Goal: Ask a question: Seek information or help from site administrators or community

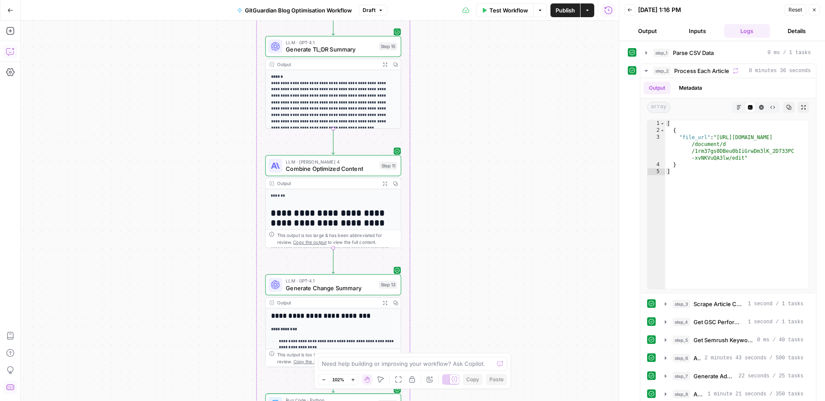
scroll to position [28, 0]
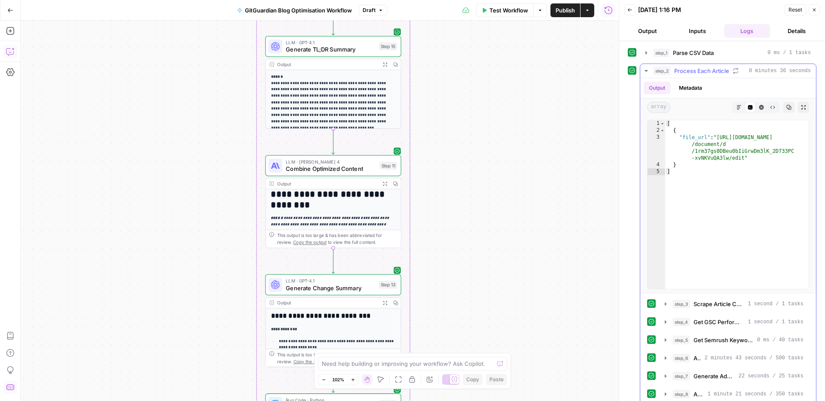
click at [645, 69] on icon "button" at bounding box center [646, 70] width 7 height 7
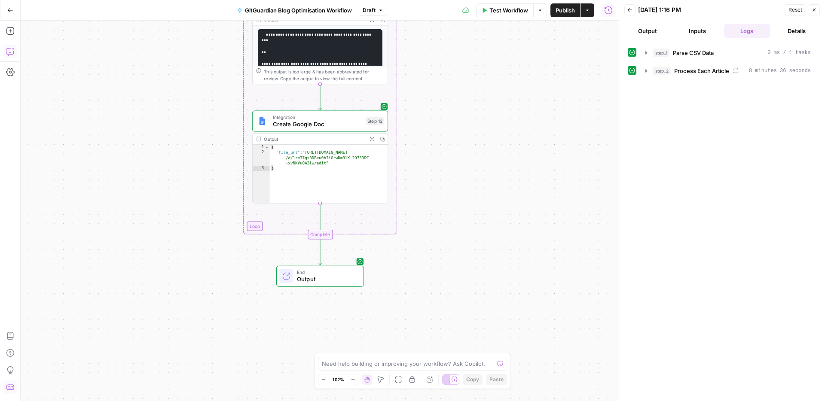
click at [320, 120] on span "Create Google Doc" at bounding box center [317, 124] width 89 height 9
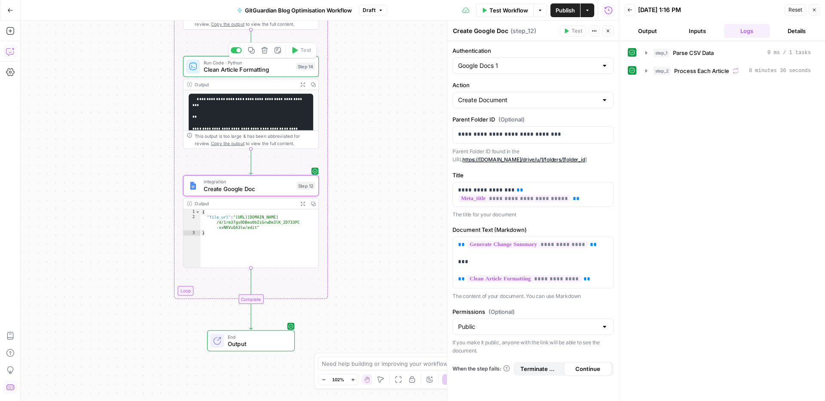
click at [262, 51] on icon "button" at bounding box center [264, 50] width 6 height 6
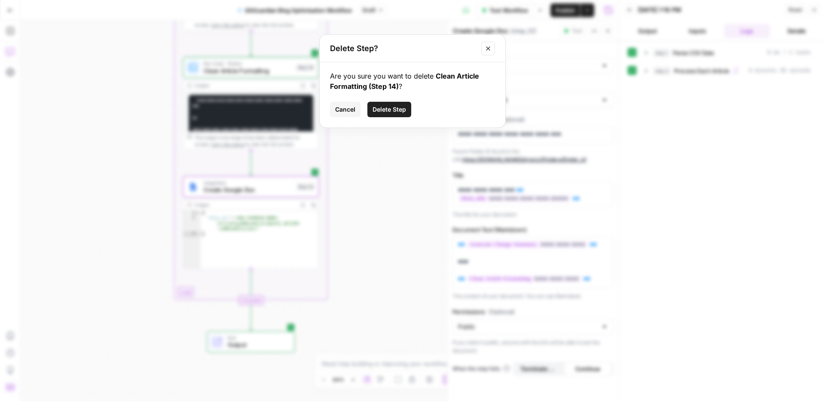
click at [388, 106] on span "Delete Step" at bounding box center [390, 109] width 34 height 9
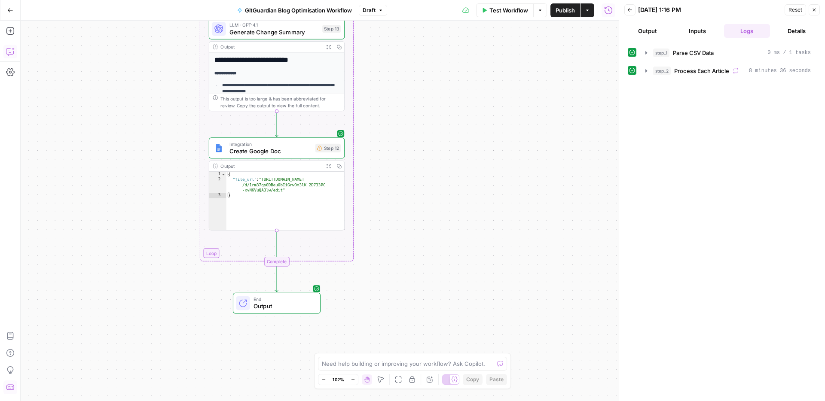
click at [284, 147] on span "Create Google Doc" at bounding box center [270, 151] width 83 height 9
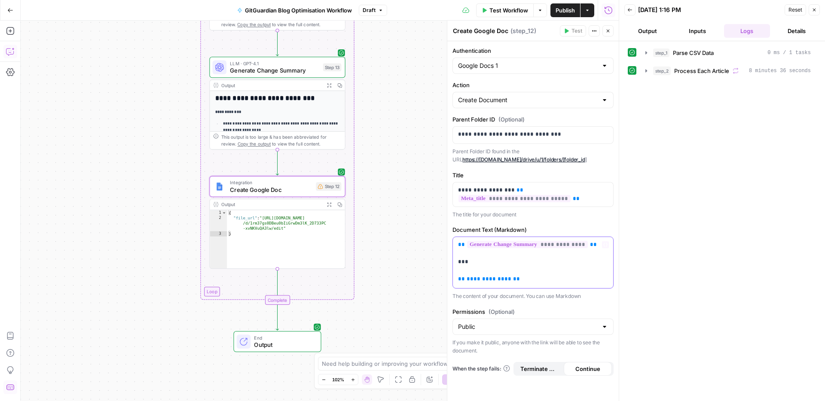
click at [526, 282] on p "**********" at bounding box center [533, 262] width 150 height 43
click at [482, 278] on span "**********" at bounding box center [489, 279] width 45 height 6
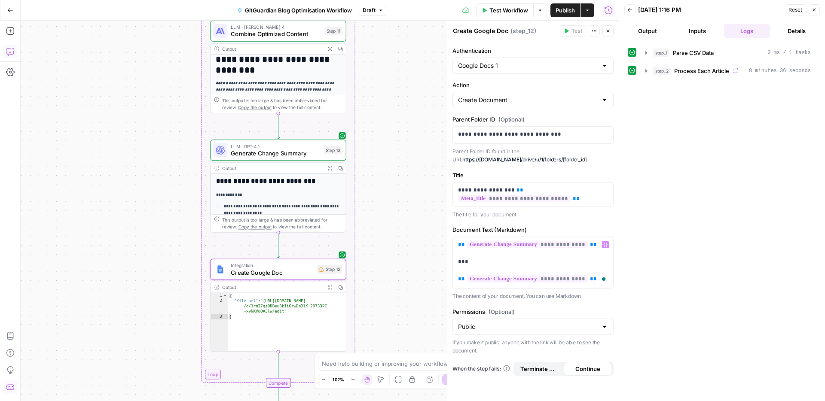
drag, startPoint x: 385, startPoint y: 151, endPoint x: 386, endPoint y: 234, distance: 82.9
click at [386, 234] on div "Workflow Set Inputs Inputs Run Code · Python Parse CSV Data Step 1 Output Expan…" at bounding box center [320, 211] width 598 height 381
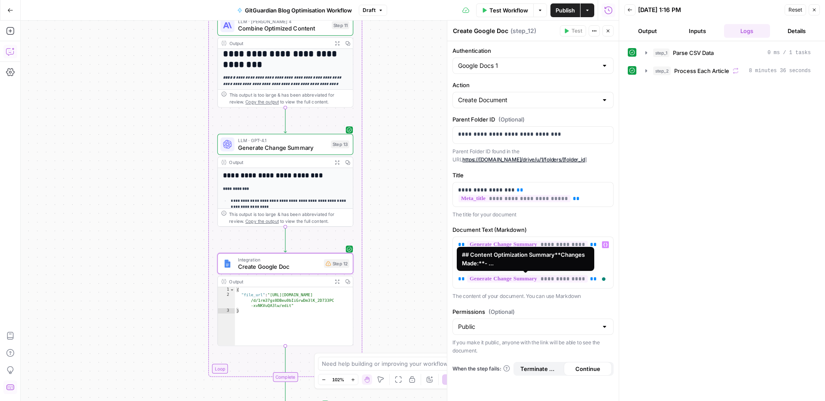
click at [563, 278] on span "**********" at bounding box center [527, 278] width 121 height 7
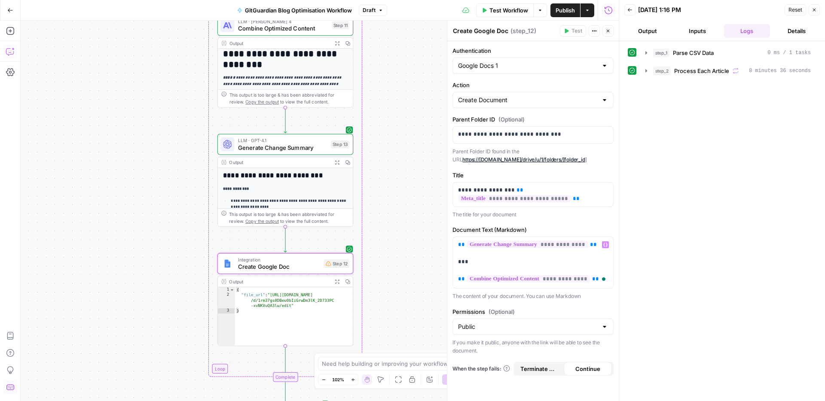
click at [674, 228] on div "step_1 Parse CSV Data 0 ms / 1 tasks step_2 Process Each Article 8 minutes 36 s…" at bounding box center [722, 222] width 189 height 352
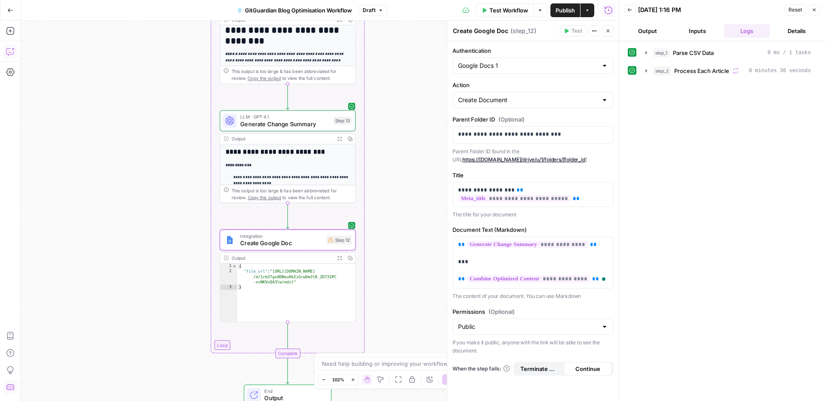
click at [426, 264] on div "Workflow Set Inputs Inputs Run Code · Python Parse CSV Data Step 1 Output Expan…" at bounding box center [320, 211] width 598 height 381
click at [397, 366] on div "Fit to View F" at bounding box center [398, 363] width 37 height 9
click at [382, 362] on textarea at bounding box center [408, 364] width 172 height 9
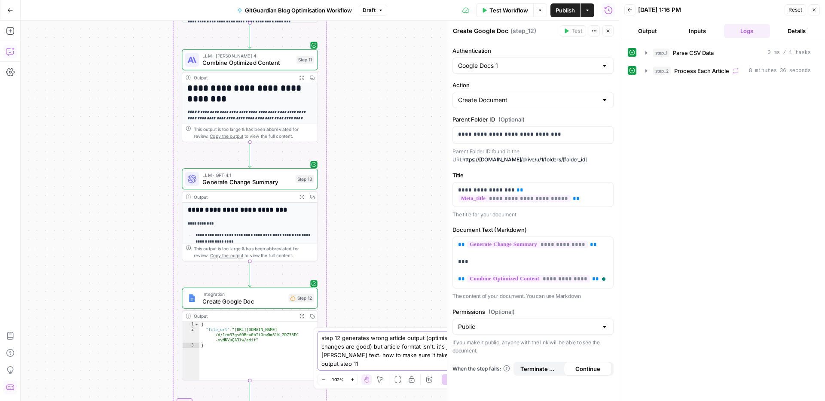
type textarea "step 12 generates wrong article output (optimisaitons changes are good) but art…"
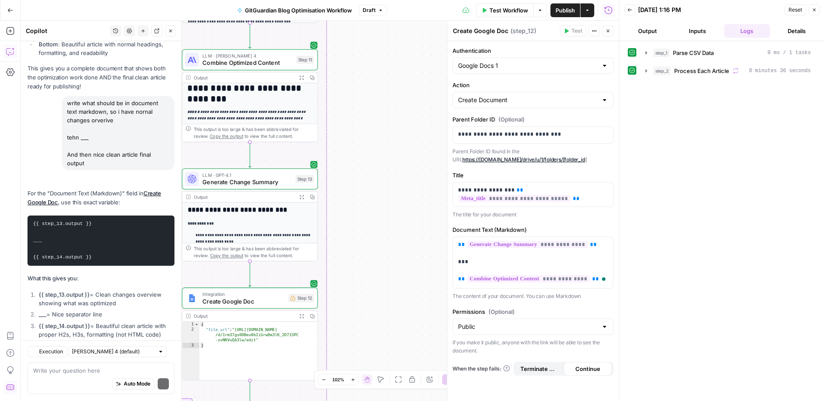
scroll to position [15120, 0]
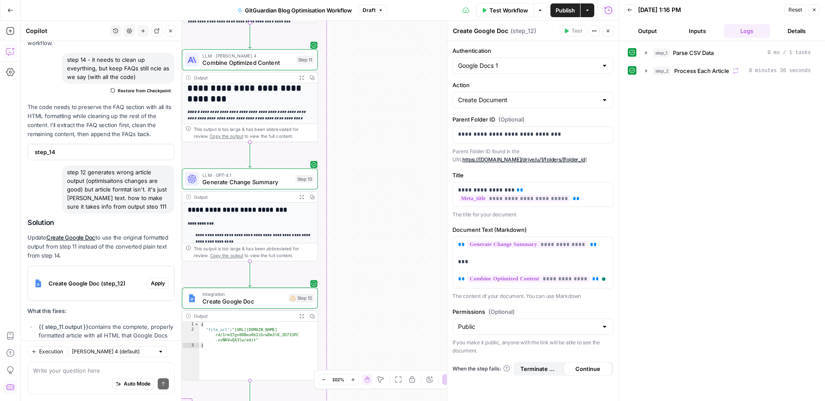
drag, startPoint x: 89, startPoint y: 234, endPoint x: 31, endPoint y: 234, distance: 58.9
click at [37, 323] on li "{{ step_11.output }} contains the complete, properly formatted article with all…" at bounding box center [106, 336] width 138 height 26
copy strong "{{ step_11.output }}"
click at [83, 378] on div "Auto Mode Send" at bounding box center [101, 384] width 136 height 19
paste textarea "{{ step_11.output }}"
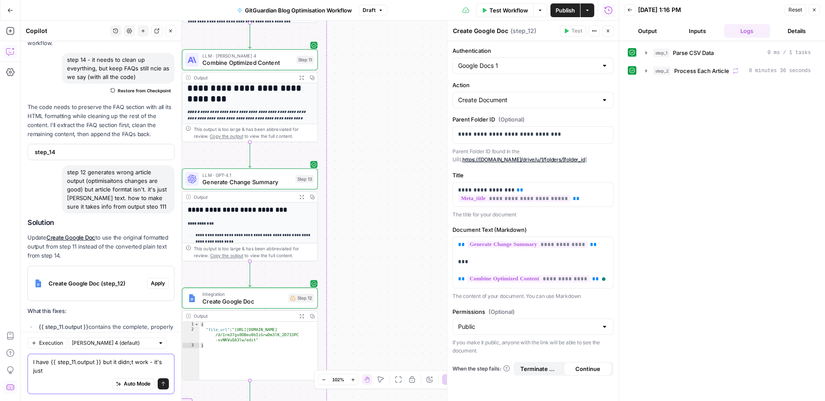
scroll to position [15129, 0]
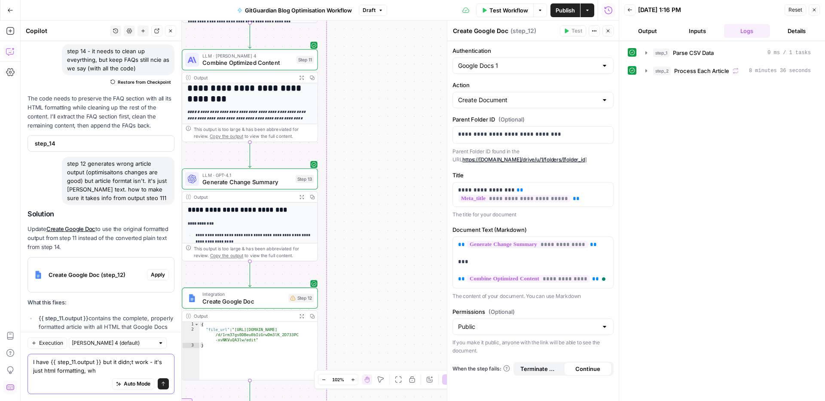
type textarea "I have {{ step_11.output }} but it didn;t work - it's just html formatting, why"
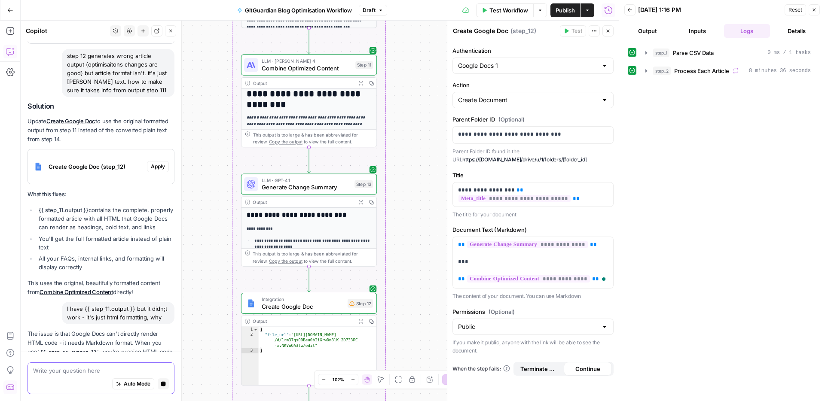
scroll to position [14683, 0]
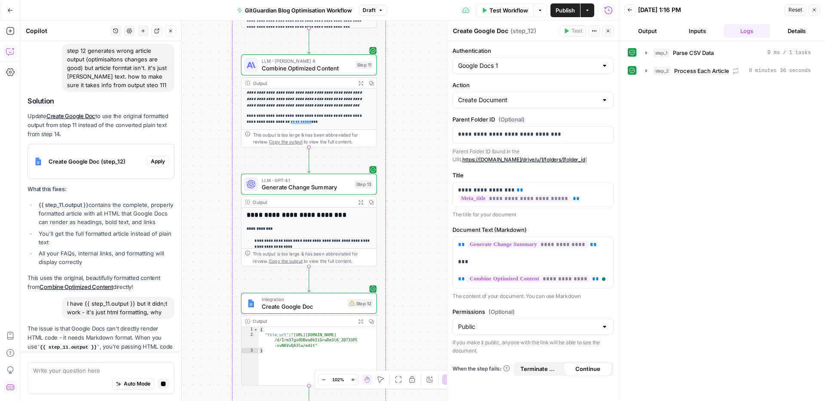
click at [360, 83] on icon "button" at bounding box center [360, 83] width 5 height 5
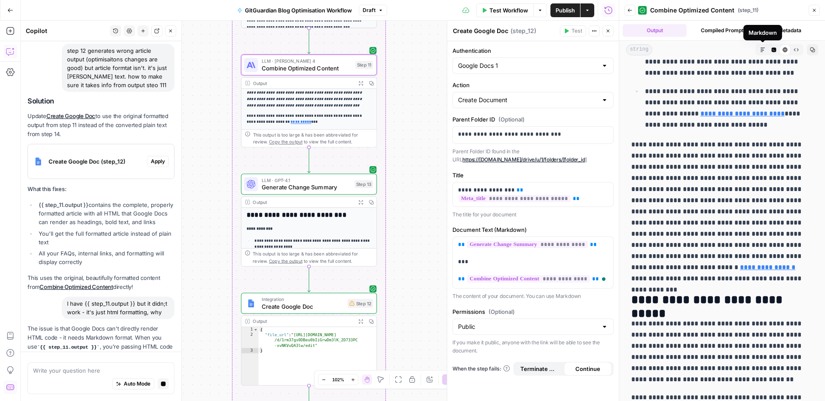
scroll to position [14723, 0]
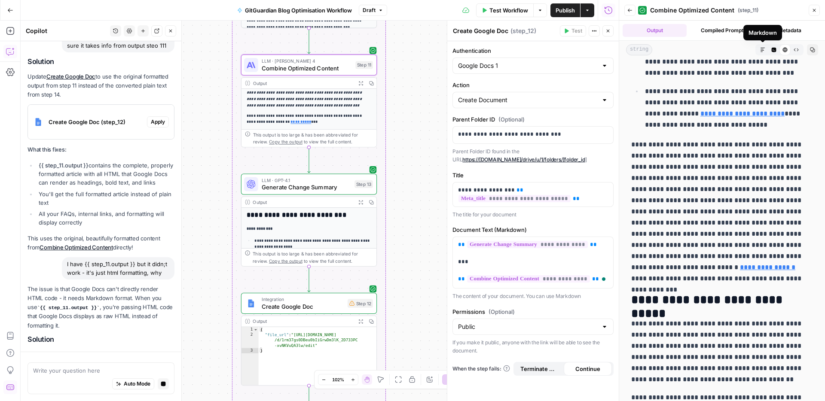
click at [761, 49] on icon "button" at bounding box center [763, 50] width 4 height 4
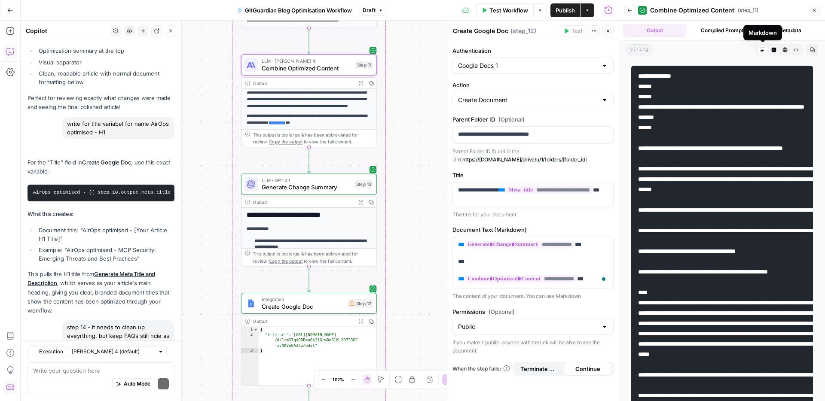
scroll to position [15436, 0]
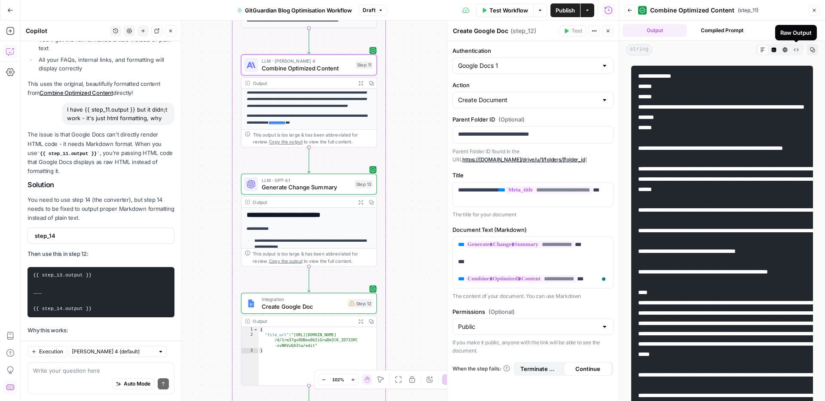
click at [794, 50] on icon "button" at bounding box center [796, 49] width 5 height 5
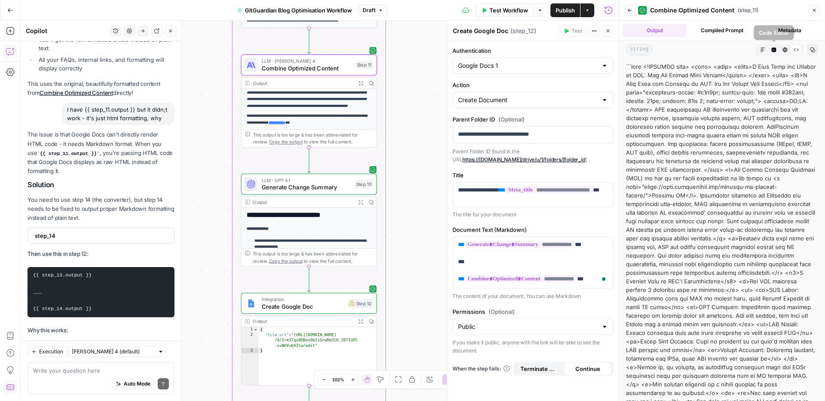
click at [770, 51] on button "Code Editor" at bounding box center [773, 49] width 11 height 11
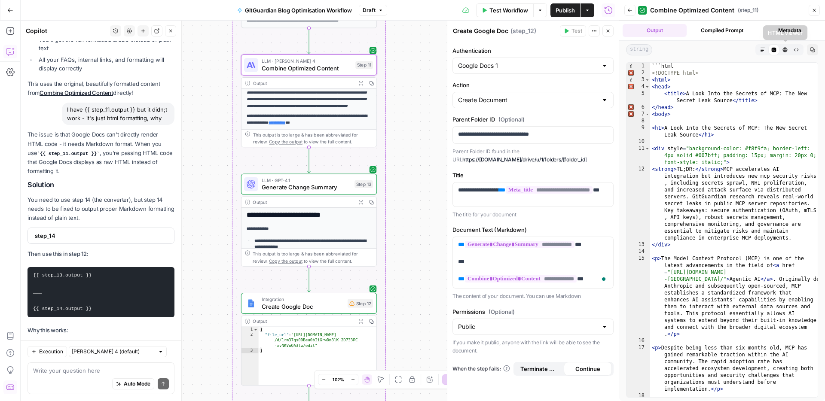
click at [786, 50] on icon "button" at bounding box center [785, 50] width 5 height 5
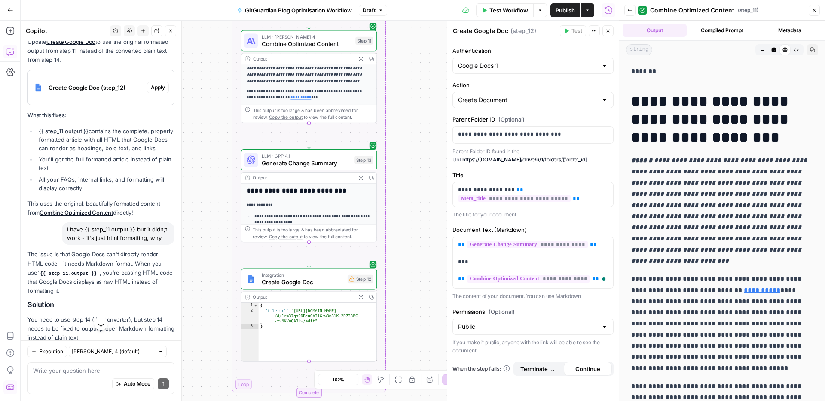
scroll to position [15317, 0]
click at [49, 350] on span "step_14" at bounding box center [100, 354] width 131 height 9
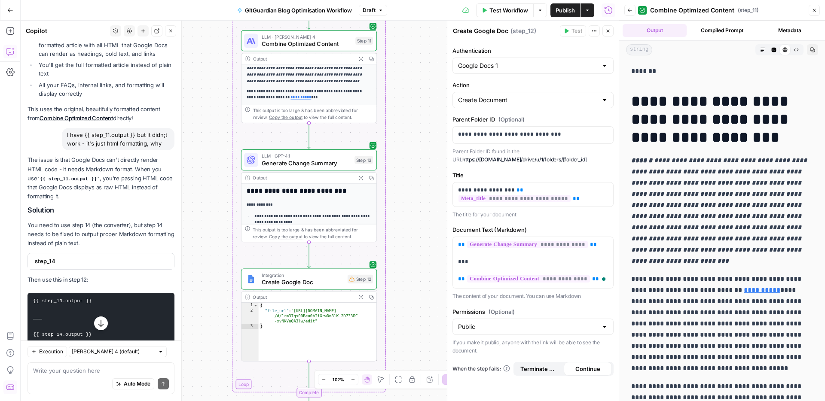
scroll to position [15436, 0]
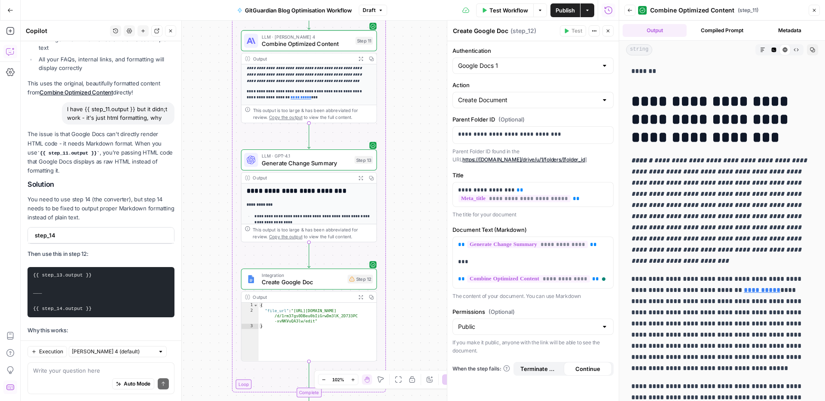
click at [57, 231] on span "step_14" at bounding box center [100, 235] width 131 height 9
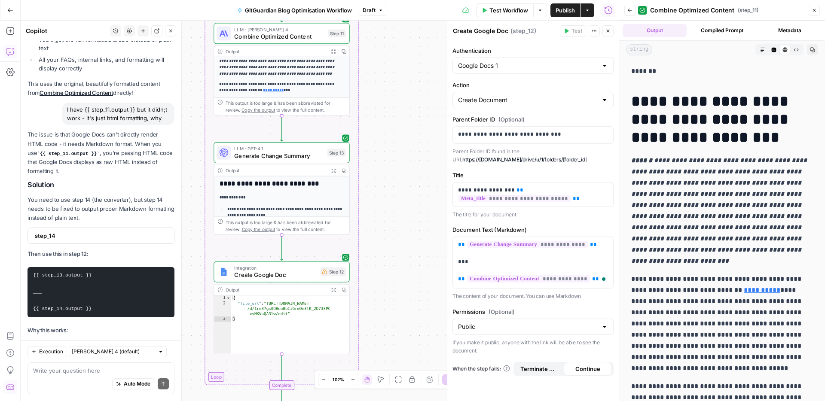
click at [81, 342] on li "Step 14 converts HTML to Markdown format (## for H2s, ### for H3s, bold , links…" at bounding box center [106, 350] width 138 height 17
click at [69, 228] on div "step_14" at bounding box center [98, 235] width 141 height 15
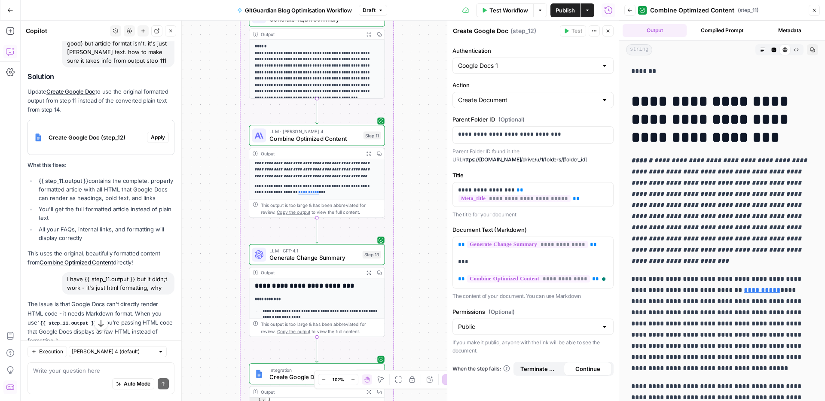
scroll to position [28, 0]
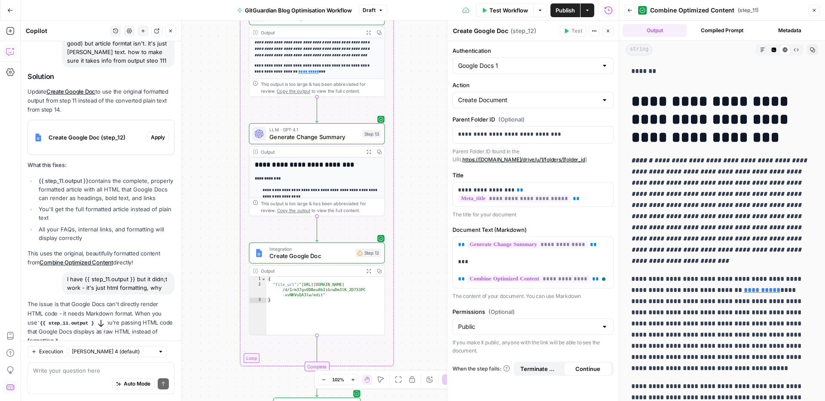
click at [749, 134] on h1 "**********" at bounding box center [722, 119] width 182 height 54
click at [645, 70] on p "*******" at bounding box center [722, 71] width 182 height 11
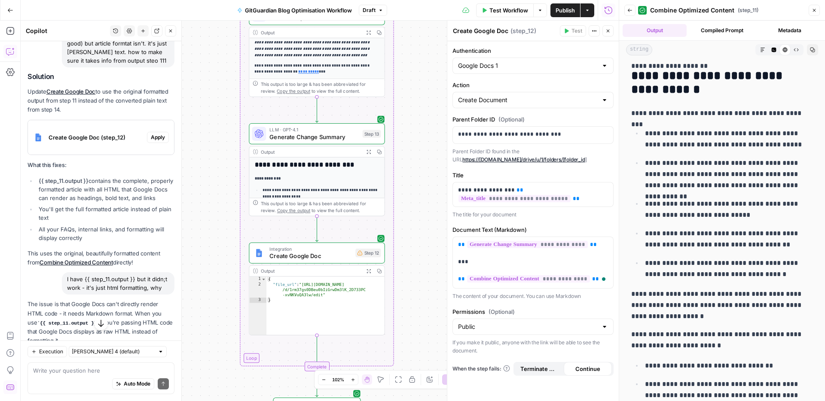
scroll to position [0, 0]
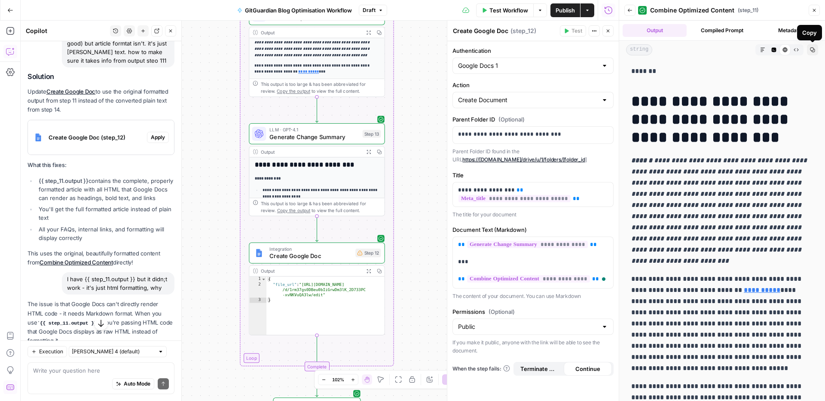
click at [812, 50] on icon "button" at bounding box center [812, 50] width 5 height 5
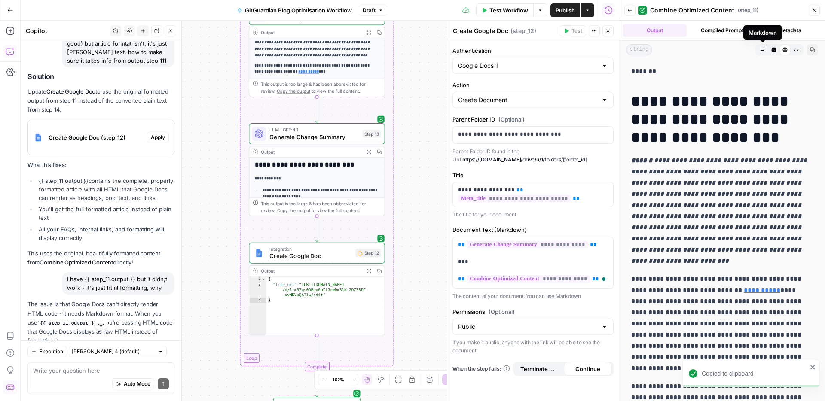
click at [759, 52] on button "Markdown" at bounding box center [762, 49] width 11 height 11
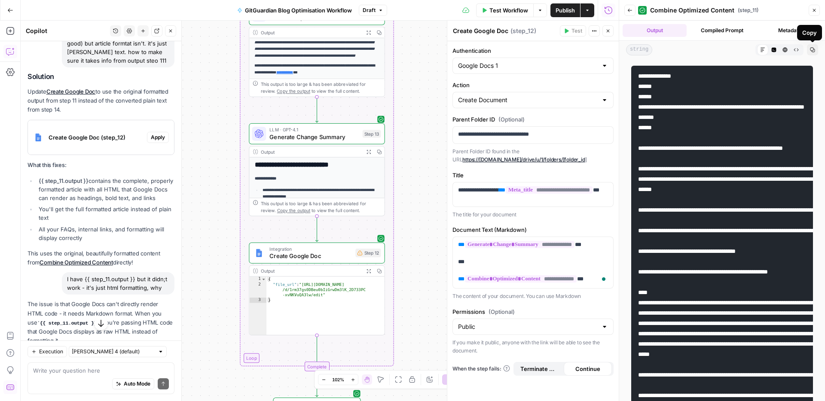
click at [812, 50] on icon "button" at bounding box center [812, 49] width 5 height 5
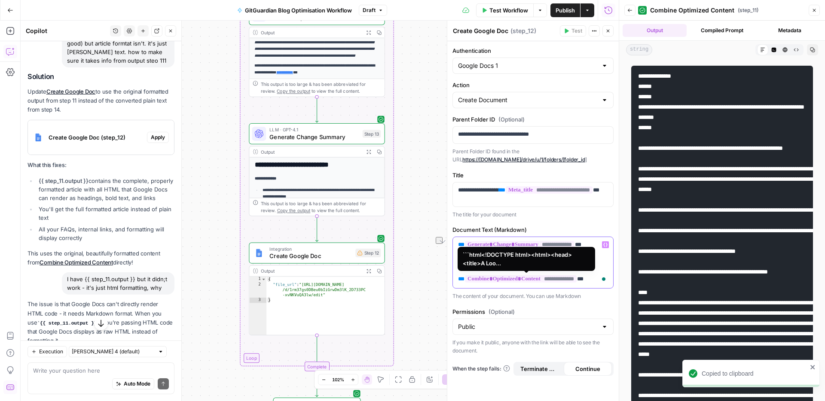
drag, startPoint x: 596, startPoint y: 278, endPoint x: 487, endPoint y: 281, distance: 108.8
click at [482, 280] on p "**********" at bounding box center [533, 262] width 150 height 43
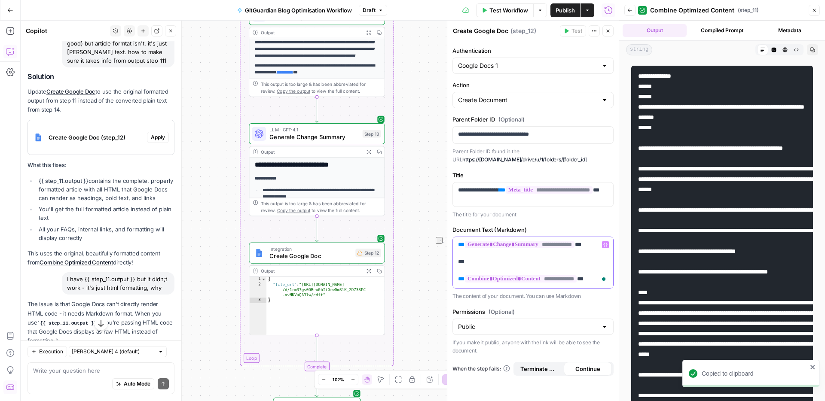
click at [602, 280] on div "Open Grammarly." at bounding box center [604, 279] width 4 height 4
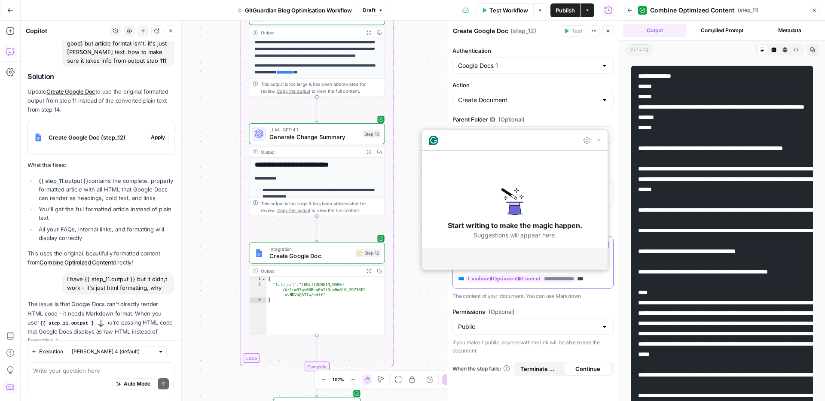
click at [597, 281] on p "**********" at bounding box center [533, 262] width 150 height 43
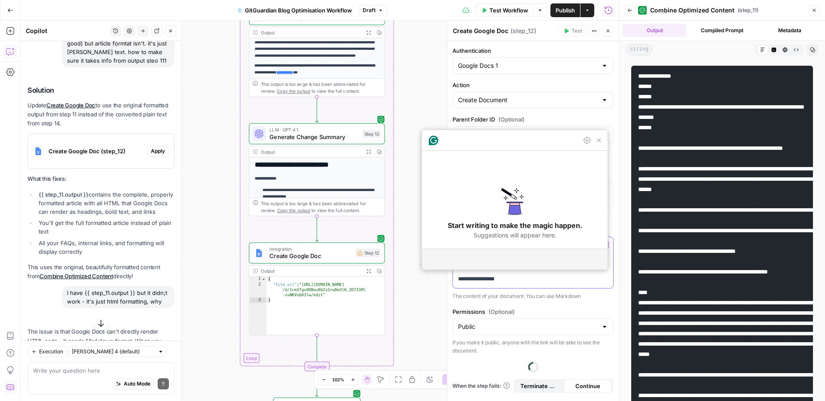
scroll to position [15280, 0]
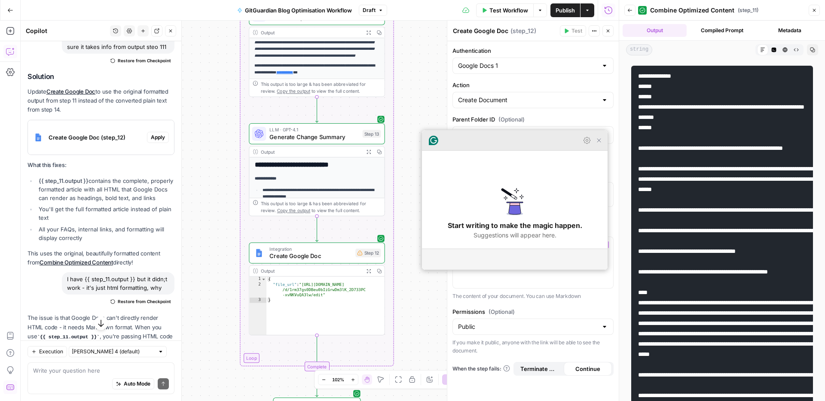
click at [597, 144] on icon "Close Grammarly Assistant" at bounding box center [599, 140] width 7 height 7
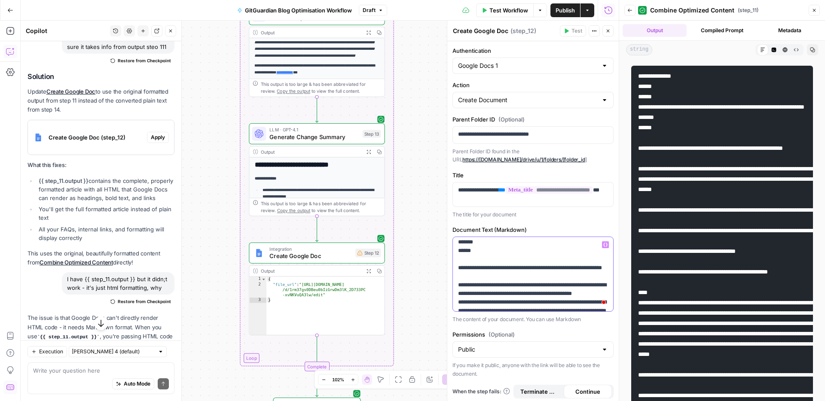
scroll to position [0, 0]
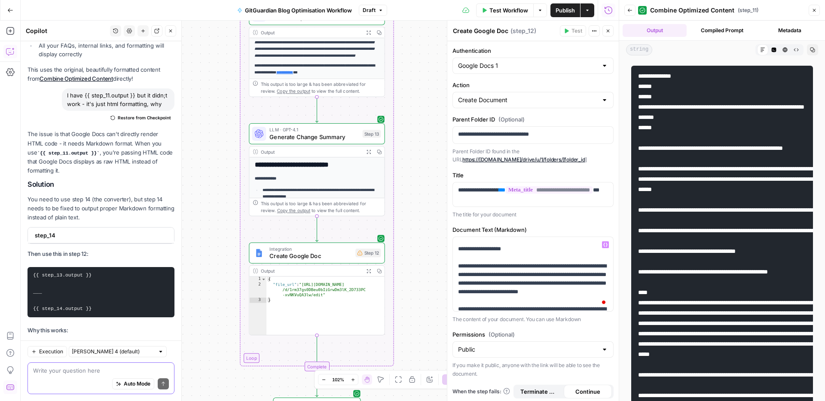
click at [79, 375] on div "Auto Mode Send" at bounding box center [101, 384] width 136 height 19
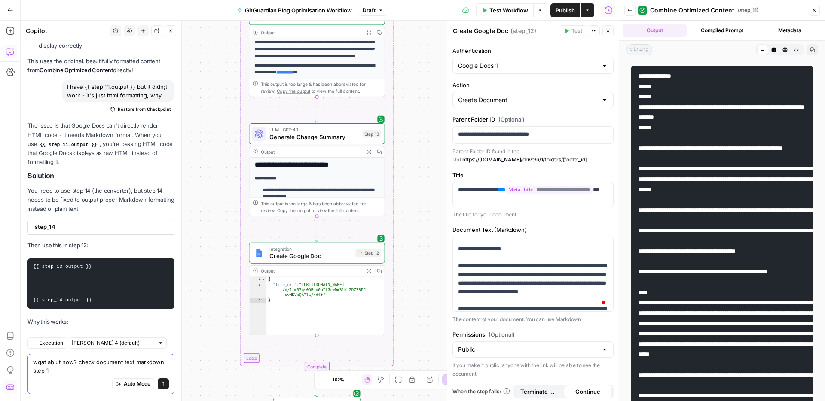
type textarea "wgat abiut now? check document text markdown step 12"
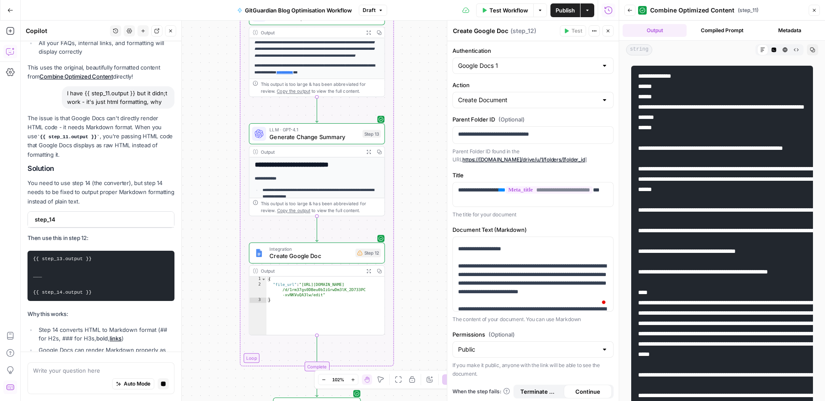
click at [773, 50] on icon "button" at bounding box center [773, 49] width 5 height 5
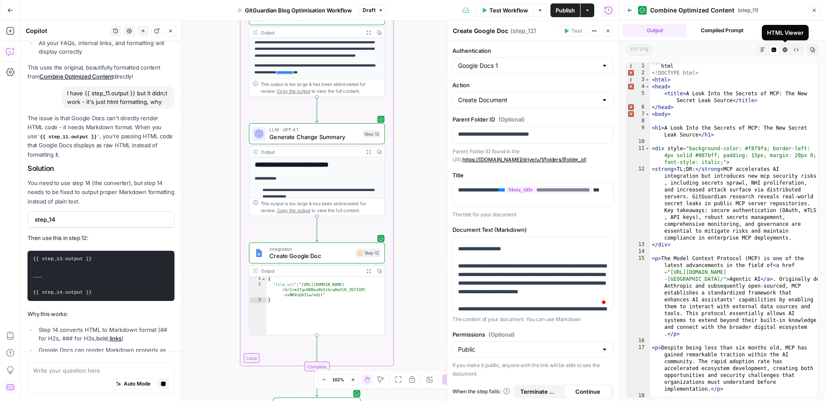
click at [782, 50] on span "HTML Viewer" at bounding box center [782, 50] width 0 height 0
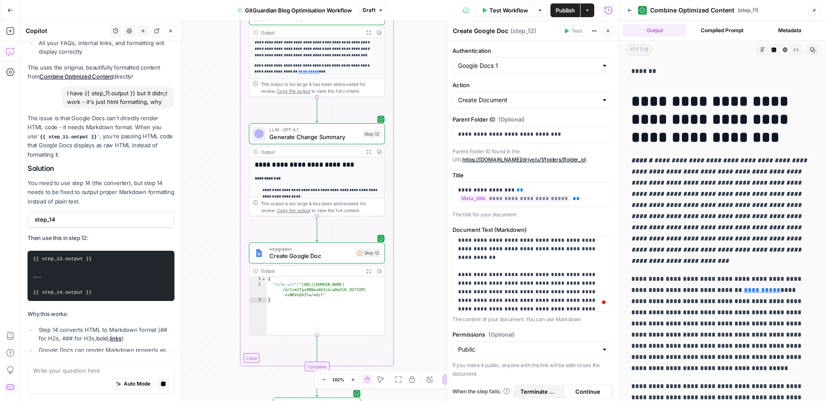
click at [713, 34] on button "Compiled Prompt" at bounding box center [722, 30] width 64 height 13
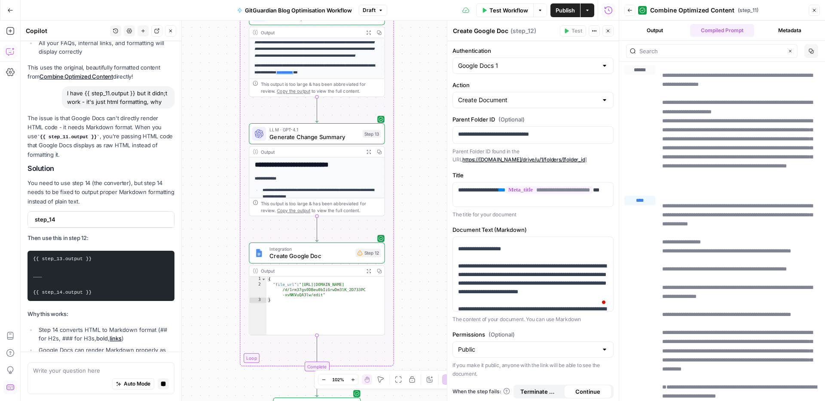
click at [670, 32] on button "Output" at bounding box center [655, 30] width 64 height 13
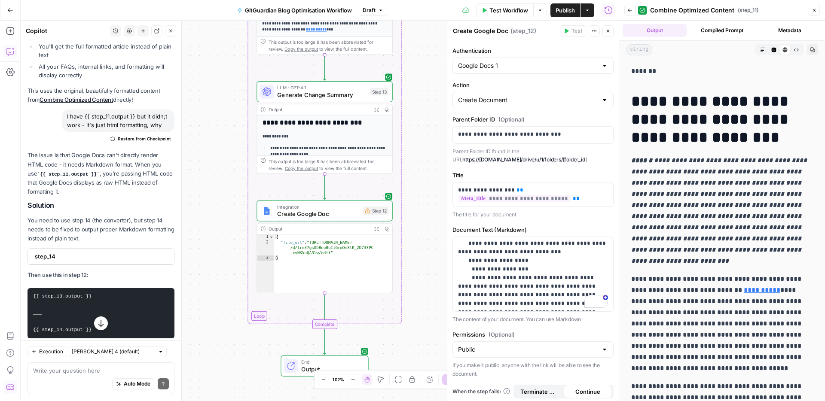
click at [82, 252] on span "step_14" at bounding box center [100, 256] width 131 height 9
click at [49, 251] on div "step_14" at bounding box center [98, 258] width 141 height 15
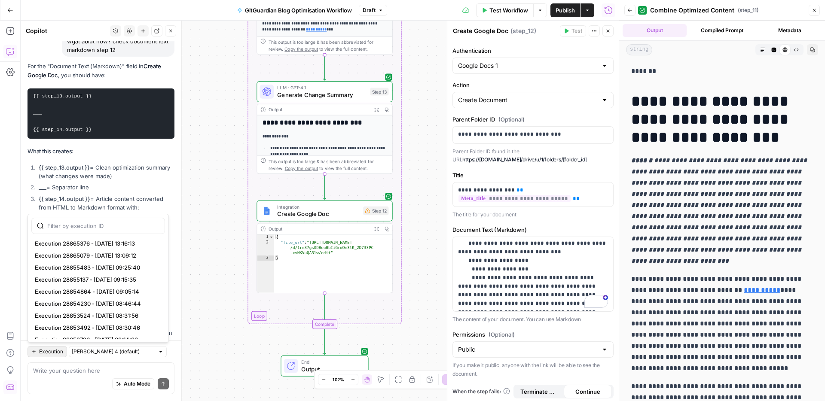
click at [54, 349] on span "Execution" at bounding box center [51, 352] width 24 height 8
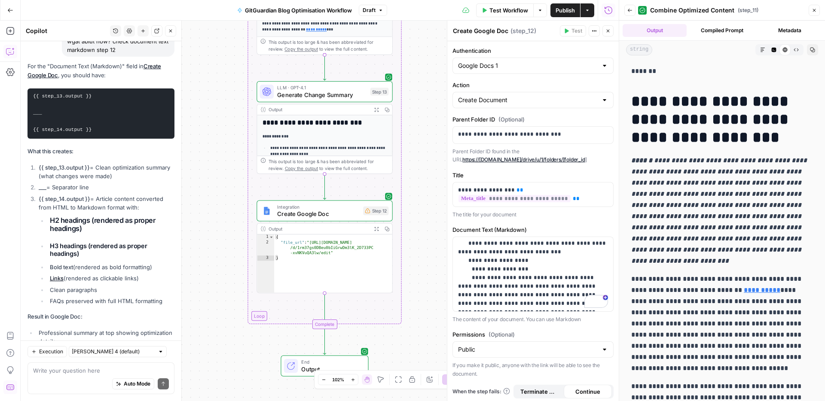
click at [54, 349] on span "Execution" at bounding box center [51, 352] width 24 height 8
click at [65, 370] on textarea at bounding box center [101, 371] width 136 height 9
type textarea "lety's do it"
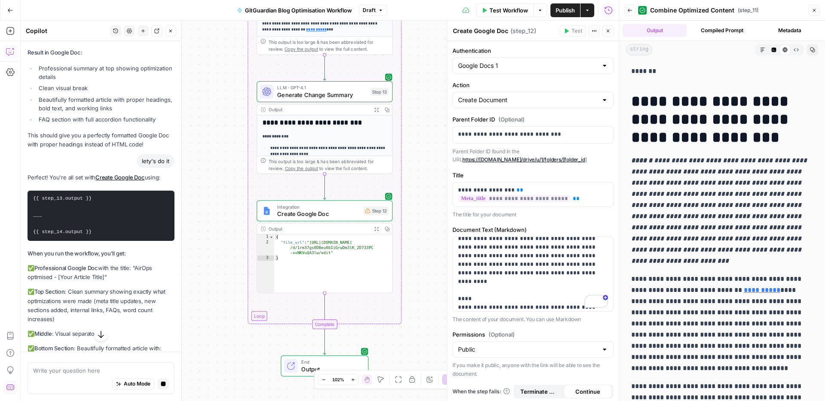
click at [94, 364] on div "Write your question here Auto Mode Stop generating" at bounding box center [101, 379] width 147 height 32
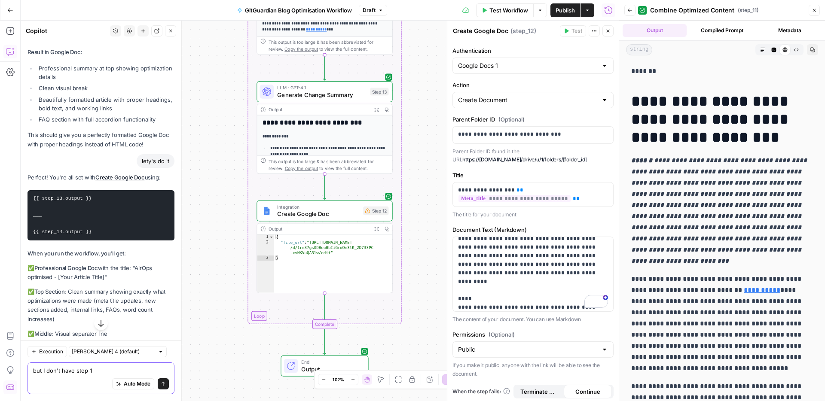
type textarea "but I don't have step 14"
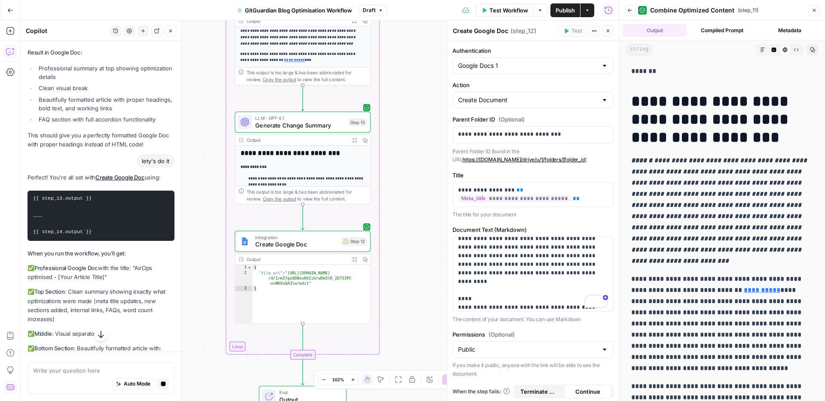
drag, startPoint x: 401, startPoint y: 78, endPoint x: 378, endPoint y: 95, distance: 29.1
click at [378, 95] on div "Workflow Set Inputs Inputs Run Code · Python Parse CSV Data Step 1 Output Expan…" at bounding box center [320, 211] width 598 height 381
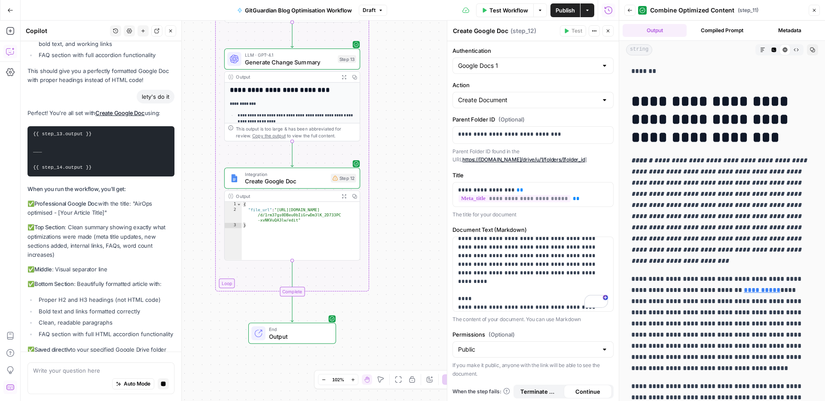
drag, startPoint x: 414, startPoint y: 290, endPoint x: 419, endPoint y: 223, distance: 67.6
click at [419, 223] on div "Workflow Set Inputs Inputs Run Code · Python Parse CSV Data Step 1 Output Expan…" at bounding box center [320, 211] width 598 height 381
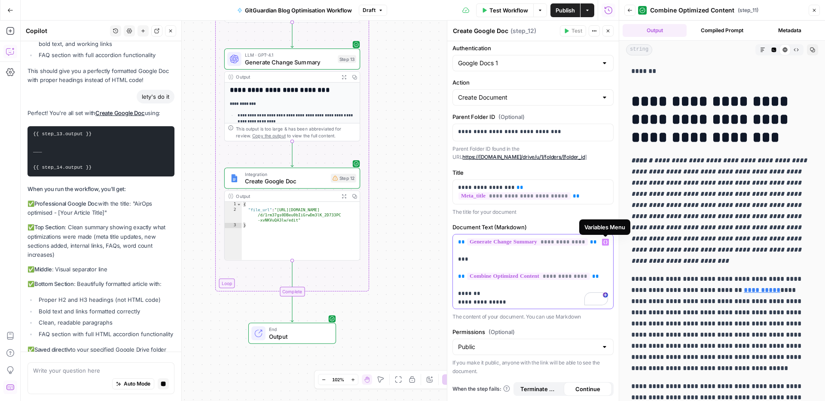
click at [606, 242] on icon "button" at bounding box center [605, 242] width 4 height 4
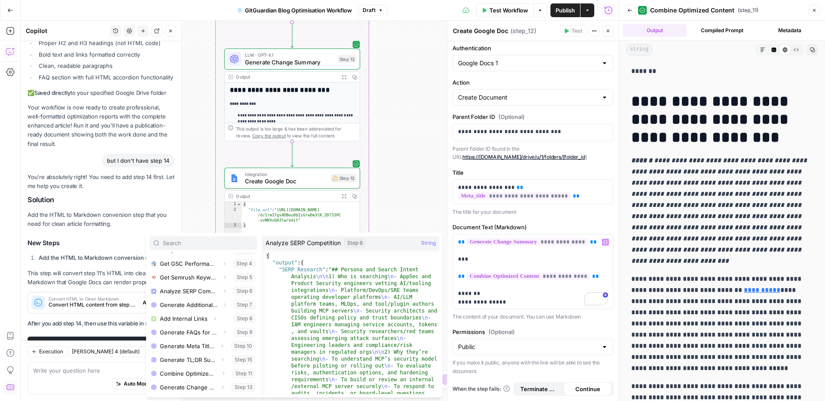
click at [410, 189] on div "Workflow Set Inputs Inputs Run Code · Python Parse CSV Data Step 1 Output Expan…" at bounding box center [320, 211] width 598 height 381
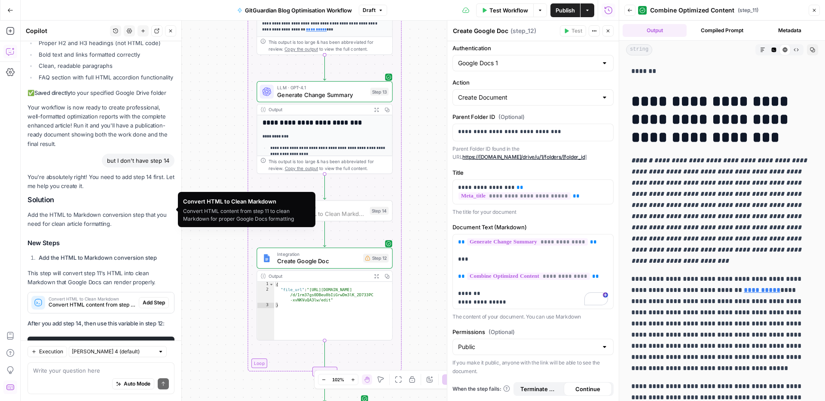
click at [147, 299] on span "Add Step" at bounding box center [154, 303] width 22 height 8
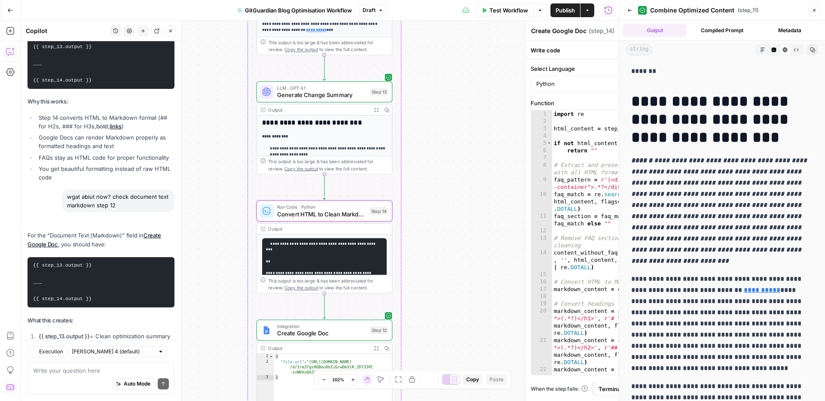
type textarea "Convert HTML to Clean Markdown"
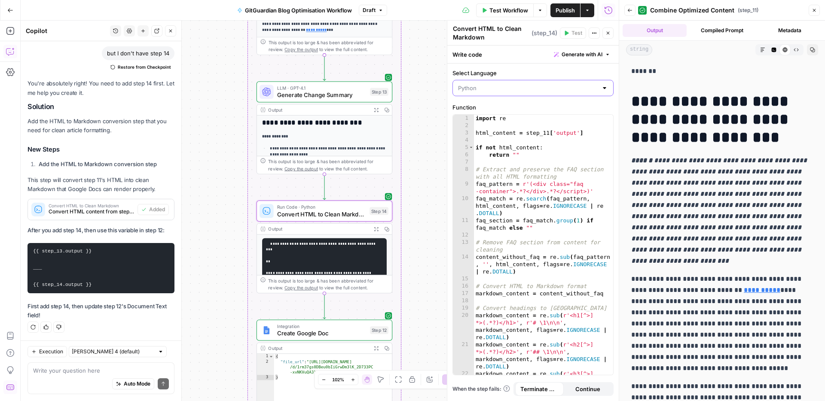
click at [479, 88] on input "Select Language" at bounding box center [528, 88] width 140 height 9
type input "Python"
click at [481, 76] on label "Select Language" at bounding box center [533, 73] width 161 height 9
click at [481, 84] on input "Python" at bounding box center [528, 88] width 140 height 9
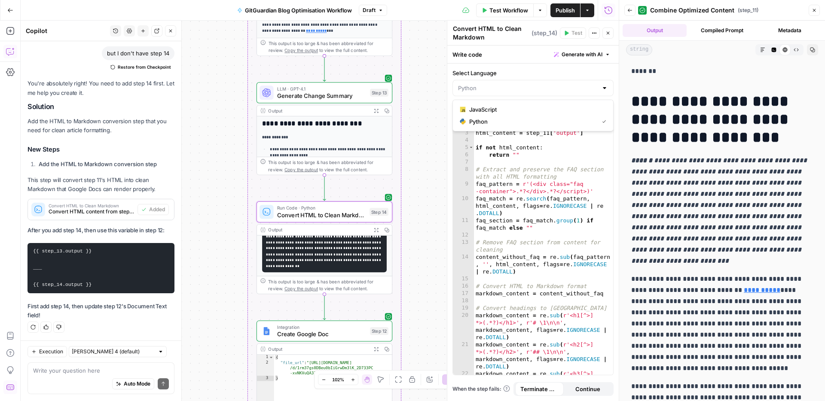
scroll to position [127, 0]
type input "Python"
click at [338, 196] on icon "button" at bounding box center [337, 196] width 7 height 7
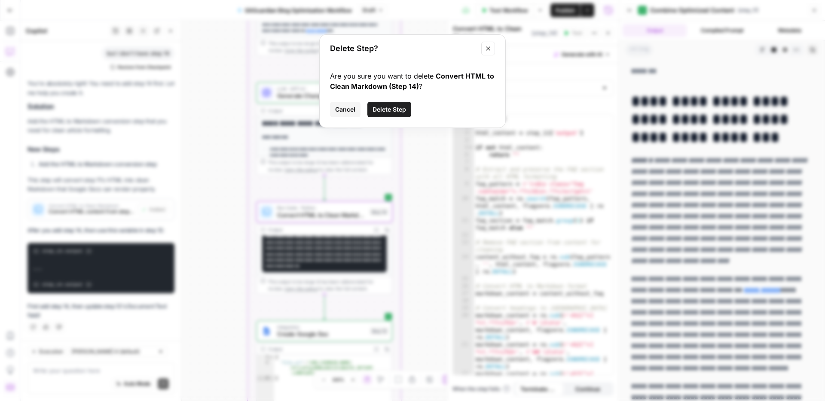
click at [406, 107] on button "Delete Step" at bounding box center [389, 109] width 44 height 15
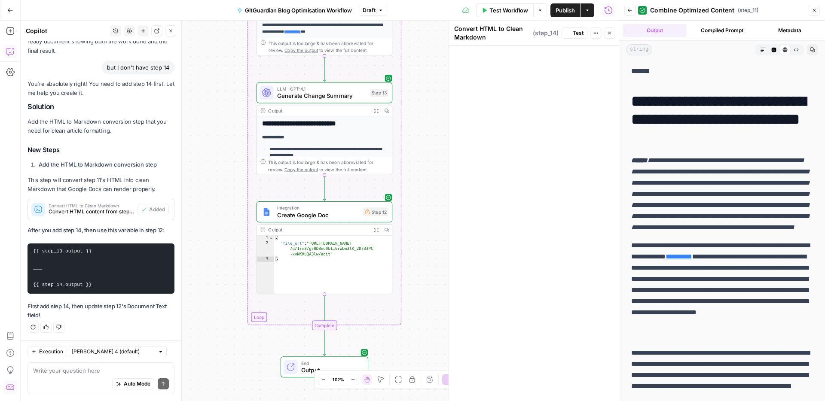
scroll to position [16434, 0]
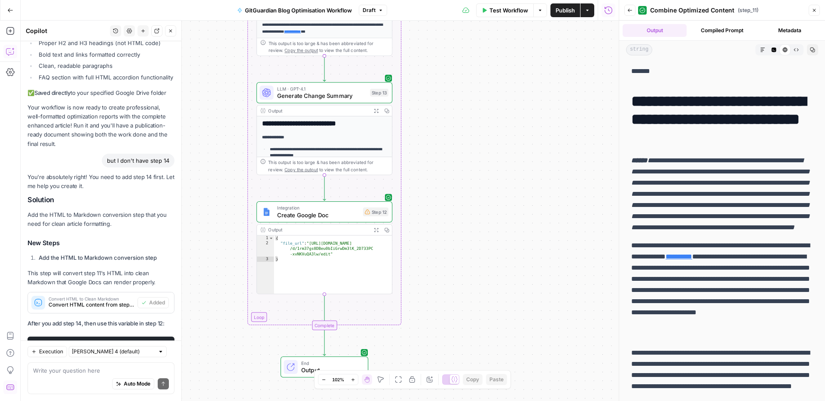
click at [303, 213] on span "Create Google Doc" at bounding box center [318, 215] width 83 height 9
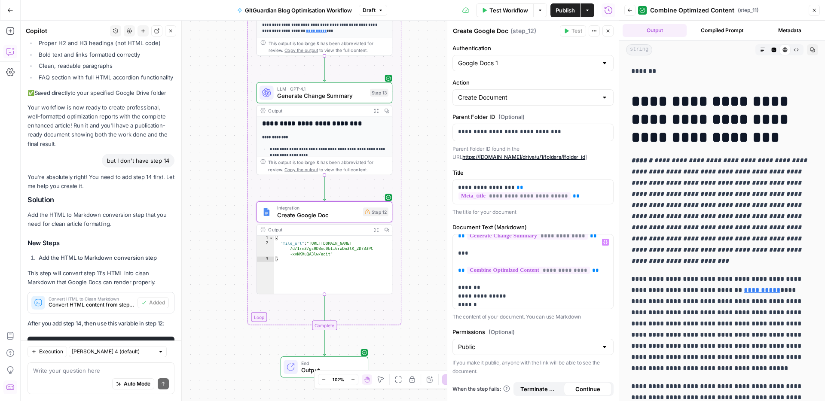
scroll to position [0, 0]
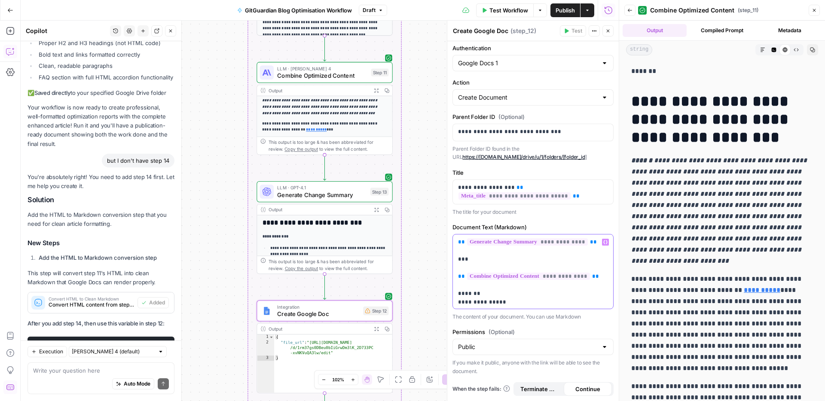
click at [456, 275] on div "**********" at bounding box center [533, 272] width 160 height 74
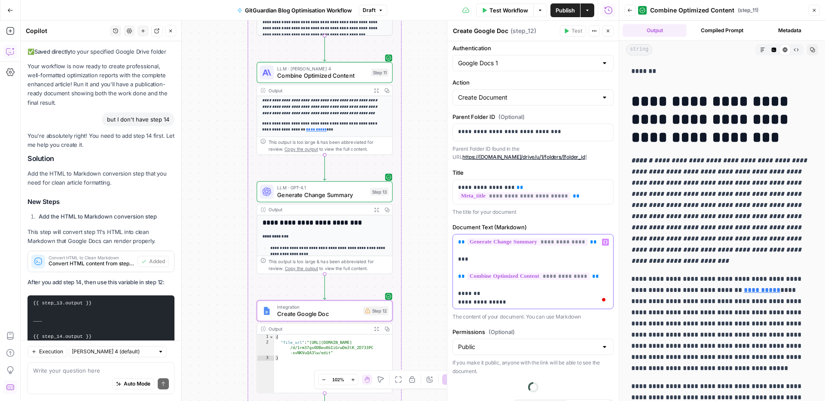
scroll to position [16434, 0]
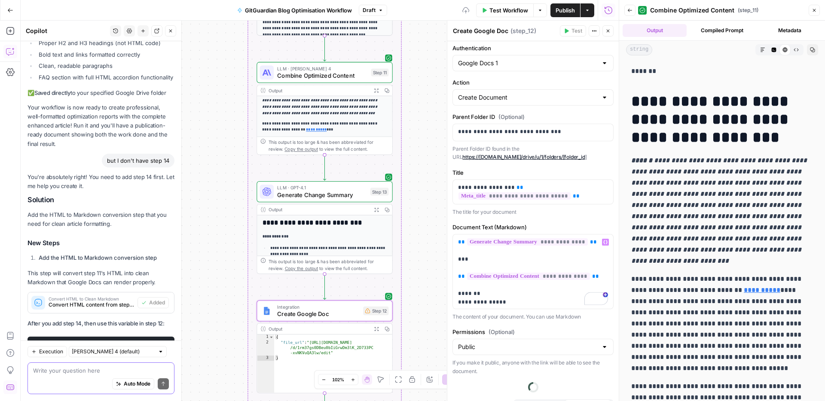
click at [106, 374] on textarea at bounding box center [101, 371] width 136 height 9
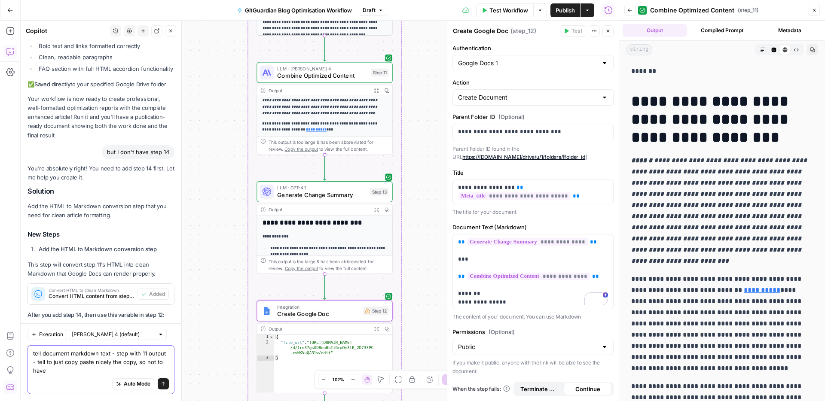
scroll to position [16451, 0]
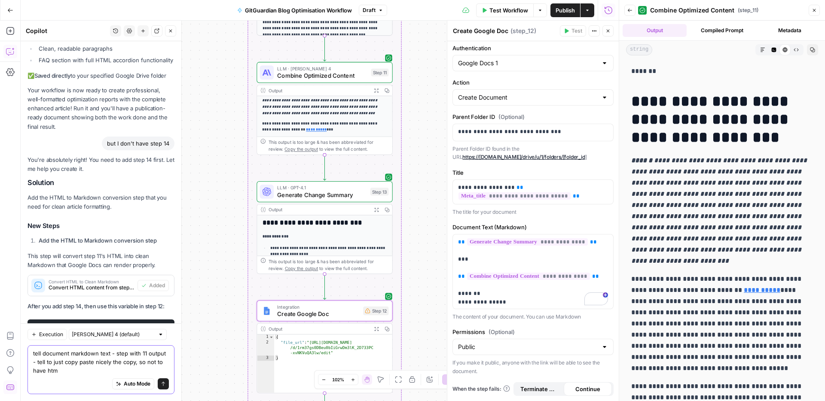
type textarea "tell document markdown text - step with 11 output - tell to just copy paste nic…"
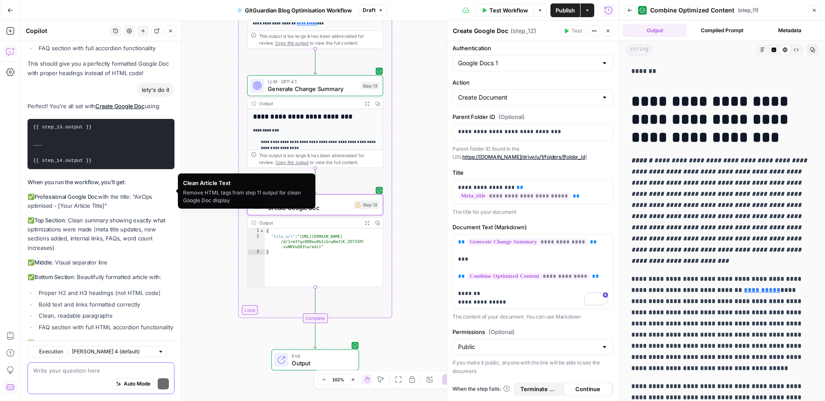
scroll to position [16802, 0]
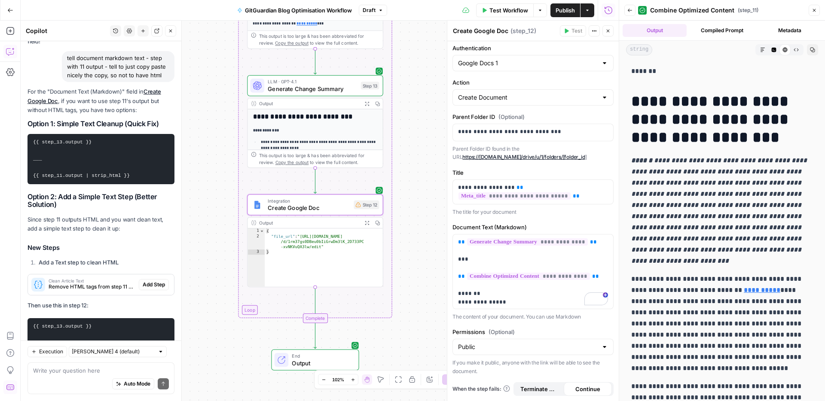
click at [429, 332] on div "Workflow Set Inputs Inputs Run Code · Python Parse CSV Data Step 1 Output Expan…" at bounding box center [320, 211] width 598 height 381
click at [606, 30] on icon "button" at bounding box center [608, 30] width 5 height 5
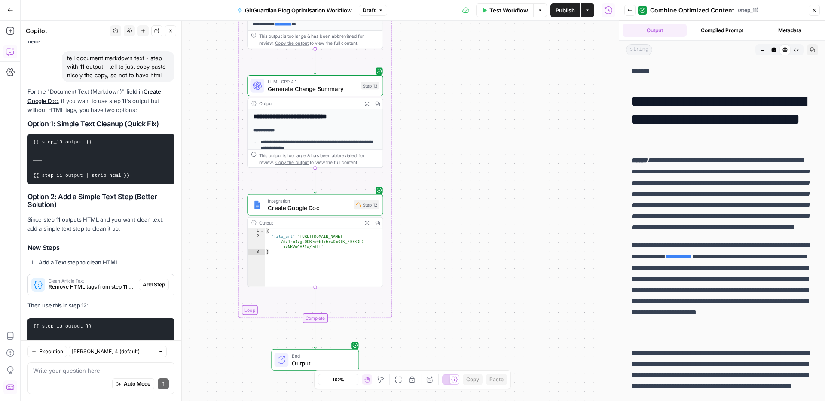
click at [516, 9] on span "Test Workflow" at bounding box center [508, 10] width 39 height 9
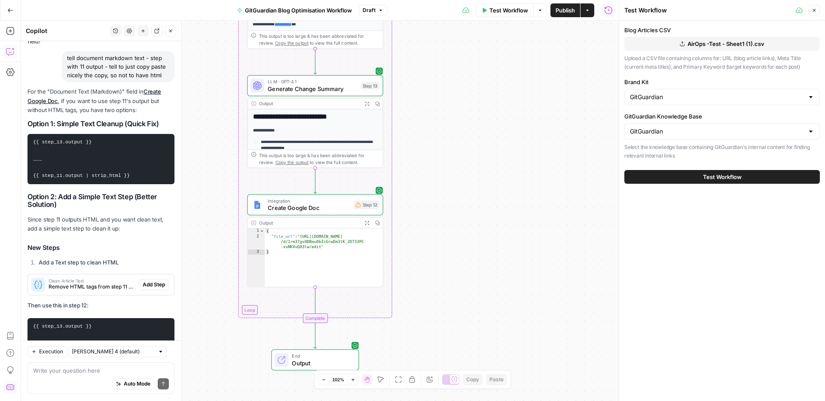
click at [321, 200] on span "Integration" at bounding box center [309, 201] width 83 height 7
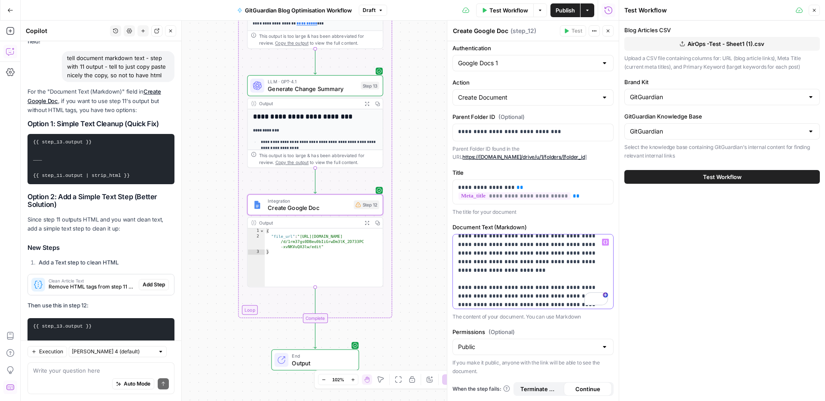
scroll to position [1181, 0]
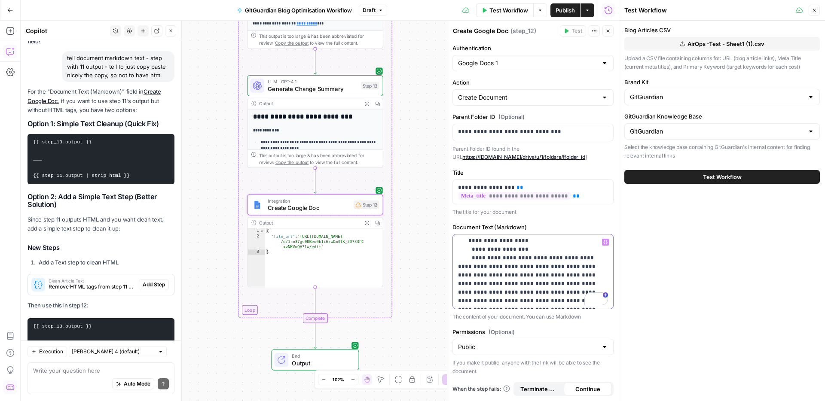
drag, startPoint x: 458, startPoint y: 291, endPoint x: 559, endPoint y: 307, distance: 102.7
click at [559, 307] on div "**********" at bounding box center [533, 272] width 160 height 74
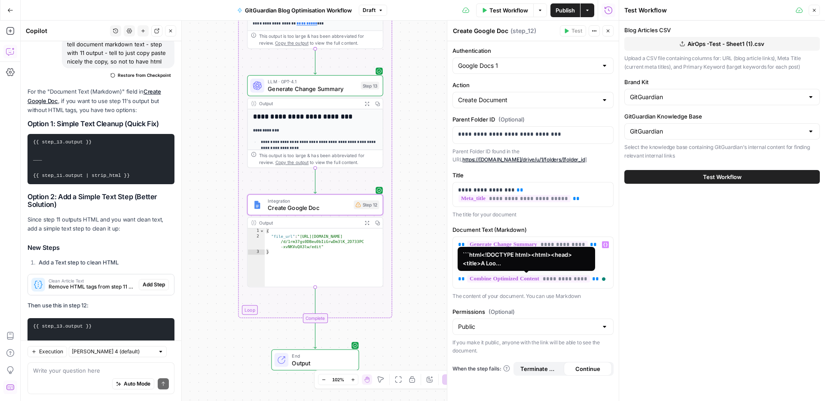
click at [541, 278] on span "**********" at bounding box center [528, 278] width 123 height 7
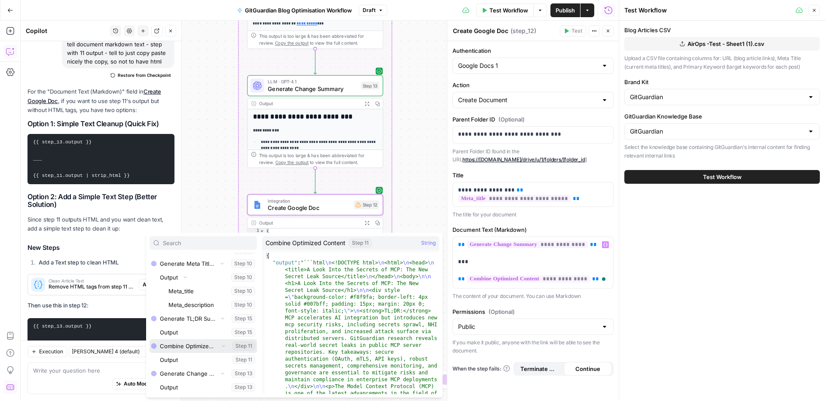
click at [193, 348] on button "Select variable Combine Optimized Content" at bounding box center [203, 346] width 107 height 14
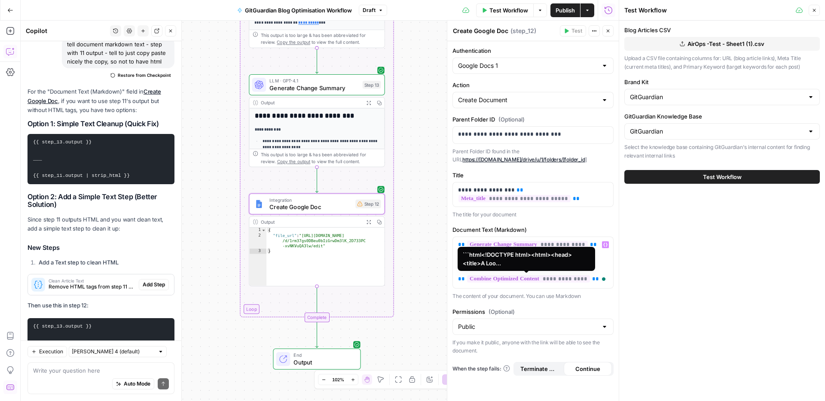
click at [501, 278] on span "**********" at bounding box center [528, 278] width 123 height 7
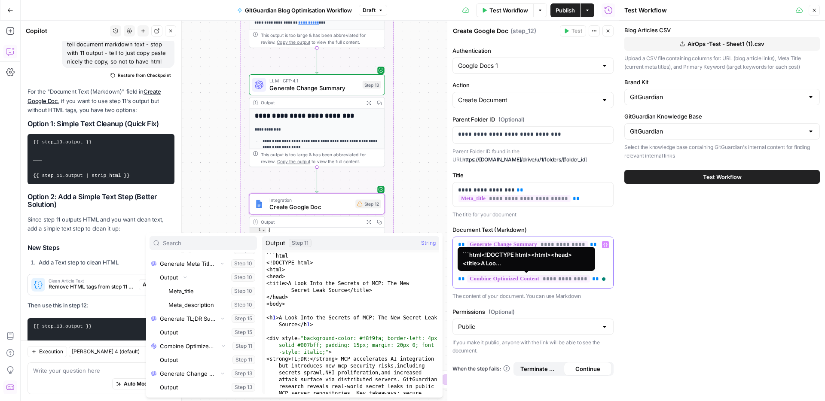
click at [509, 279] on span "**********" at bounding box center [528, 278] width 123 height 7
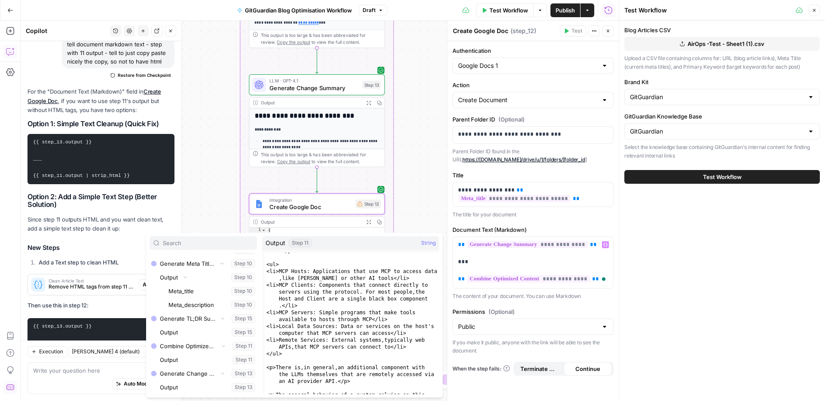
scroll to position [467, 0]
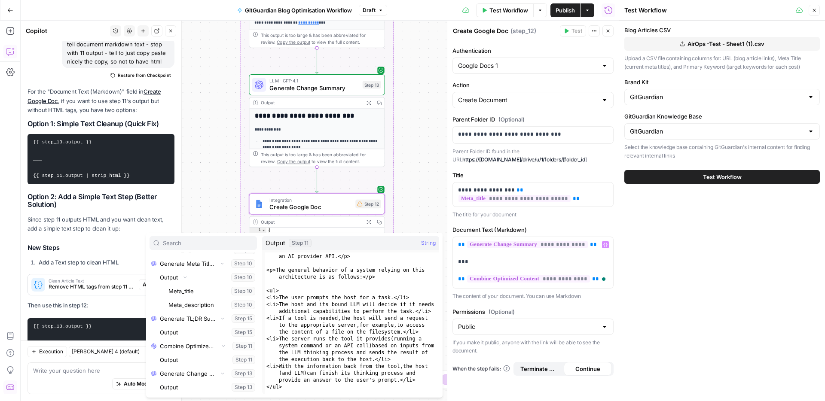
click at [431, 244] on span "String" at bounding box center [428, 243] width 15 height 9
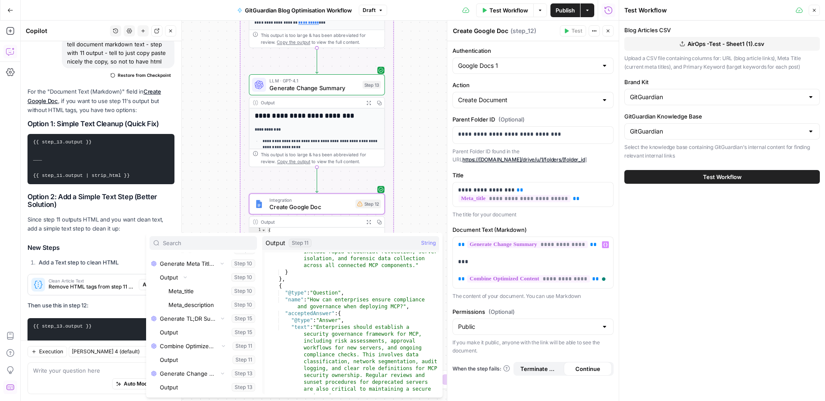
scroll to position [0, 0]
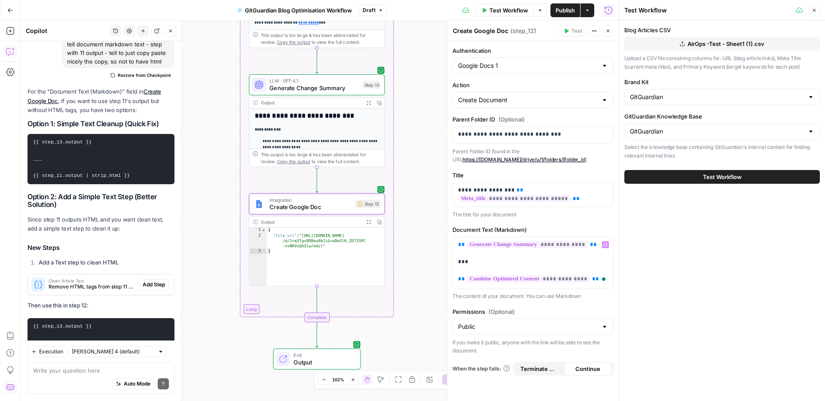
click at [419, 205] on div "Workflow Set Inputs Inputs Run Code · Python Parse CSV Data Step 1 Output Expan…" at bounding box center [320, 211] width 598 height 381
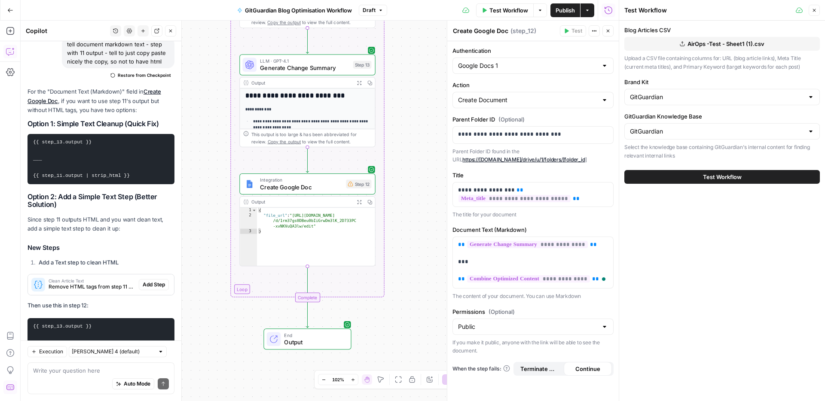
click at [76, 382] on div "Auto Mode Send" at bounding box center [101, 384] width 136 height 19
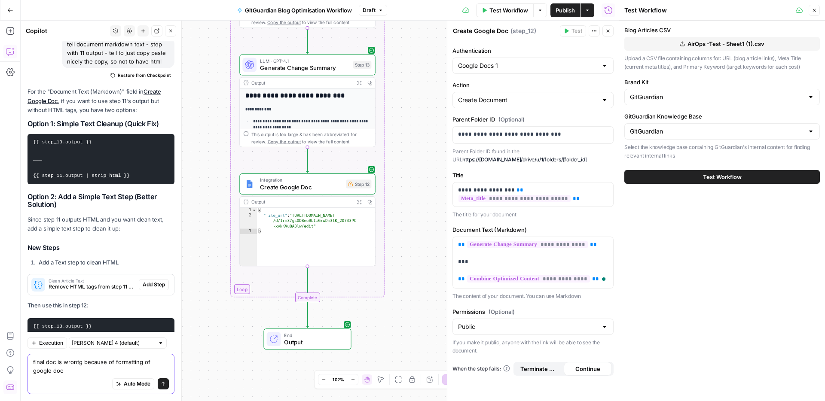
scroll to position [16838, 0]
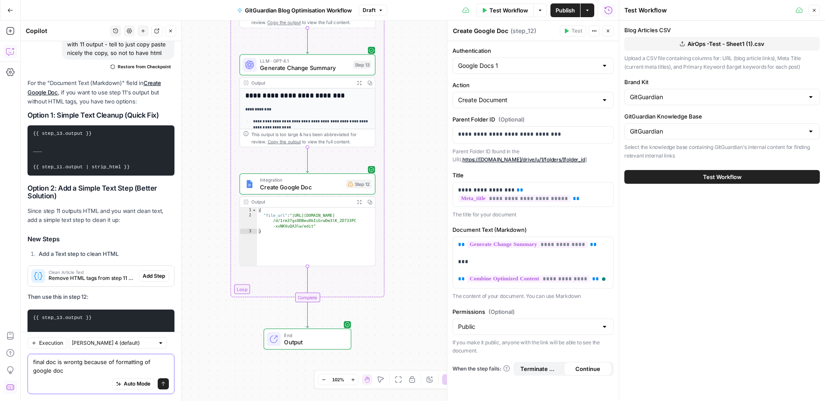
type textarea "final doc is wrontg because of formatting of google doc"
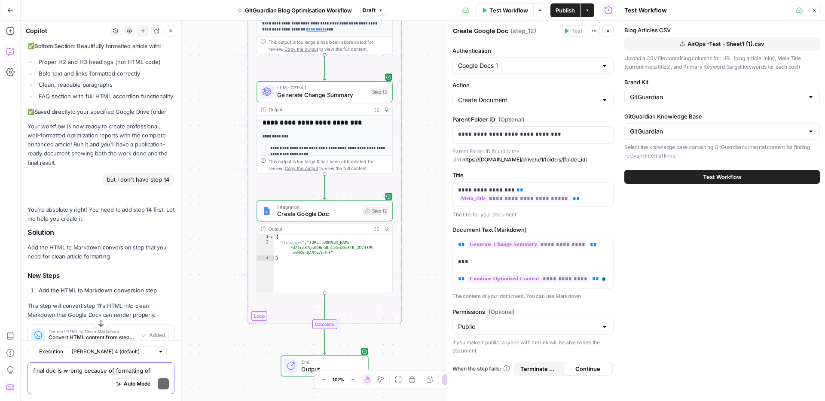
scroll to position [17035, 0]
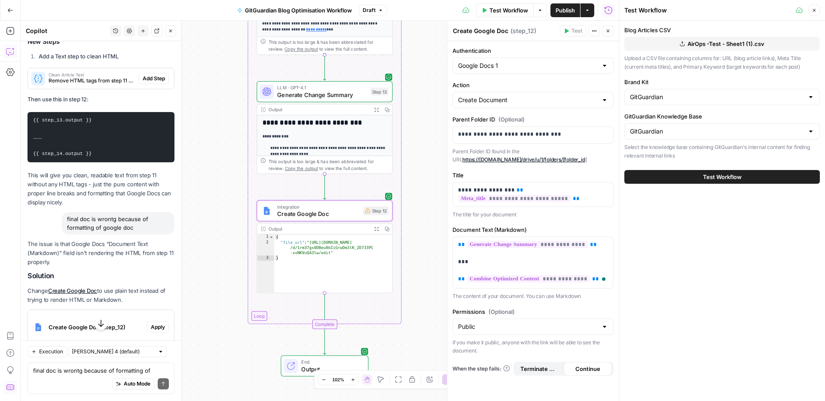
click at [79, 323] on span "Create Google Doc (step_12)" at bounding box center [96, 327] width 95 height 9
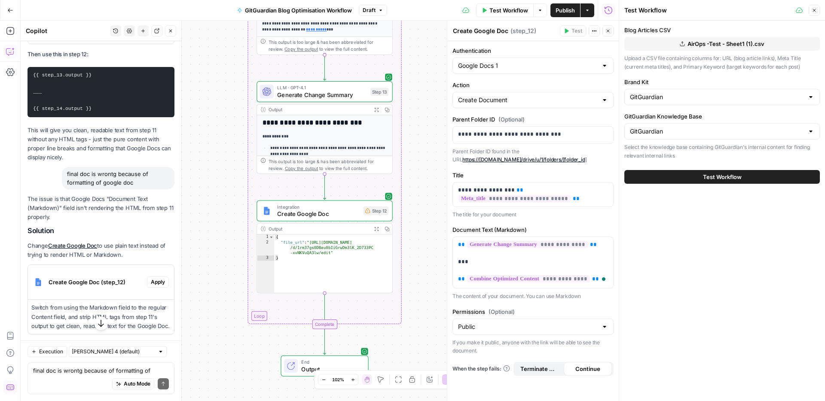
scroll to position [17081, 0]
click at [152, 278] on span "Apply" at bounding box center [158, 282] width 14 height 8
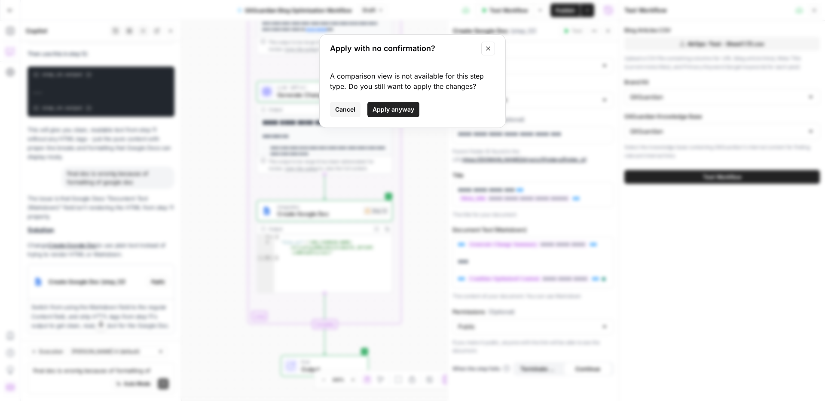
click at [388, 108] on span "Apply anyway" at bounding box center [394, 109] width 42 height 9
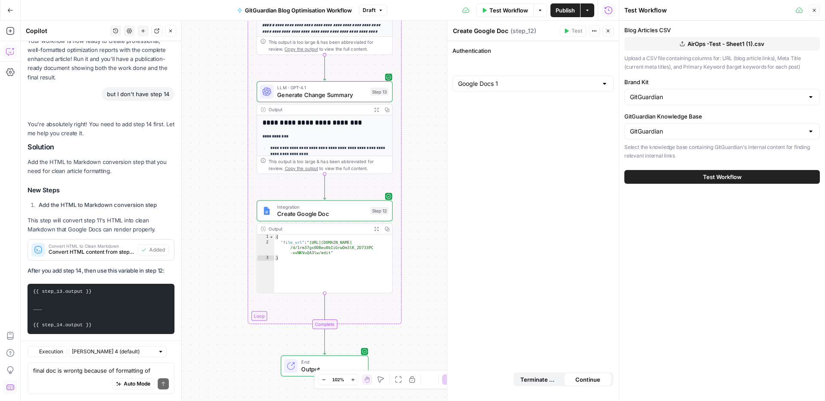
scroll to position [17161, 0]
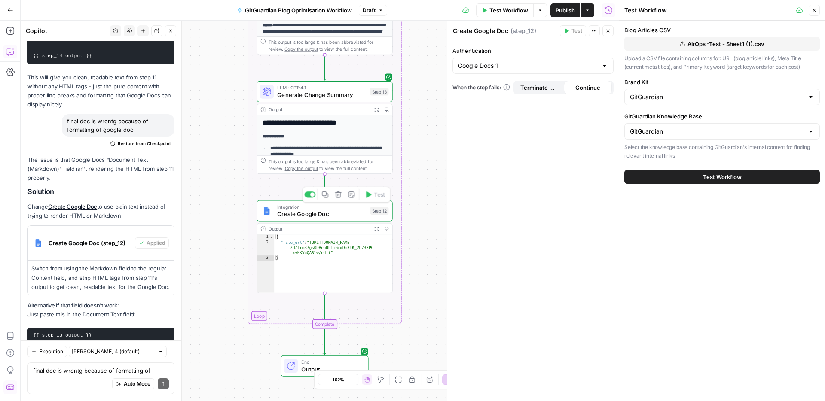
click at [305, 214] on span "Create Google Doc" at bounding box center [321, 214] width 89 height 9
click at [308, 208] on span "Create Google Doc" at bounding box center [322, 212] width 89 height 9
click at [527, 193] on div "Authentication Google Docs 1 When the step fails: Terminate Workflow Continue" at bounding box center [532, 221] width 171 height 360
click at [107, 386] on p "This removes all HTML formatting and gives you clean, readable text in your Goo…" at bounding box center [101, 399] width 147 height 27
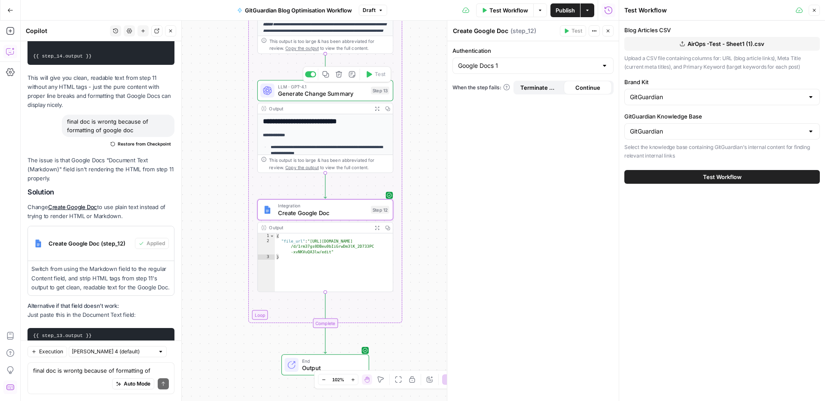
click at [326, 84] on span "LLM · GPT-4.1" at bounding box center [322, 86] width 89 height 7
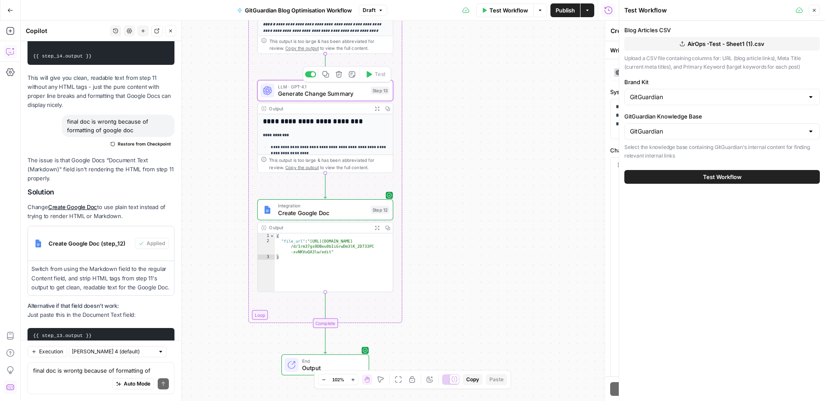
type textarea "Generate Change Summary"
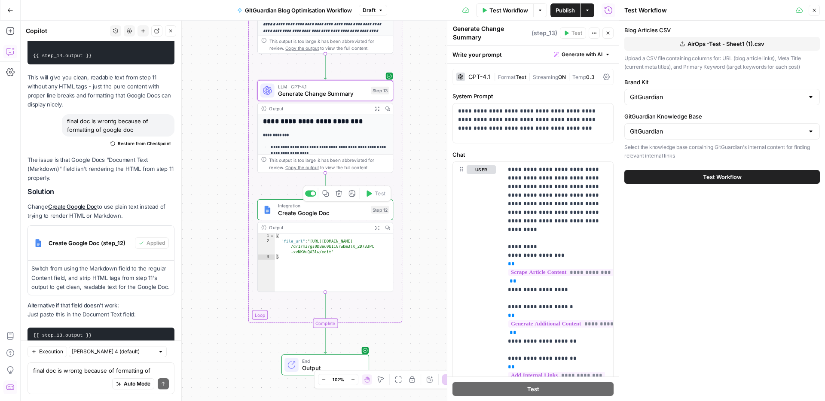
click at [300, 212] on span "Create Google Doc" at bounding box center [322, 212] width 89 height 9
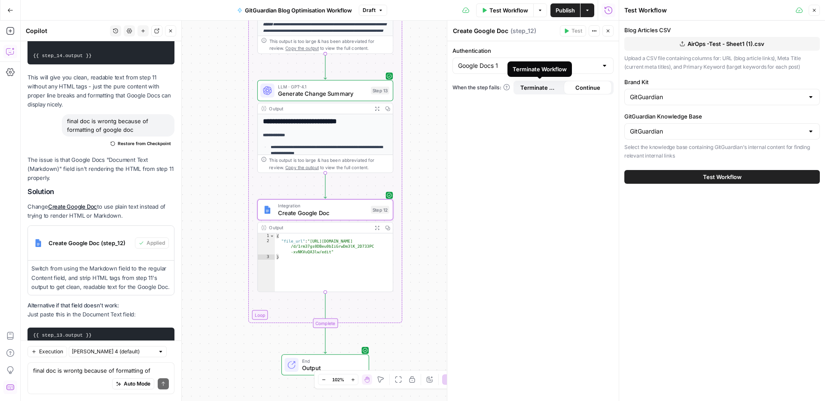
click at [596, 88] on span "Continue" at bounding box center [587, 87] width 25 height 9
click at [520, 65] on input "Authentication" at bounding box center [528, 65] width 140 height 9
click at [496, 88] on span "Google Docs 1" at bounding box center [527, 87] width 135 height 9
type input "Google Docs 1"
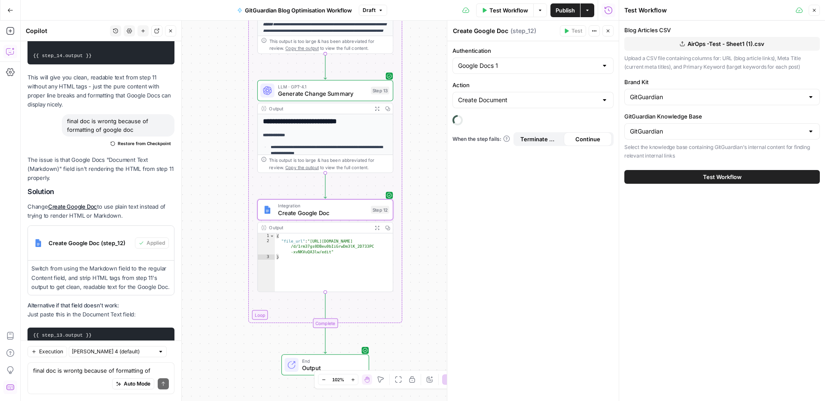
drag, startPoint x: 514, startPoint y: 92, endPoint x: 518, endPoint y: 98, distance: 7.9
click at [514, 92] on div "Create Document" at bounding box center [533, 100] width 161 height 16
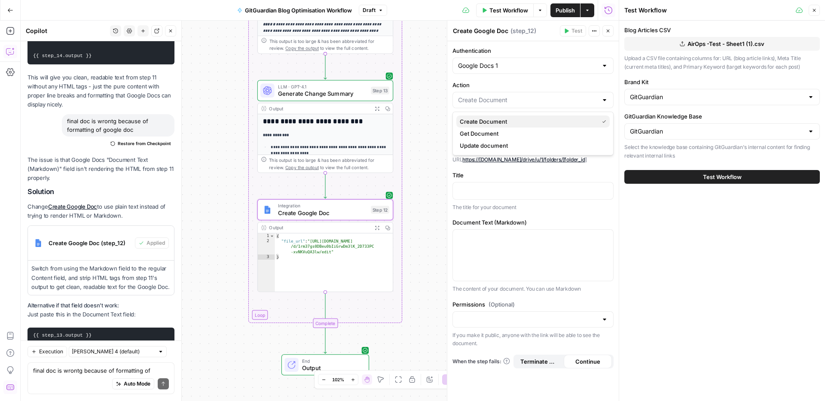
click at [504, 122] on span "Create Document" at bounding box center [527, 121] width 135 height 9
type input "Create Document"
click at [504, 128] on div "To enrich screen reader interactions, please activate Accessibility in Grammarl…" at bounding box center [533, 135] width 160 height 17
click at [502, 197] on div at bounding box center [533, 191] width 160 height 17
click at [494, 189] on p "To enrich screen reader interactions, please activate Accessibility in Grammarl…" at bounding box center [533, 190] width 150 height 9
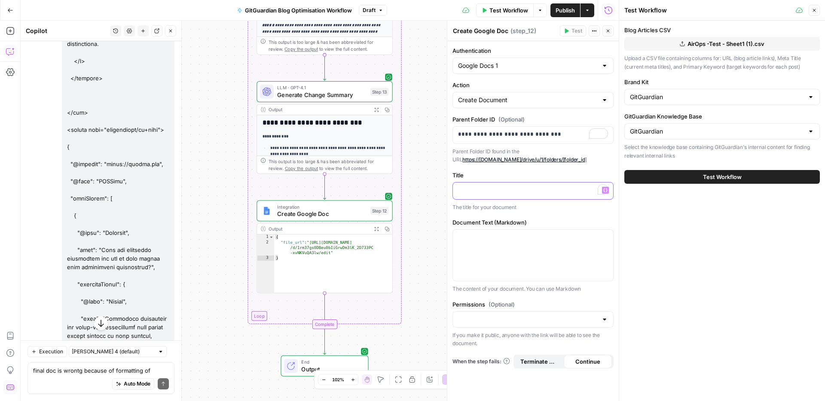
scroll to position [11346, 0]
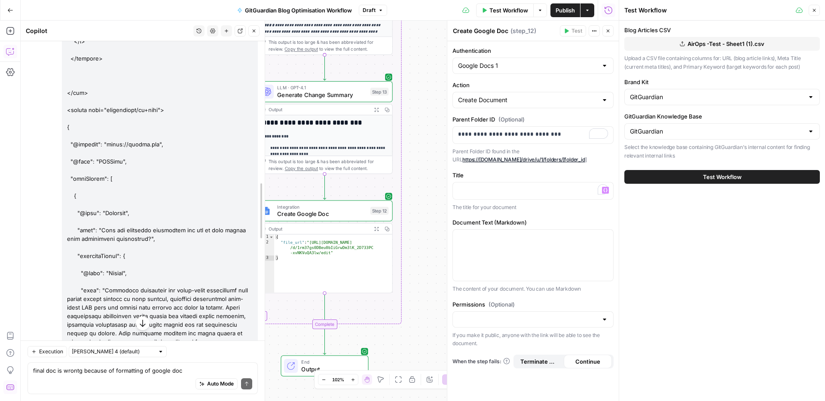
drag, startPoint x: 177, startPoint y: 277, endPoint x: 261, endPoint y: 269, distance: 84.5
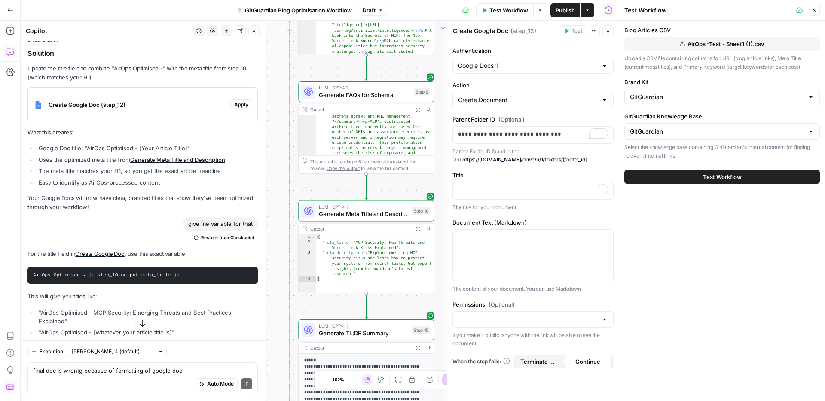
scroll to position [4356, 0]
click at [161, 273] on code "AirOps Optimised - {{ step_10.output.meta_title }}" at bounding box center [106, 275] width 147 height 5
copy div "AirOps Optimised - {{ step_10.output.meta_title }}"
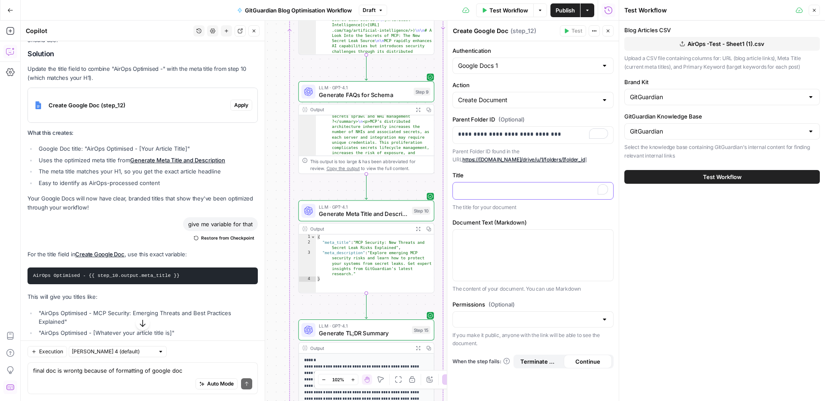
click at [489, 195] on div "To enrich screen reader interactions, please activate Accessibility in Grammarl…" at bounding box center [533, 191] width 160 height 17
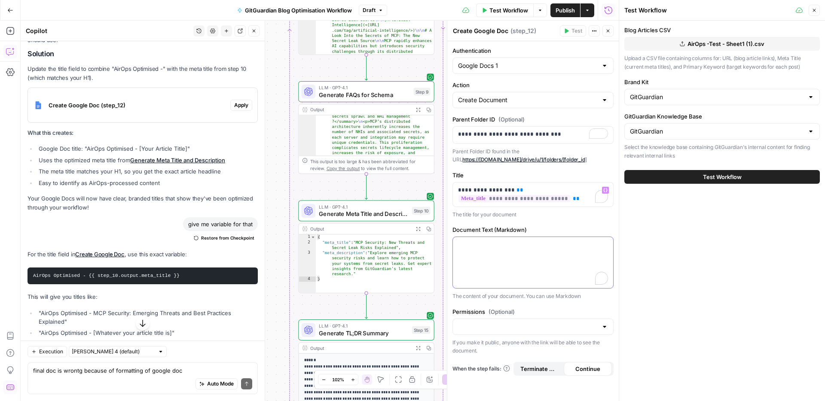
click at [500, 258] on div "To enrich screen reader interactions, please activate Accessibility in Grammarl…" at bounding box center [533, 262] width 160 height 51
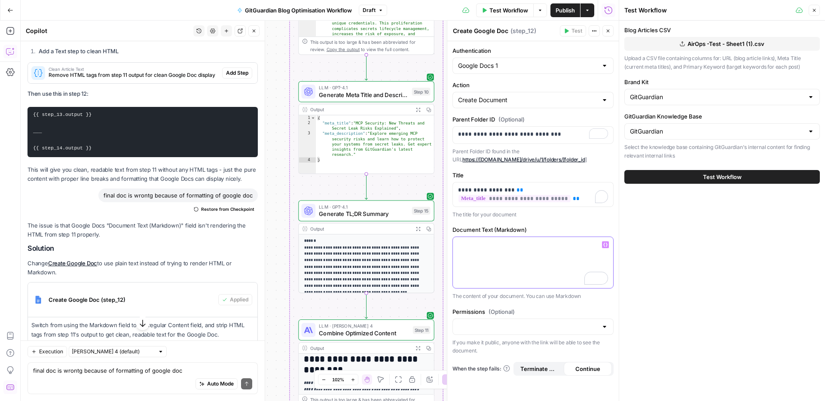
scroll to position [13750, 0]
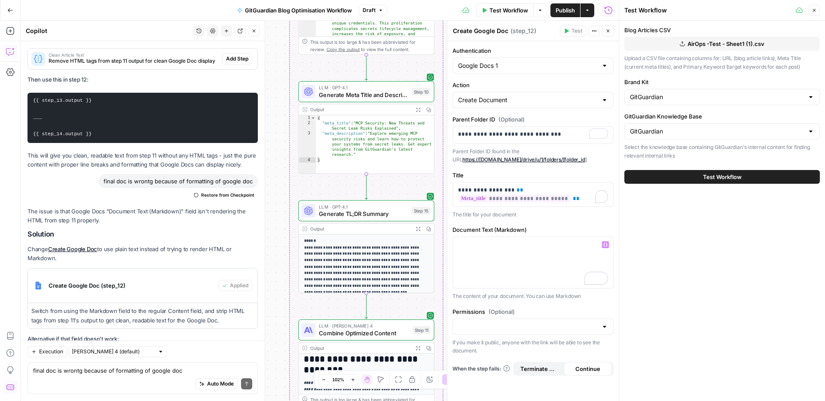
drag, startPoint x: 142, startPoint y: 287, endPoint x: 32, endPoint y: 249, distance: 116.3
click at [32, 361] on pre "{{ step_13.output }} ___ {{ step_11.output | strip_html }}" at bounding box center [143, 386] width 230 height 50
copy code "{{ step_13.output }} ___ {{ step_11.output | strip_html }}"
click at [505, 259] on div "To enrich screen reader interactions, please activate Accessibility in Grammarl…" at bounding box center [533, 262] width 160 height 51
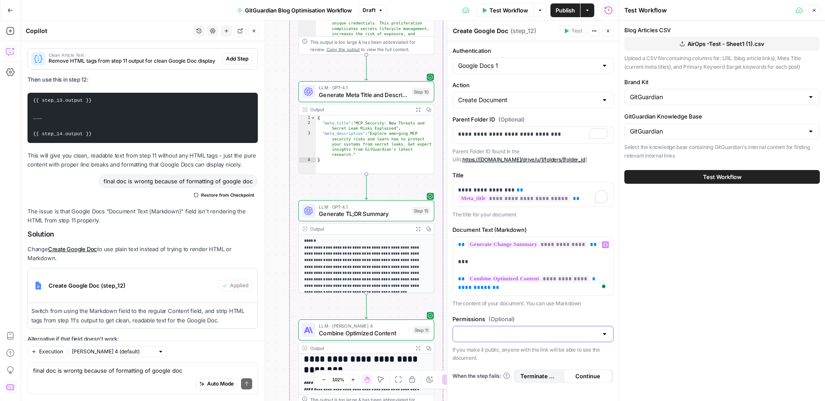
click at [498, 338] on input "Permissions (Optional)" at bounding box center [528, 334] width 140 height 9
click at [493, 367] on span "Public" at bounding box center [531, 368] width 143 height 9
type input "Public"
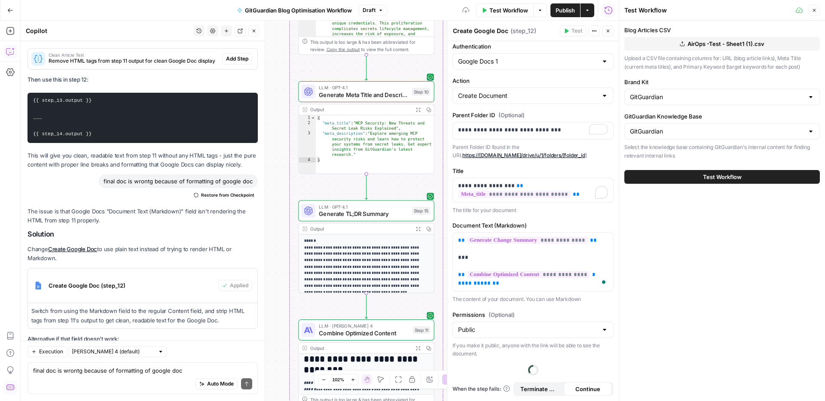
scroll to position [0, 0]
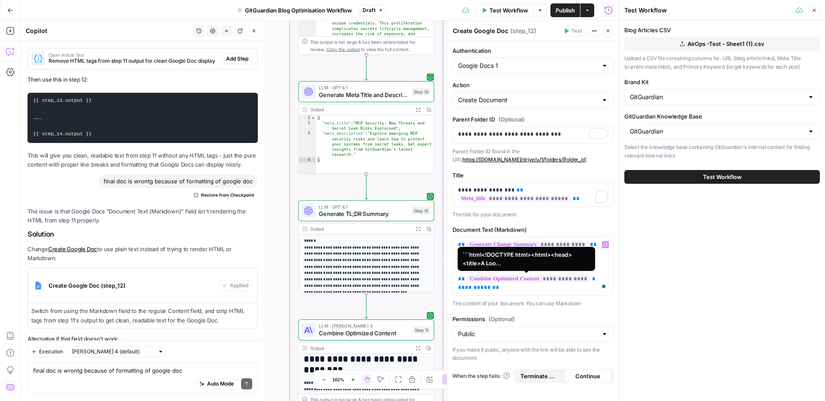
click at [525, 277] on span "**********" at bounding box center [528, 278] width 123 height 7
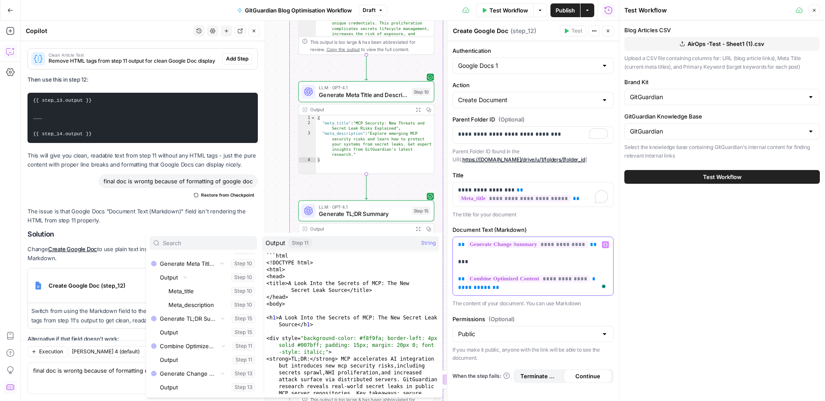
click at [465, 288] on span "**********" at bounding box center [474, 288] width 33 height 6
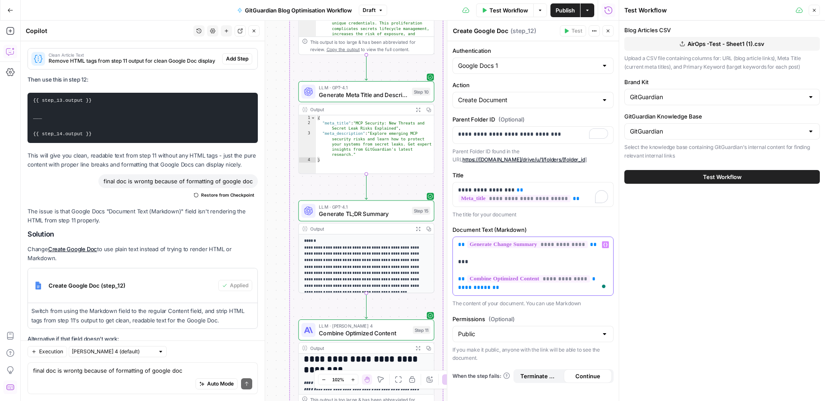
click at [482, 289] on span "**********" at bounding box center [474, 288] width 33 height 6
click at [511, 290] on p "**********" at bounding box center [533, 267] width 150 height 52
click at [111, 381] on div "Auto Mode Send" at bounding box center [142, 384] width 219 height 19
click at [110, 377] on div "Auto Mode Send" at bounding box center [142, 384] width 219 height 19
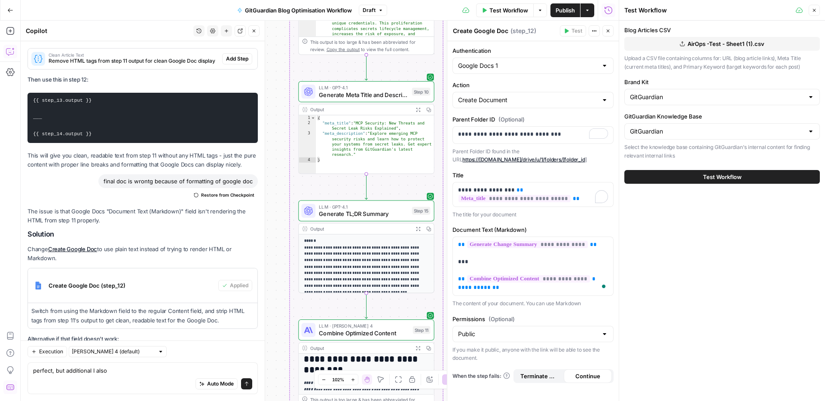
drag, startPoint x: 85, startPoint y: 376, endPoint x: 65, endPoint y: 372, distance: 20.1
click at [65, 372] on div "perfect, but additional I also perfect, but additional I also Auto Mode Send" at bounding box center [143, 379] width 230 height 32
drag, startPoint x: 65, startPoint y: 371, endPoint x: 154, endPoint y: 374, distance: 89.4
click at [154, 374] on textarea "perfect, but additional I also" at bounding box center [142, 371] width 219 height 9
type textarea "perfect, but will it be with all H2s, h3s, sizing, etc?"
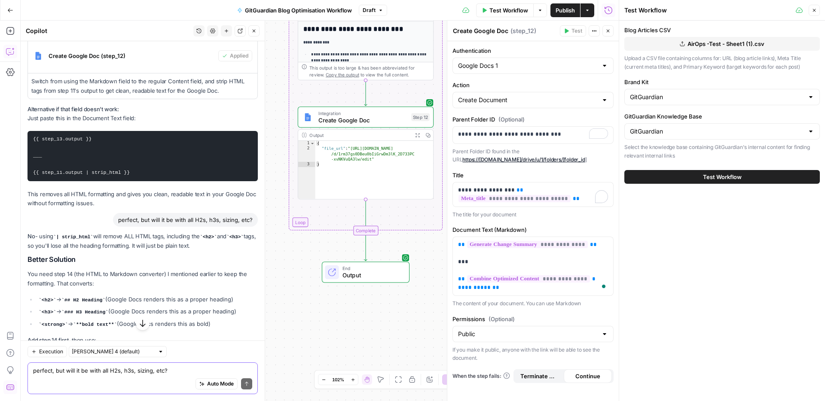
scroll to position [13983, 0]
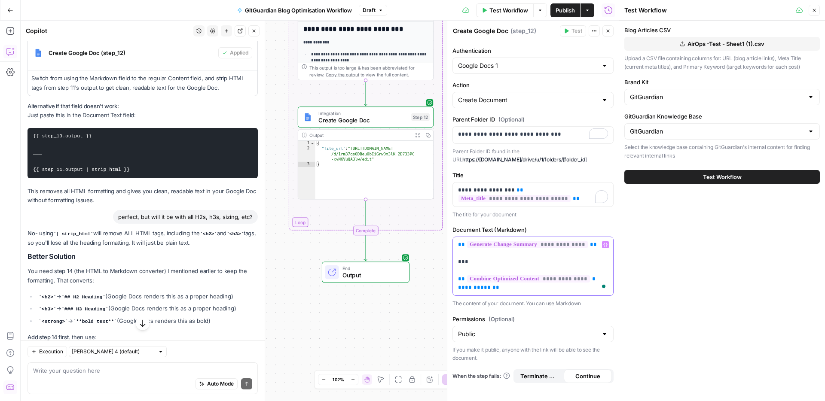
click at [547, 287] on p "**********" at bounding box center [533, 267] width 150 height 52
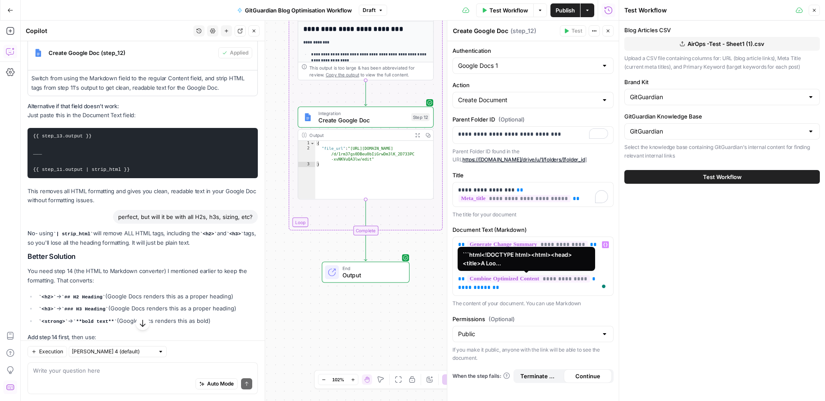
click at [502, 279] on span "**********" at bounding box center [528, 278] width 123 height 7
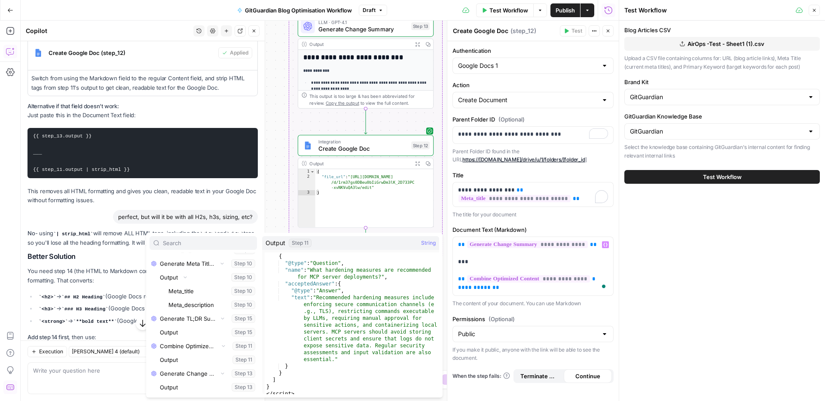
scroll to position [5208, 0]
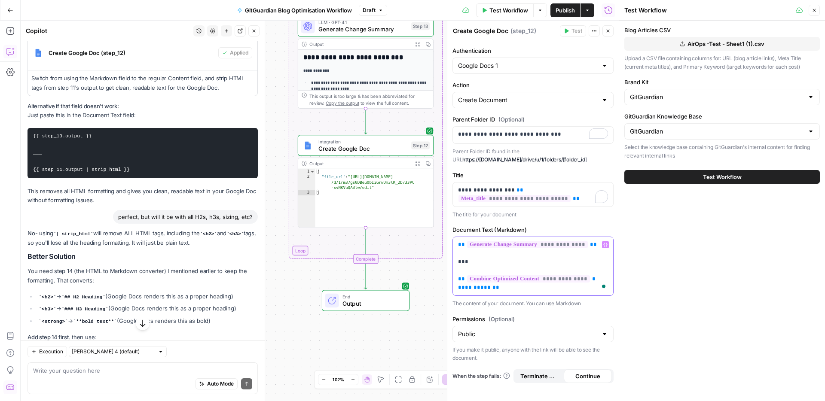
click at [509, 292] on p "**********" at bounding box center [533, 267] width 150 height 52
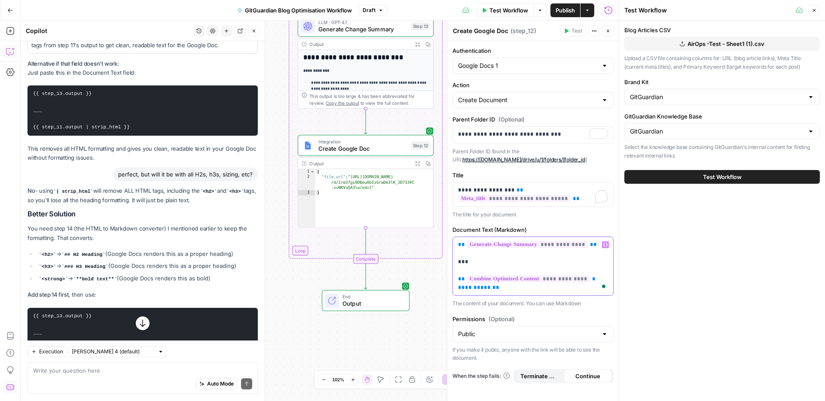
scroll to position [14082, 0]
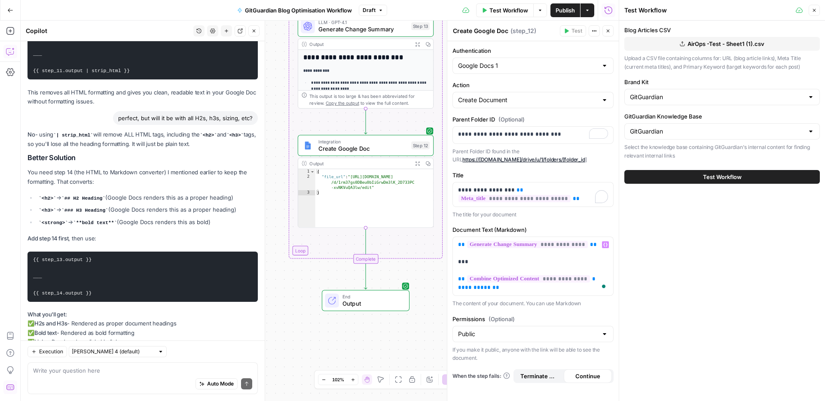
drag, startPoint x: 104, startPoint y: 175, endPoint x: 30, endPoint y: 140, distance: 81.7
click at [30, 252] on pre "{{ step_13.output }} ___ {{ step_14.output }}" at bounding box center [143, 277] width 230 height 50
copy code "{{ step_13.output }} ___ {{ step_14.output }}"
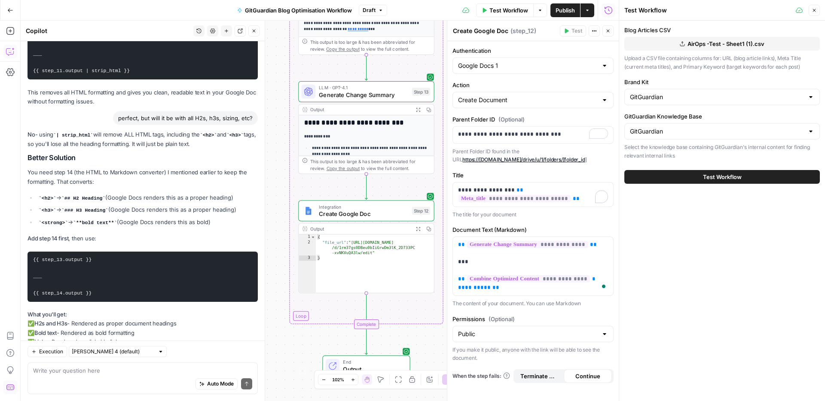
click at [82, 370] on p "If you use strip_html : ❌ Everything becomes plain text ❌ No heading formatting…" at bounding box center [143, 393] width 230 height 46
click at [98, 376] on div "Auto Mode Send" at bounding box center [142, 384] width 219 height 19
type textarea "give me that step and let's try"
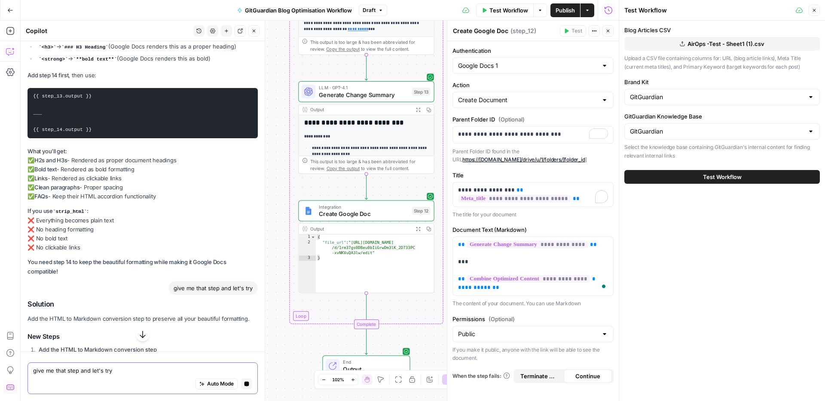
scroll to position [13585, 0]
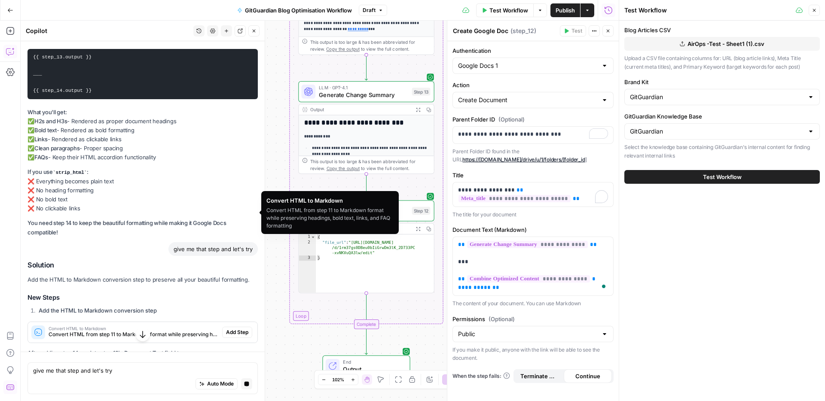
click at [239, 329] on span "Add Step" at bounding box center [237, 333] width 22 height 8
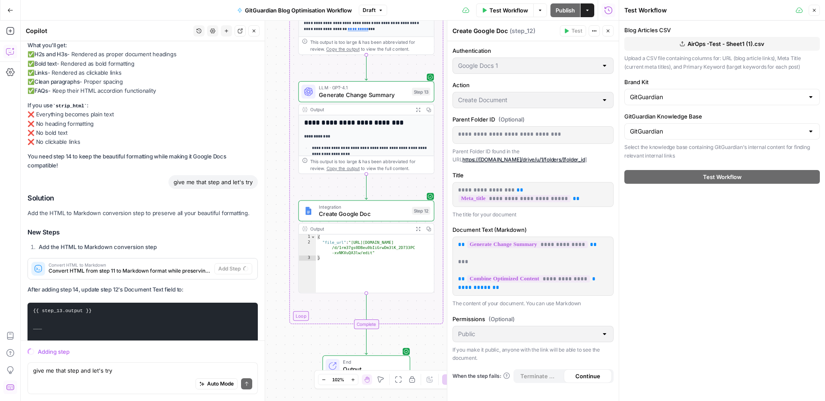
scroll to position [13708, 0]
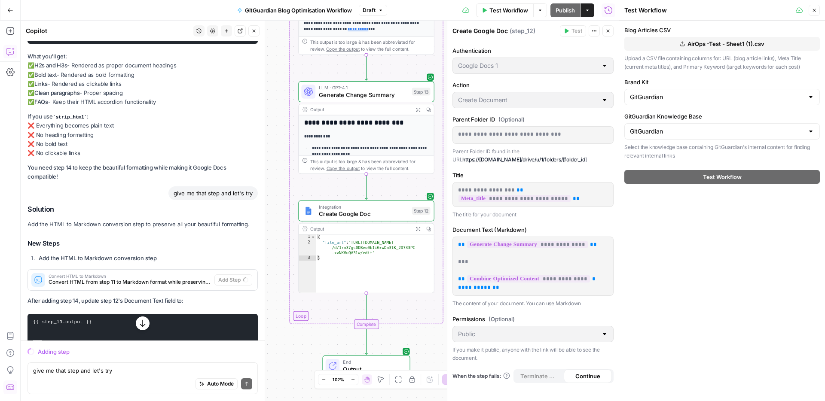
click at [82, 320] on code "{{ step_13.output }} ___ {{ step_14.output }}" at bounding box center [62, 339] width 58 height 39
copy div "{{ step_14.output }}"
click at [495, 287] on p "**********" at bounding box center [533, 267] width 150 height 52
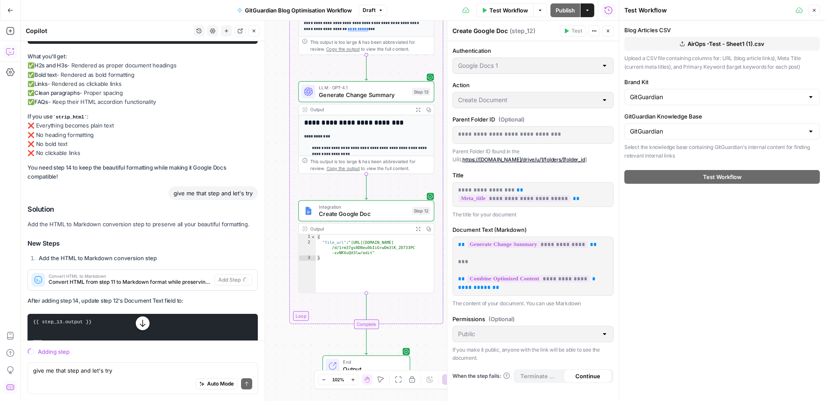
click at [492, 286] on span "**" at bounding box center [495, 288] width 7 height 6
click at [496, 286] on p "**********" at bounding box center [533, 267] width 150 height 52
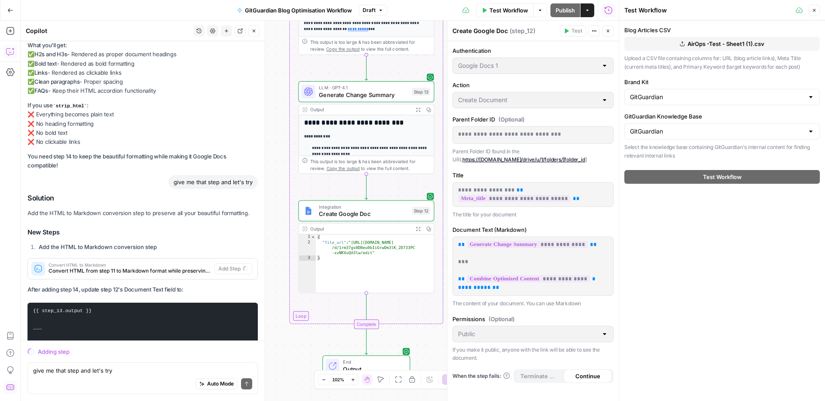
click at [682, 265] on div "Blog Articles CSV AirOps -Test - Sheet1 (1).csv Upload a CSV file containing co…" at bounding box center [722, 211] width 206 height 381
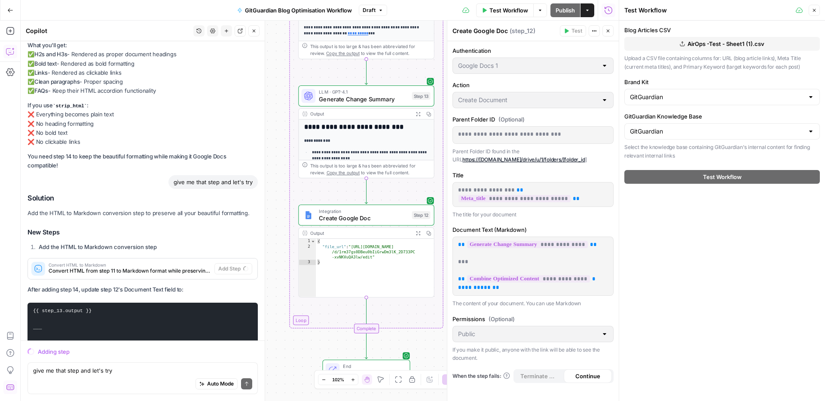
click at [682, 324] on div "Blog Articles CSV AirOps -Test - Sheet1 (1).csv Upload a CSV file containing co…" at bounding box center [722, 211] width 206 height 381
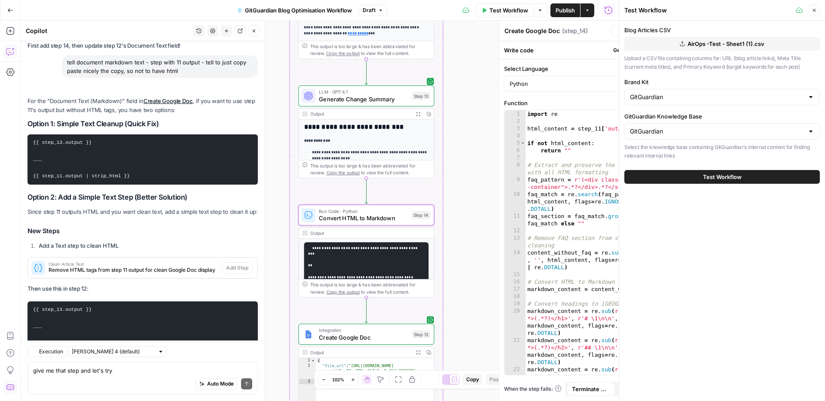
type textarea "Convert HTML to Markdown"
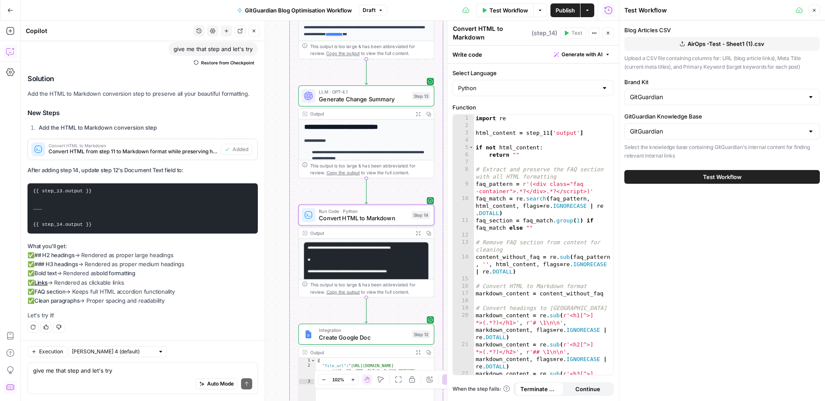
click at [87, 224] on code "{{ step_13.output }} ___ {{ step_14.output }}" at bounding box center [62, 208] width 58 height 39
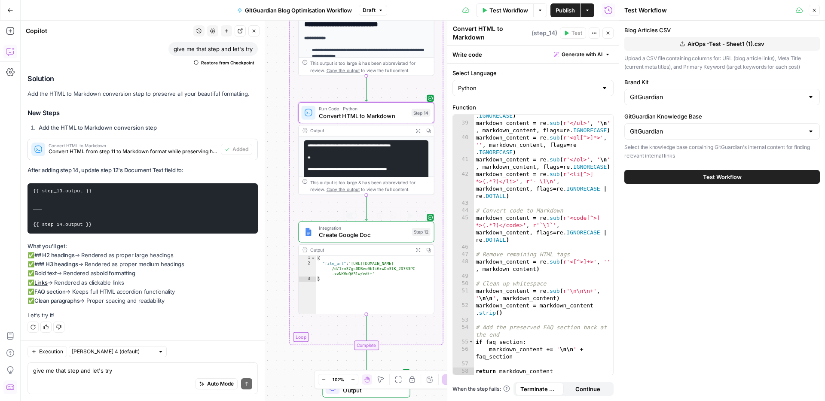
click at [366, 231] on span "Create Google Doc" at bounding box center [363, 235] width 89 height 9
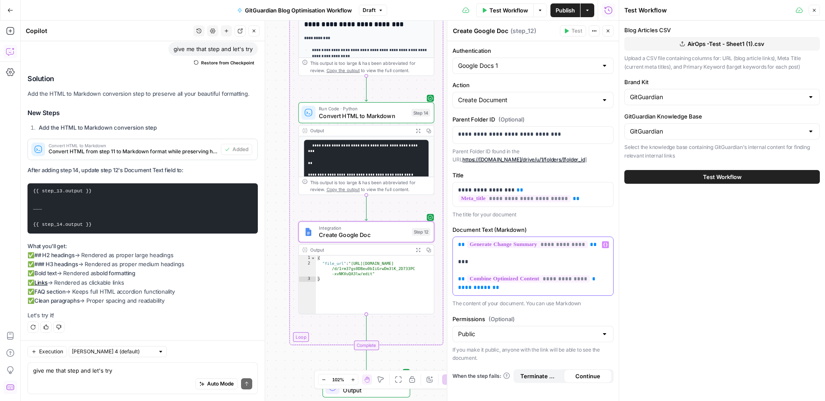
click at [502, 291] on p "**********" at bounding box center [533, 267] width 150 height 52
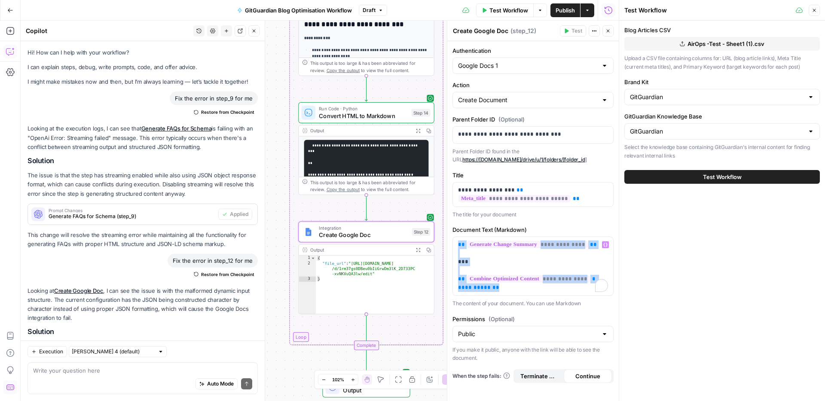
click at [502, 291] on p "**********" at bounding box center [533, 267] width 150 height 52
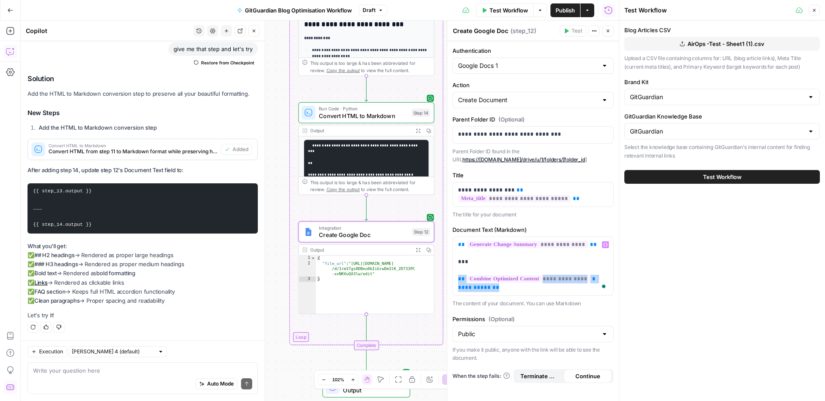
drag, startPoint x: 499, startPoint y: 288, endPoint x: 455, endPoint y: 281, distance: 44.3
click at [455, 281] on div "**********" at bounding box center [533, 266] width 160 height 58
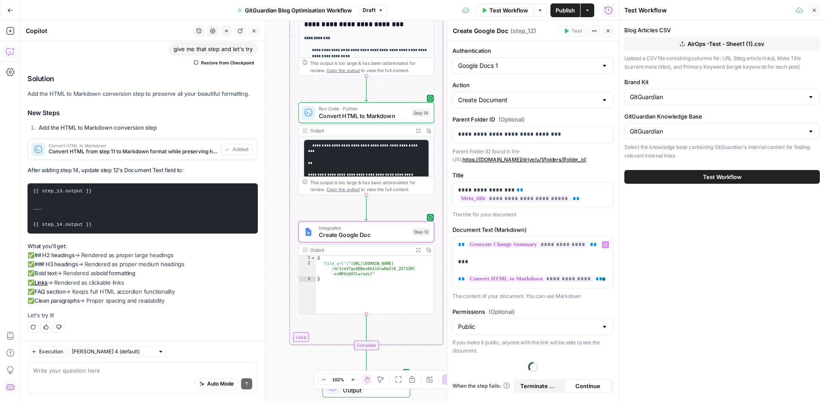
click at [666, 287] on div "Blog Articles CSV AirOps -Test - Sheet1 (1).csv Upload a CSV file containing co…" at bounding box center [722, 211] width 206 height 381
click at [596, 280] on p "**********" at bounding box center [533, 262] width 150 height 43
click at [641, 303] on div "Blog Articles CSV AirOps -Test - Sheet1 (1).csv Upload a CSV file containing co…" at bounding box center [722, 211] width 206 height 381
click at [500, 7] on span "Test Workflow" at bounding box center [508, 10] width 39 height 9
click at [604, 30] on button "Close" at bounding box center [607, 30] width 11 height 11
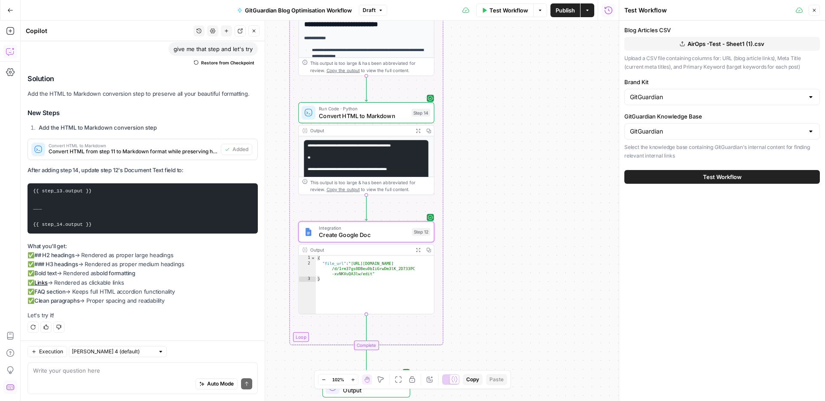
click at [503, 15] on button "Test Workflow" at bounding box center [505, 10] width 58 height 14
click at [251, 30] on icon "button" at bounding box center [253, 30] width 5 height 5
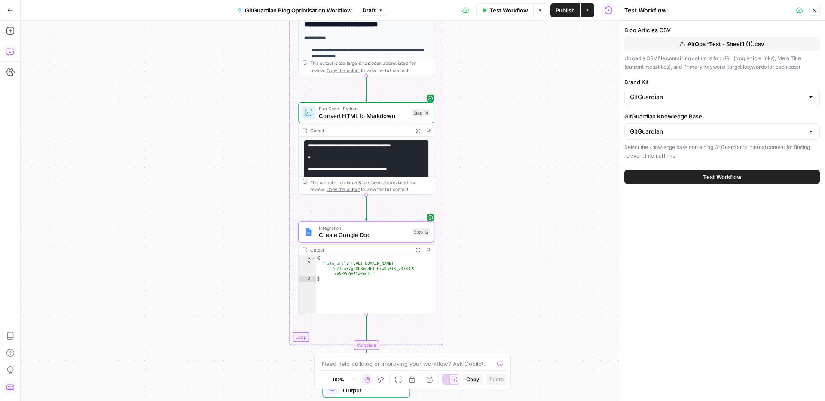
click at [544, 221] on div "Workflow Set Inputs Inputs Run Code · Python Parse CSV Data Step 1 Output Expan…" at bounding box center [320, 211] width 598 height 381
click at [511, 12] on span "Test Workflow" at bounding box center [508, 10] width 39 height 9
click at [812, 8] on icon "button" at bounding box center [814, 10] width 5 height 5
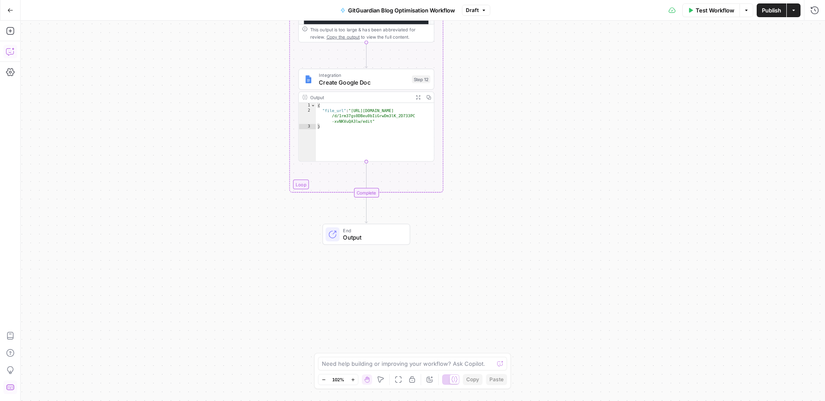
click at [505, 171] on div "Workflow Set Inputs Inputs Run Code · Python Parse CSV Data Step 1 Output Expan…" at bounding box center [423, 211] width 804 height 381
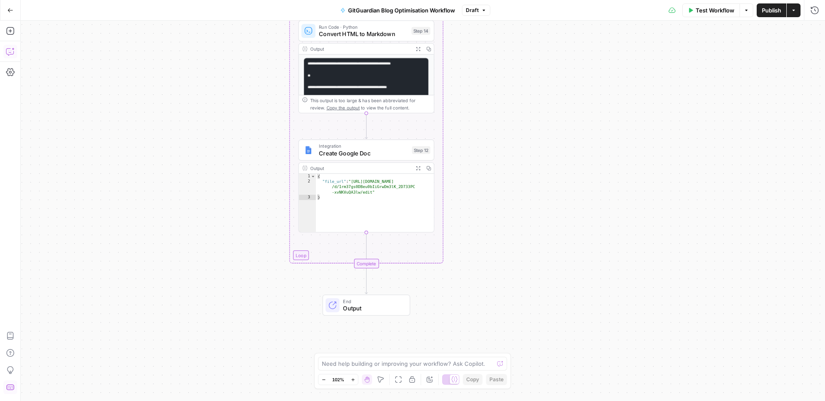
click at [713, 14] on span "Test Workflow" at bounding box center [715, 10] width 39 height 9
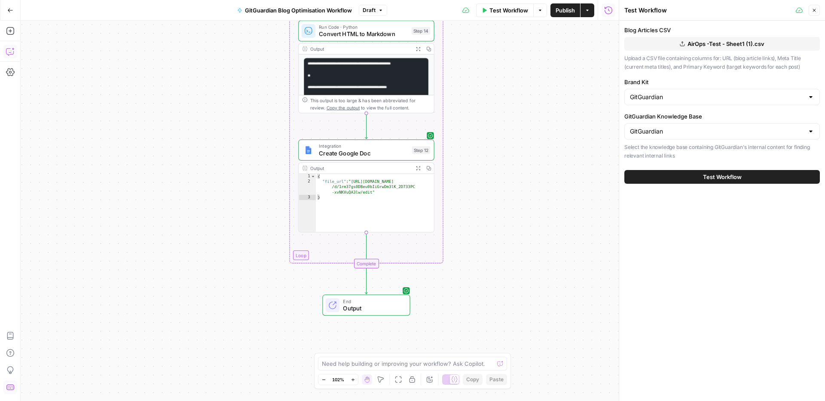
click at [726, 180] on span "Test Workflow" at bounding box center [722, 177] width 39 height 9
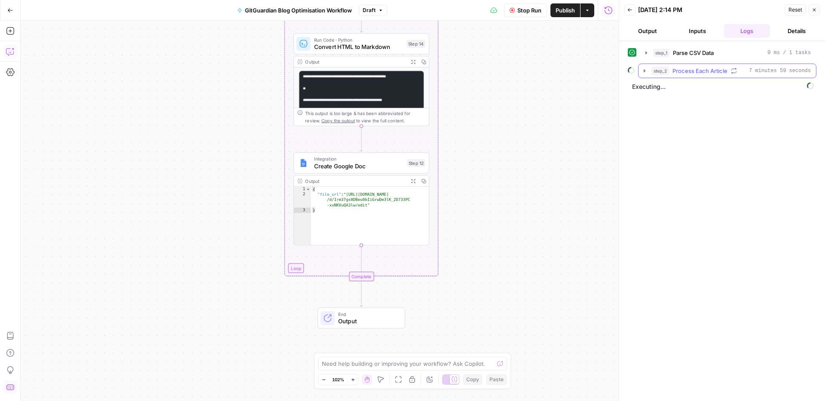
click at [646, 72] on icon "button" at bounding box center [644, 70] width 7 height 7
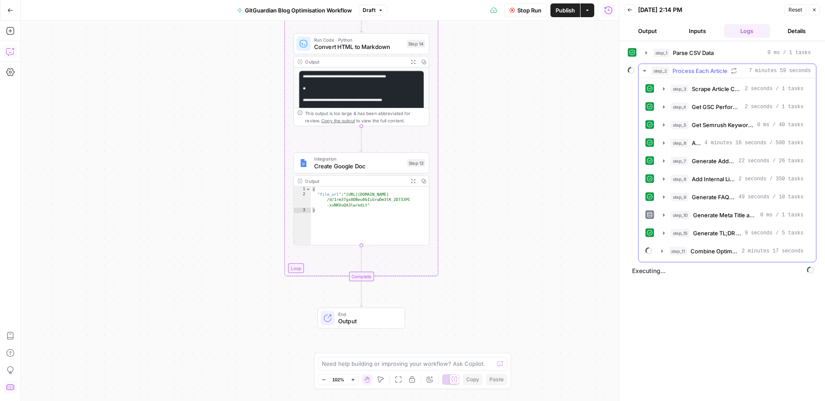
click at [645, 72] on icon "button" at bounding box center [644, 70] width 7 height 7
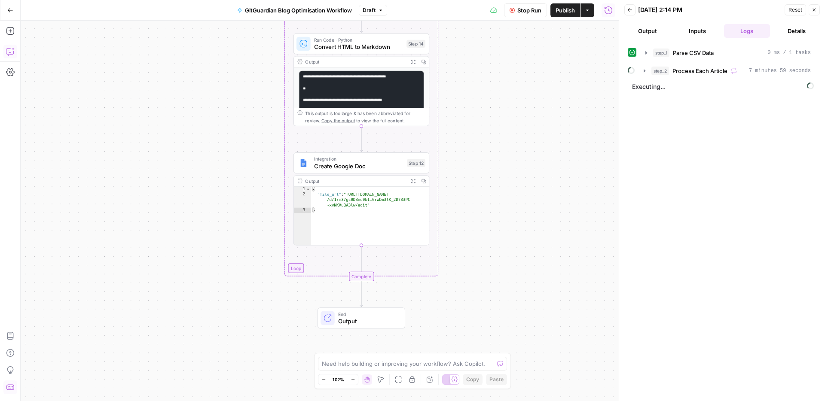
click at [737, 220] on div "step_1 Parse CSV Data 0 ms / 1 tasks step_2 Process Each Article 7 minutes 59 s…" at bounding box center [722, 222] width 189 height 352
click at [643, 71] on icon "button" at bounding box center [644, 70] width 7 height 7
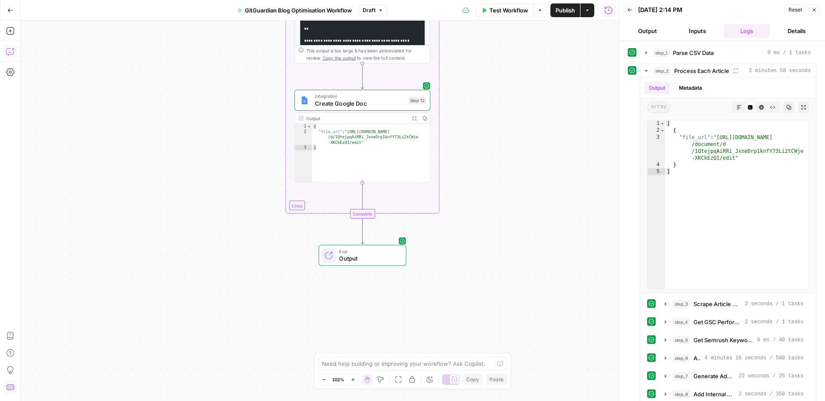
scroll to position [3, 0]
click at [413, 151] on div "{ "file_url" : "https://docs.google.com/document /d/1QtejpqAiRRi_JxneDrp1knfY73…" at bounding box center [371, 158] width 118 height 69
click at [364, 104] on span "Create Google Doc" at bounding box center [359, 103] width 89 height 9
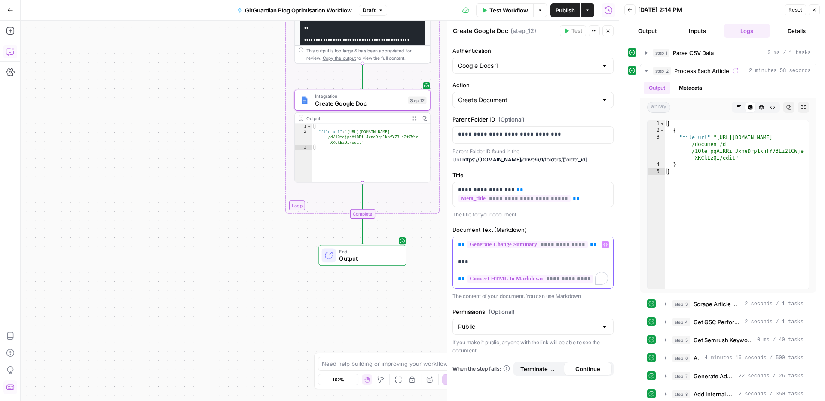
click at [601, 280] on div "**********" at bounding box center [533, 262] width 160 height 51
click at [581, 284] on div "**********" at bounding box center [533, 262] width 160 height 51
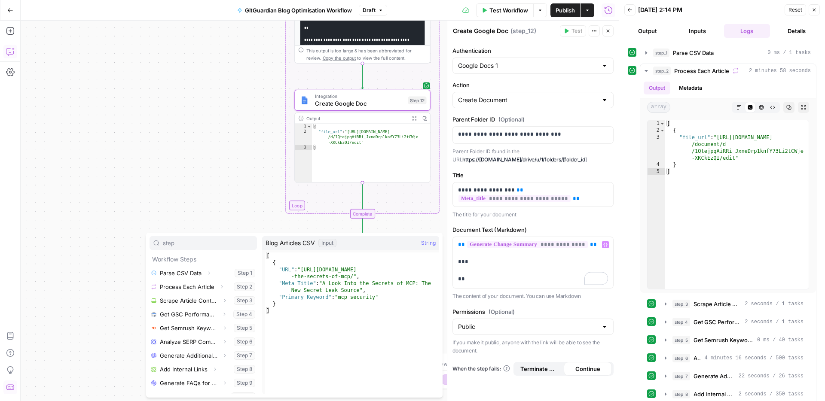
type input "step"
click at [512, 279] on p "**********" at bounding box center [533, 262] width 150 height 43
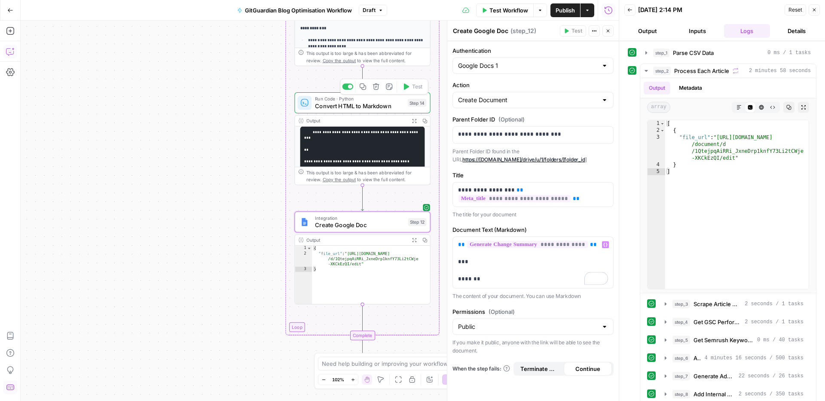
click at [378, 89] on icon "button" at bounding box center [376, 86] width 7 height 7
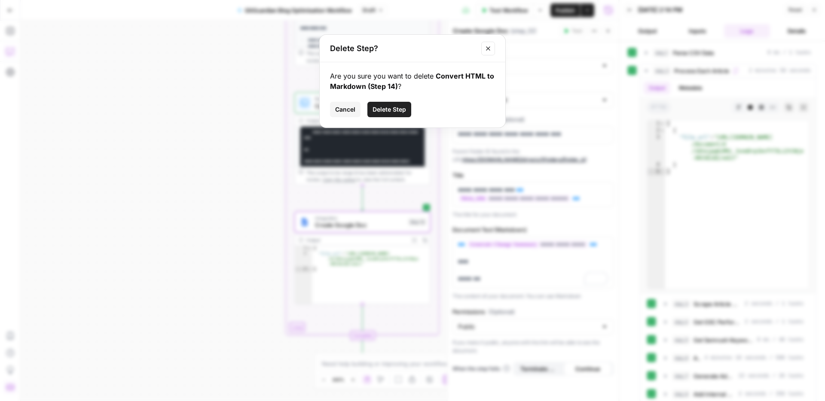
click at [389, 108] on span "Delete Step" at bounding box center [390, 109] width 34 height 9
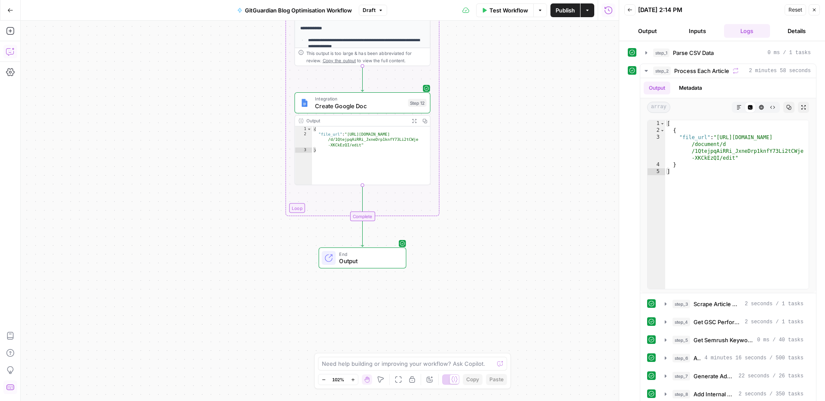
click at [355, 100] on span "Integration" at bounding box center [359, 98] width 89 height 7
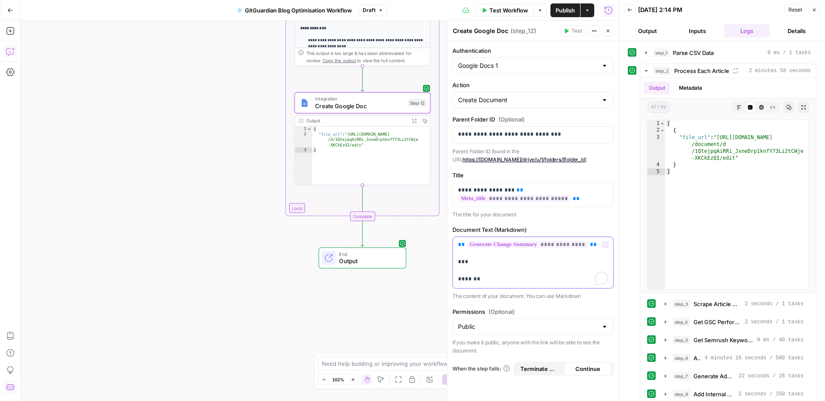
drag, startPoint x: 486, startPoint y: 272, endPoint x: 489, endPoint y: 279, distance: 8.5
click at [486, 272] on p "**********" at bounding box center [533, 262] width 150 height 43
click at [489, 279] on p "**********" at bounding box center [533, 262] width 150 height 43
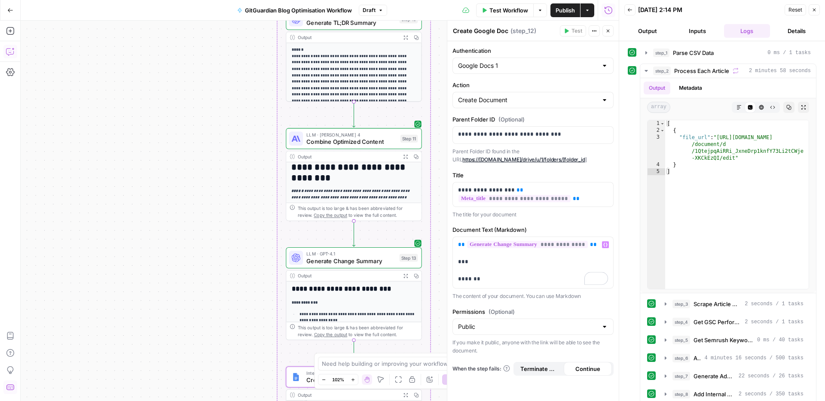
drag, startPoint x: 228, startPoint y: 176, endPoint x: 263, endPoint y: 271, distance: 101.6
click at [263, 271] on div "Workflow Set Inputs Inputs Run Code · Python Parse CSV Data Step 1 Output Expan…" at bounding box center [320, 211] width 598 height 381
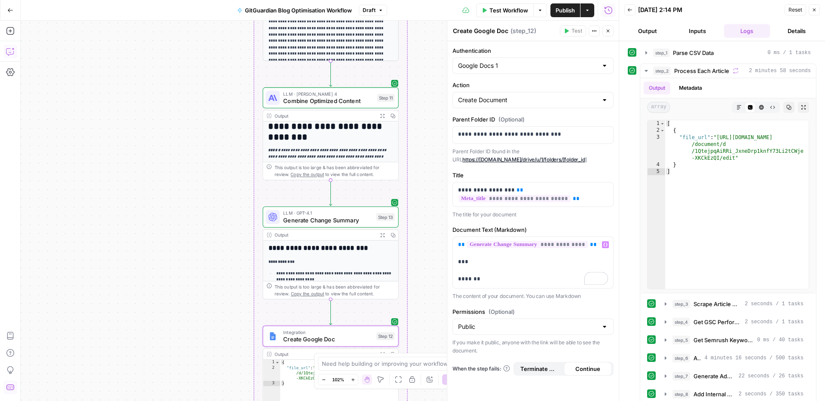
drag, startPoint x: 263, startPoint y: 271, endPoint x: 227, endPoint y: 217, distance: 65.4
click at [227, 217] on div "Workflow Set Inputs Inputs Run Code · Python Parse CSV Data Step 1 Output Expan…" at bounding box center [320, 211] width 598 height 381
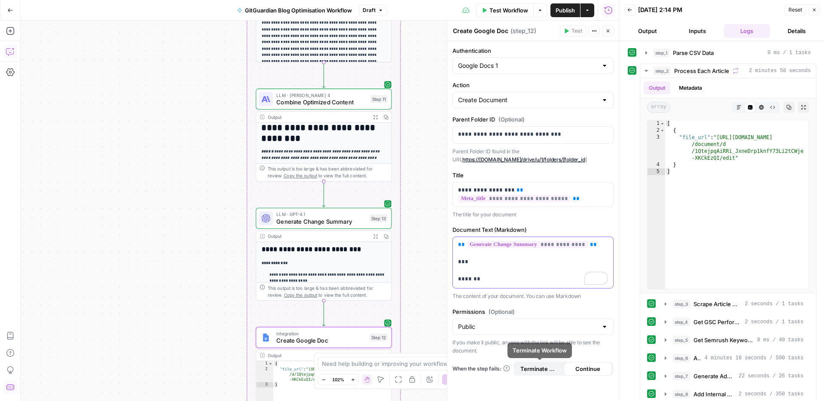
click at [494, 281] on p "**********" at bounding box center [533, 262] width 150 height 43
click at [539, 279] on span "******" at bounding box center [548, 279] width 19 height 6
click at [504, 277] on span "**********" at bounding box center [494, 278] width 59 height 7
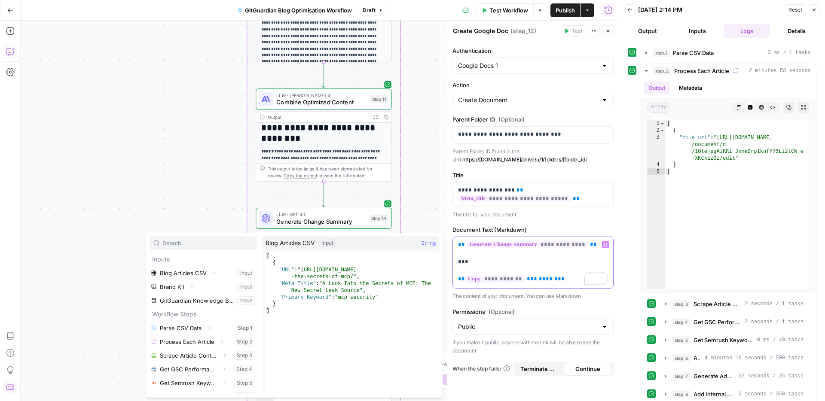
click at [514, 280] on span "**********" at bounding box center [494, 278] width 59 height 7
click at [519, 279] on span "**********" at bounding box center [494, 278] width 59 height 7
click at [527, 279] on span "***" at bounding box center [532, 279] width 10 height 6
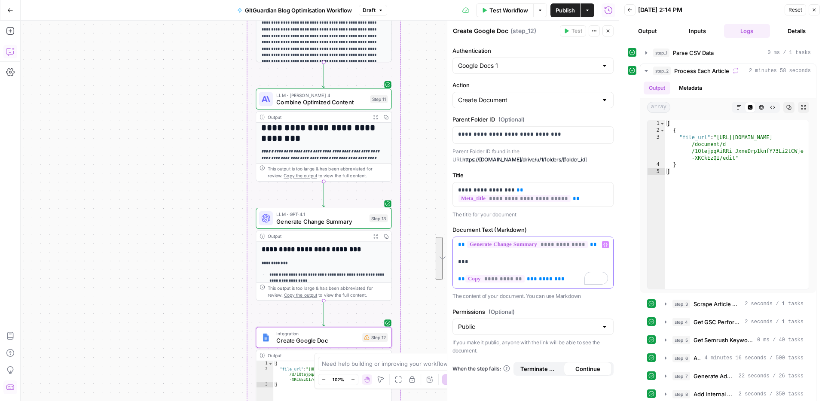
click at [527, 279] on span "***" at bounding box center [532, 279] width 10 height 6
click at [559, 282] on p "**********" at bounding box center [533, 262] width 150 height 43
drag, startPoint x: 559, startPoint y: 279, endPoint x: 503, endPoint y: 281, distance: 56.3
click at [503, 281] on p "**********" at bounding box center [533, 262] width 150 height 43
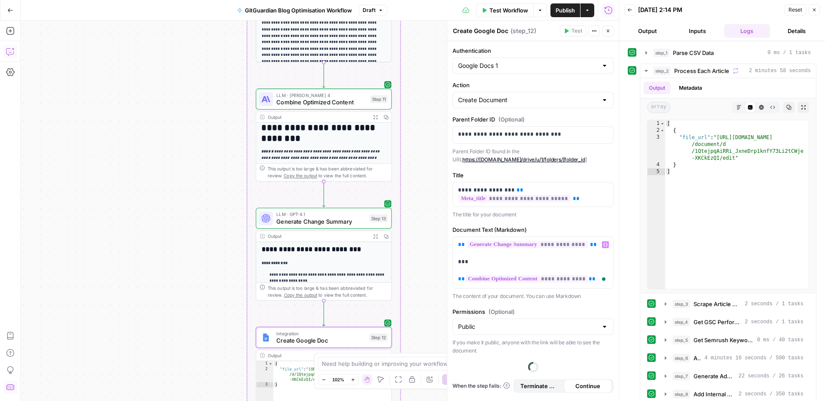
click at [602, 295] on p "The content of your document. You can use Markdown" at bounding box center [533, 296] width 161 height 9
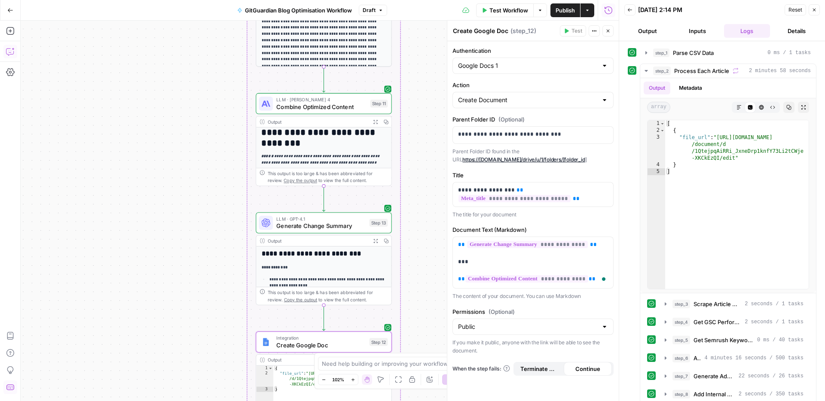
click at [305, 150] on div "**********" at bounding box center [323, 161] width 135 height 126
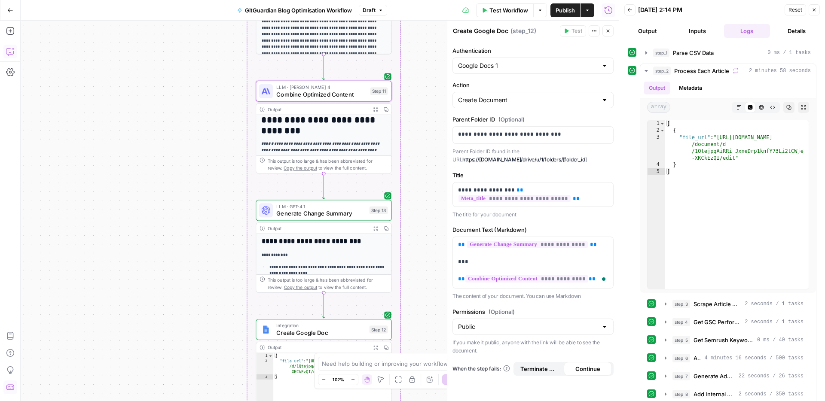
click at [609, 33] on icon "button" at bounding box center [608, 30] width 5 height 5
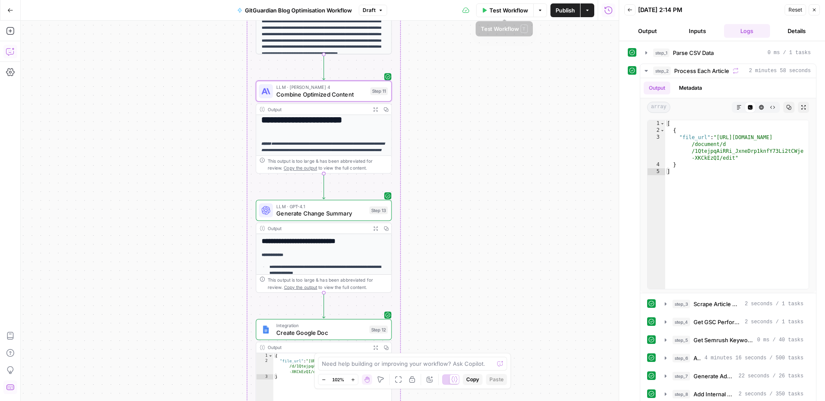
click at [504, 9] on span "Test Workflow" at bounding box center [508, 10] width 39 height 9
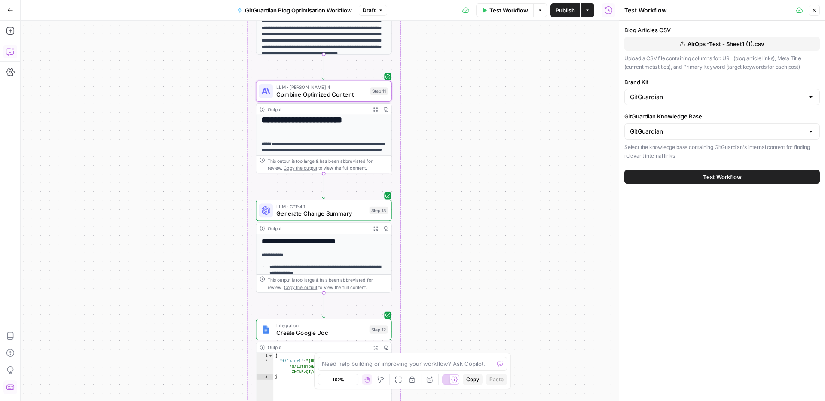
click at [695, 181] on button "Test Workflow" at bounding box center [722, 177] width 196 height 14
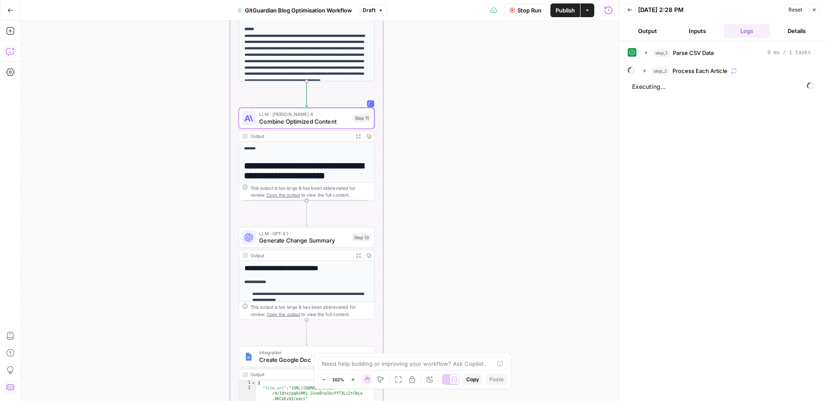
scroll to position [28, 0]
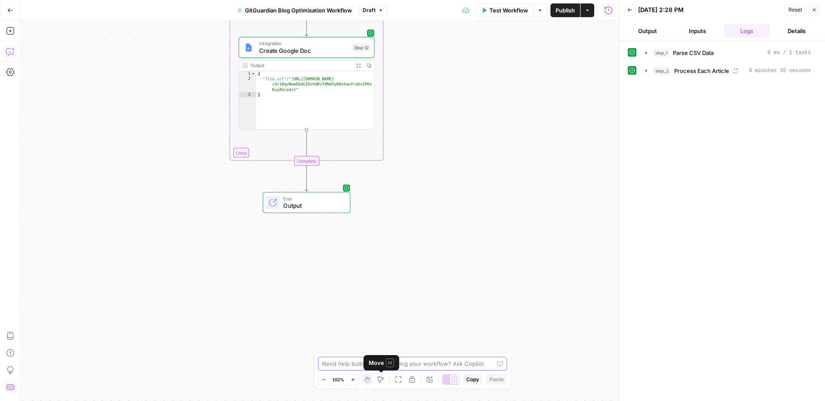
click at [382, 364] on textarea at bounding box center [408, 364] width 172 height 9
paste textarea "<body> <h1>"
type textarea "why my step 12 output (final doucmet) has article like <body> <h1> etc. can we …"
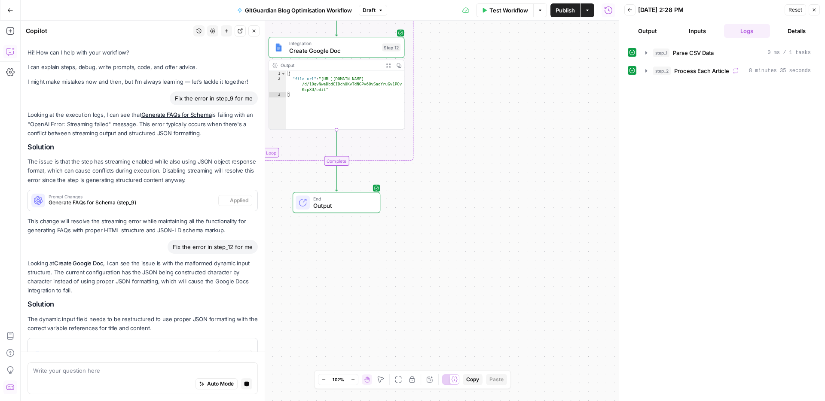
scroll to position [13686, 0]
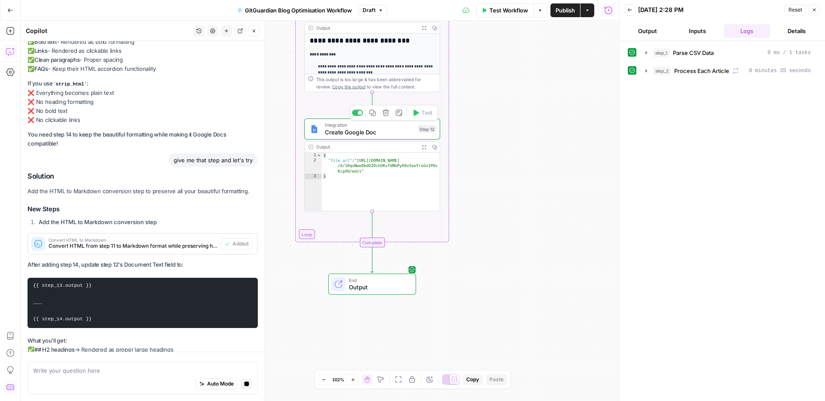
click at [387, 130] on span "Create Google Doc" at bounding box center [369, 132] width 89 height 9
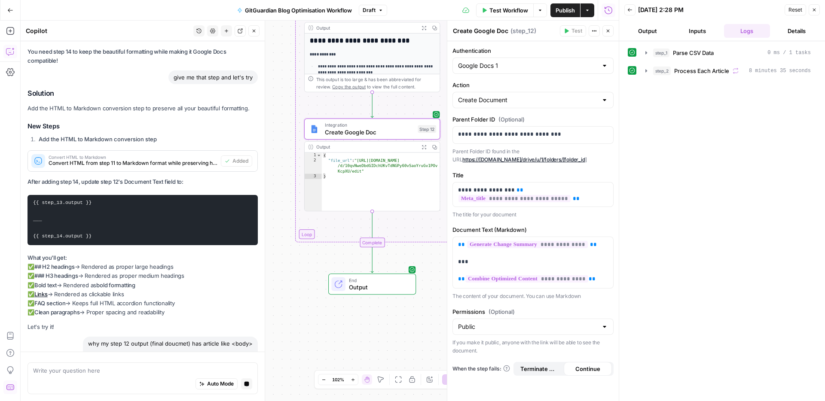
scroll to position [13765, 0]
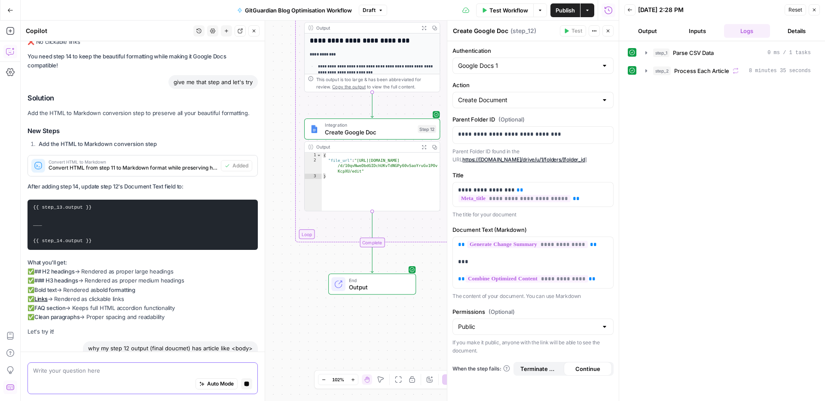
click at [78, 372] on textarea at bounding box center [142, 371] width 219 height 9
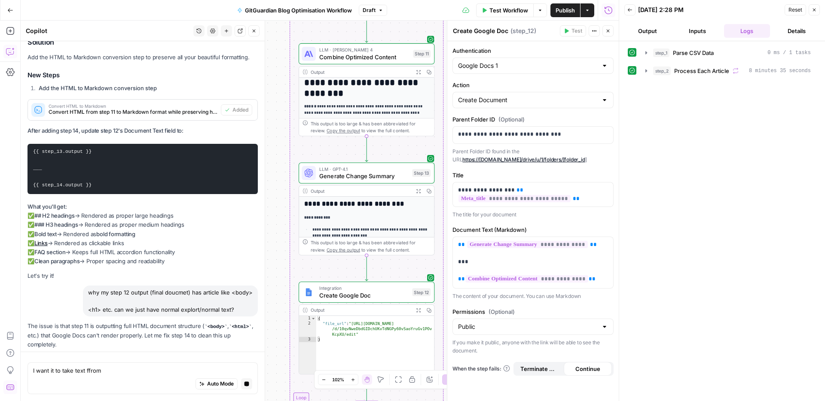
drag, startPoint x: 285, startPoint y: 93, endPoint x: 279, endPoint y: 167, distance: 74.6
click at [279, 167] on div "Workflow Set Inputs Inputs Run Code · Python Parse CSV Data Step 1 Output Expan…" at bounding box center [320, 211] width 598 height 381
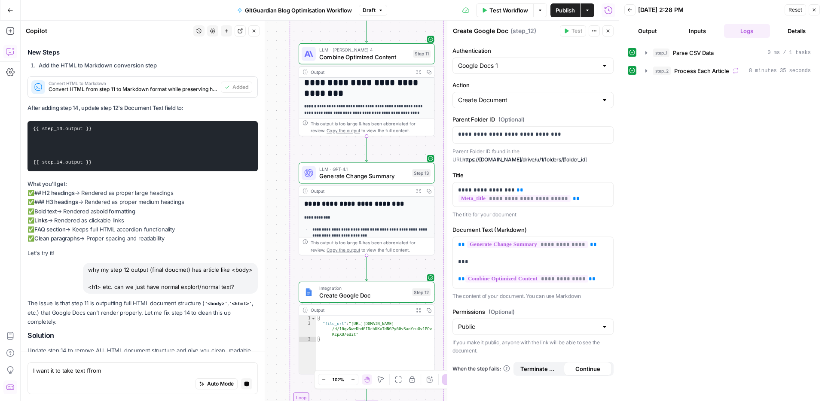
click at [427, 70] on icon "button" at bounding box center [429, 72] width 4 height 4
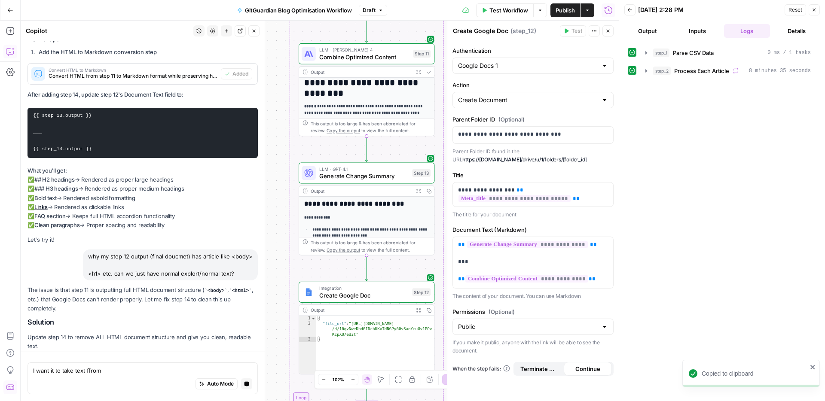
click at [110, 379] on div "Auto Mode Stop generating" at bounding box center [142, 384] width 219 height 19
click at [119, 371] on textarea "I want it to take text ffrom" at bounding box center [142, 371] width 219 height 9
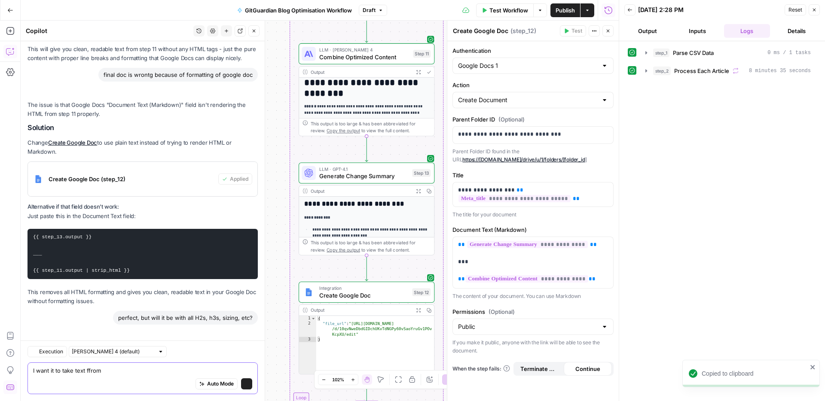
scroll to position [14573, 0]
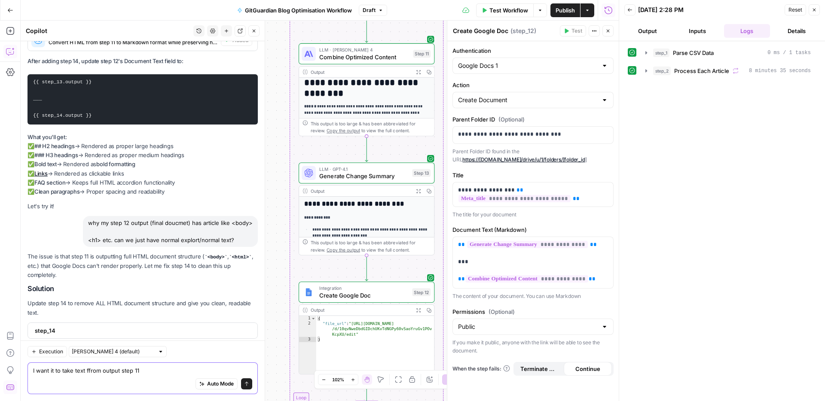
paste textarea "```html <!DOCTYPE html> <html> <head> <meta charset="UTF-8"> <title>A Look Into…"
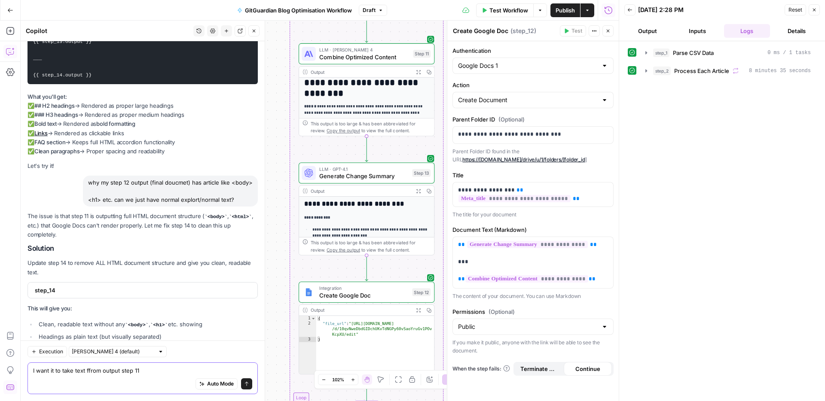
scroll to position [14582, 0]
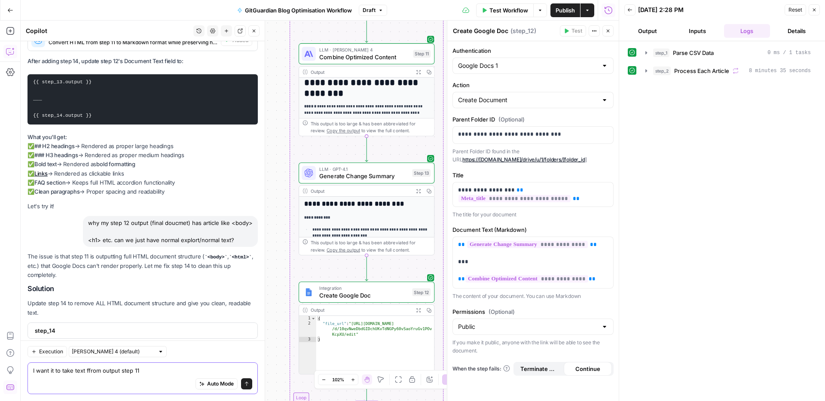
click at [159, 367] on textarea "I want it to take text ffrom output step 11" at bounding box center [142, 371] width 219 height 9
type textarea "I want it to take text ffrom output step 11 without HTML, just noraml real nice…"
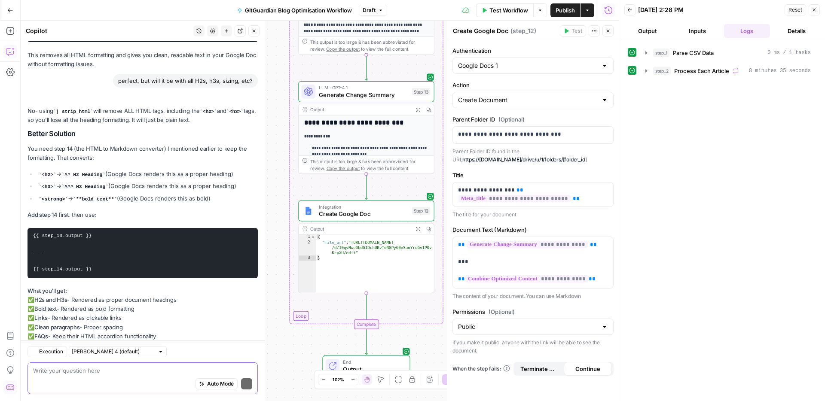
scroll to position [14811, 0]
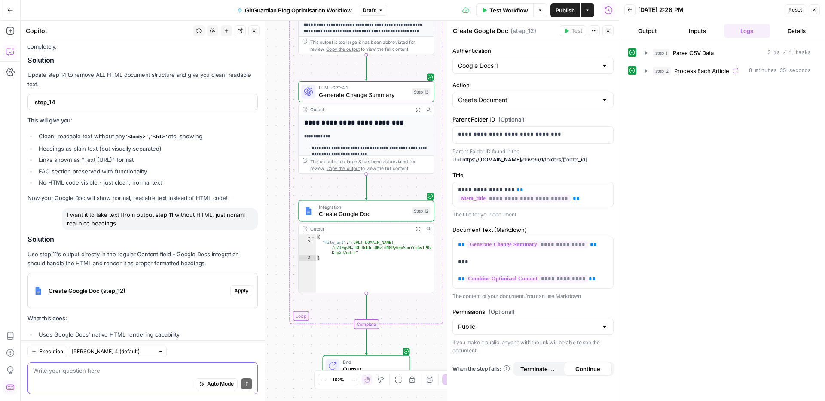
click at [104, 369] on textarea at bounding box center [142, 371] width 219 height 9
type textarea "how to do it, what do you mean?"
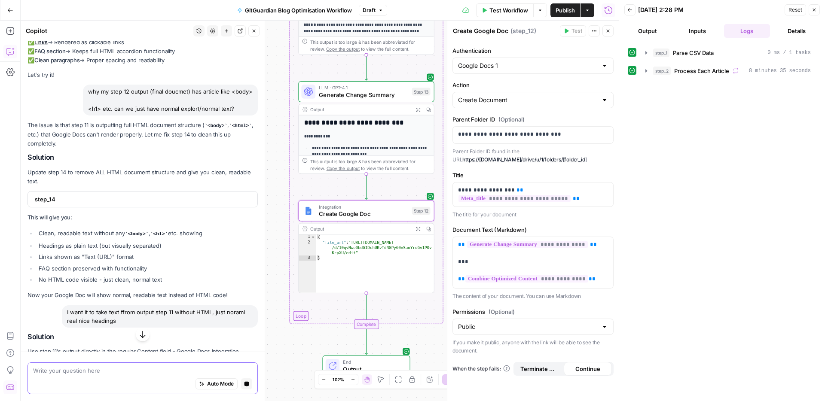
scroll to position [14126, 0]
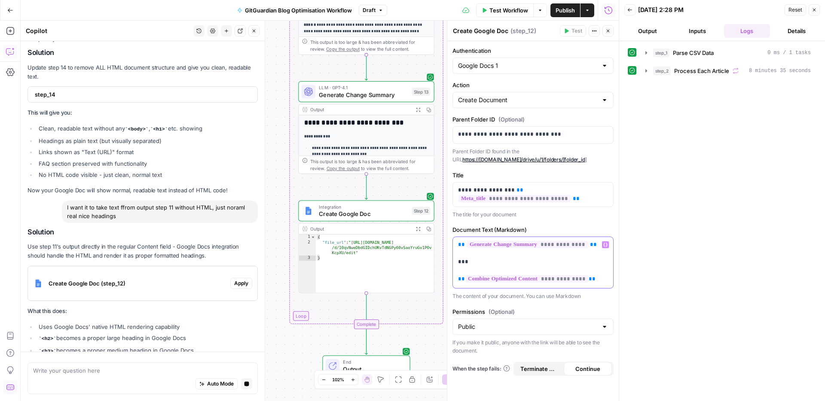
click at [601, 280] on div "**********" at bounding box center [533, 262] width 160 height 51
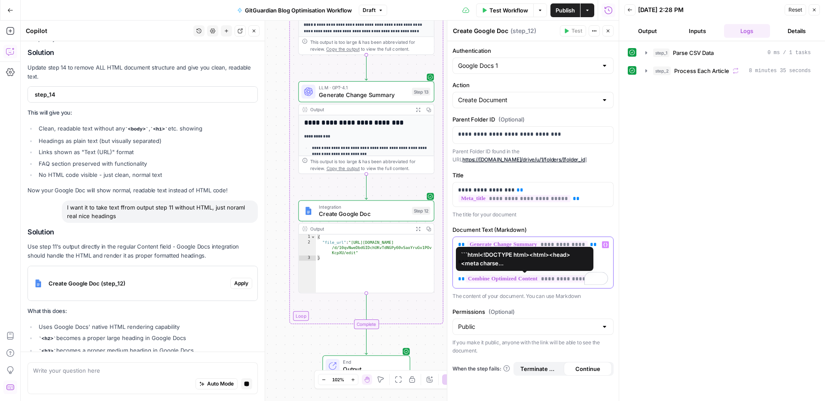
click at [491, 263] on p "**********" at bounding box center [533, 262] width 150 height 43
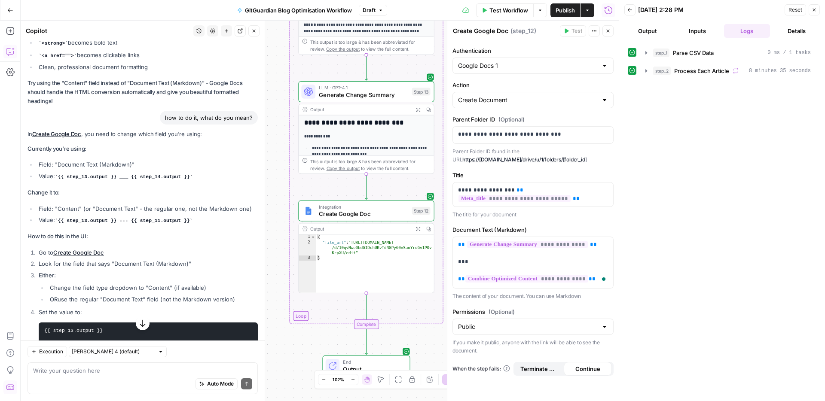
scroll to position [15148, 0]
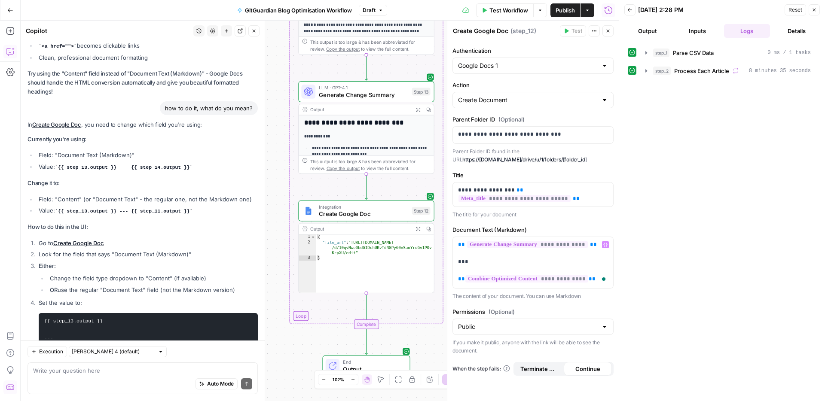
click at [85, 381] on div "Auto Mode Send" at bounding box center [142, 384] width 219 height 19
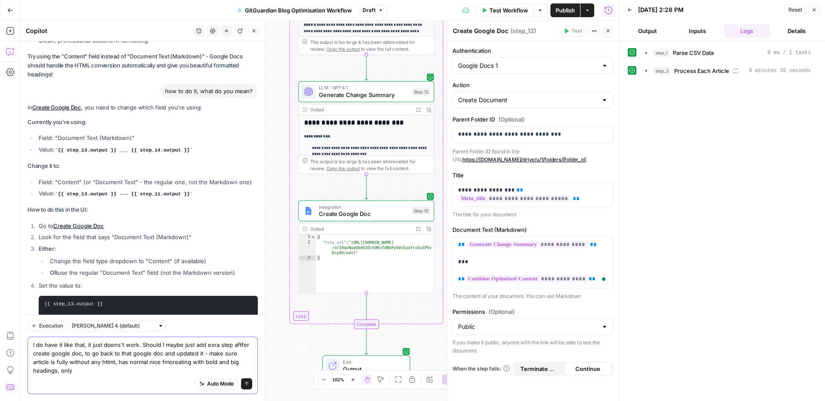
scroll to position [15174, 0]
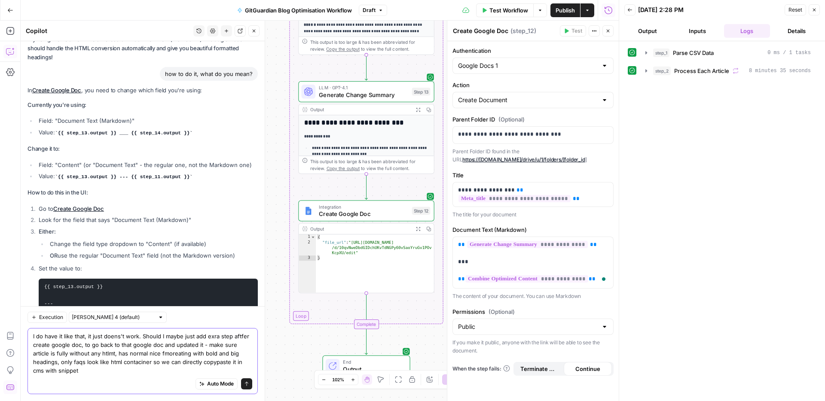
type textarea "I do have it like that, it just doens't work. Should I maybe just add exra step…"
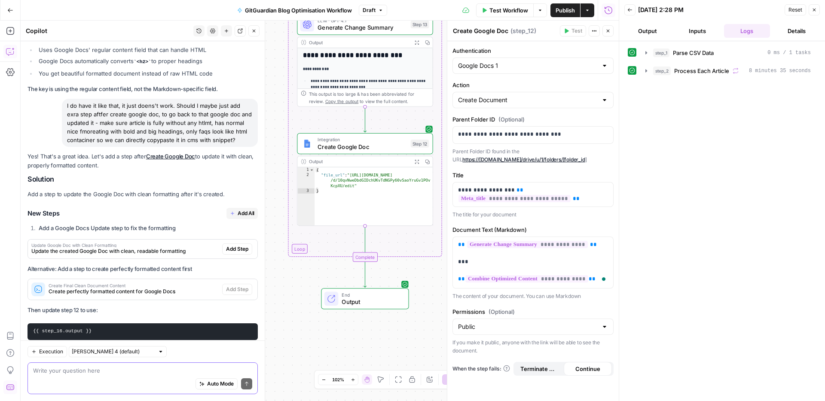
scroll to position [15483, 0]
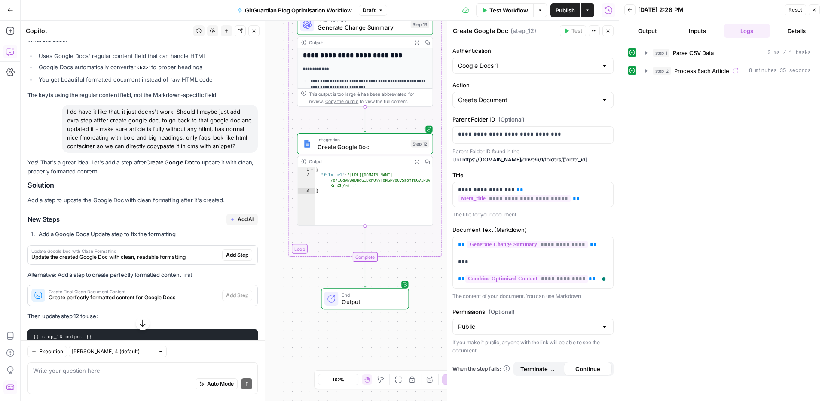
click at [111, 294] on span "Create perfectly formatted content for Google Docs" at bounding box center [134, 298] width 170 height 8
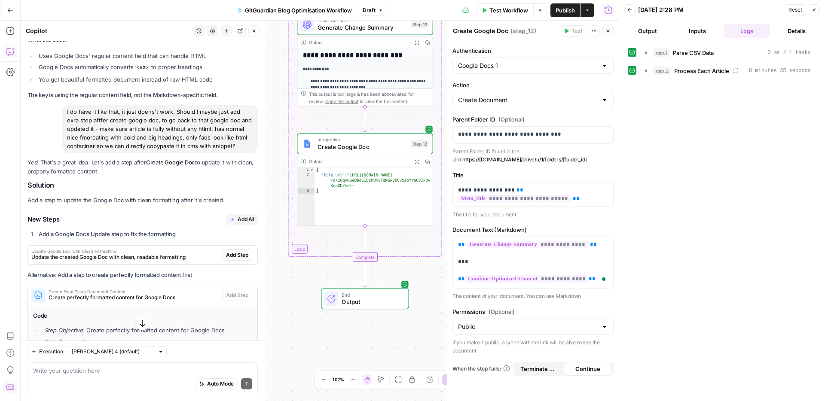
click at [154, 254] on span "Update the created Google Doc with clean, readable formatting" at bounding box center [124, 258] width 187 height 8
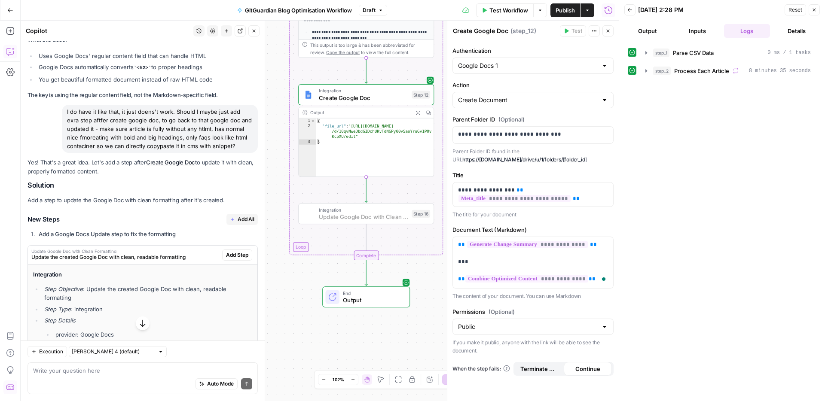
click at [237, 251] on span "Add Step" at bounding box center [237, 255] width 22 height 8
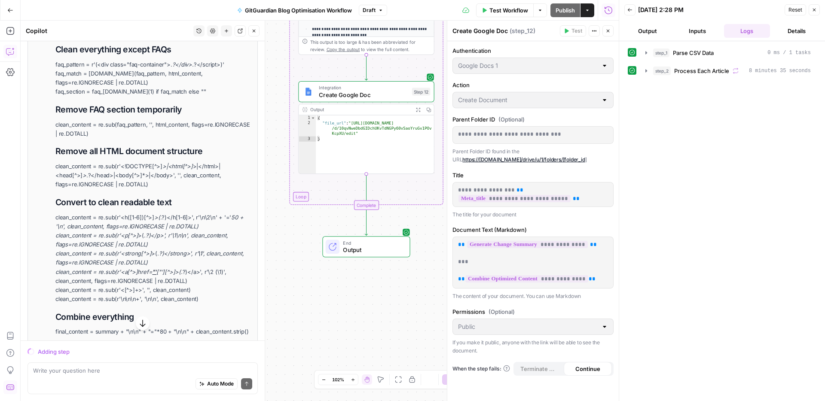
scroll to position [14823, 0]
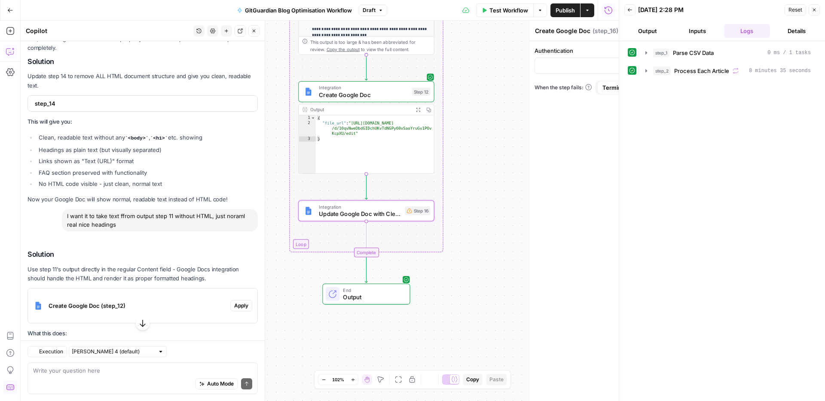
type textarea "Update Google Doc with Clean Formatting"
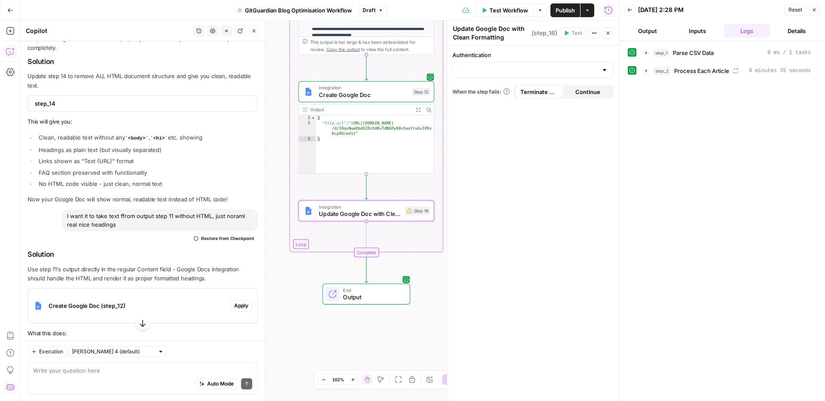
scroll to position [15538, 0]
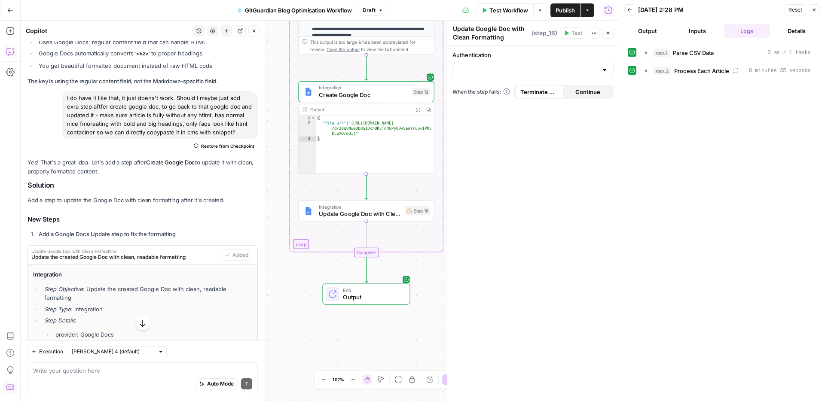
click at [560, 65] on div at bounding box center [533, 70] width 161 height 16
click at [532, 91] on span "Google Docs 1" at bounding box center [531, 91] width 143 height 9
type input "Google Docs 1"
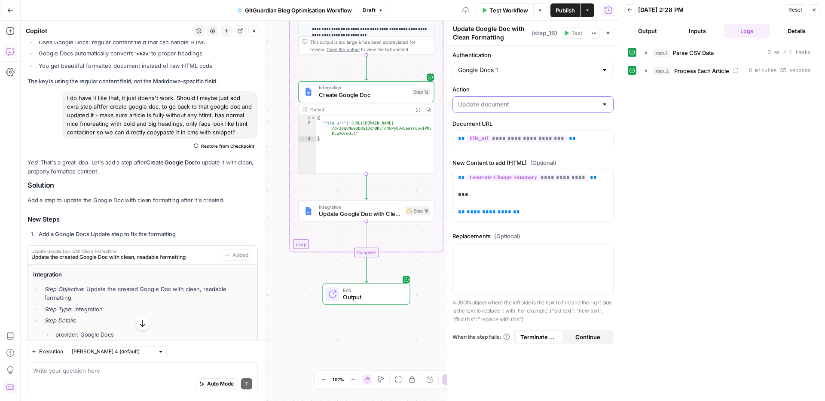
click at [513, 104] on input "Action" at bounding box center [528, 104] width 140 height 9
type input "Update document"
click at [501, 87] on label "Action" at bounding box center [533, 89] width 161 height 9
click at [501, 100] on input "Update document" at bounding box center [528, 104] width 140 height 9
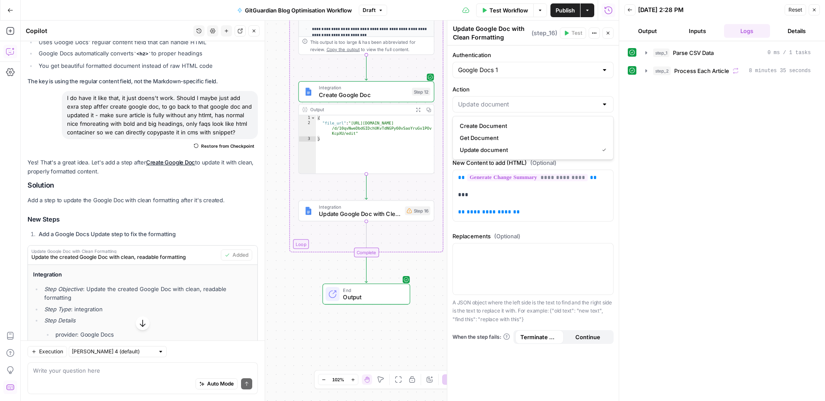
type input "Update document"
click at [640, 129] on div "step_1 Parse CSV Data 0 ms / 1 tasks step_2 Process Each Article 8 minutes 35 s…" at bounding box center [722, 222] width 189 height 352
drag, startPoint x: 529, startPoint y: 214, endPoint x: 439, endPoint y: 174, distance: 98.5
click at [439, 174] on body "SaaStorm New Home Browse Insights Opportunities Your Data Recent Grids Run work…" at bounding box center [412, 200] width 825 height 401
click at [515, 211] on p "**********" at bounding box center [533, 195] width 150 height 43
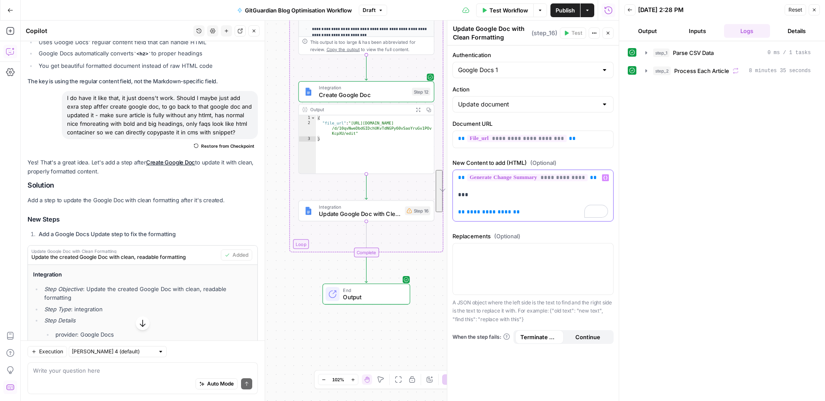
drag, startPoint x: 523, startPoint y: 213, endPoint x: 450, endPoint y: 172, distance: 83.5
click at [450, 172] on div "**********" at bounding box center [533, 211] width 172 height 381
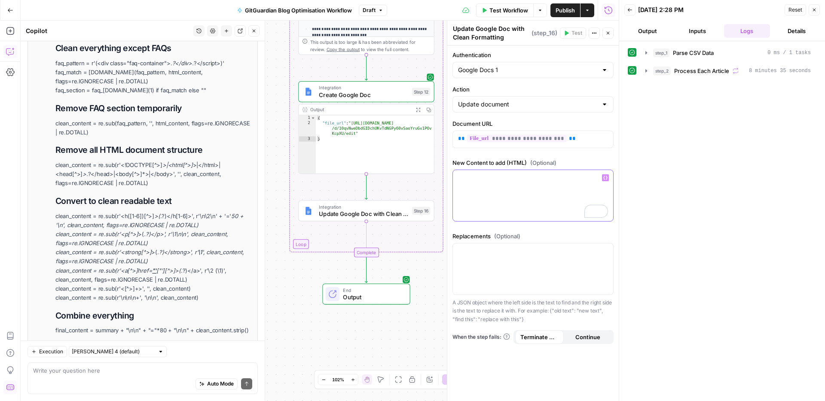
scroll to position [16174, 0]
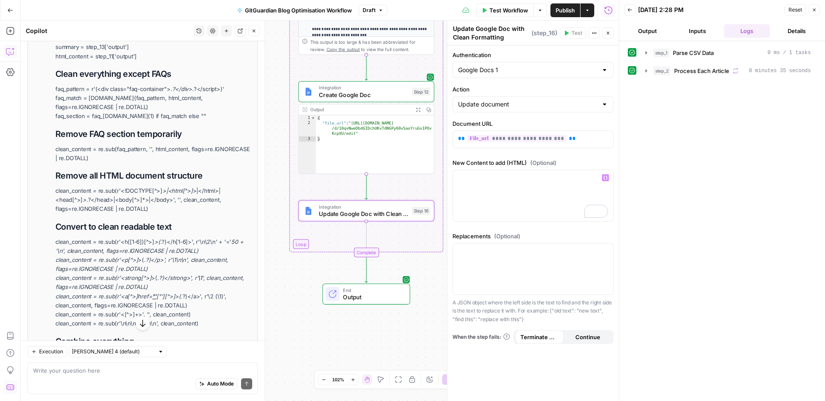
click at [142, 234] on li "function: | import re summary = step_13['output'] html_content = step_11['outpu…" at bounding box center [152, 214] width 199 height 390
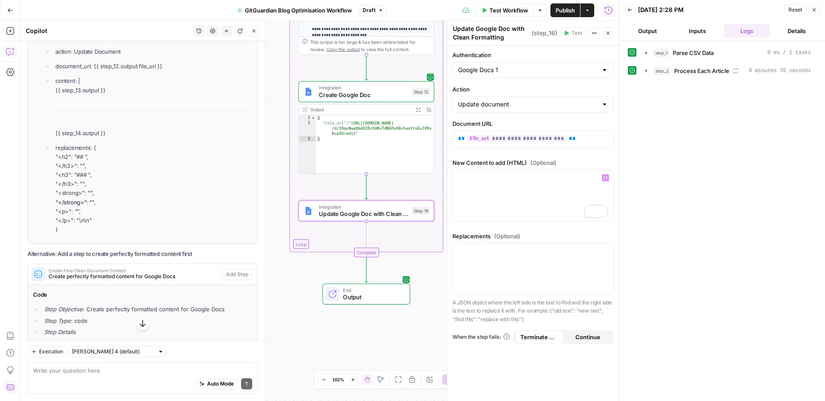
scroll to position [15846, 0]
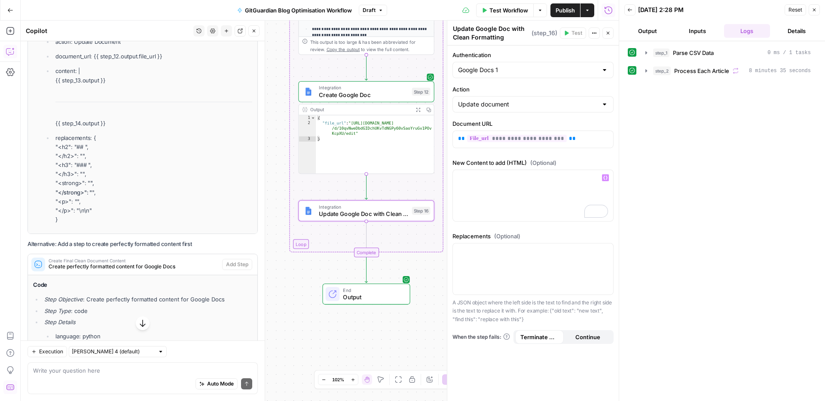
drag, startPoint x: 111, startPoint y: 289, endPoint x: 30, endPoint y: 167, distance: 146.7
click at [499, 142] on span "**********" at bounding box center [517, 138] width 100 height 7
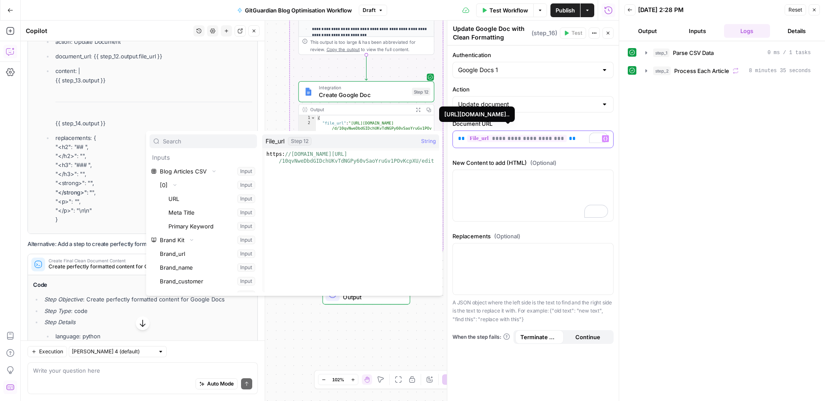
scroll to position [7724, 0]
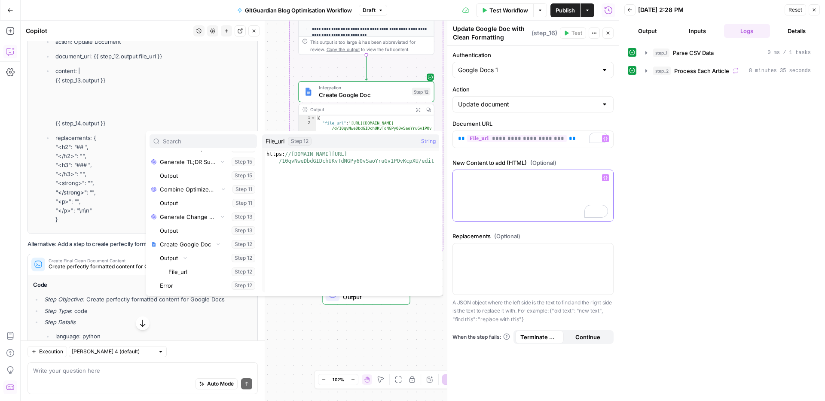
click at [571, 212] on div "To enrich screen reader interactions, please activate Accessibility in Grammarl…" at bounding box center [533, 195] width 160 height 51
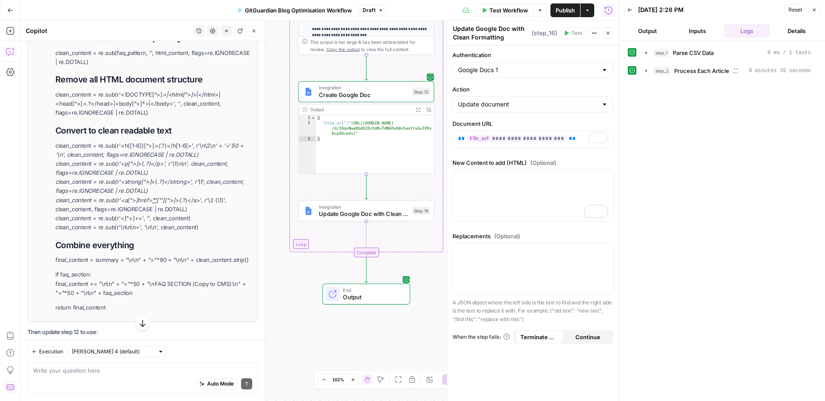
scroll to position [16292, 0]
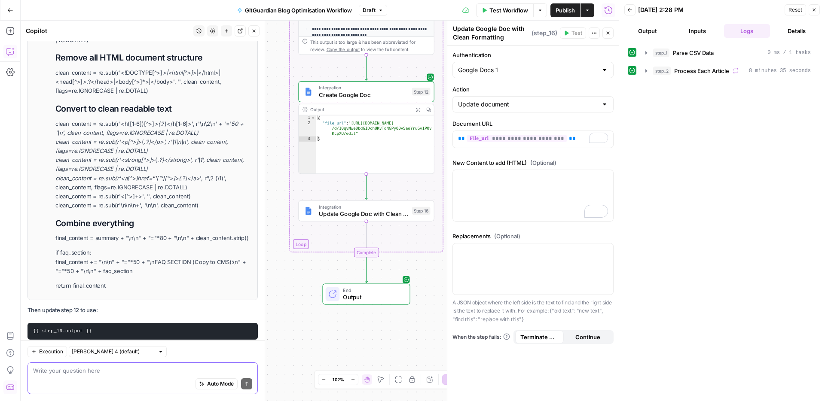
click at [108, 369] on textarea at bounding box center [142, 371] width 219 height 9
click at [495, 164] on label "New Content to add (HTML) (Optional)" at bounding box center [533, 163] width 161 height 9
copy label "New Content to add (HTML)"
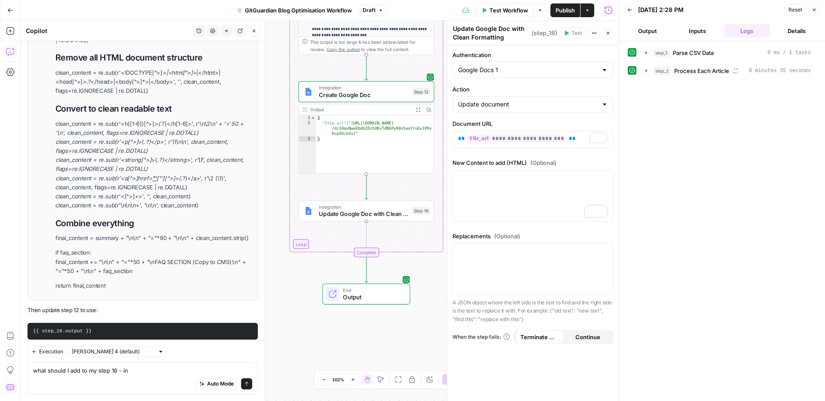
click at [160, 378] on div "Auto Mode Send" at bounding box center [142, 384] width 219 height 19
paste textarea "New Content to add (HTML)"
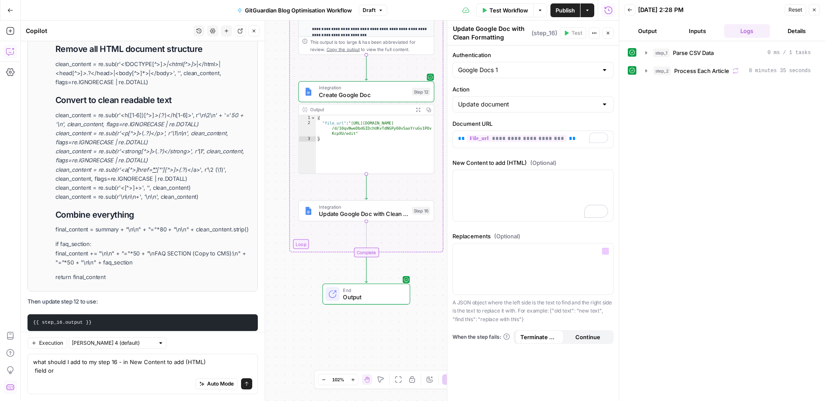
click at [473, 234] on label "Replacements (Optional)" at bounding box center [533, 236] width 161 height 9
copy label "Replacements"
click at [170, 361] on textarea "what should I add to my step 16 - in New Content to add (HTML) field or" at bounding box center [142, 366] width 219 height 17
click at [160, 369] on textarea "what should I add to my step 16 - in New Content to add (HTML) field or" at bounding box center [142, 366] width 219 height 17
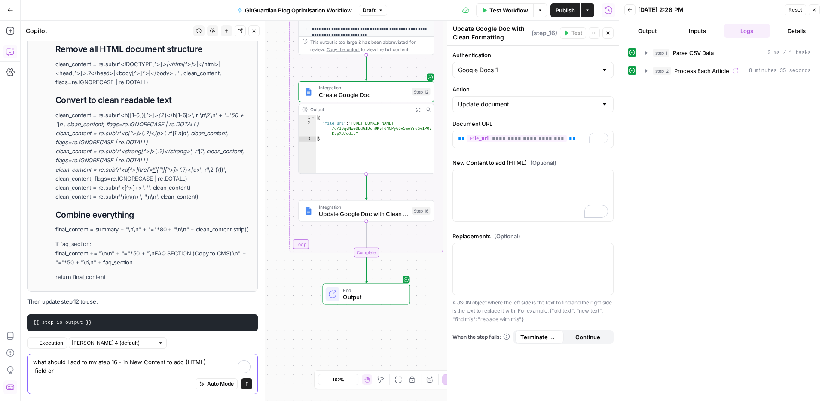
paste textarea "Replacements"
type textarea "what should I add to my step 16 - in New Content to add (HTML) field or Replace…"
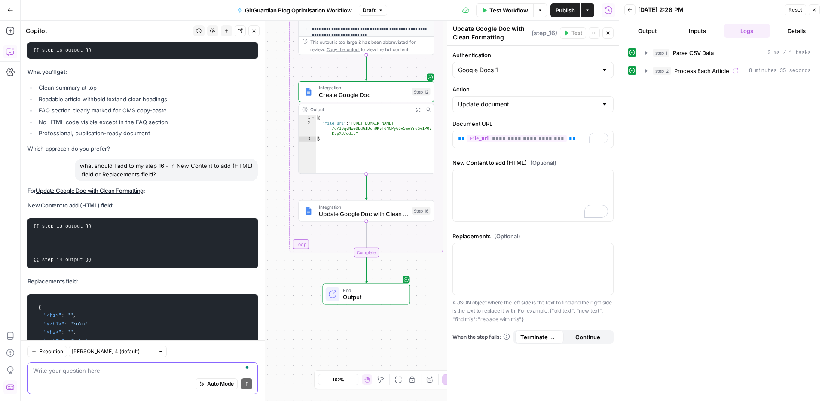
scroll to position [16565, 0]
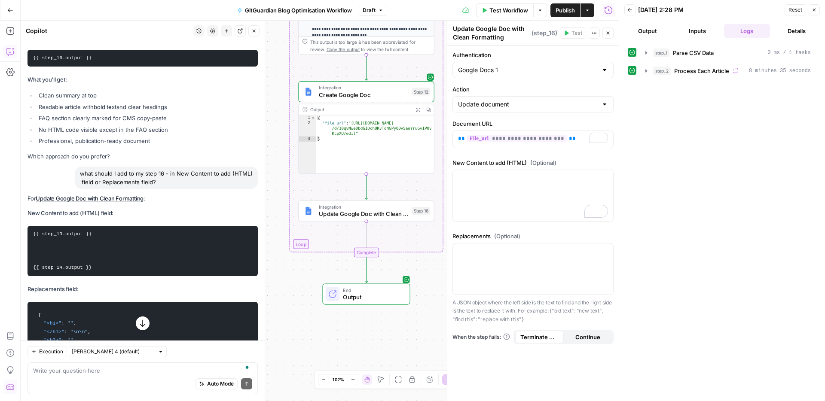
click at [111, 306] on code "{ "<h1>" : "" , "</h1>" : "\n\n" , "<h2>" : "" , "</h2>" : "\n\n" , "<h3>" : ""…" at bounding box center [142, 369] width 219 height 127
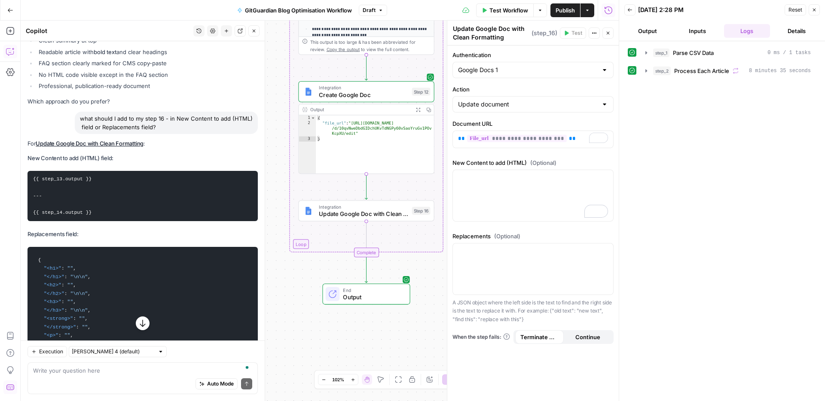
scroll to position [16640, 0]
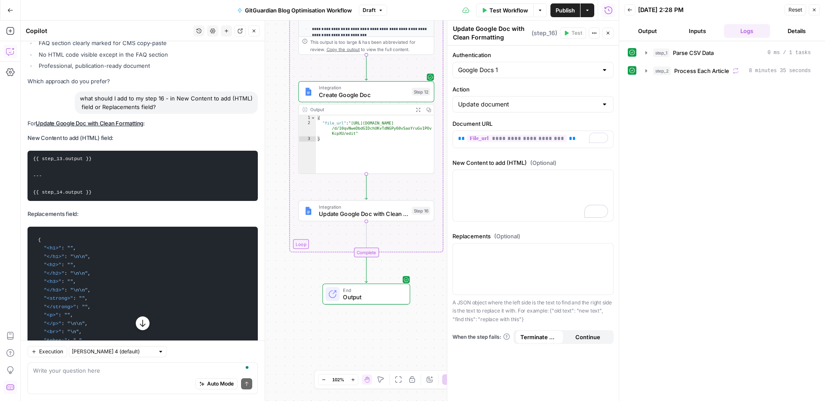
drag, startPoint x: 58, startPoint y: 233, endPoint x: 29, endPoint y: 118, distance: 119.3
click at [29, 227] on pre "{ "<h1>" : "" , "</h1>" : "\n\n" , "<h2>" : "" , "</h2>" : "\n\n" , "<h3>" : ""…" at bounding box center [143, 294] width 230 height 135
drag, startPoint x: 64, startPoint y: 137, endPoint x: 71, endPoint y: 201, distance: 64.4
click at [64, 231] on code "{ "<h1>" : "" , "</h1>" : "\n\n" , "<h2>" : "" , "</h2>" : "\n\n" , "<h3>" : ""…" at bounding box center [142, 294] width 219 height 127
drag, startPoint x: 67, startPoint y: 236, endPoint x: 36, endPoint y: 112, distance: 128.0
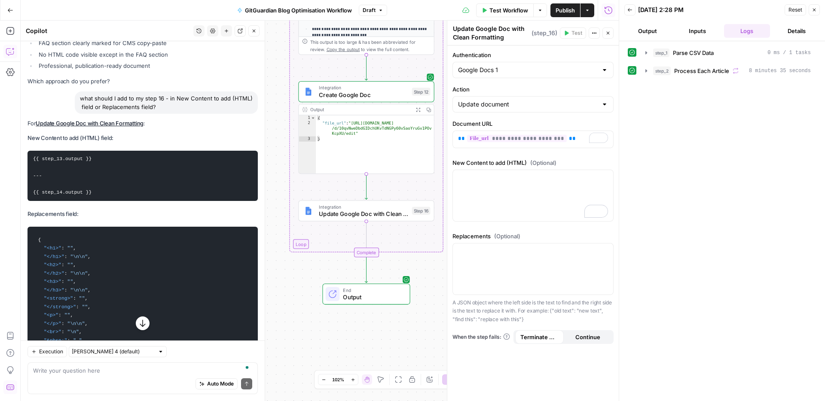
click at [36, 227] on pre "{ "<h1>" : "" , "</h1>" : "\n\n" , "<h2>" : "" , "</h2>" : "\n\n" , "<h3>" : ""…" at bounding box center [143, 294] width 230 height 135
copy code "{ "<h1>" : "" , "</h1>" : "\n\n" , "<h2>" : "" , "</h2>" : "\n\n" , "<h3>" : ""…"
click at [499, 255] on p at bounding box center [533, 251] width 150 height 9
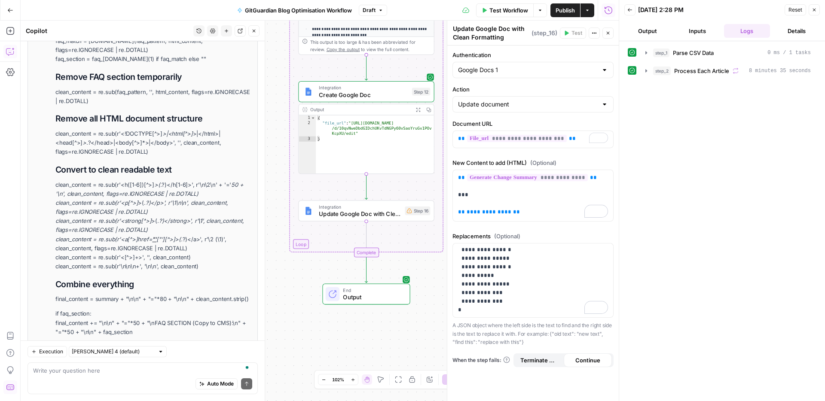
scroll to position [17023, 0]
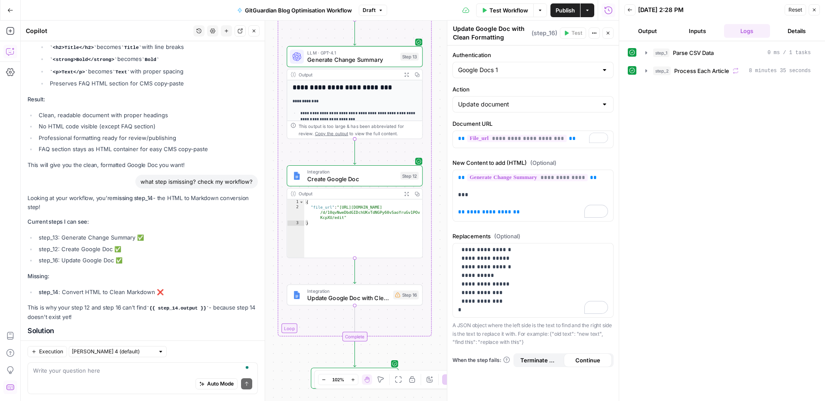
drag, startPoint x: 283, startPoint y: 92, endPoint x: 262, endPoint y: 82, distance: 23.5
click at [269, 124] on div "Workflow Set Inputs Inputs Run Code · Python Parse CSV Data Step 1 Output Expan…" at bounding box center [320, 211] width 598 height 381
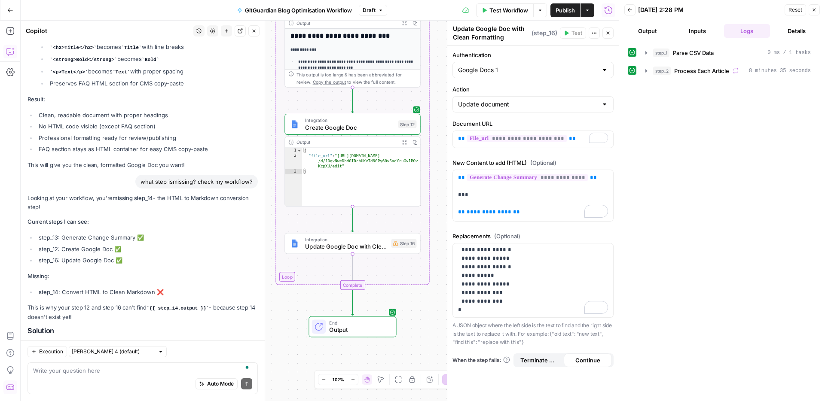
click at [257, 31] on button "Close" at bounding box center [253, 30] width 11 height 11
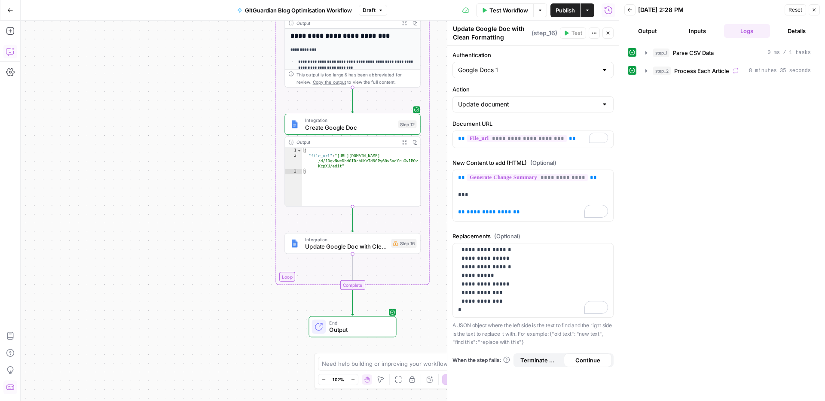
click at [510, 10] on span "Test Workflow" at bounding box center [508, 10] width 39 height 9
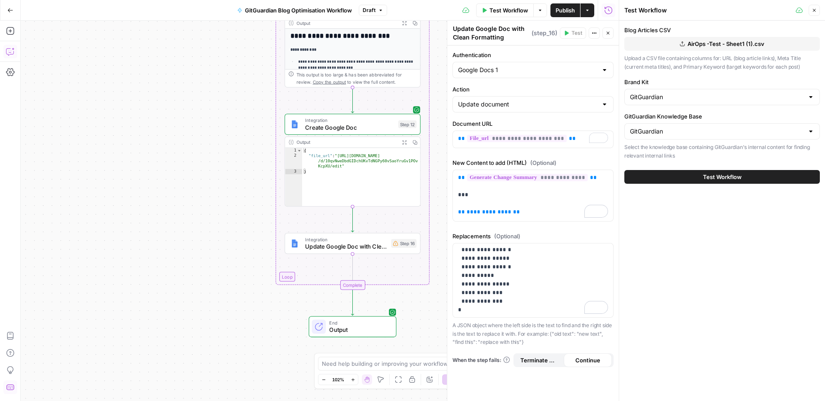
click at [725, 174] on span "Test Workflow" at bounding box center [722, 177] width 39 height 9
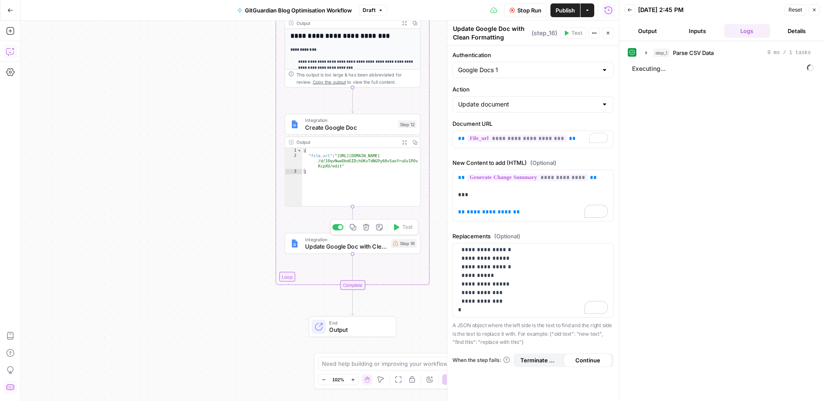
click at [370, 247] on span "Update Google Doc with Clean Formatting" at bounding box center [346, 246] width 83 height 9
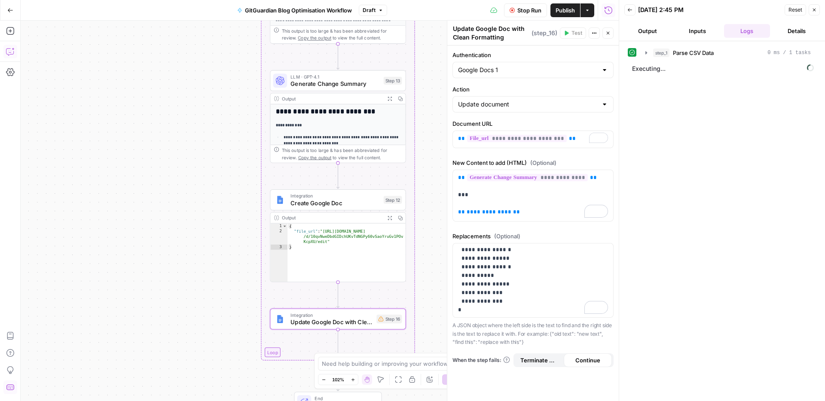
drag, startPoint x: 253, startPoint y: 148, endPoint x: 239, endPoint y: 224, distance: 77.0
click at [239, 224] on div "Workflow Set Inputs Inputs Run Code · Python Parse CSV Data Step 1 Output Expan…" at bounding box center [320, 211] width 598 height 381
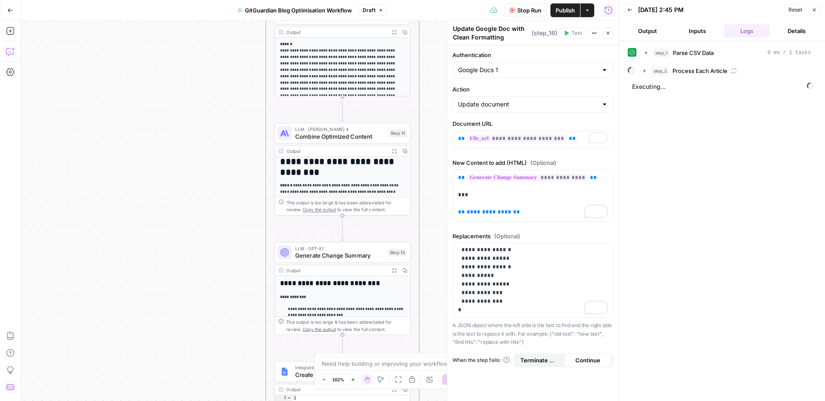
drag, startPoint x: 162, startPoint y: 126, endPoint x: 167, endPoint y: 297, distance: 170.2
click at [167, 297] on div "Workflow Set Inputs Inputs Run Code · Python Parse CSV Data Step 1 Output Expan…" at bounding box center [320, 211] width 598 height 381
click at [483, 212] on span "**********" at bounding box center [489, 212] width 45 height 6
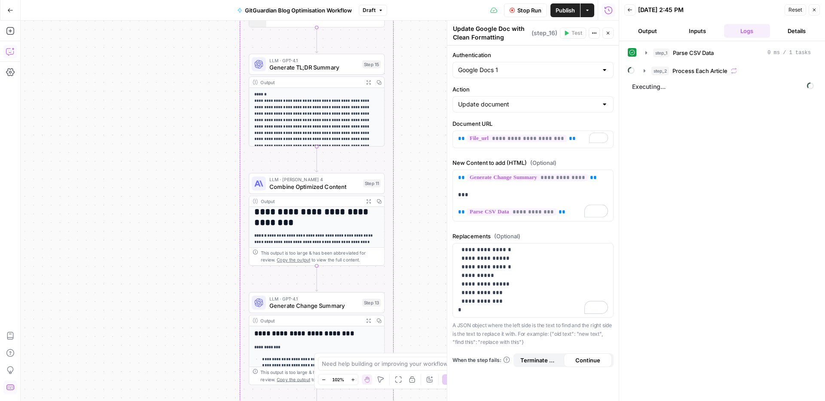
drag, startPoint x: 187, startPoint y: 115, endPoint x: 162, endPoint y: 163, distance: 54.4
click at [162, 163] on div "Workflow Set Inputs Inputs Run Code · Python Parse CSV Data Step 1 Output Expan…" at bounding box center [320, 211] width 598 height 381
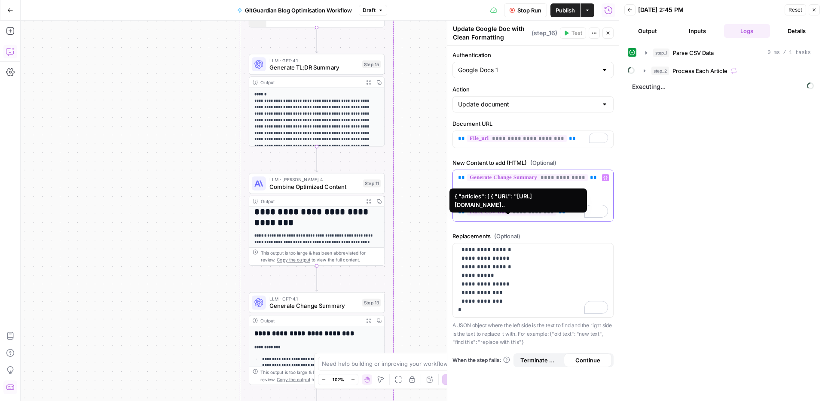
click at [529, 212] on span "**********" at bounding box center [511, 211] width 89 height 7
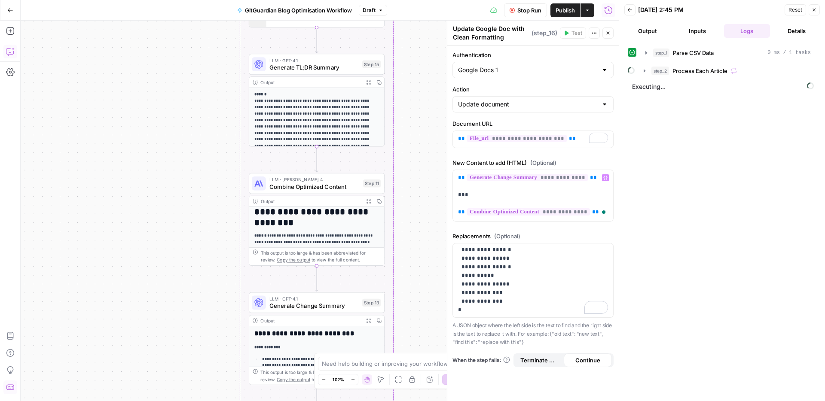
click at [654, 211] on div "step_1 Parse CSV Data 0 ms / 1 tasks step_2 Process Each Article Executing..." at bounding box center [722, 222] width 189 height 352
click at [685, 256] on div "step_1 Parse CSV Data 0 ms / 1 tasks step_2 Process Each Article Executing..." at bounding box center [722, 222] width 189 height 352
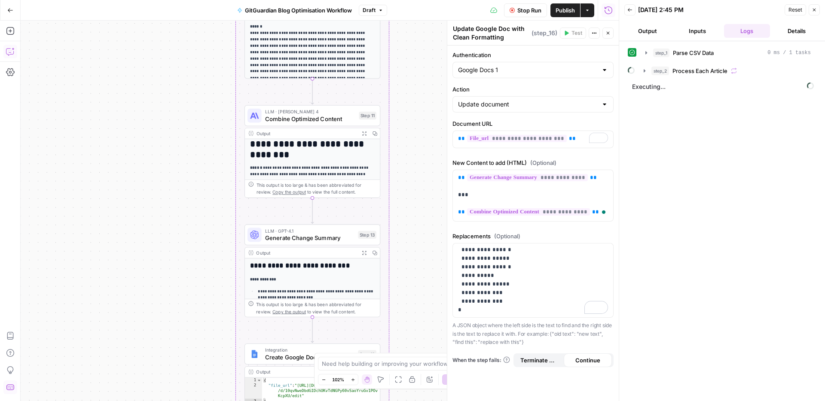
click at [425, 269] on div "Workflow Set Inputs Inputs Run Code · Python Parse CSV Data Step 1 Output Expan…" at bounding box center [320, 211] width 598 height 381
click at [606, 31] on icon "button" at bounding box center [608, 33] width 5 height 5
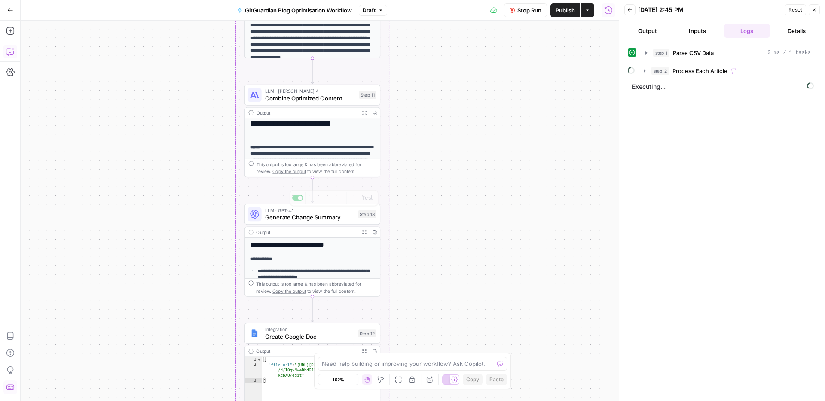
scroll to position [175, 0]
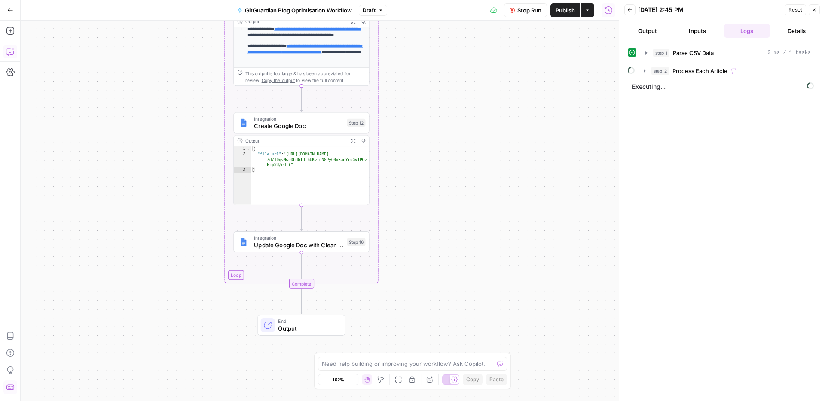
click at [499, 257] on div "Workflow Set Inputs Inputs Run Code · Python Parse CSV Data Step 1 Output Expan…" at bounding box center [320, 211] width 598 height 381
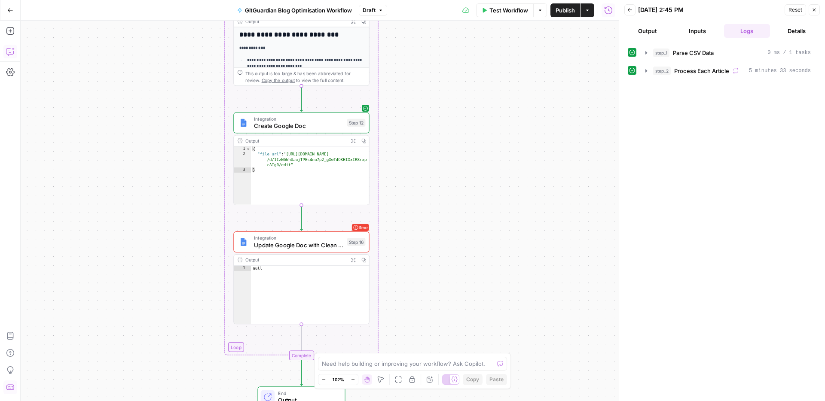
click at [308, 247] on span "Update Google Doc with Clean Formatting" at bounding box center [298, 245] width 89 height 9
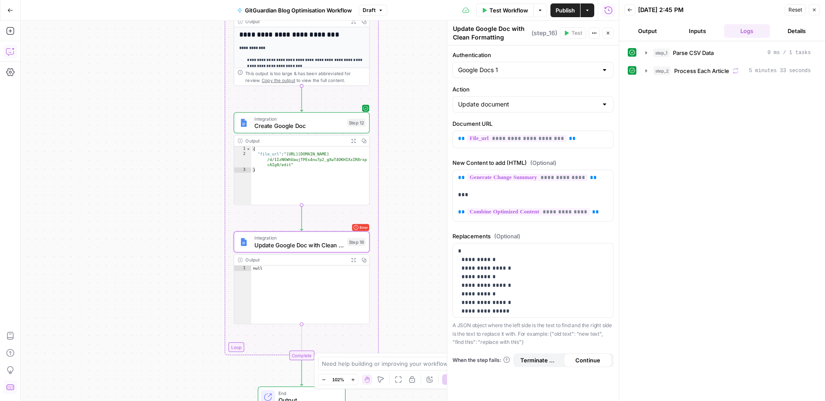
drag, startPoint x: 665, startPoint y: 166, endPoint x: 672, endPoint y: 65, distance: 101.7
click at [665, 166] on div "step_1 Parse CSV Data 0 ms / 1 tasks step_2 Process Each Article 5 minutes 33 s…" at bounding box center [722, 222] width 189 height 352
click at [650, 70] on button "step_2 Process Each Article 5 minutes 33 seconds" at bounding box center [728, 71] width 176 height 14
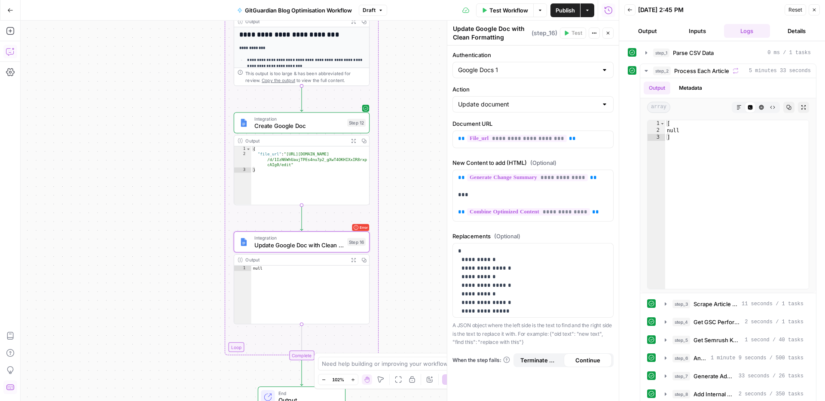
scroll to position [135, 0]
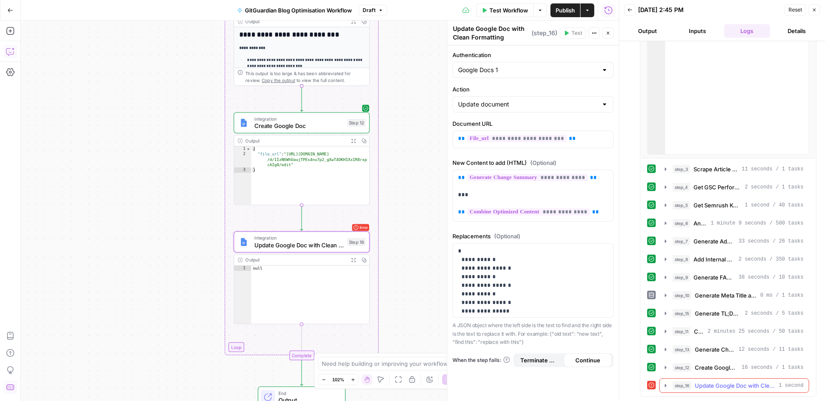
click at [742, 383] on span "Update Google Doc with Clean Formatting" at bounding box center [735, 386] width 80 height 9
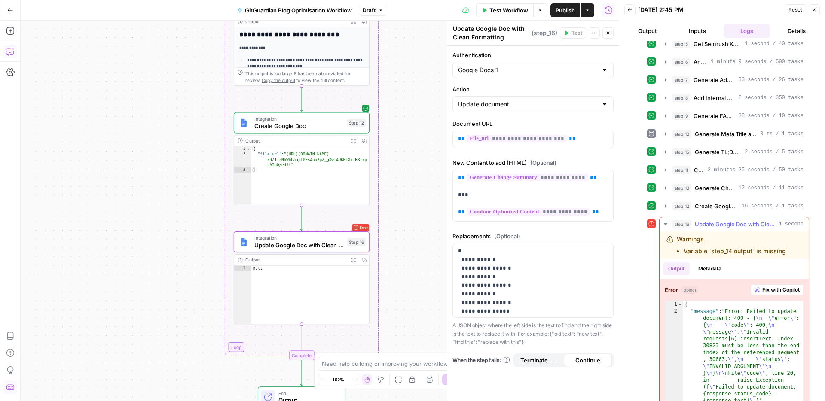
scroll to position [327, 0]
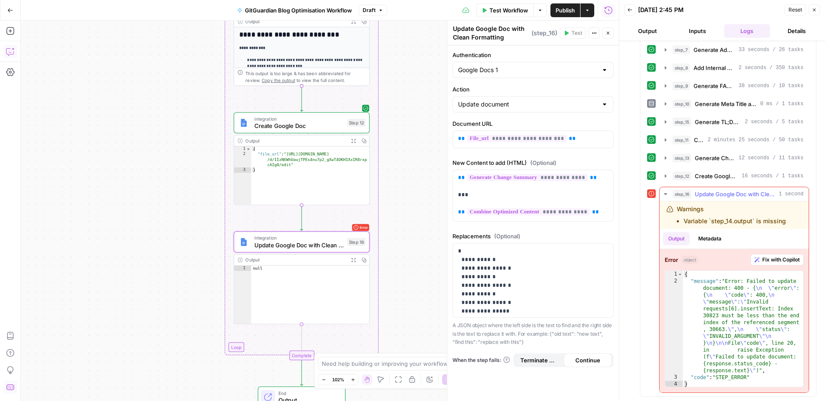
click at [774, 262] on span "Fix with Copilot" at bounding box center [780, 260] width 37 height 8
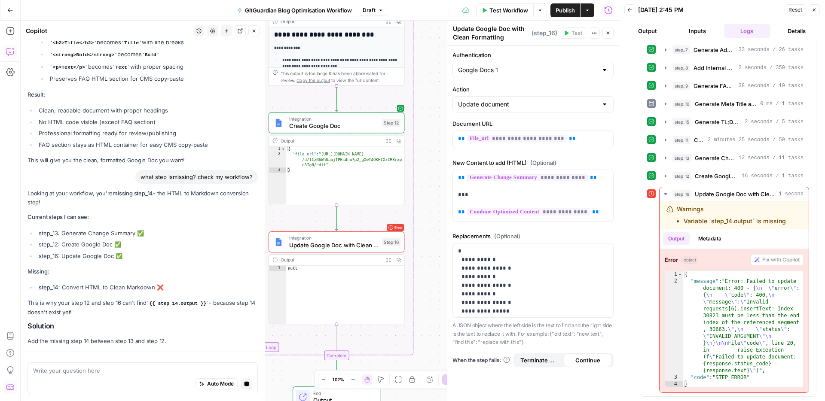
scroll to position [15516, 0]
click at [311, 243] on span "Update Google Doc with Clean Formatting" at bounding box center [333, 245] width 89 height 9
click at [667, 193] on icon "button" at bounding box center [665, 194] width 7 height 7
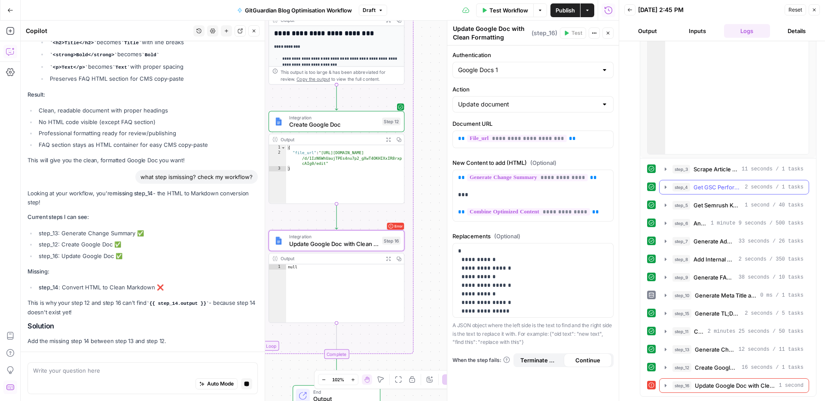
scroll to position [135, 0]
click at [667, 193] on button "step_4 Get GSC Performance Data 2 seconds / 1 tasks" at bounding box center [734, 187] width 149 height 14
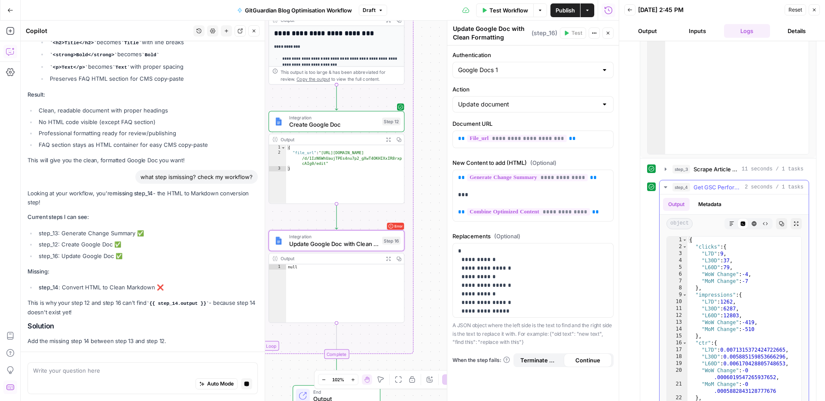
click at [667, 193] on button "step_4 Get GSC Performance Data 2 seconds / 1 tasks" at bounding box center [734, 187] width 149 height 14
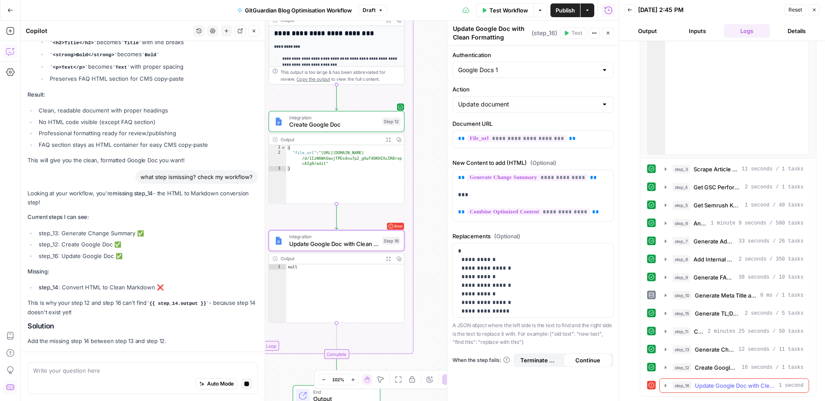
click at [665, 388] on icon "button" at bounding box center [665, 385] width 7 height 7
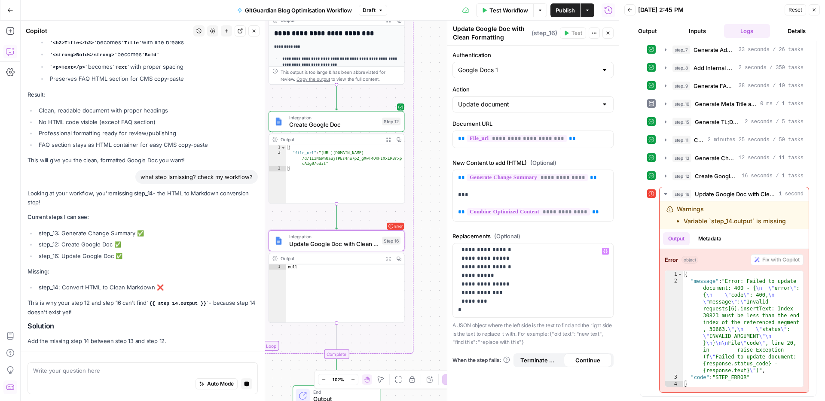
scroll to position [0, 0]
click at [382, 237] on div "Integration Update Google Doc with Clean Formatting Step 16 Copy step Delete st…" at bounding box center [336, 240] width 129 height 15
click at [351, 221] on icon "button" at bounding box center [354, 223] width 7 height 7
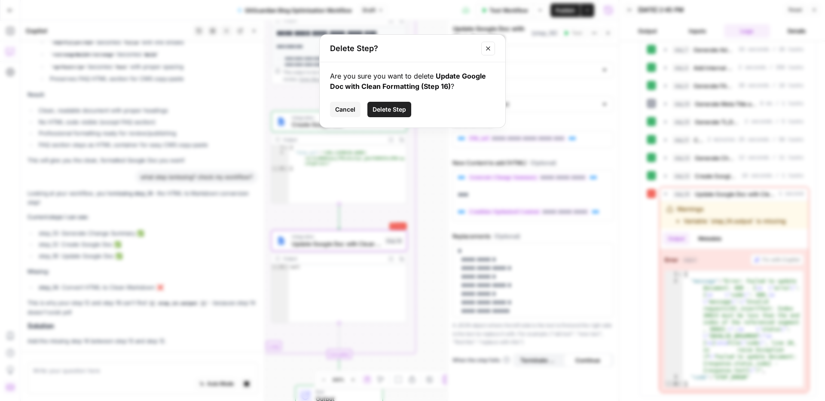
click at [379, 110] on span "Delete Step" at bounding box center [390, 109] width 34 height 9
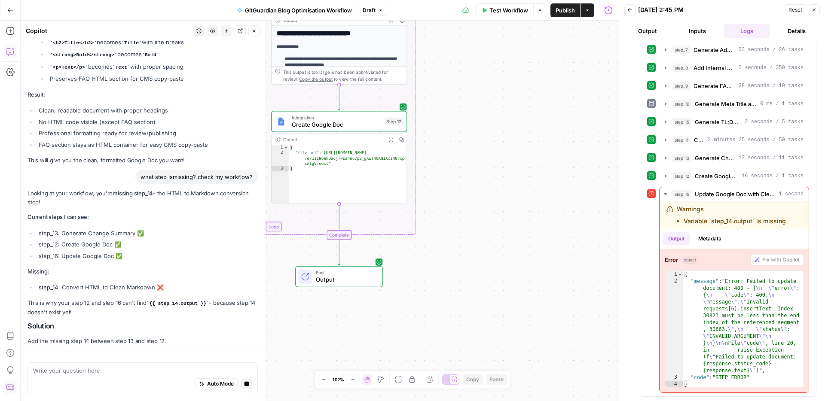
click at [441, 246] on div "Workflow Set Inputs Inputs Run Code · Python Parse CSV Data Step 1 Output Expan…" at bounding box center [320, 211] width 598 height 381
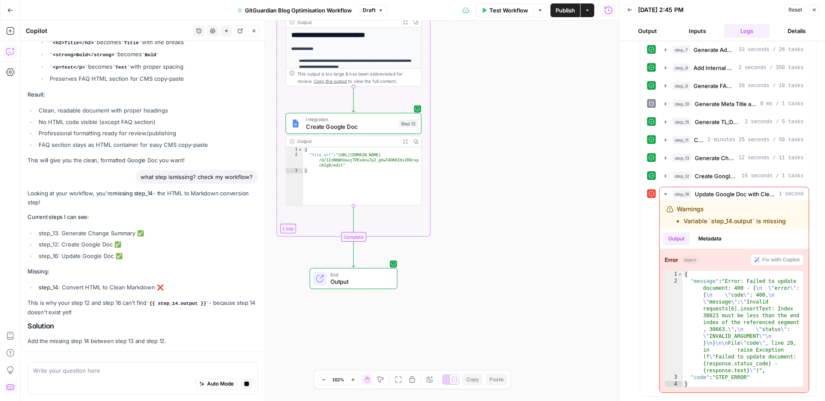
click at [544, 217] on div "Workflow Set Inputs Inputs Run Code · Python Parse CSV Data Step 1 Output Expan…" at bounding box center [320, 211] width 598 height 381
click at [810, 11] on button "Close" at bounding box center [814, 9] width 11 height 11
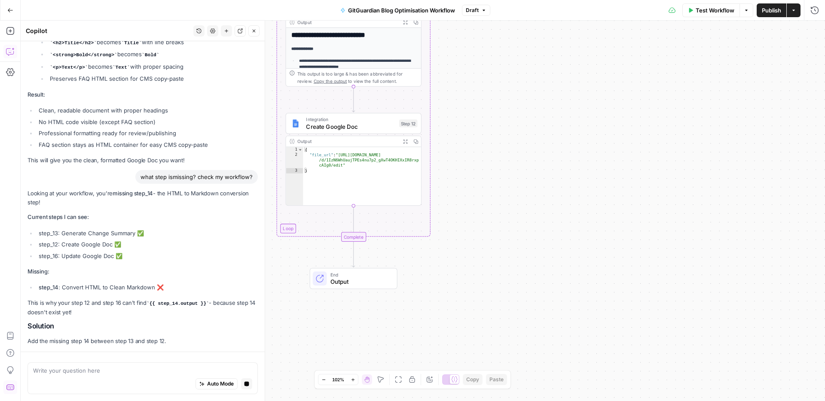
click at [486, 285] on div "Workflow Set Inputs Inputs Run Code · Python Parse CSV Data Step 1 Output Expan…" at bounding box center [423, 211] width 804 height 381
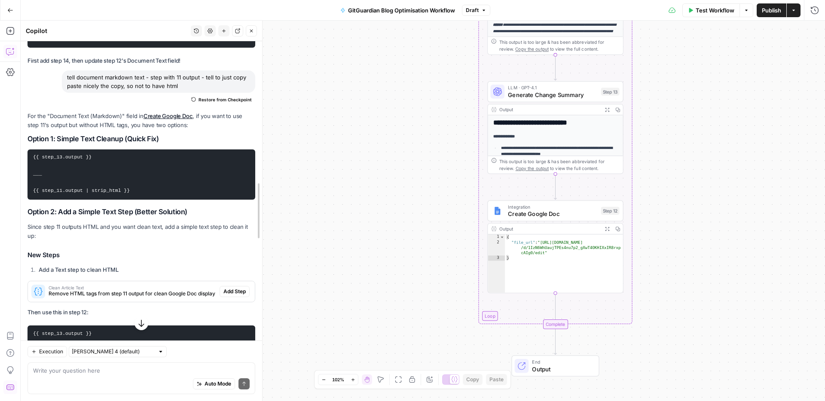
scroll to position [13243, 0]
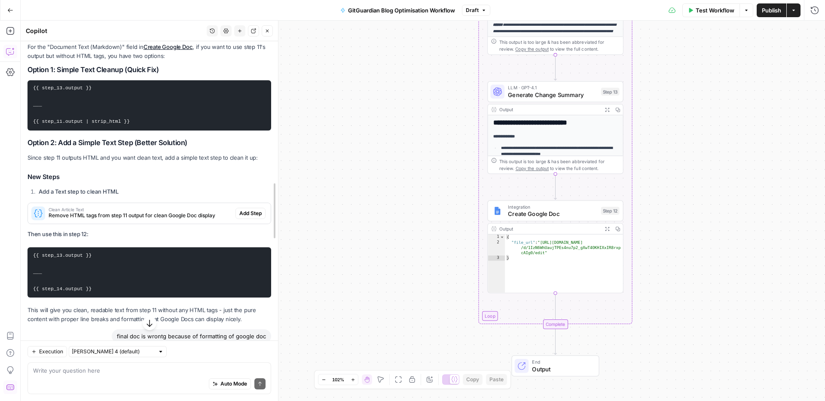
drag, startPoint x: 261, startPoint y: 334, endPoint x: 269, endPoint y: 328, distance: 9.9
click at [350, 303] on body "**********" at bounding box center [412, 200] width 825 height 401
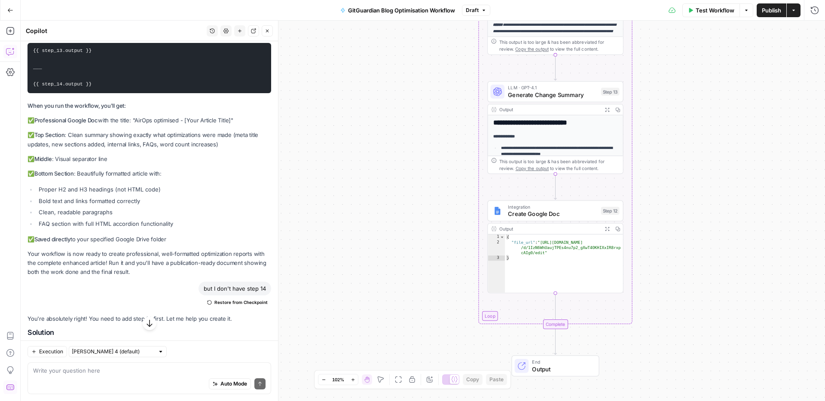
scroll to position [12701, 0]
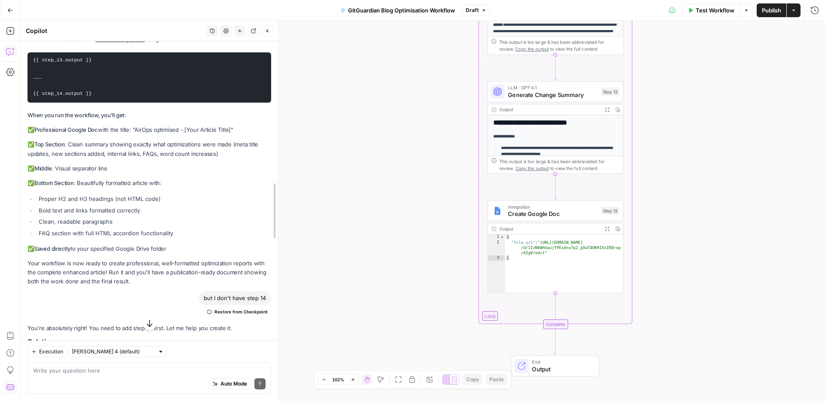
drag, startPoint x: 273, startPoint y: 321, endPoint x: 272, endPoint y: 81, distance: 240.2
click at [444, 126] on body "**********" at bounding box center [412, 200] width 825 height 401
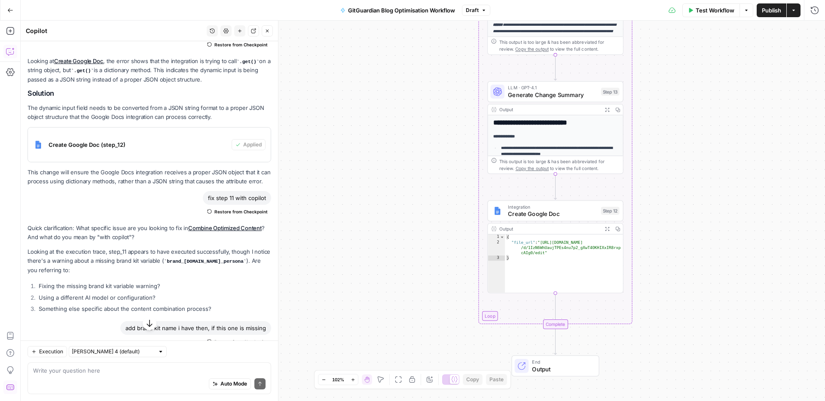
scroll to position [409, 0]
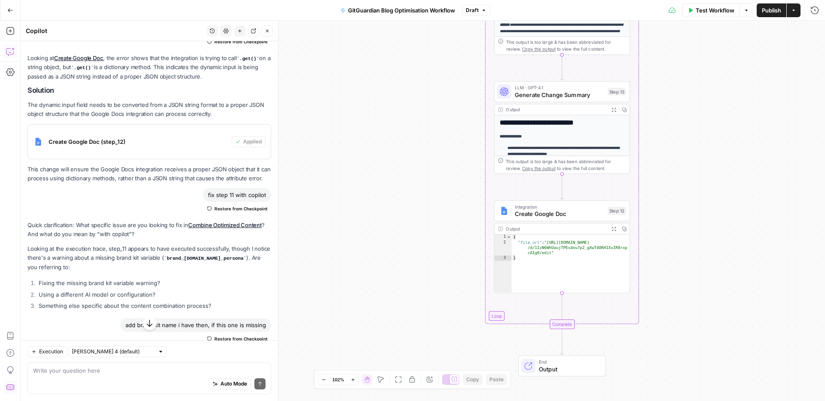
click at [167, 111] on p "The dynamic input field needs to be converted from a JSON string format to a pr…" at bounding box center [150, 110] width 244 height 18
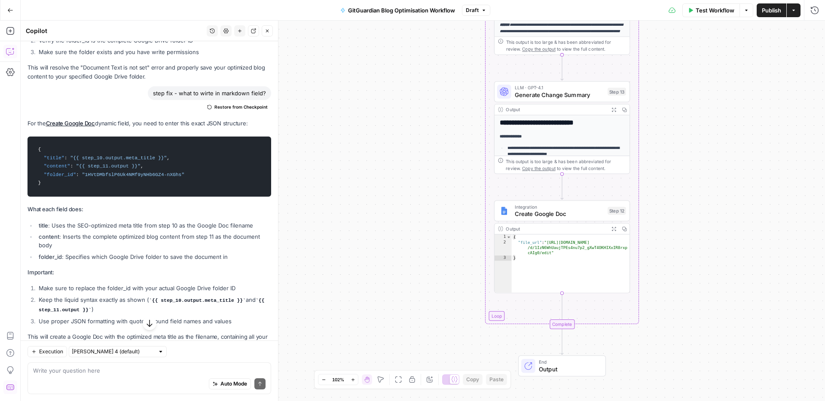
scroll to position [2064, 0]
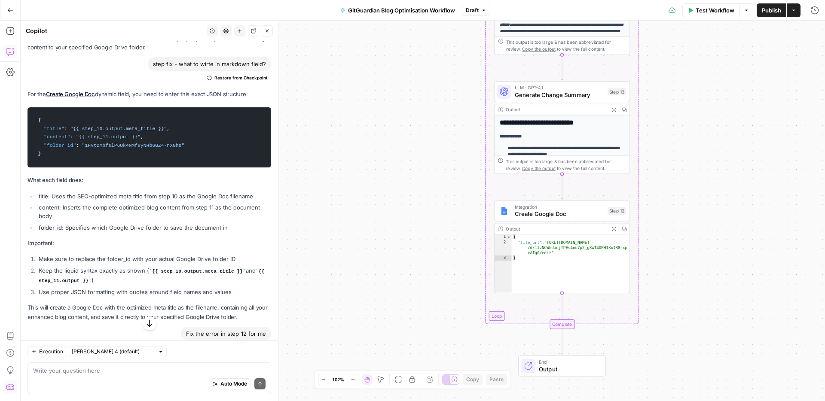
click at [64, 135] on span ""content"" at bounding box center [57, 137] width 26 height 5
drag, startPoint x: 140, startPoint y: 126, endPoint x: 37, endPoint y: 128, distance: 103.2
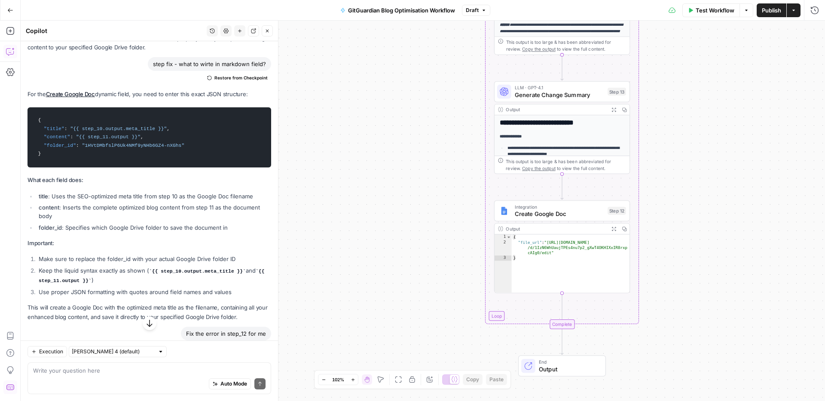
click at [37, 128] on code "{ "title" : "{{ step_10.output.meta_title }}" , "content" : "{{ step_11.output …" at bounding box center [149, 138] width 232 height 52
click at [57, 135] on span ""content"" at bounding box center [57, 137] width 26 height 5
drag, startPoint x: 43, startPoint y: 128, endPoint x: 140, endPoint y: 126, distance: 97.1
click at [140, 126] on code "{ "title" : "{{ step_10.output.meta_title }}" , "content" : "{{ step_11.output …" at bounding box center [149, 138] width 232 height 52
copy code ""content" : "{{ step_11.output }}""
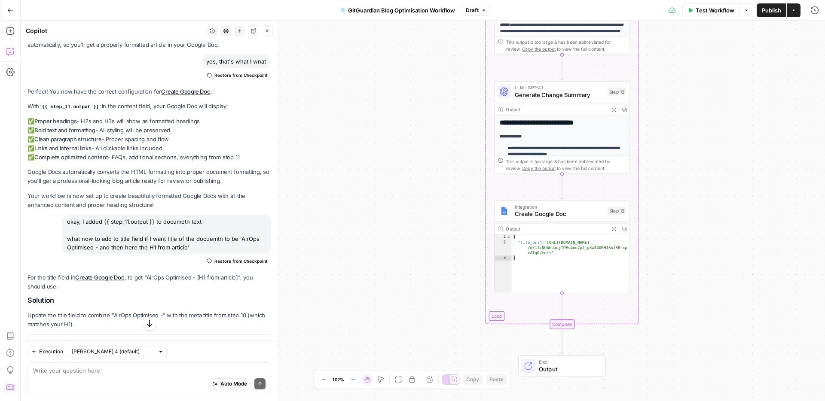
scroll to position [4011, 0]
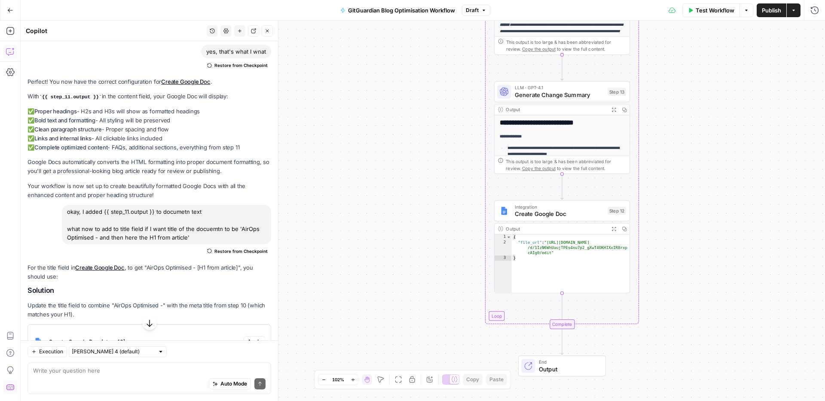
drag, startPoint x: 153, startPoint y: 190, endPoint x: 103, endPoint y: 191, distance: 50.7
click at [103, 205] on div "okay, I added {{ step_11.output }} to documetn text what now to add to title fi…" at bounding box center [166, 225] width 209 height 40
copy div "{{ step_11.output }}"
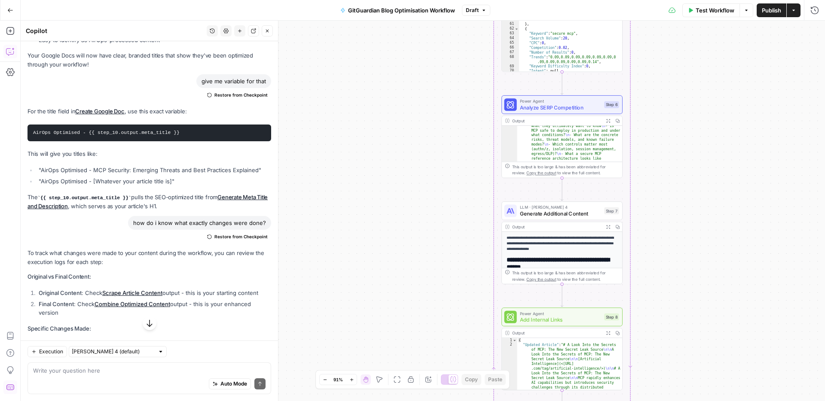
scroll to position [109, 0]
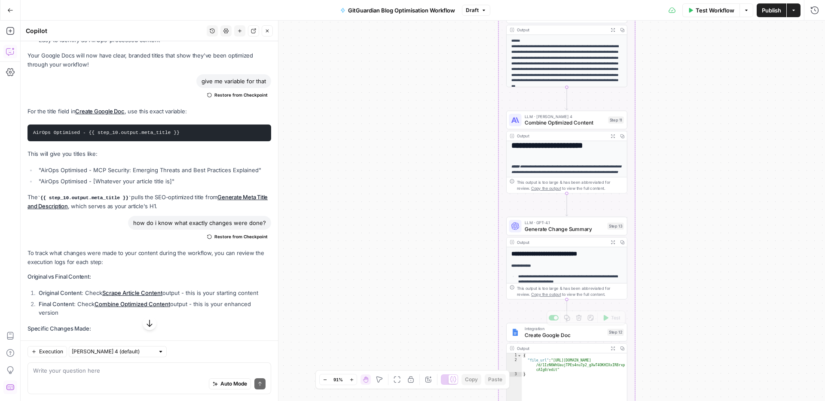
click at [537, 337] on span "Create Google Doc" at bounding box center [565, 335] width 80 height 8
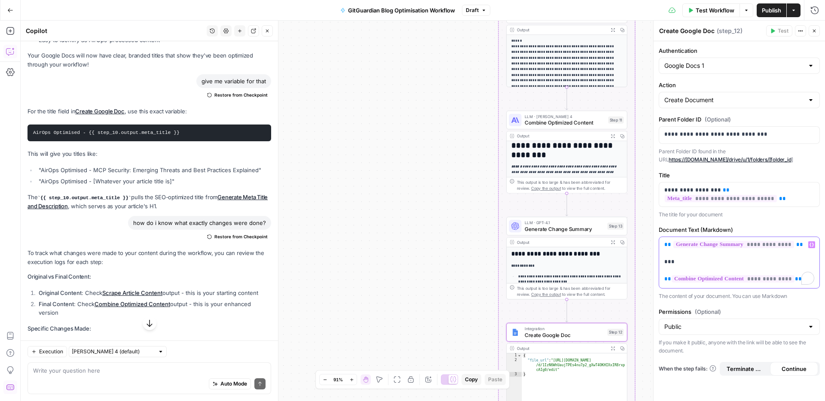
click at [814, 282] on p "**********" at bounding box center [739, 262] width 150 height 43
click at [666, 280] on span "**" at bounding box center [669, 279] width 7 height 6
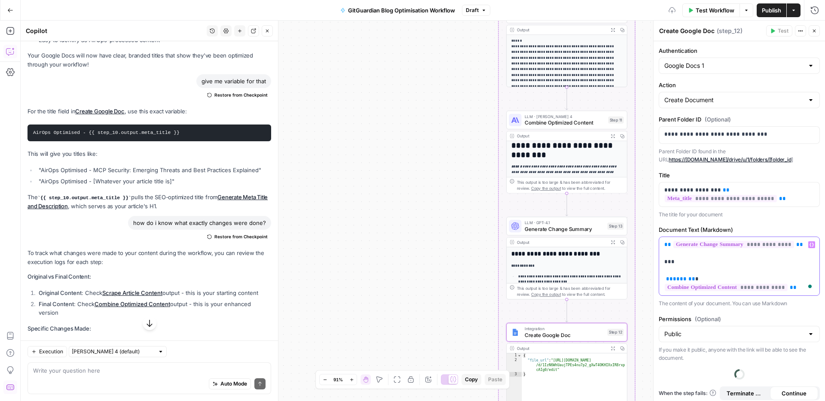
click at [692, 281] on p "**********" at bounding box center [739, 267] width 150 height 52
click at [755, 305] on p "The content of your document. You can use Markdown" at bounding box center [739, 304] width 161 height 9
drag, startPoint x: 799, startPoint y: 289, endPoint x: 666, endPoint y: 279, distance: 133.6
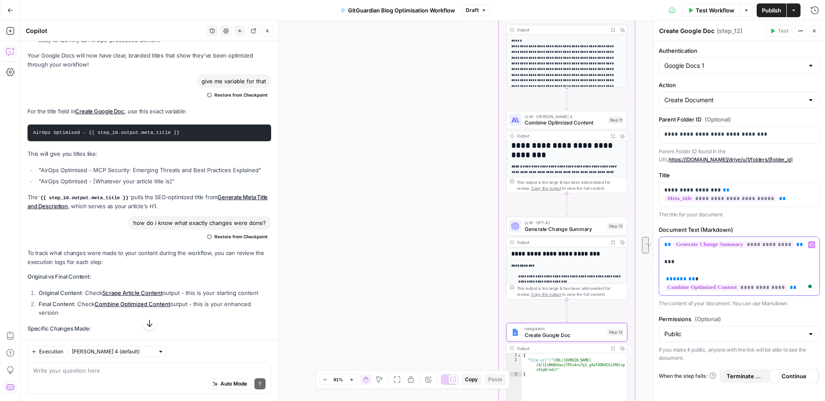
click at [666, 279] on p "**********" at bounding box center [739, 267] width 150 height 52
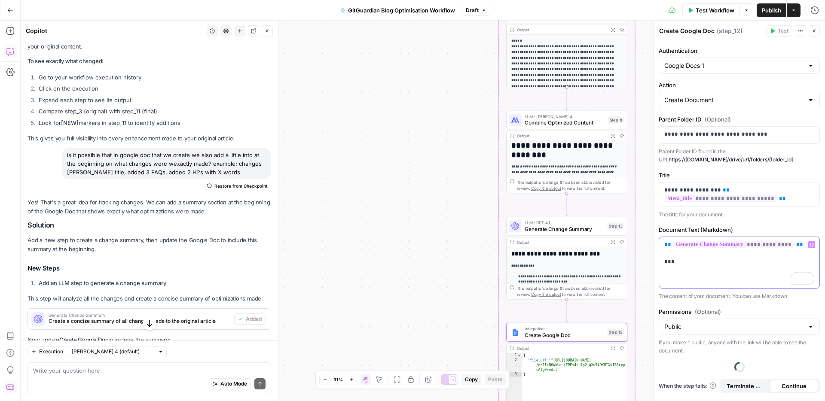
scroll to position [4830, 0]
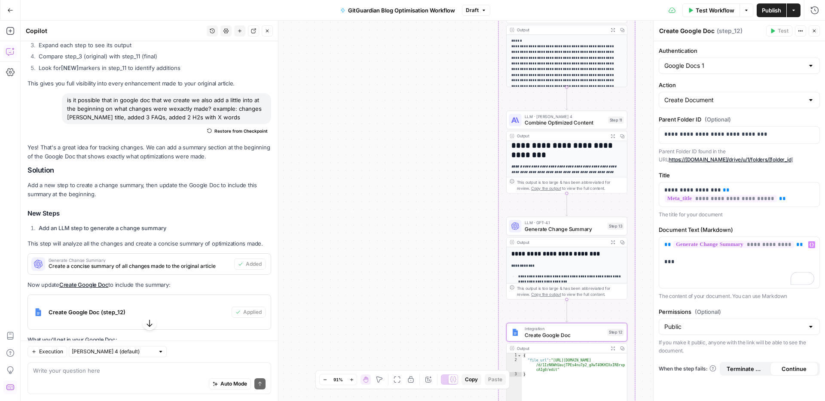
click at [87, 379] on div "Auto Mode Send" at bounding box center [149, 384] width 232 height 19
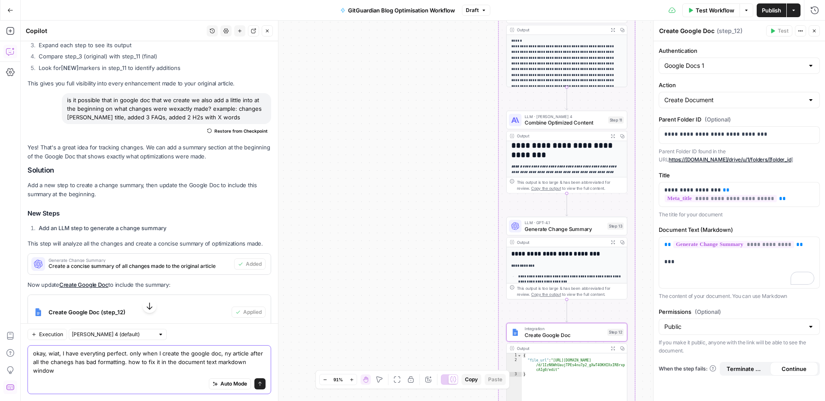
type textarea "okay, wiat, I have everyting perfect. only when I create the google doc, ny art…"
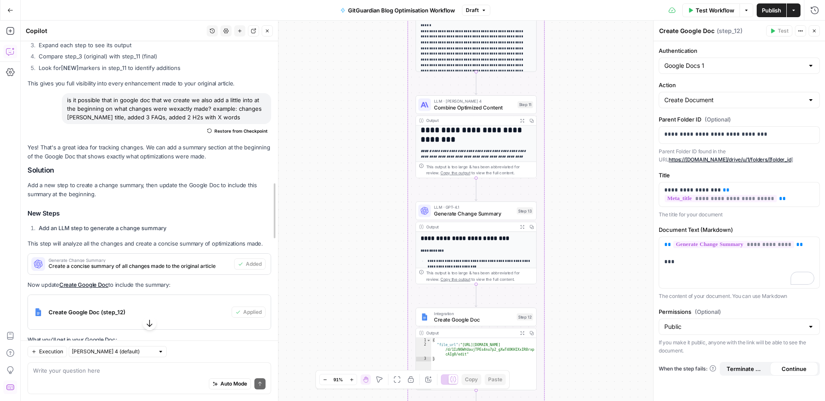
drag, startPoint x: 275, startPoint y: 150, endPoint x: 283, endPoint y: 146, distance: 8.6
click at [307, 211] on body "**********" at bounding box center [412, 200] width 825 height 401
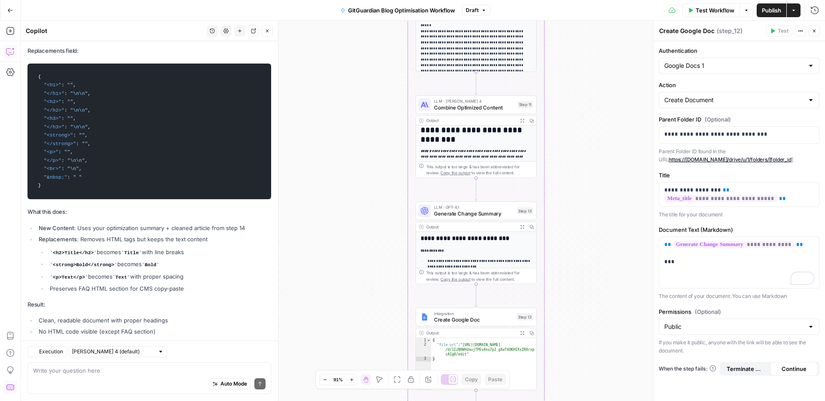
scroll to position [16454, 0]
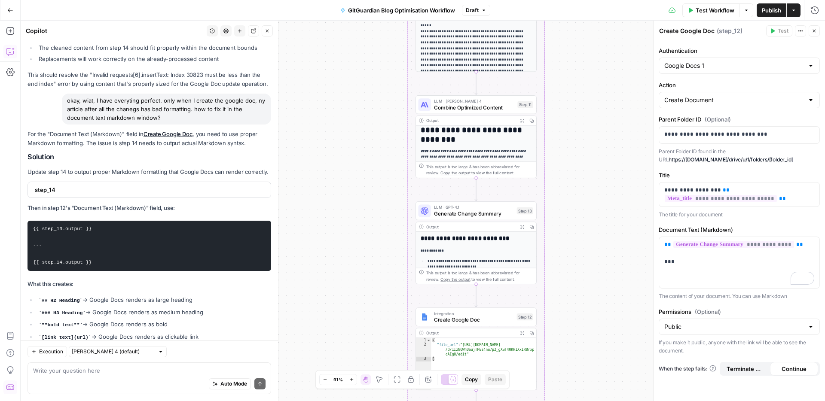
click at [64, 186] on span "step_14" at bounding box center [148, 190] width 227 height 9
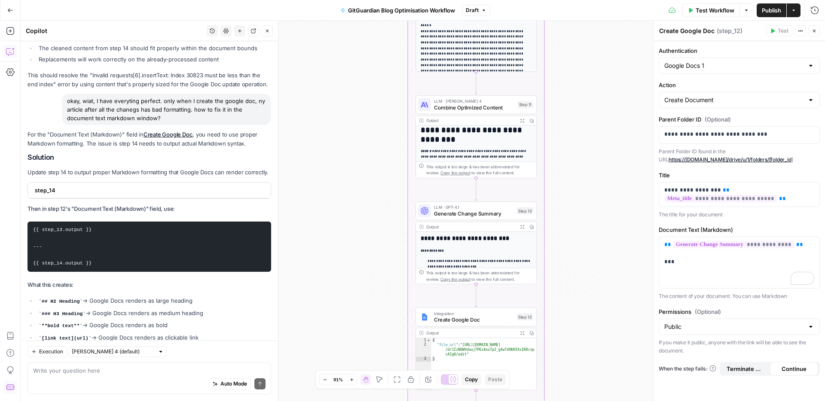
scroll to position [16454, 0]
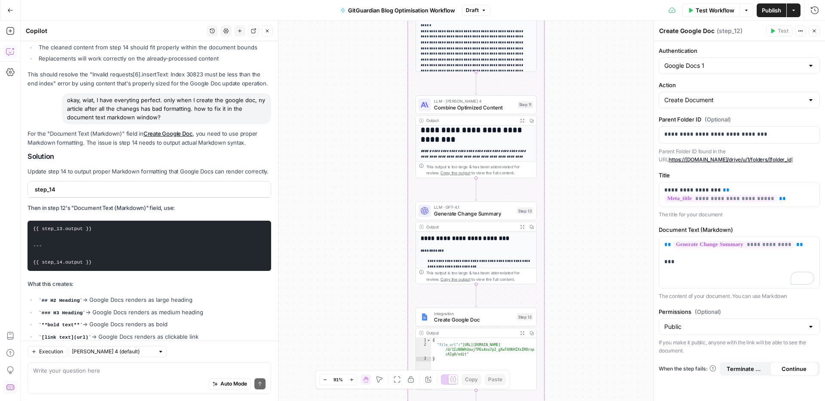
click at [123, 380] on div "Auto Mode Send" at bounding box center [149, 384] width 232 height 19
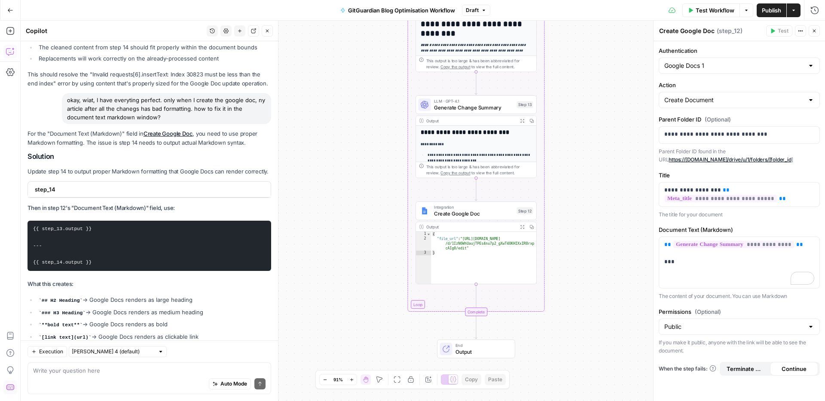
click at [120, 205] on strong "Then in step 12's "Document Text (Markdown)" field, use:" at bounding box center [101, 208] width 147 height 7
click at [111, 182] on div "step_14" at bounding box center [147, 189] width 238 height 15
click at [133, 387] on div "Auto Mode Send" at bounding box center [149, 384] width 232 height 19
type textarea "okay, add rhat step 14"
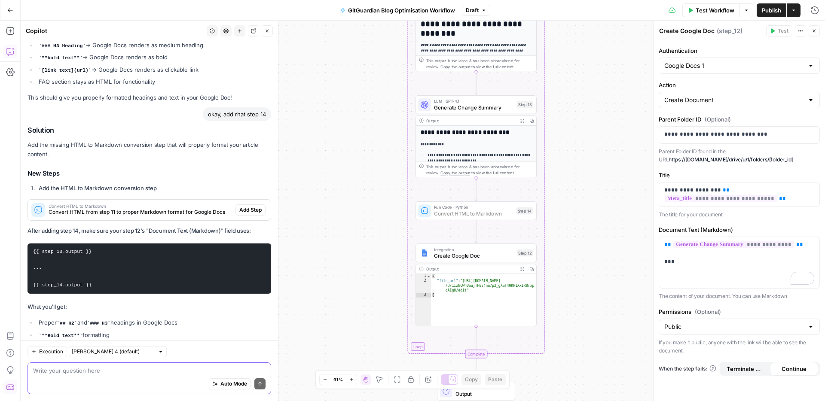
scroll to position [16762, 0]
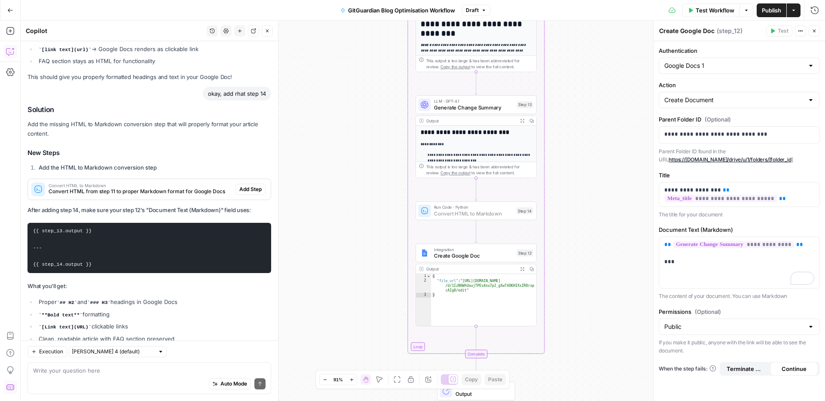
click at [244, 186] on span "Add Step" at bounding box center [250, 190] width 22 height 8
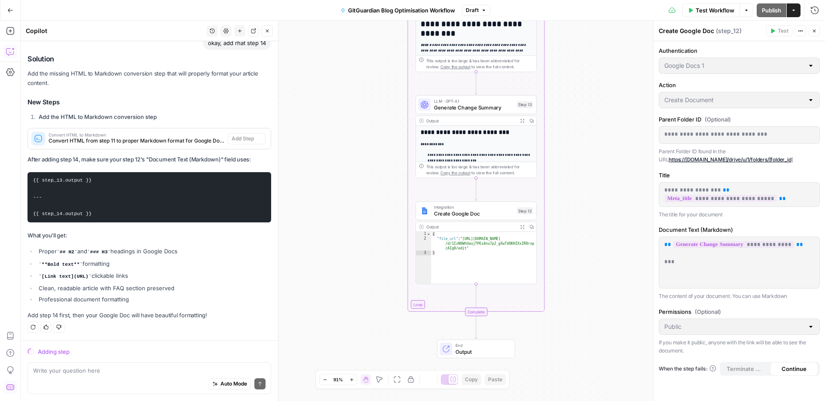
scroll to position [15986, 0]
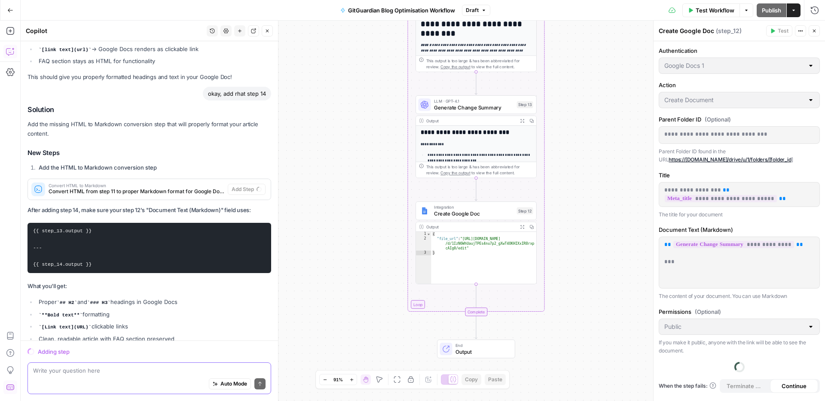
click at [113, 367] on textarea at bounding box center [149, 371] width 232 height 9
type textarea "okay ,step 14 added, what now?"
click at [257, 384] on span "Send" at bounding box center [257, 384] width 0 height 0
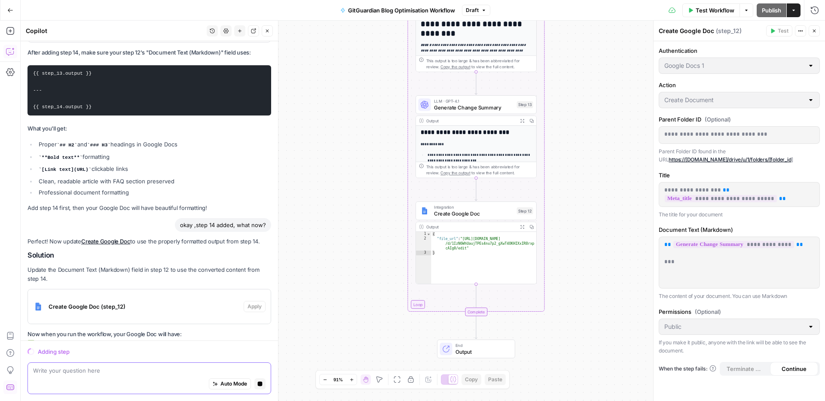
scroll to position [16117, 0]
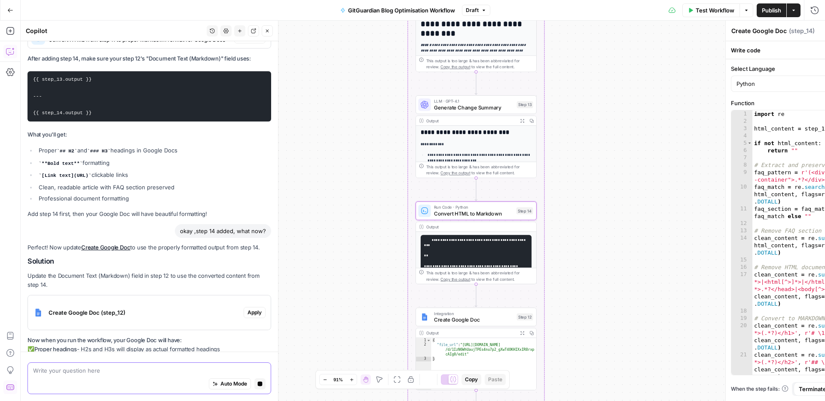
type textarea "Convert HTML to Markdown"
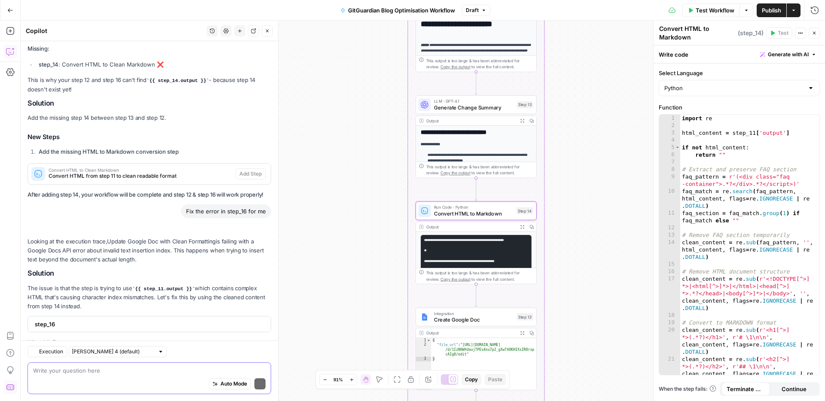
scroll to position [16990, 0]
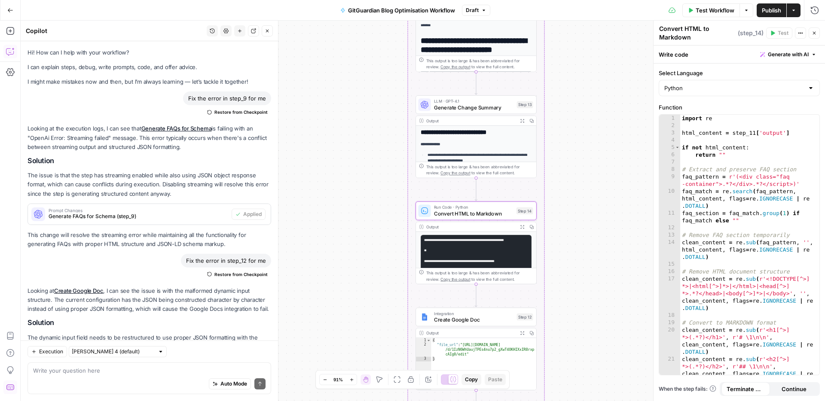
scroll to position [16990, 0]
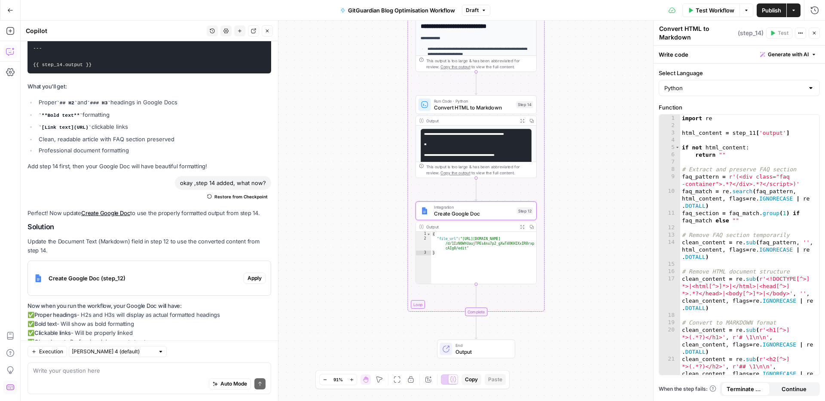
click at [257, 275] on span "Apply" at bounding box center [255, 279] width 14 height 8
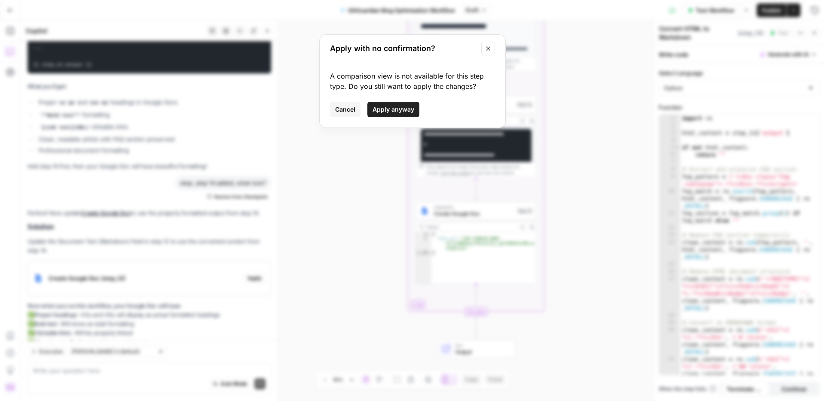
click at [492, 47] on button "Close modal" at bounding box center [488, 49] width 14 height 14
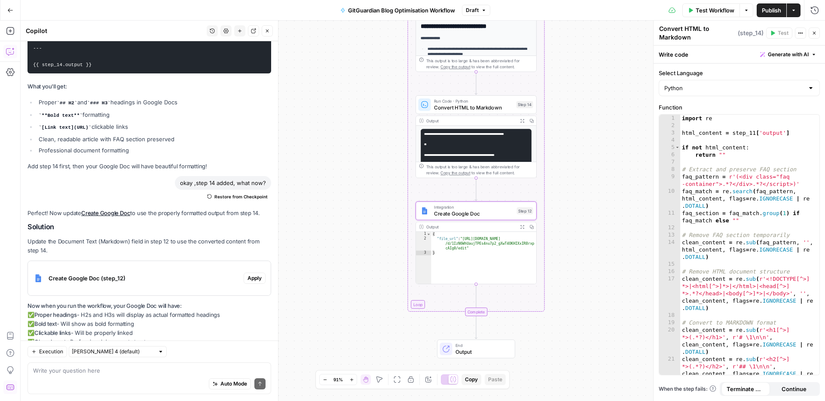
click at [129, 261] on div "Create Google Doc (step_12)" at bounding box center [136, 278] width 216 height 34
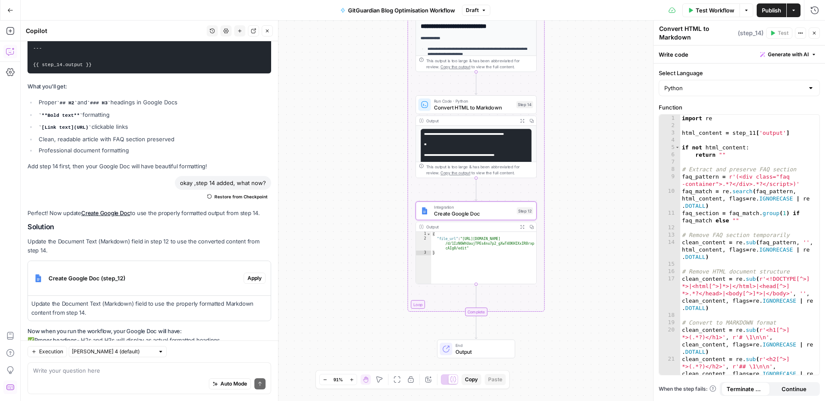
scroll to position [17015, 0]
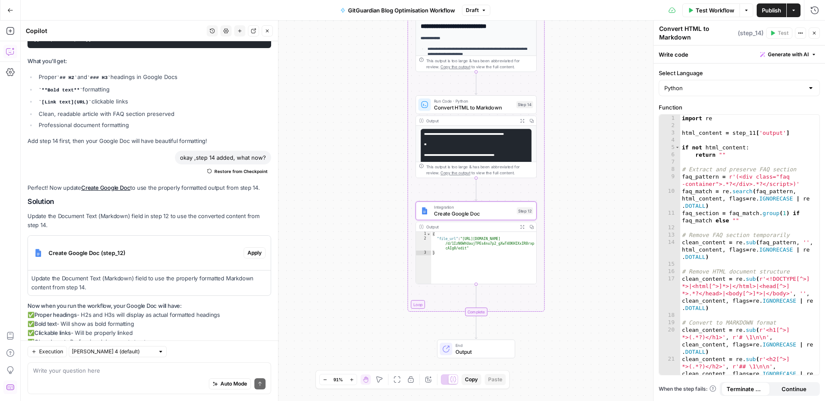
click at [251, 249] on span "Apply" at bounding box center [255, 253] width 14 height 8
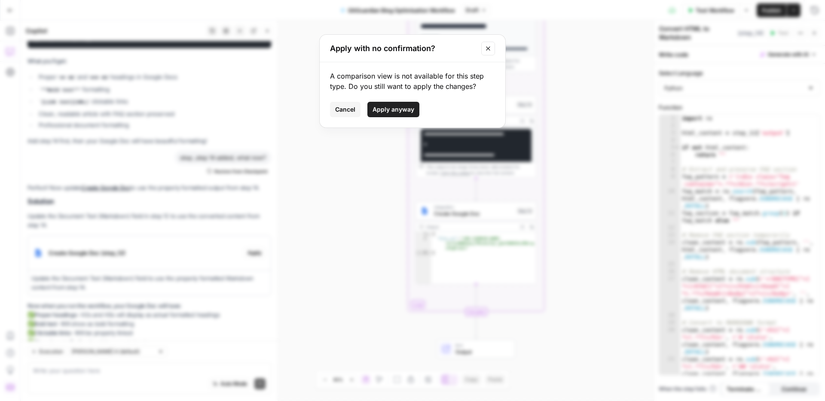
click at [233, 217] on div "Apply with no confirmation? A comparison view is not available for this step ty…" at bounding box center [412, 200] width 825 height 401
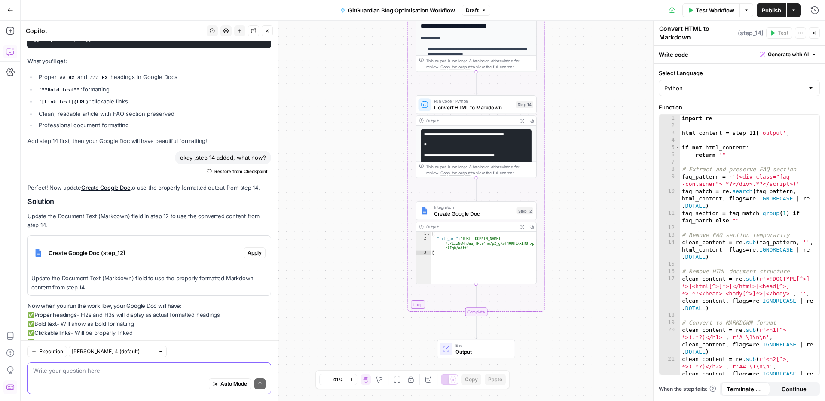
click at [119, 370] on textarea at bounding box center [149, 371] width 232 height 9
type textarea "hwo. toupdate, what should I do exactyl?"
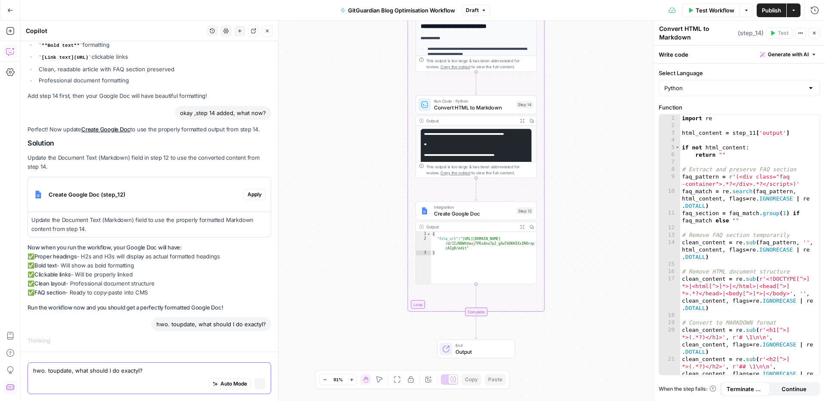
scroll to position [16184, 0]
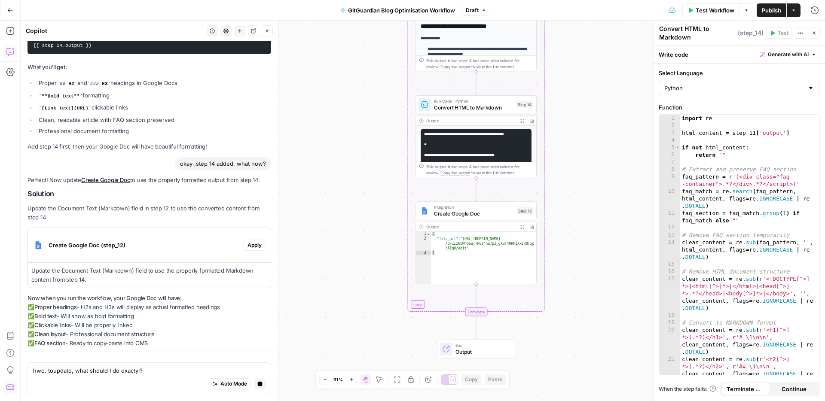
click at [464, 210] on span "Create Google Doc" at bounding box center [474, 214] width 80 height 8
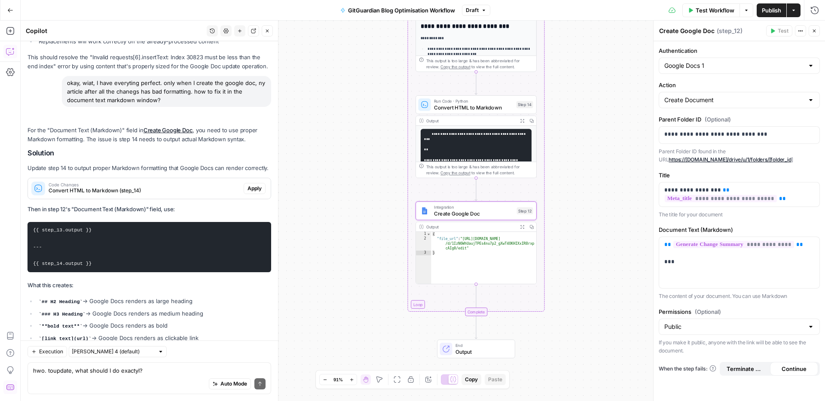
scroll to position [17351, 0]
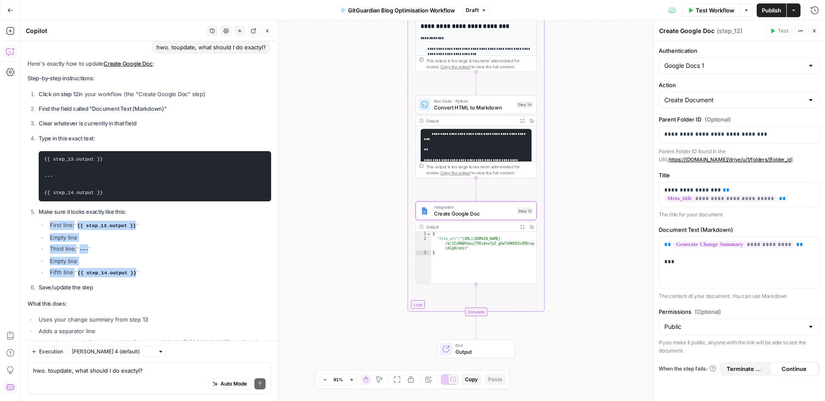
drag, startPoint x: 160, startPoint y: 222, endPoint x: 43, endPoint y: 173, distance: 126.6
click at [43, 221] on ul "First line: {{ step_13.output }} Empty line Third line: --- Empty line Fifth li…" at bounding box center [155, 249] width 232 height 57
copy ul "First line: {{ step_13.output }} Empty line Third line: --- Empty line Fifth li…"
click at [742, 274] on div "**********" at bounding box center [739, 262] width 160 height 51
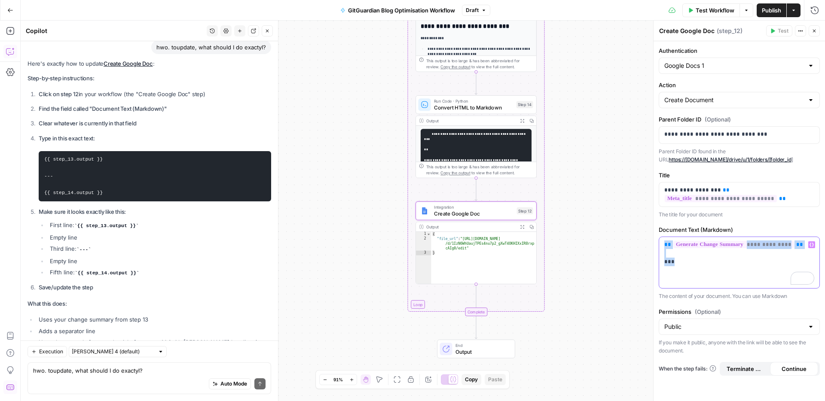
drag, startPoint x: 722, startPoint y: 276, endPoint x: 665, endPoint y: 245, distance: 64.7
click at [665, 245] on div "**********" at bounding box center [739, 262] width 160 height 51
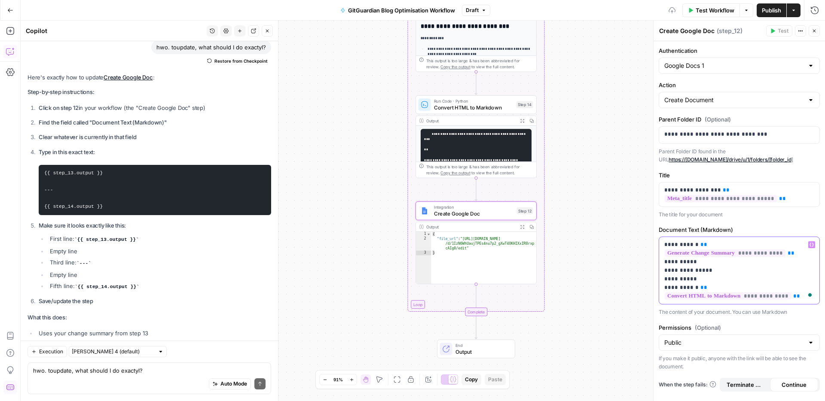
scroll to position [17365, 0]
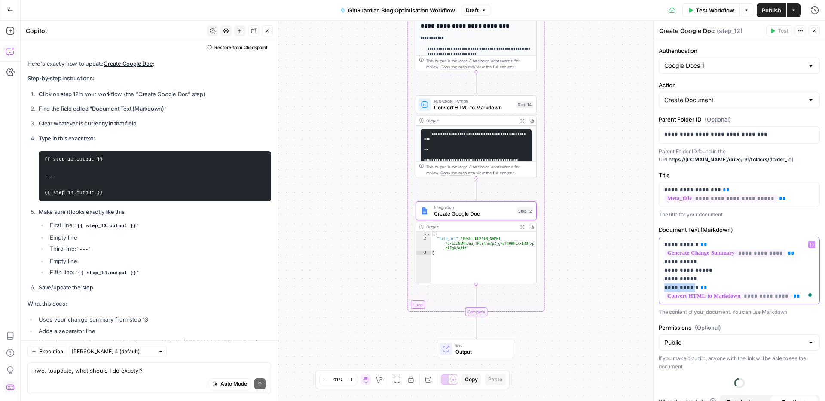
click at [654, 285] on div "**********" at bounding box center [739, 211] width 172 height 381
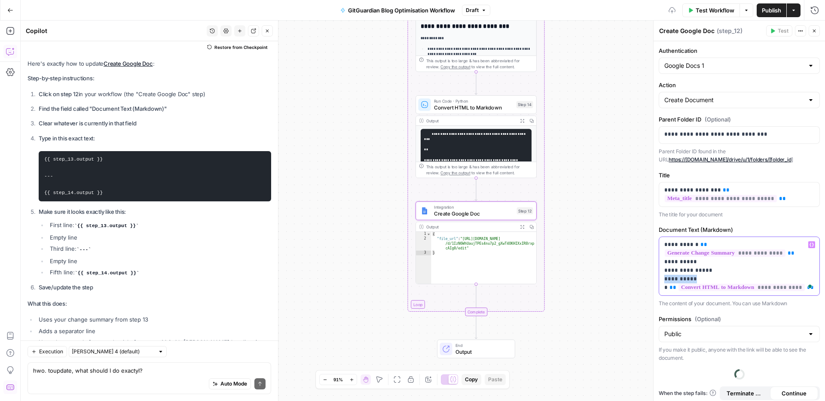
click at [655, 279] on div "**********" at bounding box center [739, 211] width 172 height 381
drag, startPoint x: 693, startPoint y: 272, endPoint x: 700, endPoint y: 266, distance: 8.9
click at [657, 272] on div "**********" at bounding box center [739, 211] width 172 height 381
drag, startPoint x: 700, startPoint y: 266, endPoint x: 657, endPoint y: 265, distance: 43.8
click at [657, 265] on div "**********" at bounding box center [739, 211] width 172 height 381
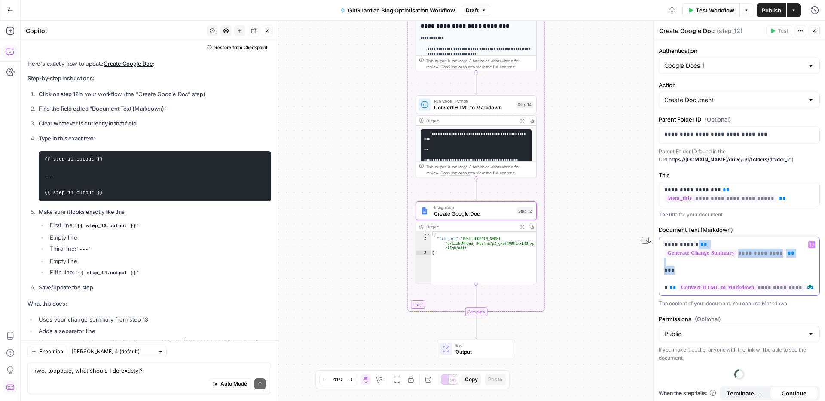
drag, startPoint x: 688, startPoint y: 245, endPoint x: 645, endPoint y: 246, distance: 43.0
click at [642, 246] on body "**********" at bounding box center [412, 200] width 825 height 401
click at [687, 245] on p "**********" at bounding box center [739, 267] width 150 height 52
drag, startPoint x: 688, startPoint y: 245, endPoint x: 660, endPoint y: 245, distance: 28.8
click at [660, 245] on div "**********" at bounding box center [739, 266] width 160 height 58
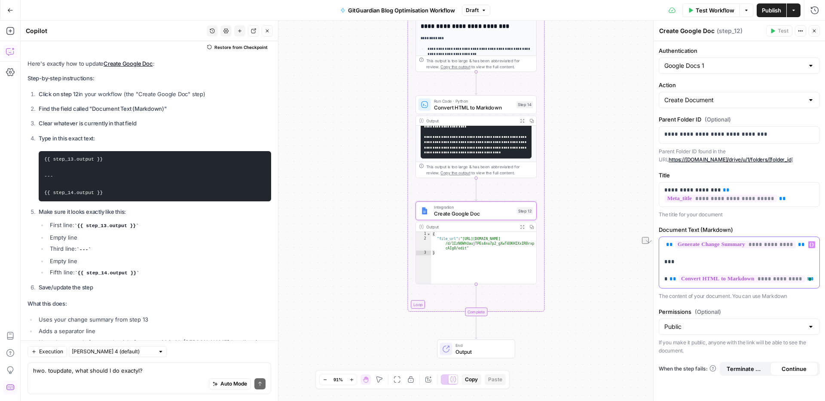
scroll to position [159, 0]
click at [77, 382] on div "Auto Mode Send" at bounding box center [149, 384] width 232 height 19
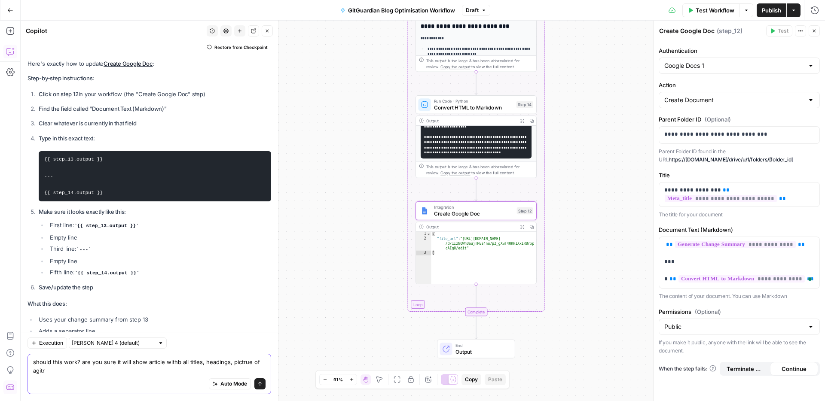
scroll to position [17373, 0]
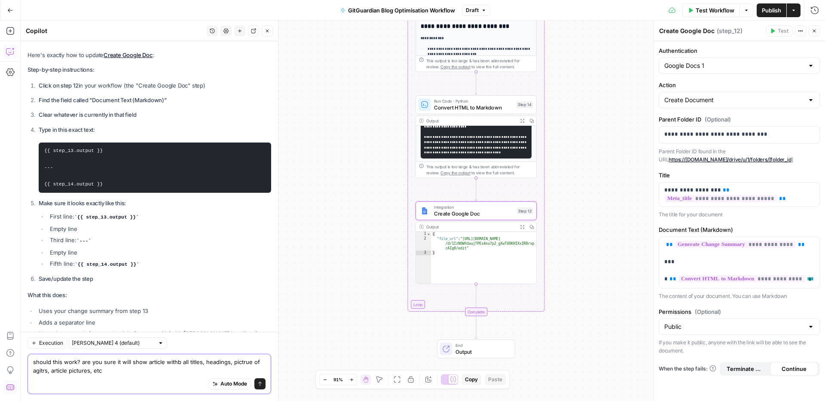
type textarea "should this work? are you sure it will show article withb all titles, headings,…"
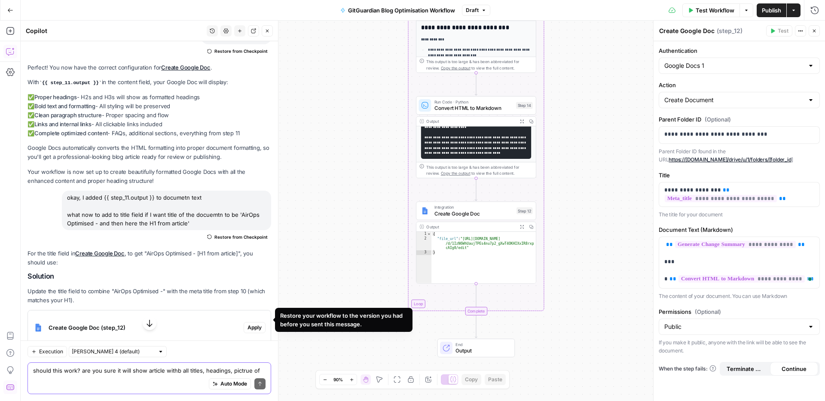
scroll to position [4060, 0]
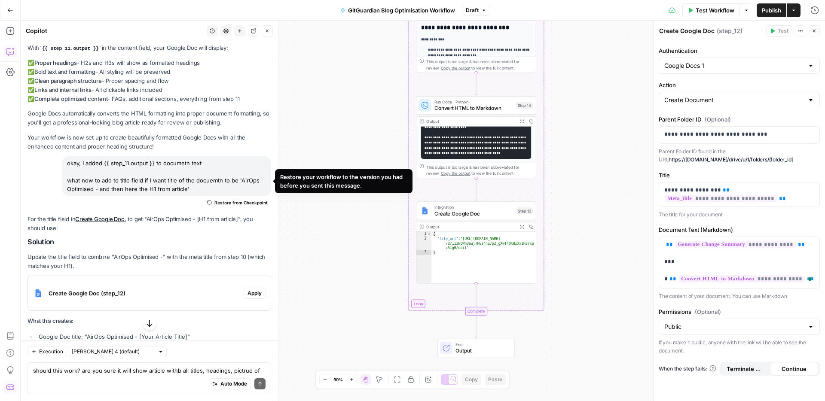
click at [248, 199] on span "Restore from Checkpoint" at bounding box center [240, 202] width 53 height 7
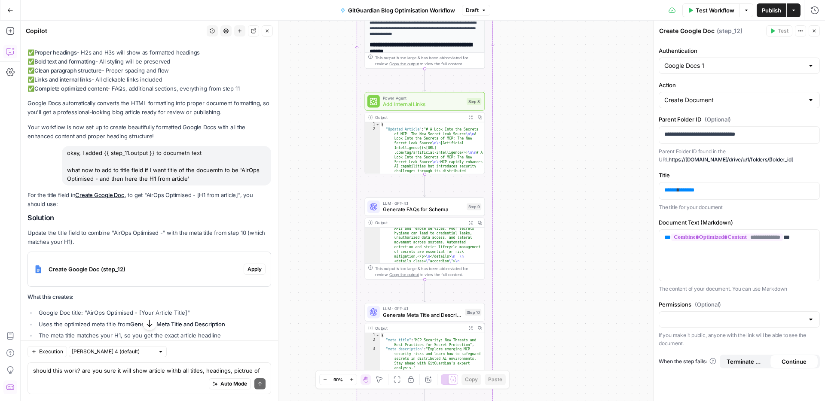
scroll to position [502, 0]
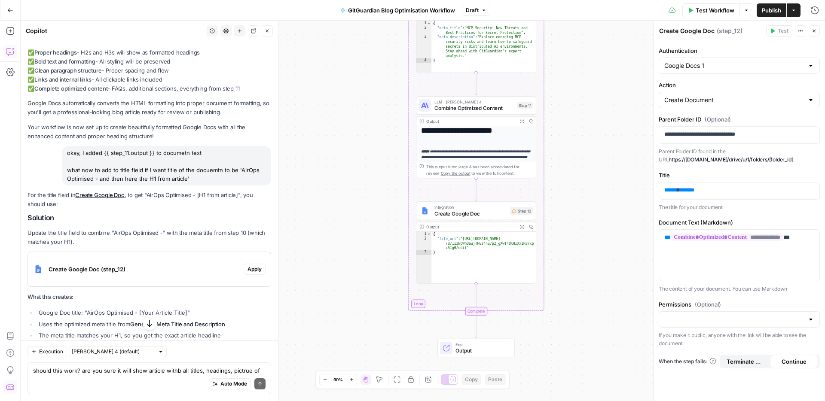
click at [718, 8] on span "Test Workflow" at bounding box center [715, 10] width 39 height 9
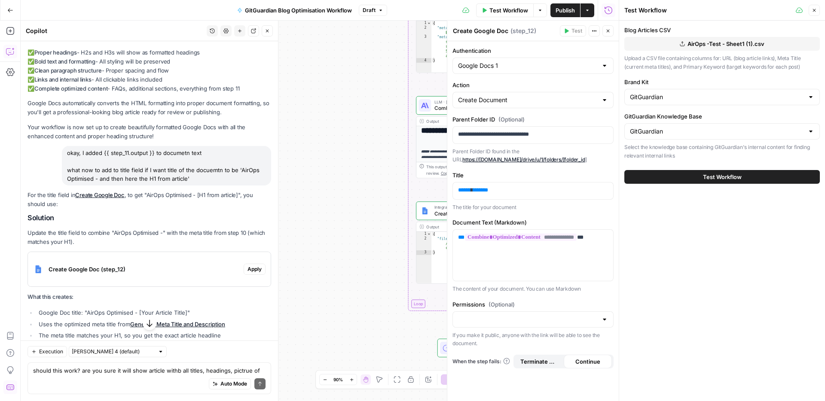
click at [706, 174] on span "Test Workflow" at bounding box center [722, 177] width 39 height 9
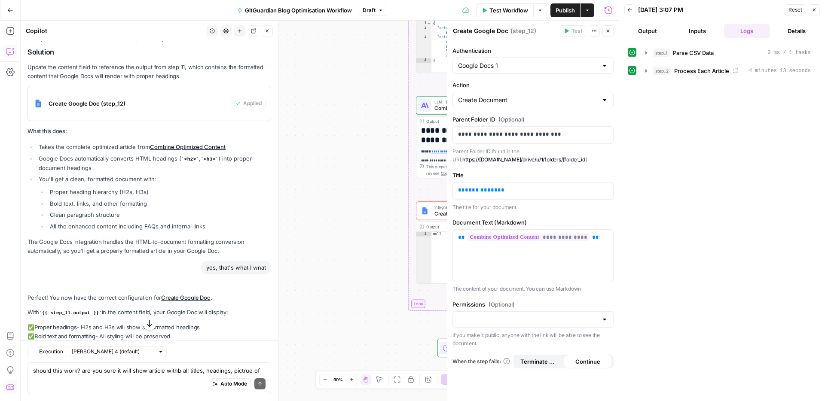
scroll to position [4070, 0]
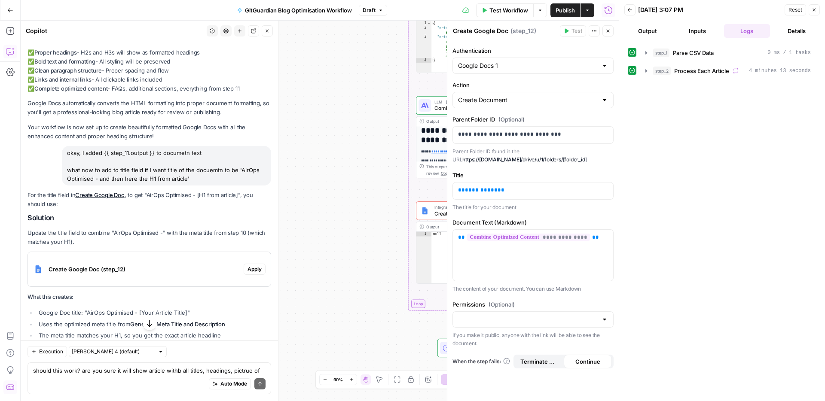
click at [391, 148] on div "Workflow Set Inputs Inputs Run Code · Python Parse CSV Data Step 1 Output Expan…" at bounding box center [320, 211] width 598 height 381
click at [343, 162] on div "Workflow Set Inputs Inputs Run Code · Python Parse CSV Data Step 1 Output Expan…" at bounding box center [320, 211] width 598 height 381
click at [610, 31] on span "Close" at bounding box center [610, 31] width 0 height 0
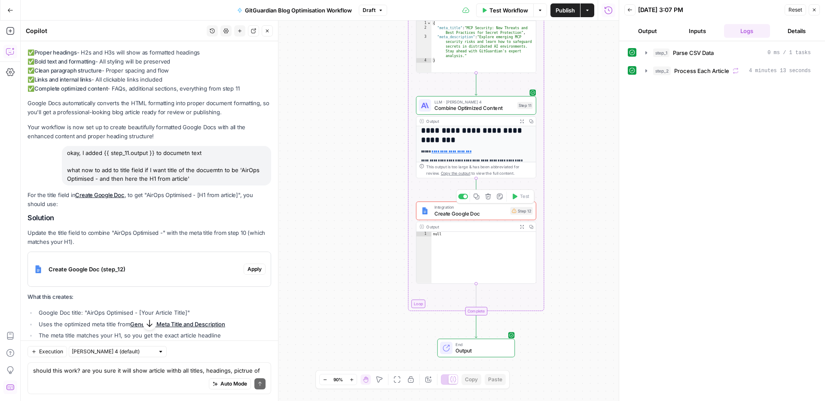
click at [480, 214] on span "Create Google Doc" at bounding box center [470, 214] width 73 height 8
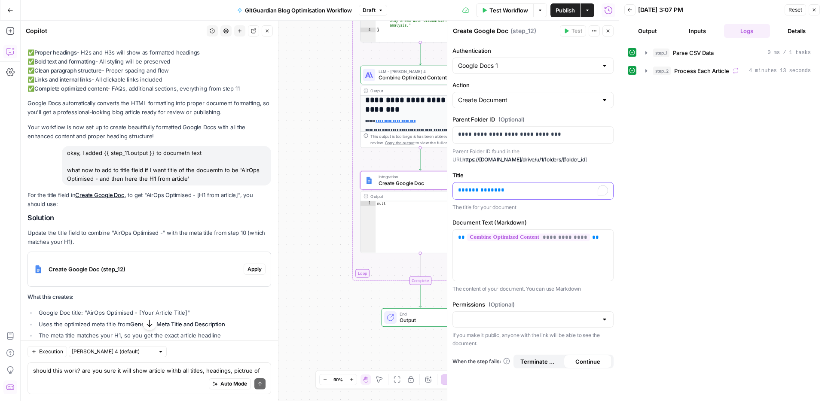
click at [498, 192] on p "** **** ***** **" at bounding box center [533, 190] width 150 height 9
click at [461, 313] on div at bounding box center [533, 320] width 161 height 16
click at [473, 353] on span "Public" at bounding box center [531, 353] width 143 height 9
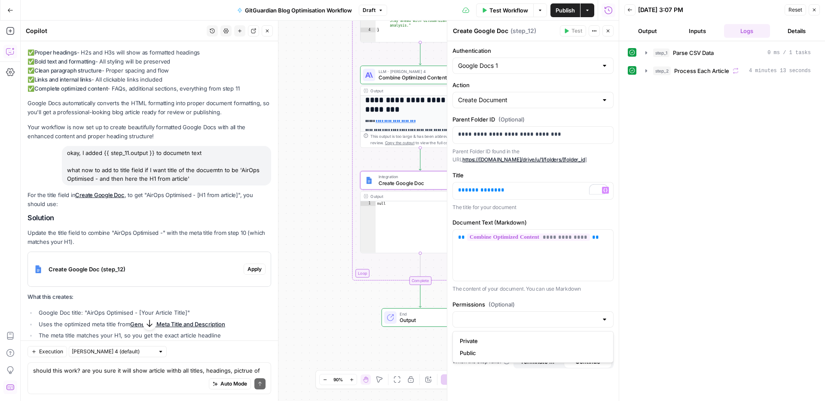
type input "Public"
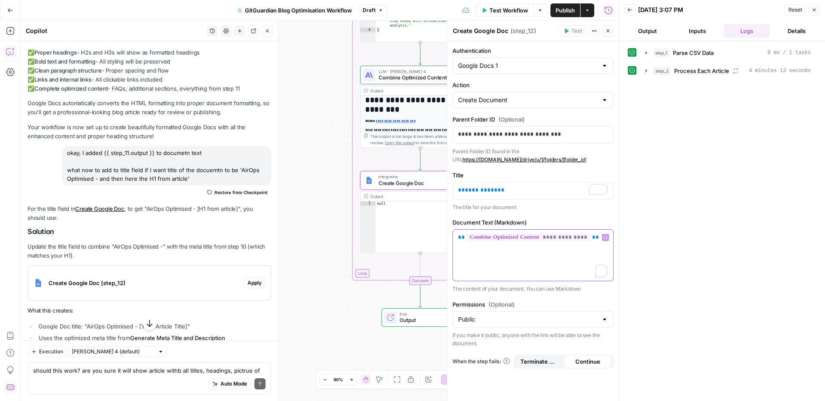
click at [503, 268] on div "**********" at bounding box center [533, 255] width 160 height 51
click at [517, 189] on p "** **** ***** **" at bounding box center [533, 190] width 150 height 9
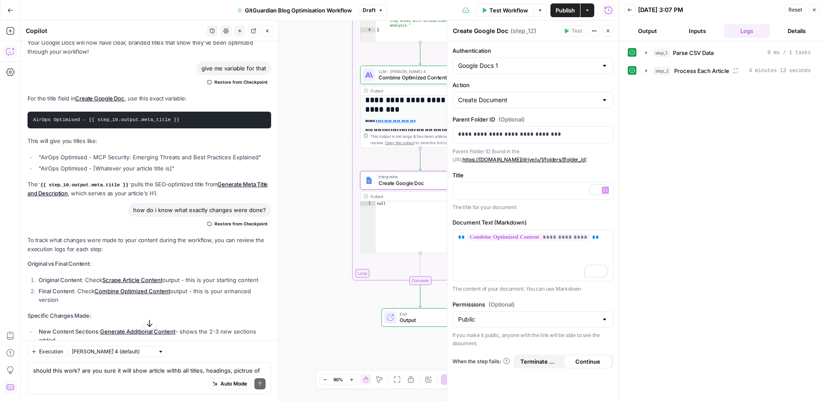
click at [149, 236] on p "To track what changes were made to your content during the workflow, you can re…" at bounding box center [150, 245] width 244 height 18
drag, startPoint x: 131, startPoint y: 164, endPoint x: 40, endPoint y: 163, distance: 90.7
click at [40, 183] on code "{{ step_10.output.meta_title }}" at bounding box center [84, 185] width 94 height 5
copy code "{{ step_10.output.meta_title }}"
click at [511, 193] on p "To enrich screen reader interactions, please activate Accessibility in Grammarl…" at bounding box center [533, 190] width 150 height 9
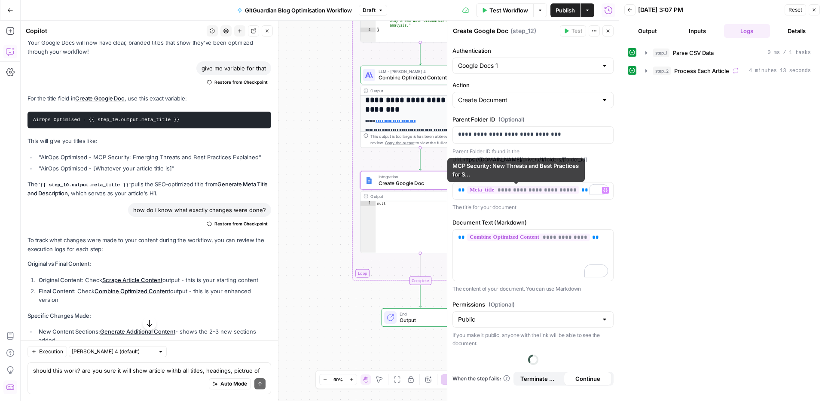
click at [646, 204] on div "step_1 Parse CSV Data 0 ms / 1 tasks step_2 Process Each Article 4 minutes 13 s…" at bounding box center [722, 222] width 189 height 352
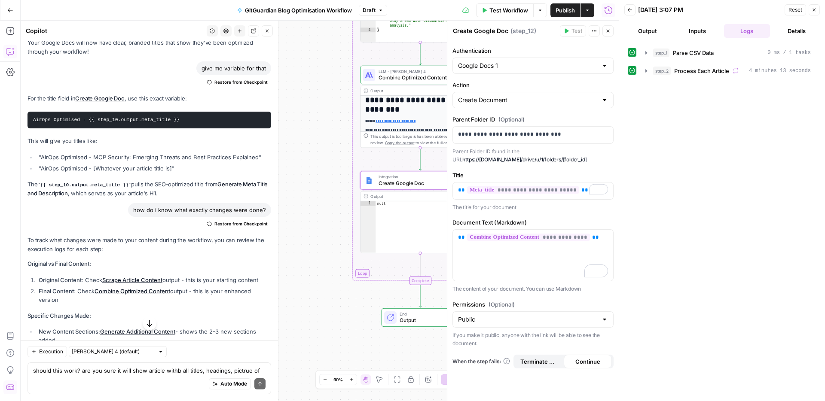
click at [606, 28] on button "Close" at bounding box center [607, 30] width 11 height 11
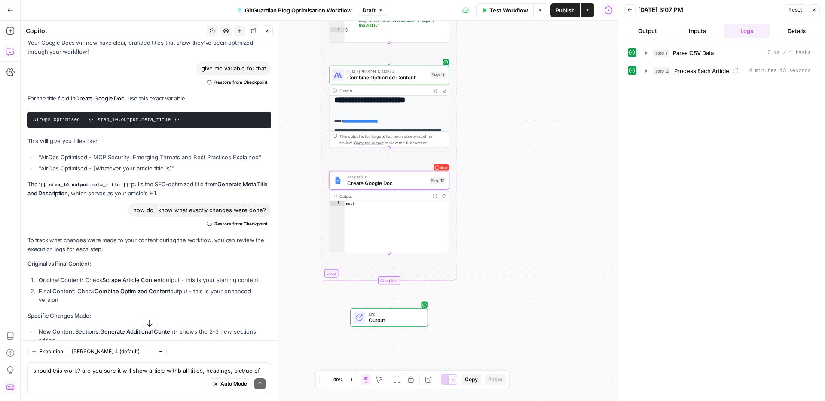
click at [565, 179] on div "Workflow Set Inputs Inputs Run Code · Python Parse CSV Data Step 1 Output Expan…" at bounding box center [320, 211] width 598 height 381
click at [511, 12] on span "Test Workflow" at bounding box center [508, 10] width 39 height 9
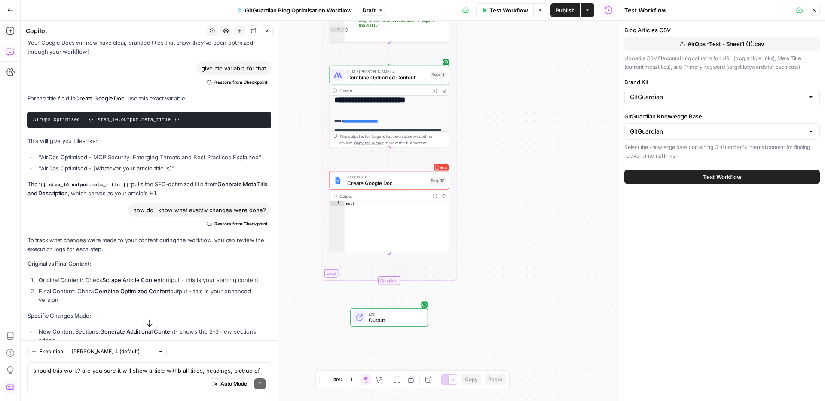
click at [703, 174] on span "Test Workflow" at bounding box center [722, 177] width 39 height 9
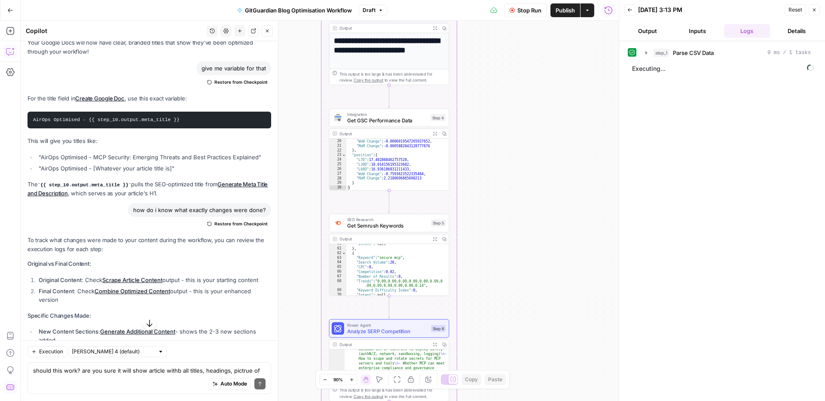
click at [269, 32] on icon "button" at bounding box center [267, 30] width 5 height 5
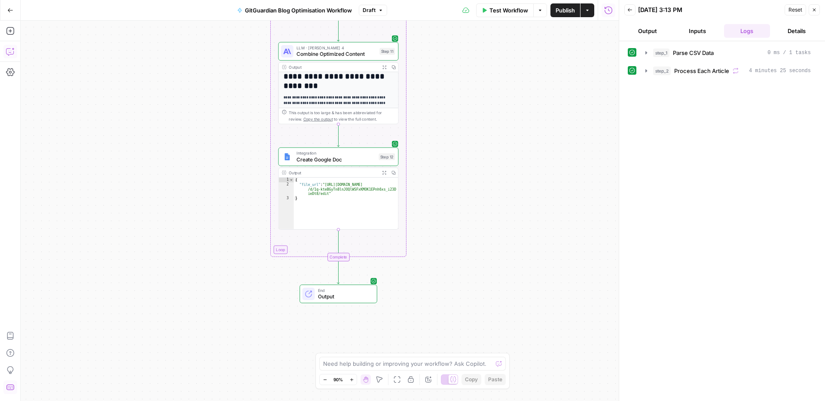
click at [390, 366] on span "M" at bounding box center [388, 363] width 8 height 8
click at [498, 366] on div at bounding box center [499, 364] width 6 height 9
click at [498, 365] on div at bounding box center [499, 364] width 6 height 9
click at [498, 363] on icon "submit" at bounding box center [498, 363] width 5 height 5
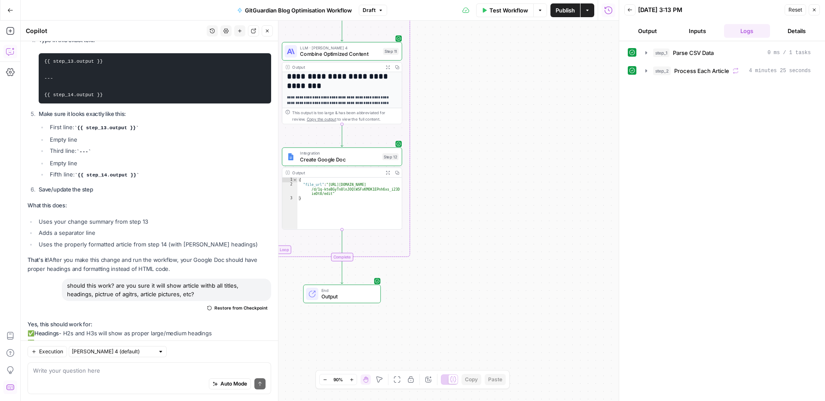
scroll to position [17379, 0]
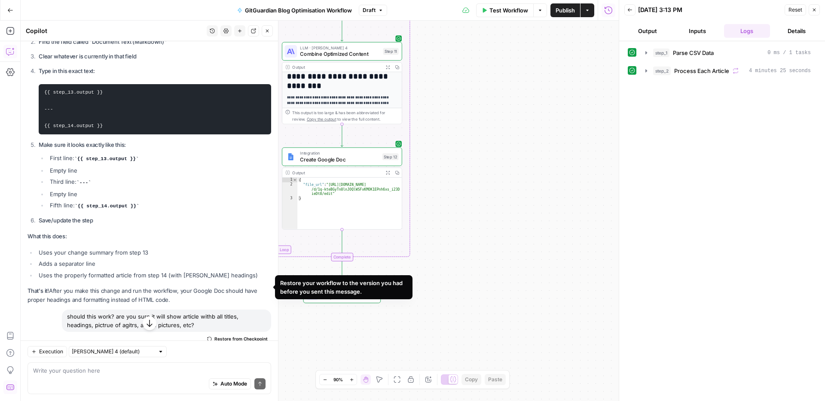
click at [222, 336] on span "Restore from Checkpoint" at bounding box center [240, 339] width 53 height 7
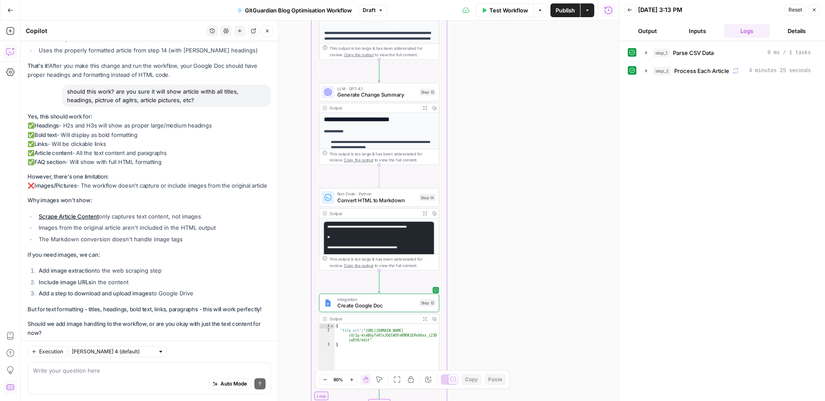
scroll to position [55, 0]
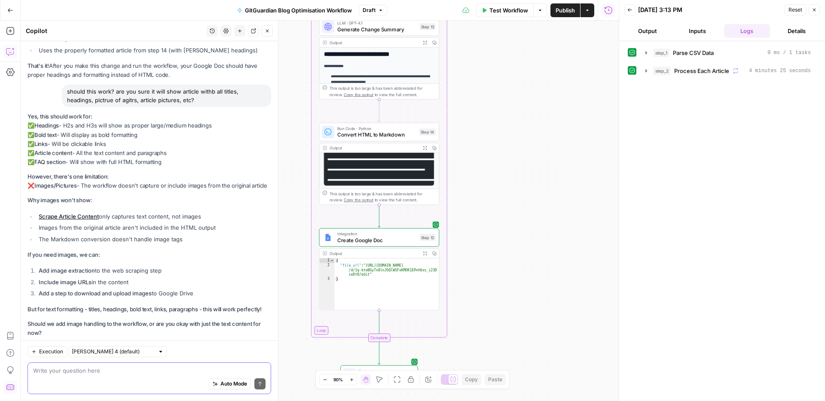
click at [99, 373] on textarea at bounding box center [149, 371] width 232 height 9
type textarea "okay, it doens't work. docuemnt looks"
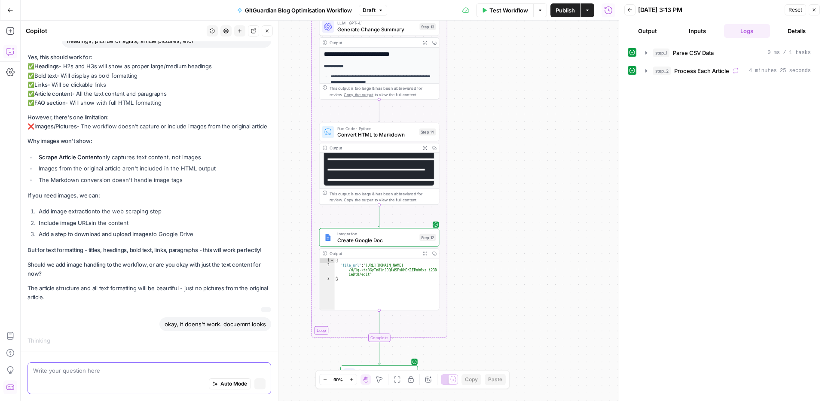
scroll to position [16787, 0]
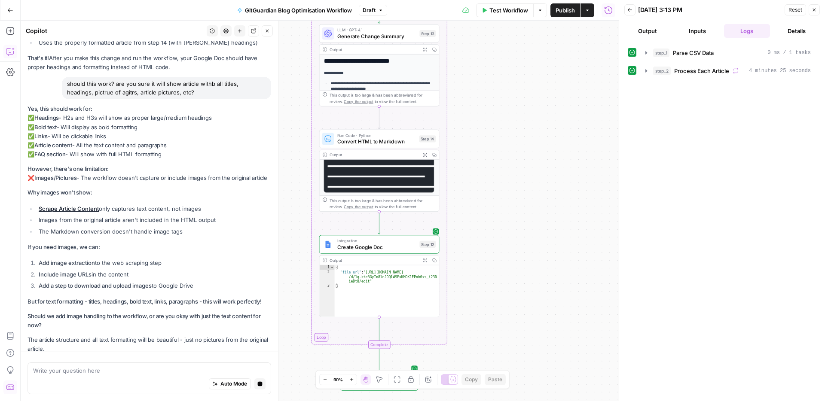
click at [657, 36] on button "Output" at bounding box center [647, 31] width 46 height 14
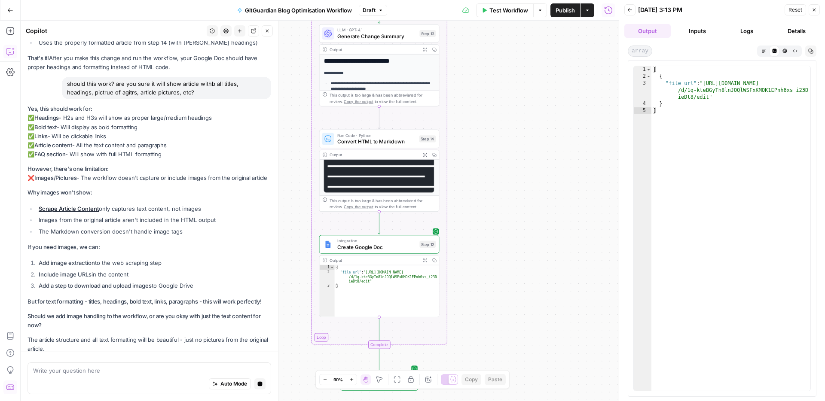
click at [822, 11] on header "Back 09/11/25 at 3:13 PM Reset Close Output Inputs Logs Details" at bounding box center [722, 20] width 206 height 41
click at [813, 11] on icon "button" at bounding box center [814, 9] width 5 height 5
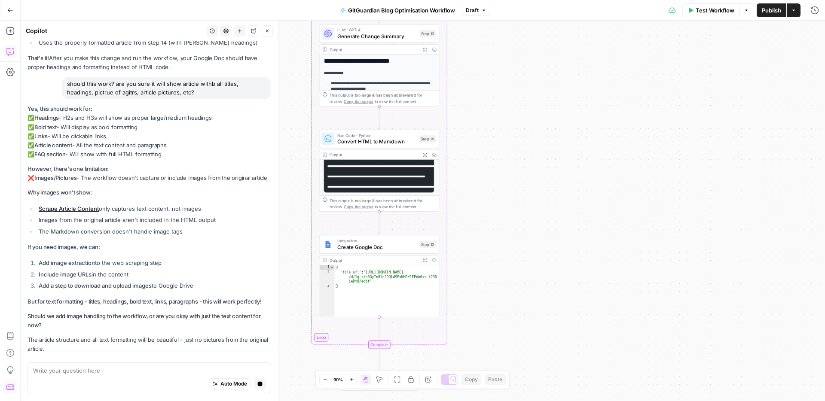
click at [593, 209] on div "Workflow Set Inputs Inputs Run Code · Python Parse CSV Data Step 1 Output Expan…" at bounding box center [423, 211] width 804 height 381
click at [397, 239] on span "Integration" at bounding box center [376, 241] width 79 height 6
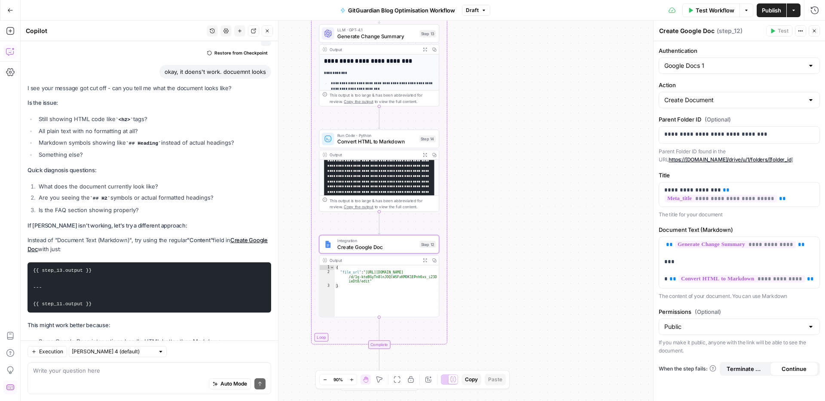
scroll to position [17957, 0]
click at [361, 249] on span "Create Google Doc" at bounding box center [376, 247] width 79 height 8
click at [88, 268] on code "{{ step_13.output }} --- {{ step_11.output }}" at bounding box center [62, 287] width 58 height 39
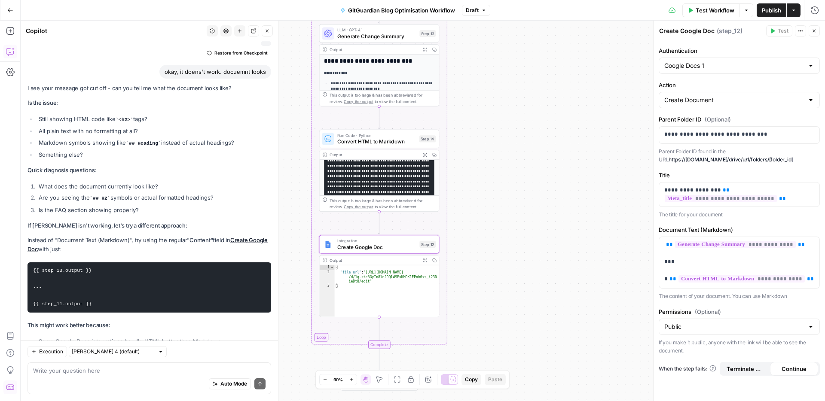
copy div "{{ step_11.output }}"
click at [814, 278] on p "**********" at bounding box center [739, 262] width 150 height 43
click at [814, 278] on div "**********" at bounding box center [739, 262] width 160 height 51
click at [814, 278] on span at bounding box center [811, 279] width 8 height 12
click at [807, 278] on span "**" at bounding box center [810, 279] width 7 height 6
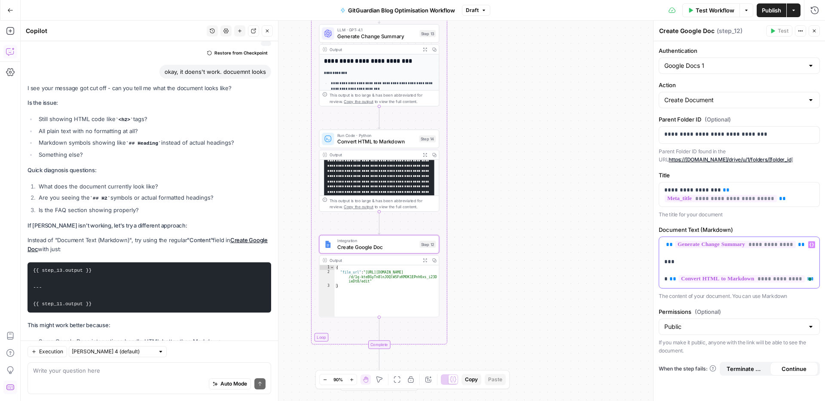
click at [807, 278] on span "**" at bounding box center [810, 279] width 7 height 6
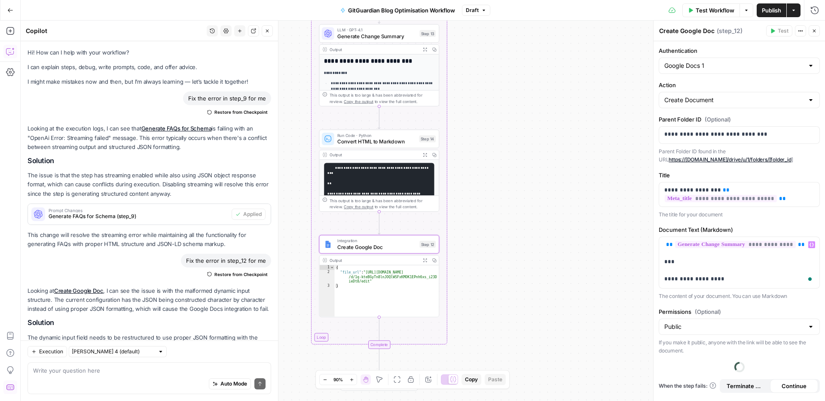
scroll to position [17985, 0]
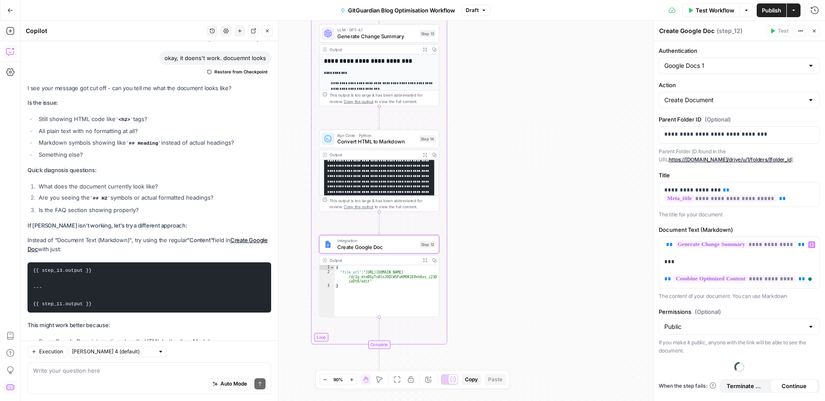
click at [147, 376] on div "Auto Mode Send" at bounding box center [149, 384] width 232 height 19
click at [141, 362] on div "Execution Claude Sonnet 4 (default) Write your question here Auto Mode Send" at bounding box center [149, 371] width 257 height 61
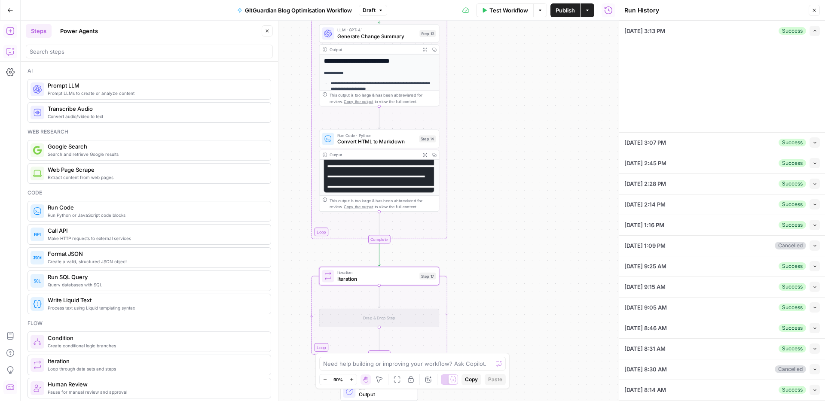
type input "GitGuardian"
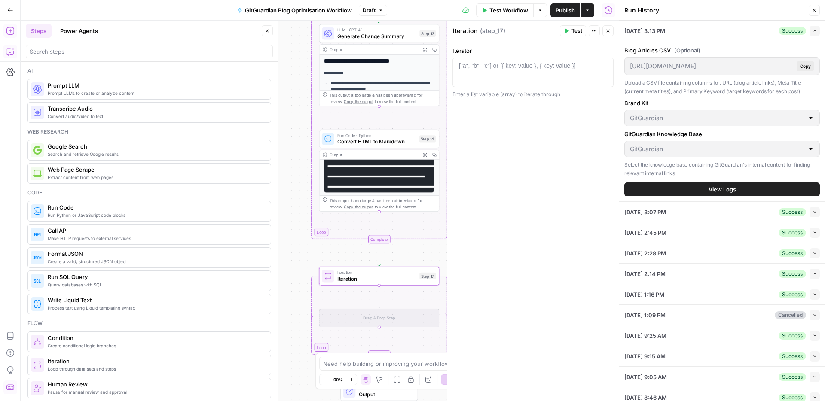
scroll to position [0, 0]
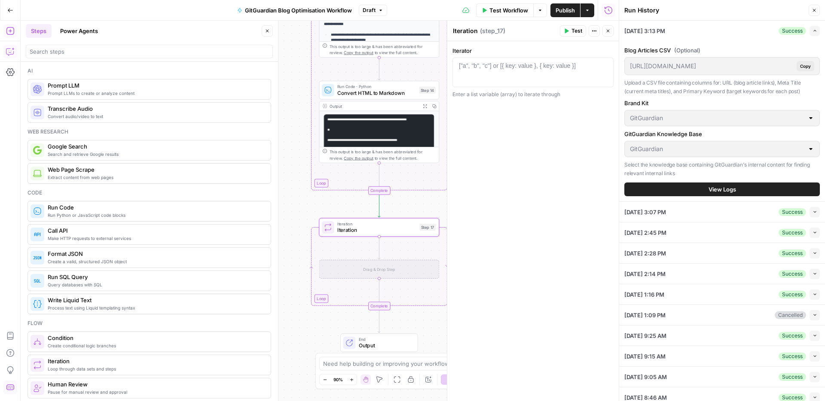
click at [814, 10] on icon "button" at bounding box center [814, 10] width 3 height 3
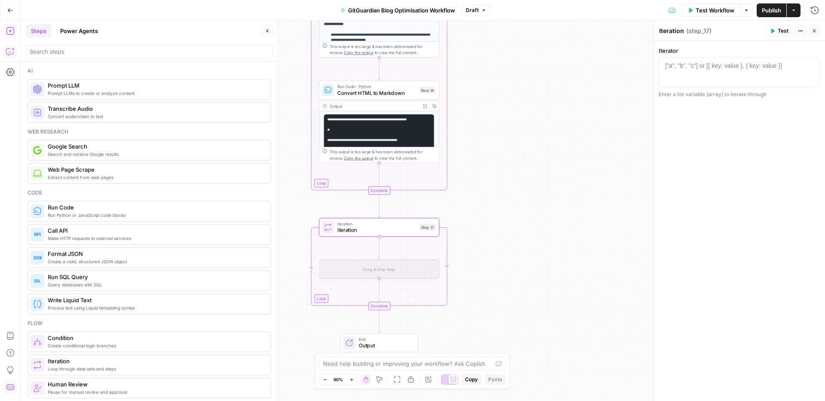
click at [578, 187] on div "Workflow Set Inputs Inputs Run Code · Python Parse CSV Data Step 1 Output Expan…" at bounding box center [423, 211] width 804 height 381
click at [69, 24] on button "Power Agents" at bounding box center [79, 31] width 48 height 14
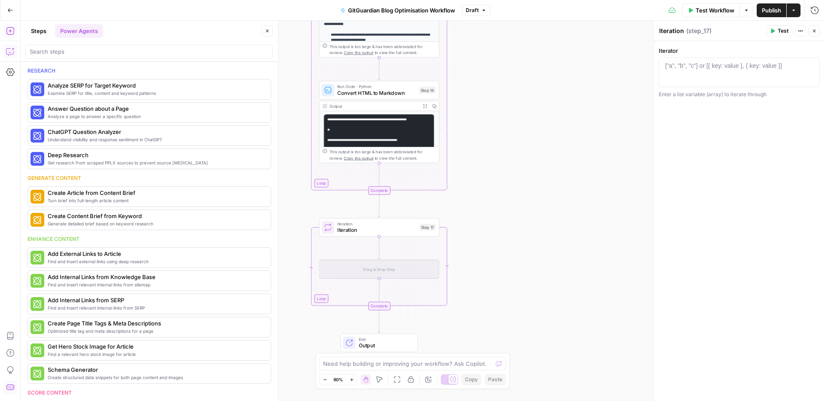
click at [38, 29] on button "Steps" at bounding box center [39, 31] width 26 height 14
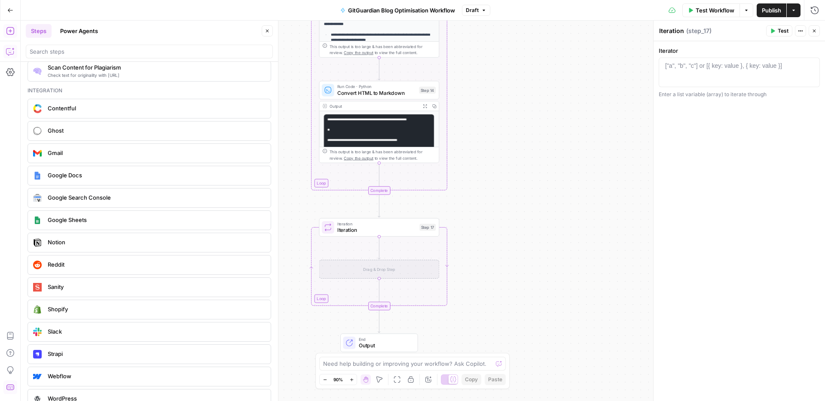
scroll to position [1533, 0]
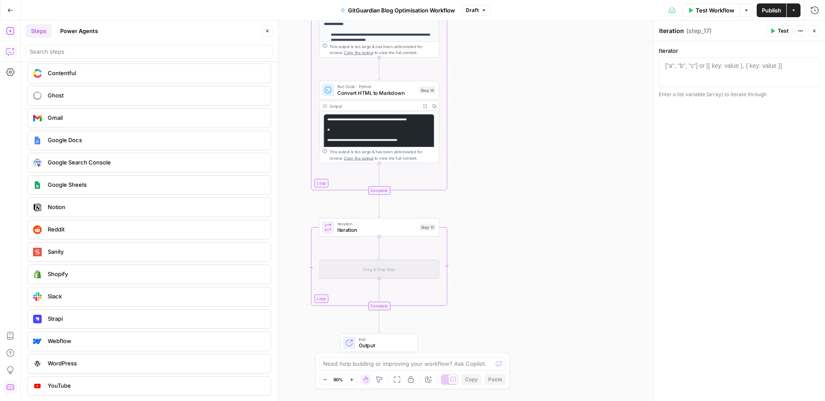
click at [390, 232] on span "Iteration" at bounding box center [376, 230] width 79 height 8
click at [498, 367] on div "No valid data on clipboard ⌘ V" at bounding box center [495, 362] width 91 height 15
click at [428, 364] on textarea at bounding box center [407, 364] width 169 height 9
click at [505, 365] on div "Send" at bounding box center [412, 364] width 187 height 14
click at [502, 364] on button "Send" at bounding box center [498, 363] width 11 height 11
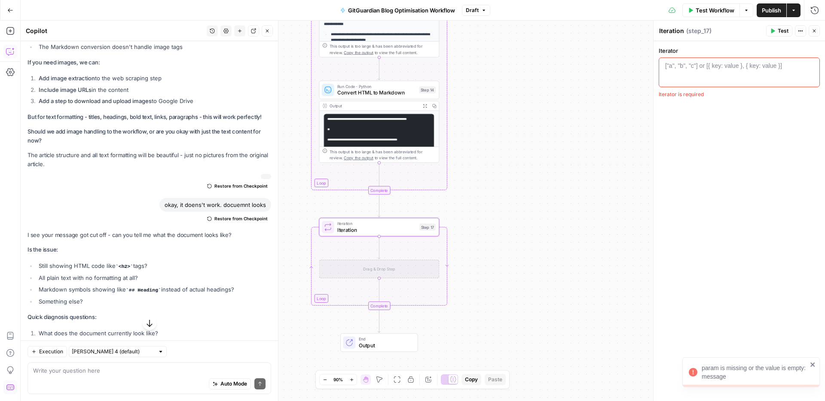
scroll to position [17460, 0]
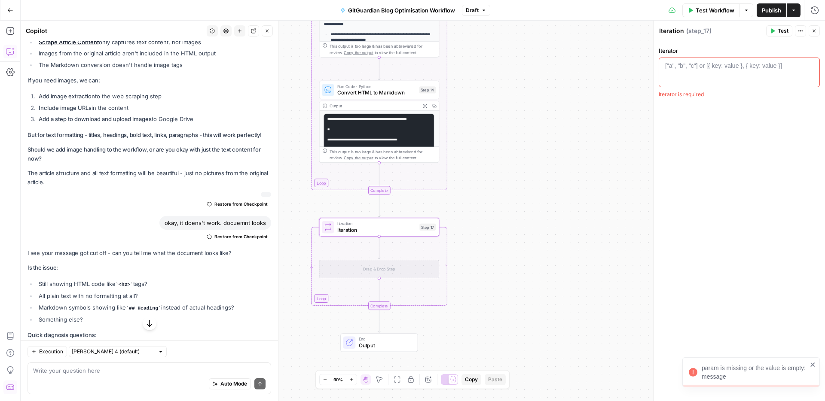
click at [232, 201] on span "Restore from Checkpoint" at bounding box center [240, 204] width 53 height 7
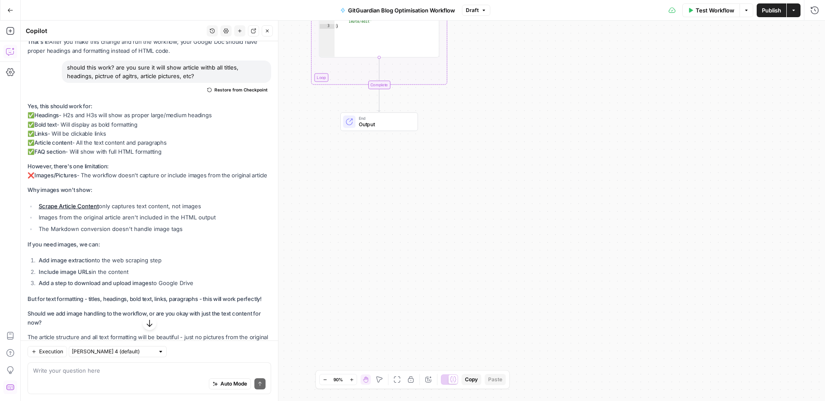
scroll to position [17879, 0]
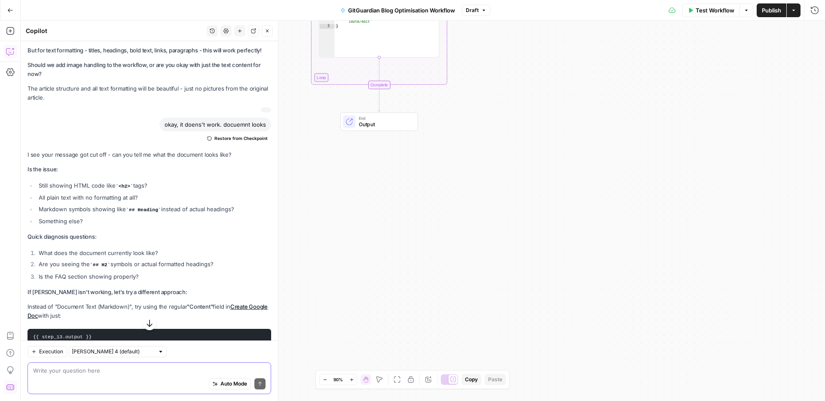
click at [101, 372] on textarea at bounding box center [149, 371] width 232 height 9
paste textarea "A Look Into the Secrets of MCP: The New Secret Leak Source ** # A Look Into the…"
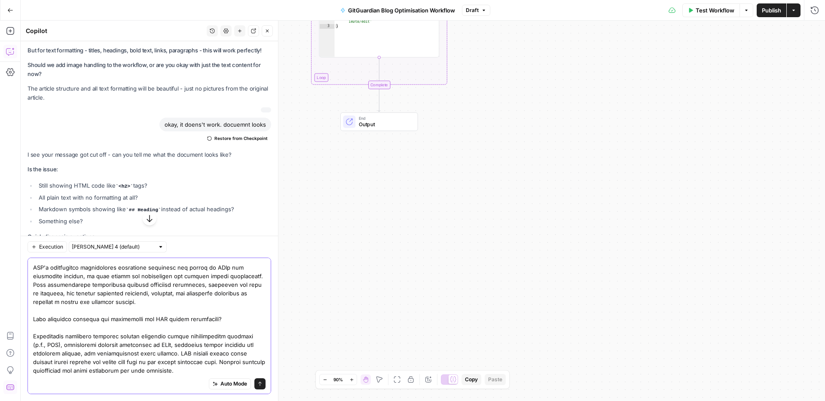
scroll to position [3262, 0]
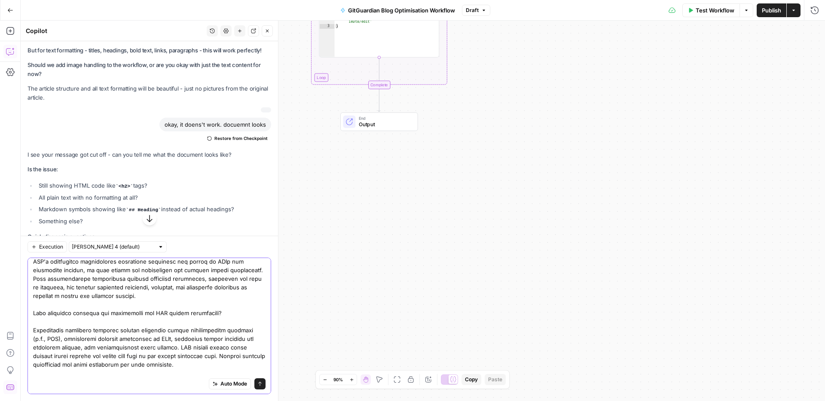
type textarea "A Look Into the Secrets of MCP: The New Secret Leak Source ** # A Look Into the…"
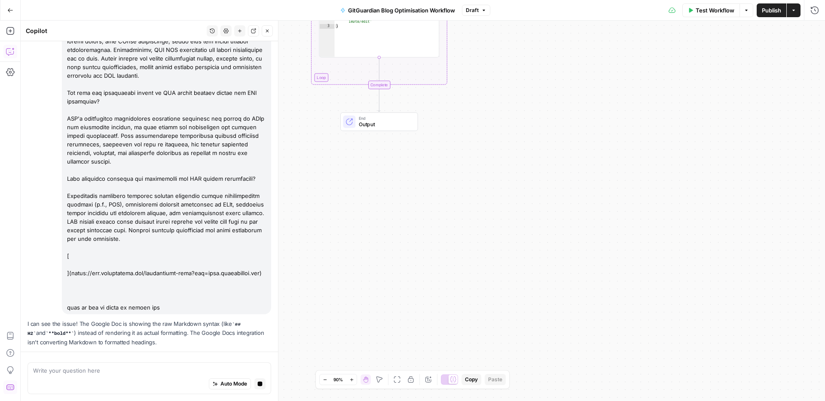
scroll to position [21004, 0]
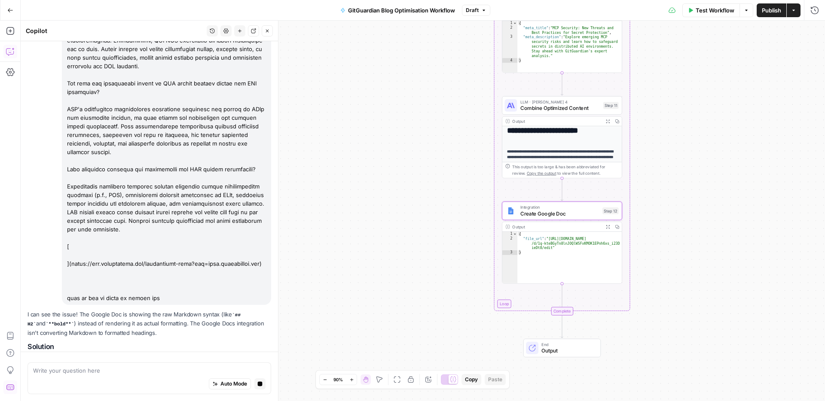
click at [139, 381] on div "Create Google Doc (step_12)" at bounding box center [147, 398] width 238 height 34
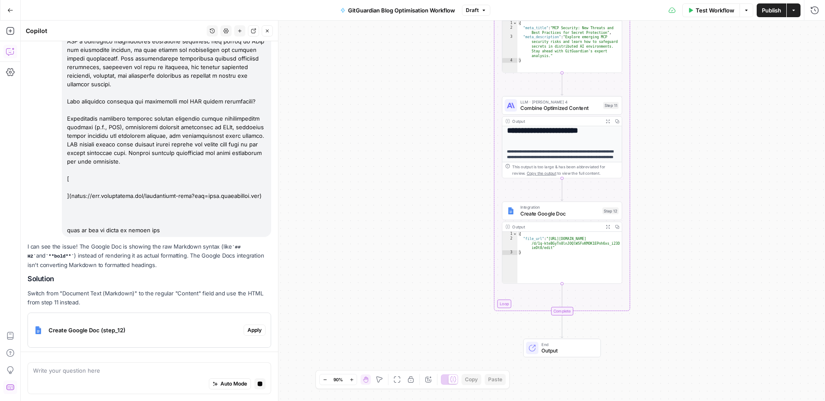
scroll to position [21081, 0]
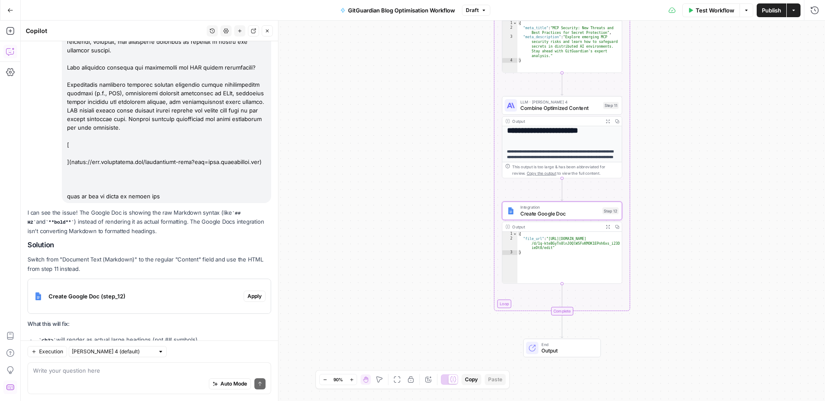
click at [149, 292] on span "Create Google Doc (step_12)" at bounding box center [145, 296] width 192 height 9
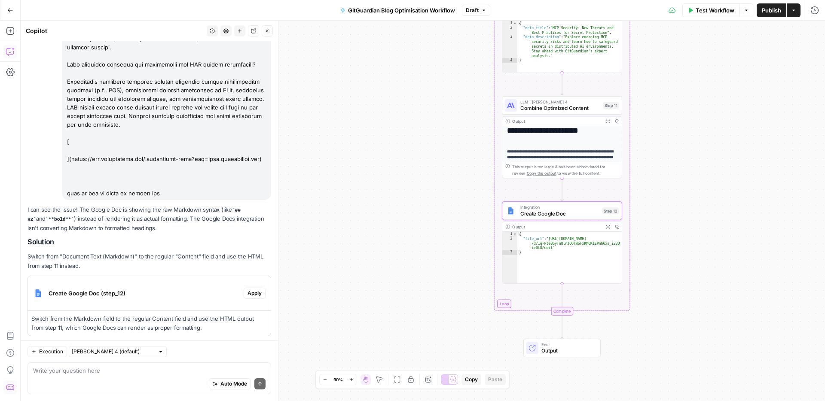
scroll to position [22004, 0]
click at [248, 289] on span "Apply" at bounding box center [255, 293] width 14 height 8
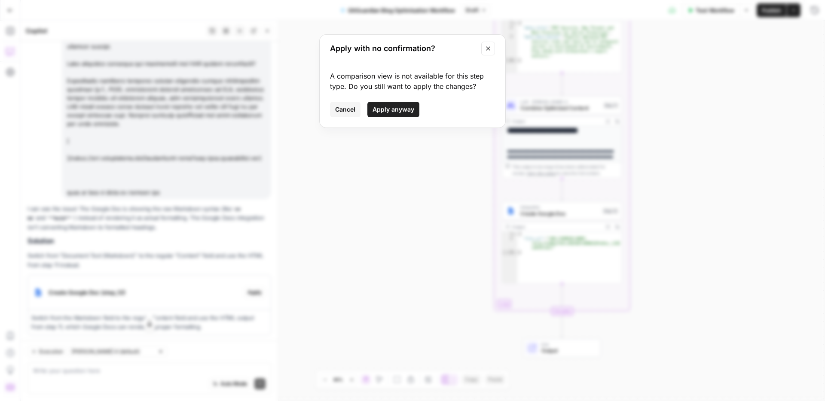
click at [395, 108] on span "Apply anyway" at bounding box center [394, 109] width 42 height 9
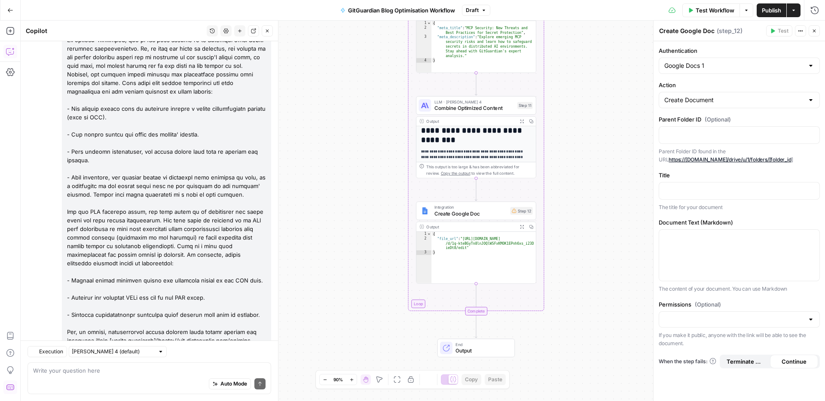
scroll to position [22053, 0]
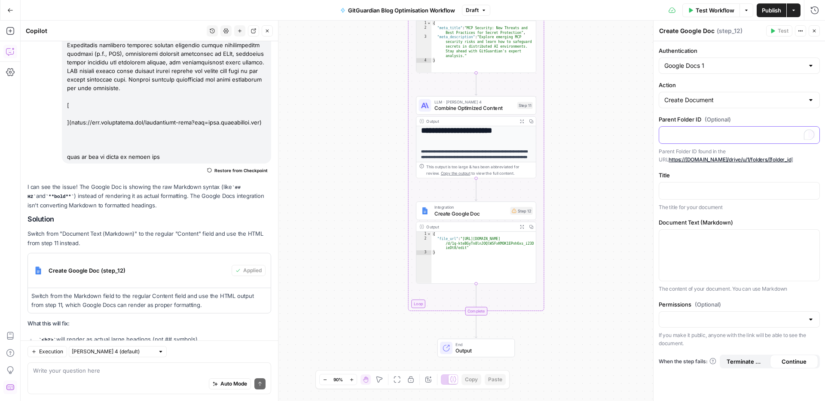
click at [702, 140] on div "To enrich screen reader interactions, please activate Accessibility in Grammarl…" at bounding box center [739, 135] width 160 height 17
click p
click ul "<h2> will render as actual large headings (not ## symbols) <h3> will render as …"
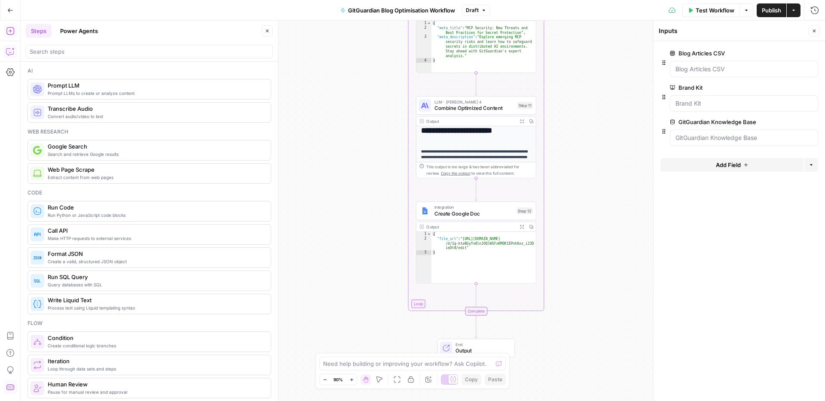
click icon "button"
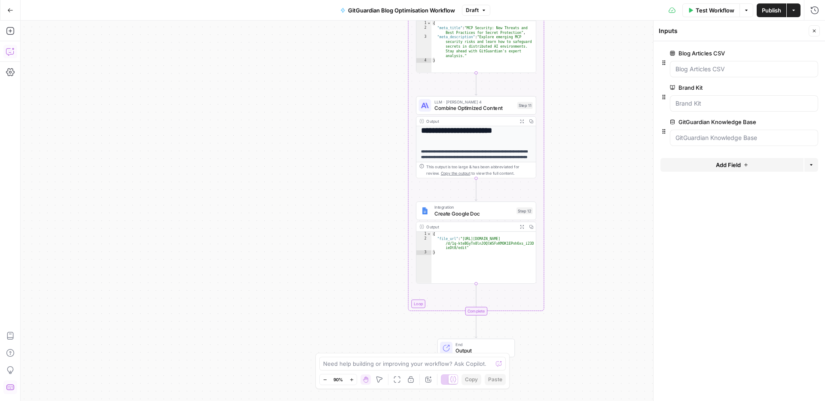
click span "Integration"
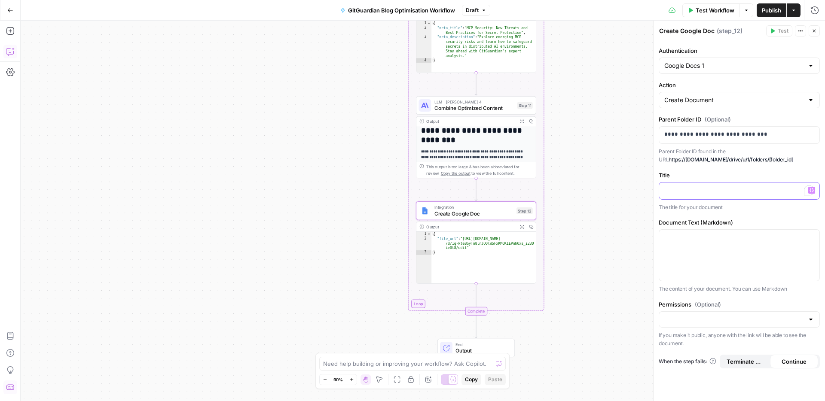
click div "To enrich screen reader interactions, please activate Accessibility in Grammarl…"
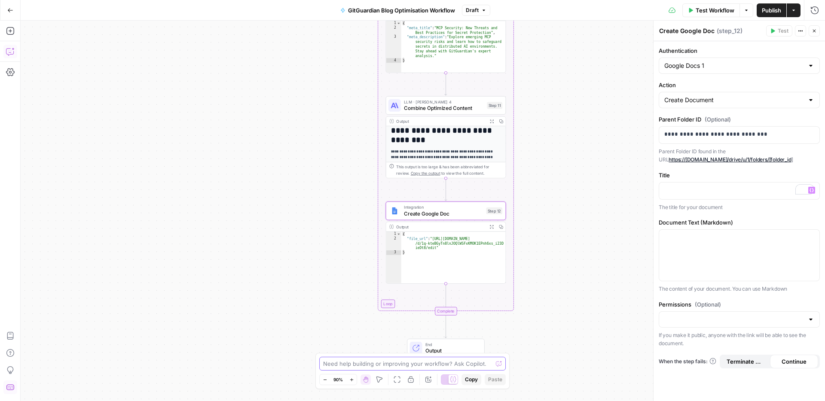
click textarea
click div
click icon "submit"
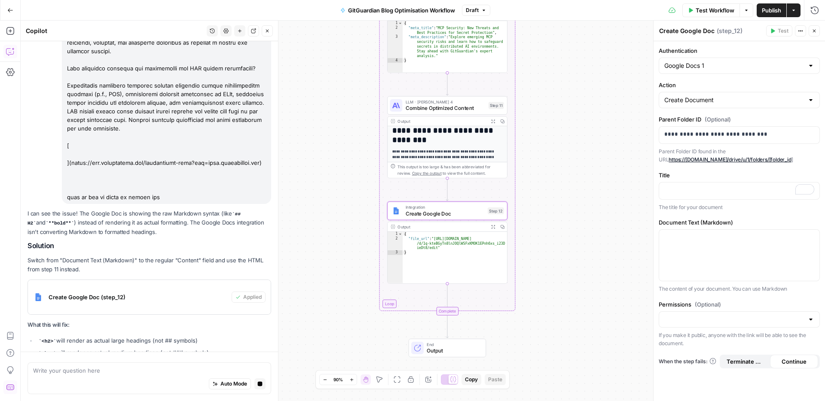
click div "I can see the issue! The Google Doc is showing the raw Markdown syntax (like ##…"
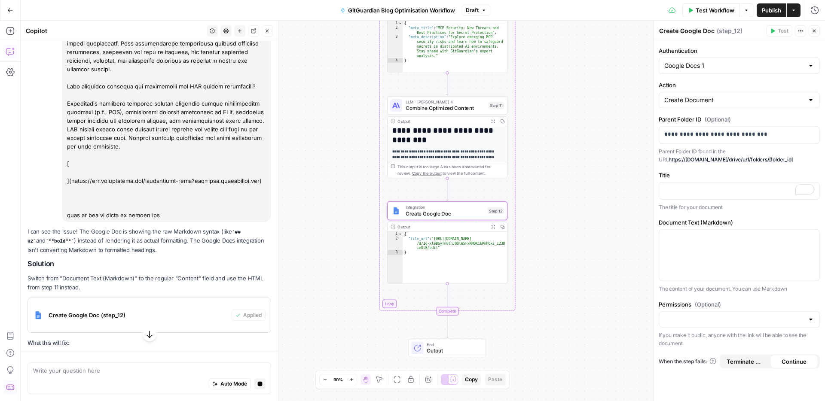
click li "<strong> will render as actual bold text (not ** symbols)"
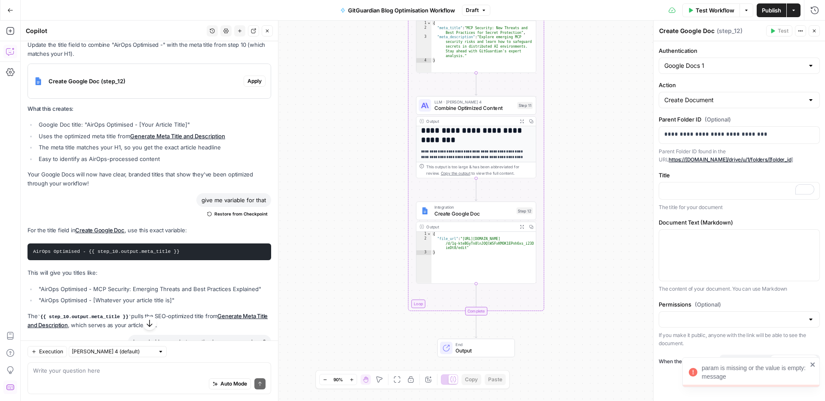
scroll to position [4274, 0]
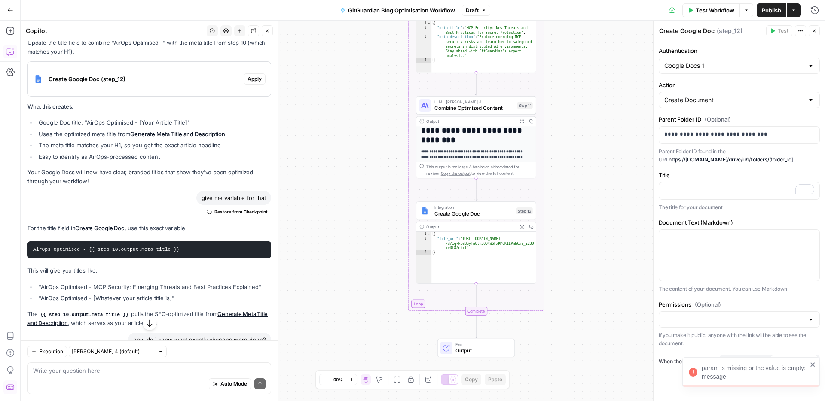
click code "AirOps Optimised - {{ step_10.output.meta_title }}"
click div "To enrich screen reader interactions, please activate Accessibility in Grammarl…"
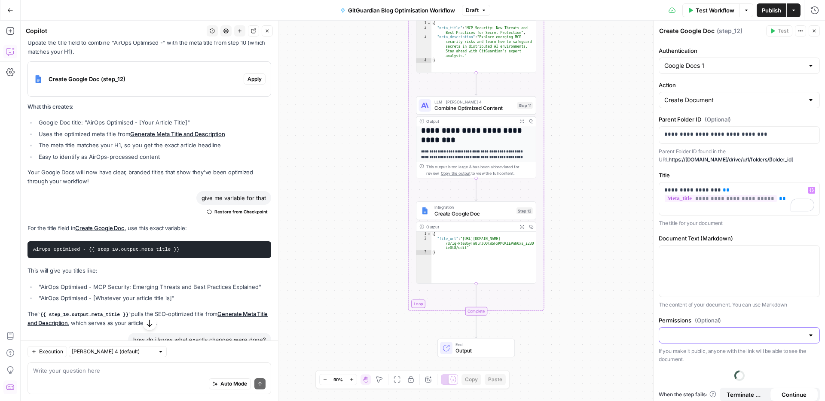
click input "Permissions (Optional)"
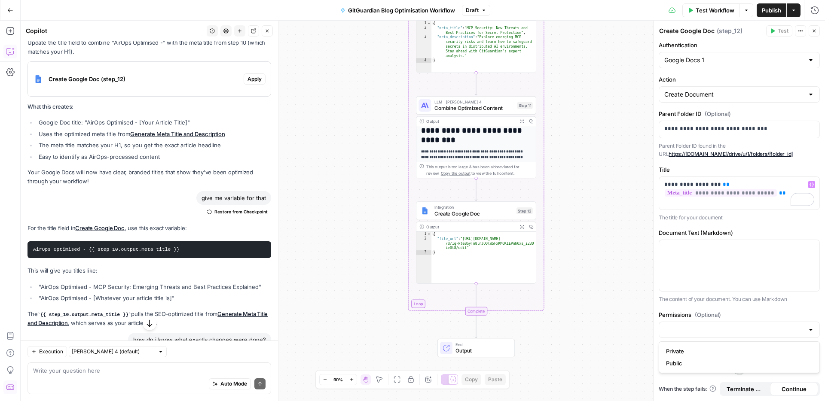
scroll to position [0, 0]
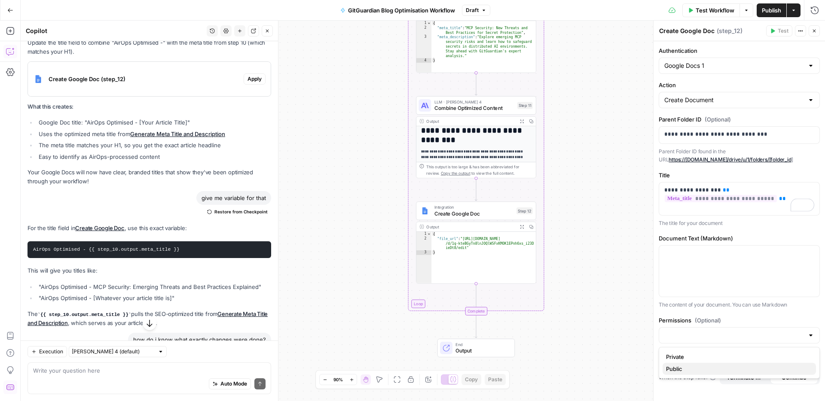
click span "Public"
type input "Public"
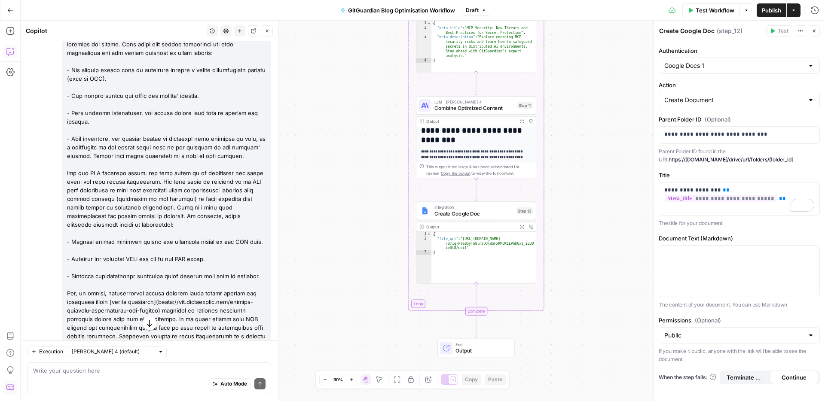
scroll to position [22038, 0]
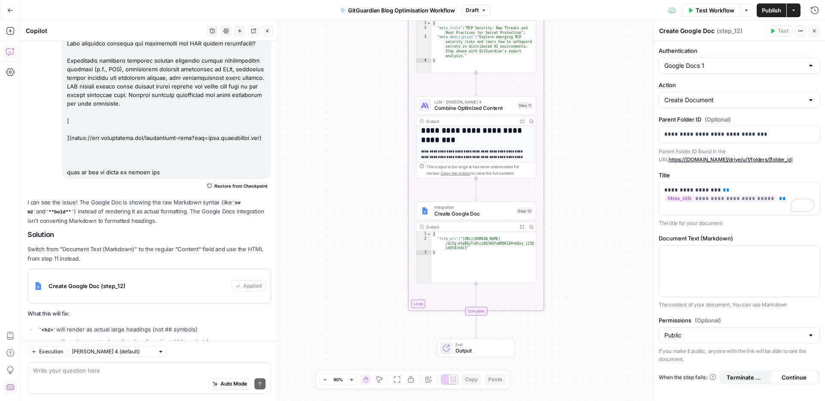
click code "<a href="">"
click div "Auto Mode Send"
type textarea "so I need to keep dooucment text markdown empty?"
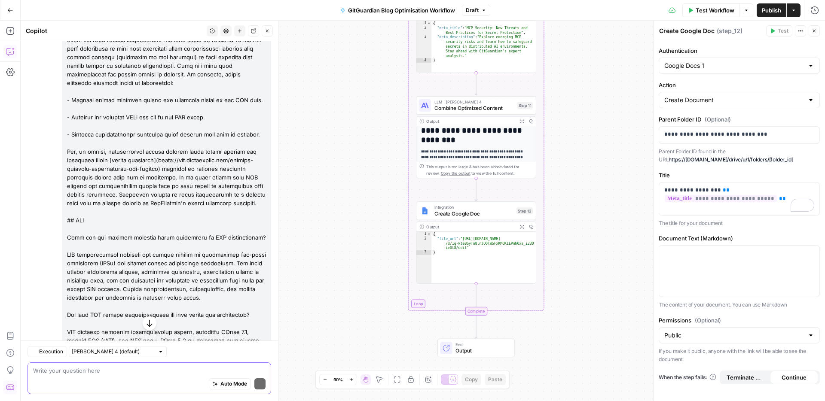
scroll to position [22275, 0]
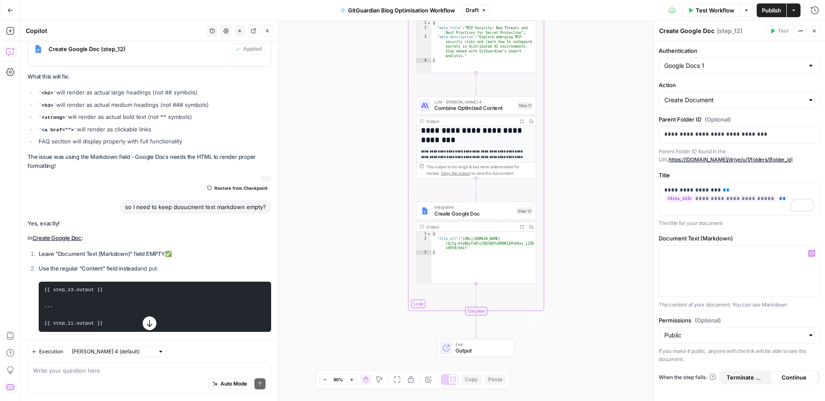
click label "Document Text (Markdown)"
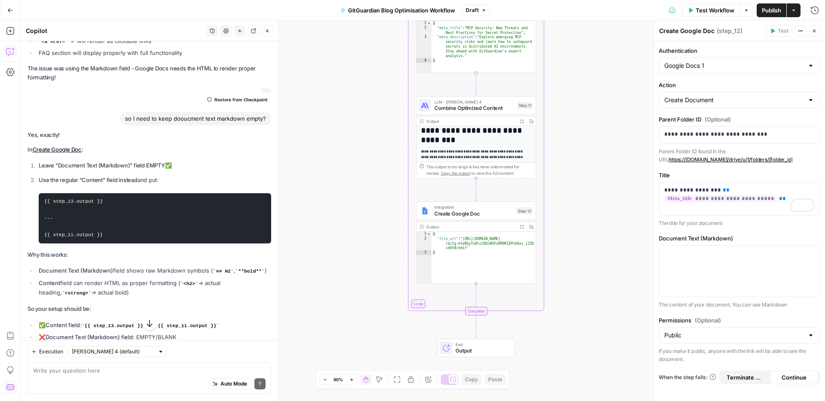
scroll to position [22368, 0]
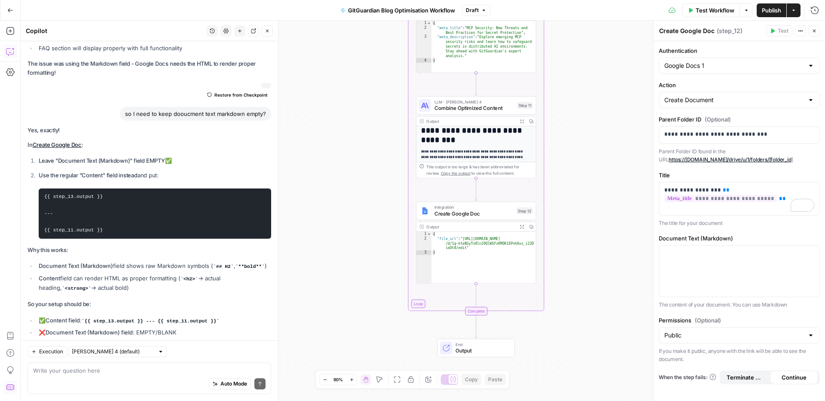
click div "Auto Mode Send"
type textarea "where to choose regular content fiedl?"
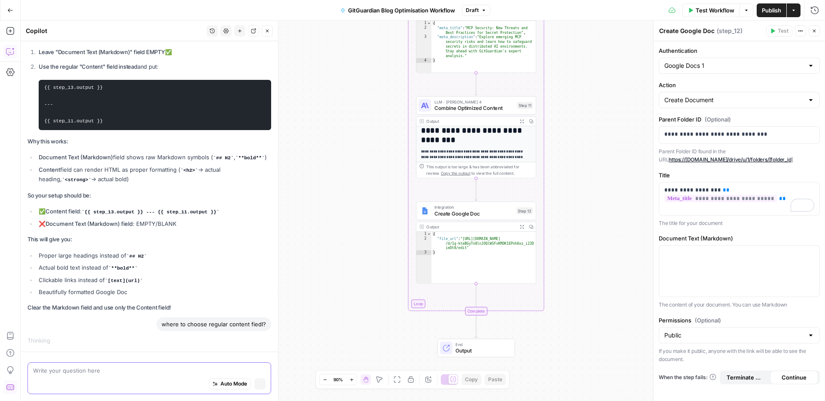
scroll to position [21441, 0]
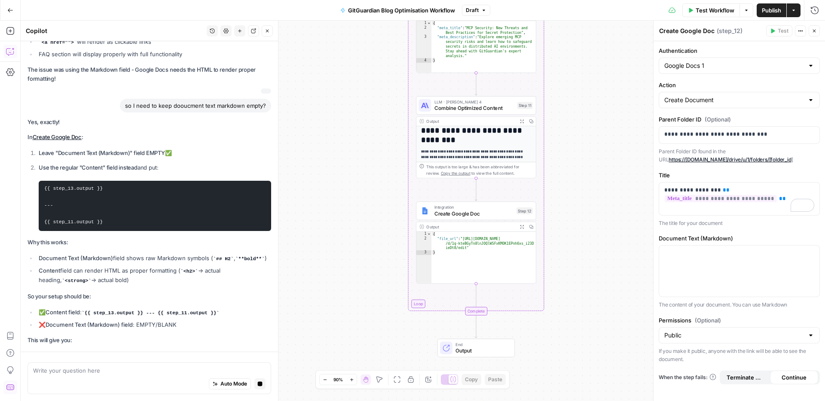
click label "Document Text (Markdown)"
click div "**********"
click icon "button"
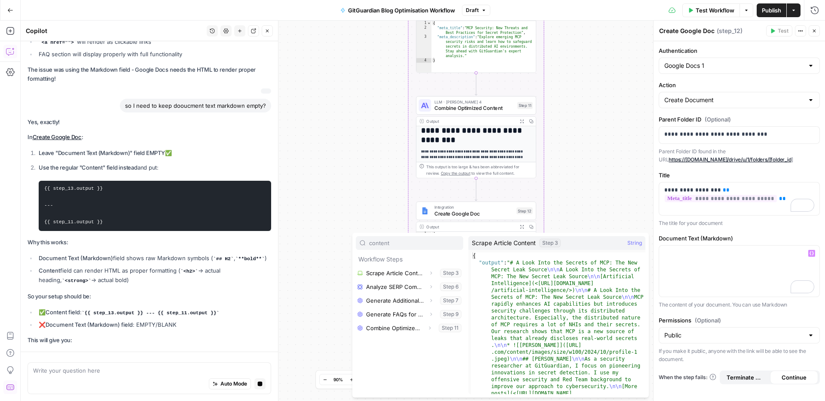
type input "content"
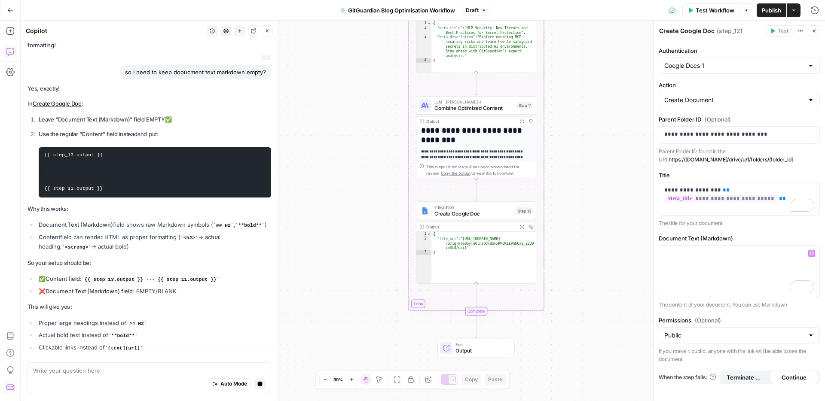
click at [761, 231] on div "**********" at bounding box center [739, 221] width 171 height 360
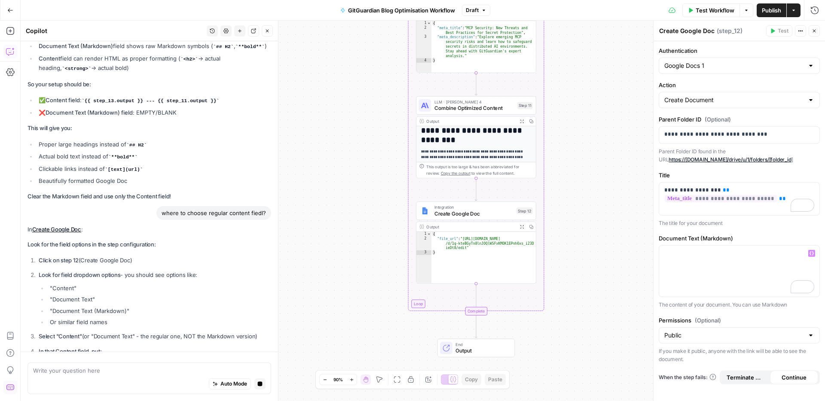
scroll to position [21646, 0]
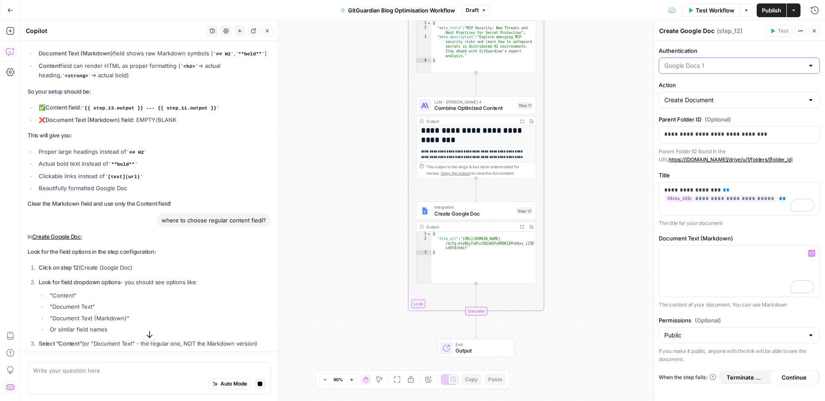
click at [695, 64] on input "Authentication" at bounding box center [734, 65] width 140 height 9
type input "Google Docs 1"
click at [708, 49] on label "Authentication" at bounding box center [739, 50] width 161 height 9
click at [708, 61] on input "Google Docs 1" at bounding box center [734, 65] width 140 height 9
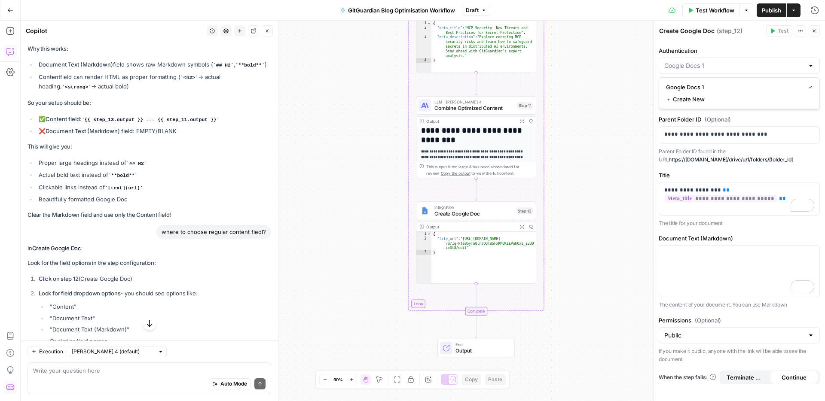
scroll to position [22565, 0]
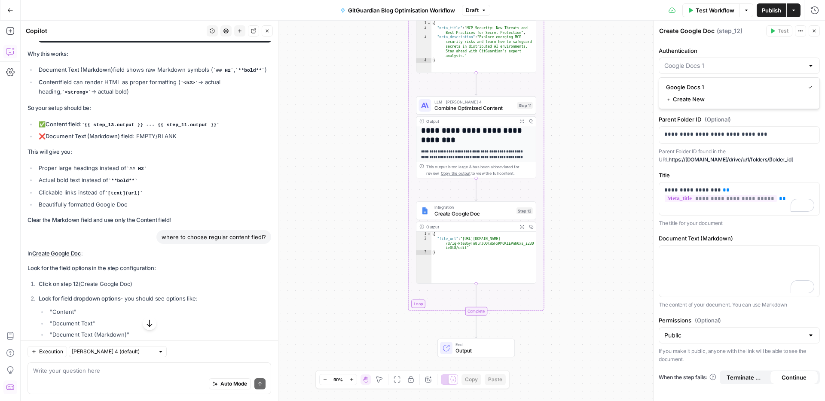
type input "Google Docs 1"
click at [118, 375] on div "Auto Mode Send" at bounding box center [149, 384] width 232 height 19
type textarea "i"
type textarea "d"
type textarea "I don't have dropdown options as you show"
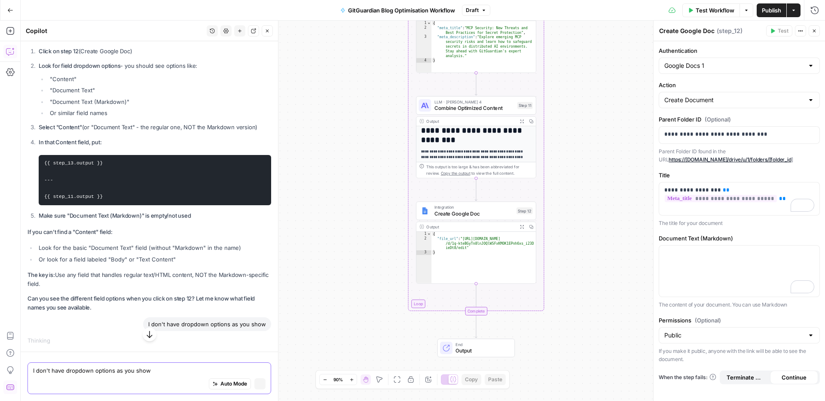
scroll to position [21630, 0]
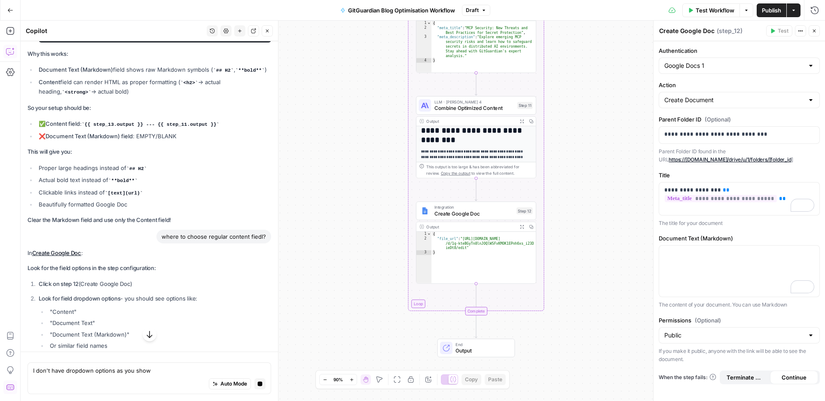
click at [714, 107] on div "Create Document" at bounding box center [739, 100] width 161 height 16
click at [702, 131] on span "Get Document" at bounding box center [737, 133] width 143 height 9
type input "Get Document"
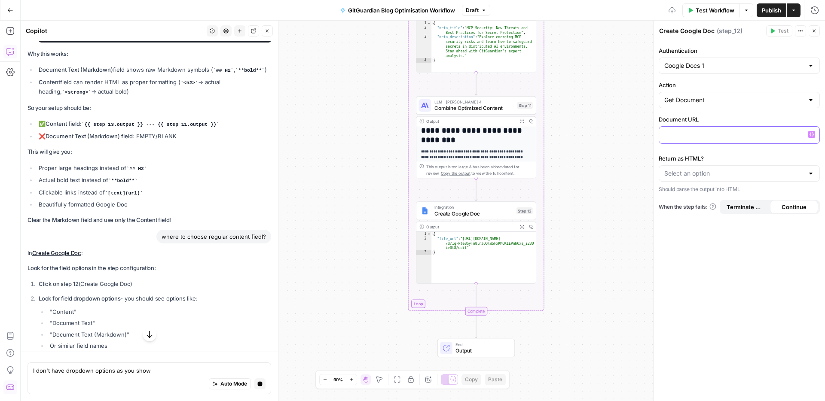
click at [702, 140] on div at bounding box center [739, 135] width 160 height 17
click at [712, 99] on input "Action" at bounding box center [734, 100] width 140 height 9
click at [703, 119] on span "Create Document" at bounding box center [737, 121] width 143 height 9
type input "Create Document"
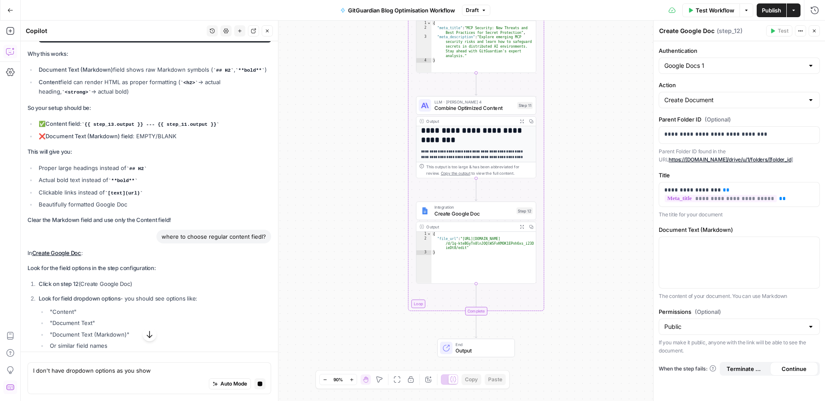
click at [710, 293] on p "The content of your document. You can use Markdown" at bounding box center [739, 296] width 161 height 9
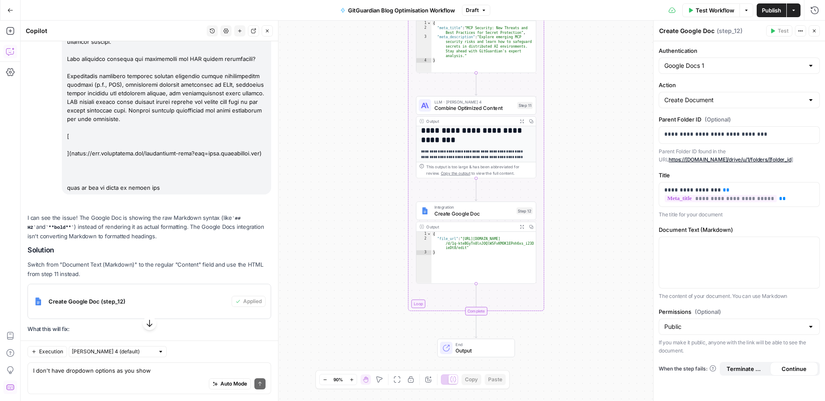
scroll to position [22958, 0]
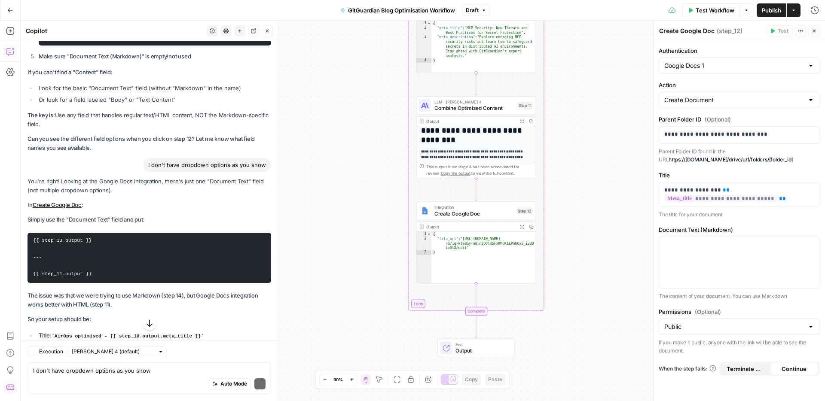
click at [228, 343] on li "Document Text : {{ step_13.output }} --- {{ step_11.output }}" at bounding box center [154, 347] width 235 height 9
click at [231, 343] on li "Document Text : {{ step_13.output }} --- {{ step_11.output }}" at bounding box center [154, 347] width 235 height 9
drag, startPoint x: 240, startPoint y: 246, endPoint x: 91, endPoint y: 248, distance: 148.7
click at [84, 343] on li "Document Text : {{ step_13.output }} --- {{ step_11.output }}" at bounding box center [154, 347] width 235 height 9
copy code "{{ step_13.output }} --- {{ step_11.output }}"
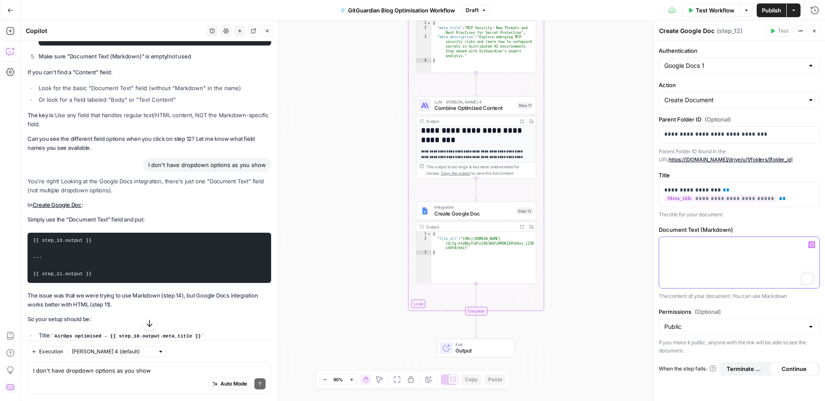
click at [718, 249] on div "To enrich screen reader interactions, please activate Accessibility in Grammarl…" at bounding box center [739, 262] width 160 height 51
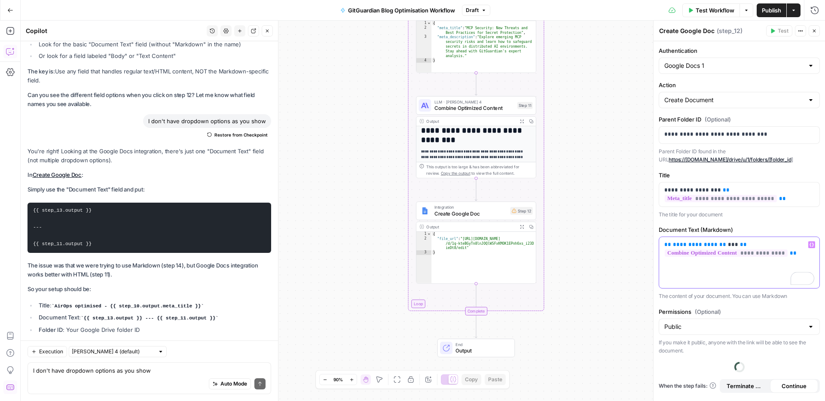
scroll to position [23033, 0]
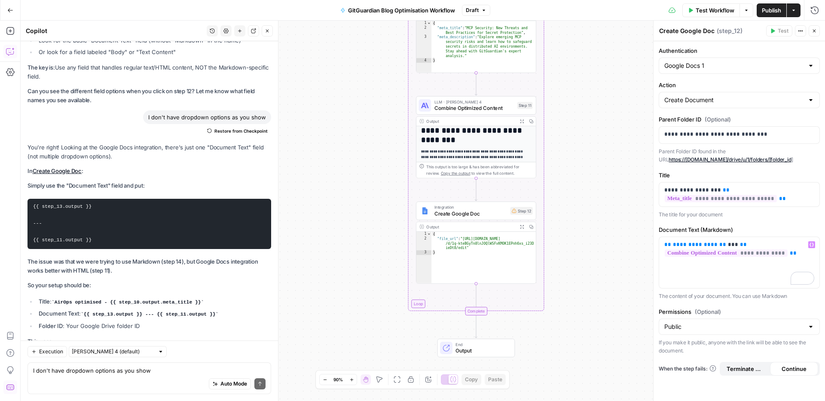
click at [273, 33] on header "Copilot History Settings New chat Detach Close" at bounding box center [149, 31] width 257 height 21
click at [802, 33] on icon "button" at bounding box center [800, 30] width 5 height 5
click at [817, 29] on icon "button" at bounding box center [814, 30] width 5 height 5
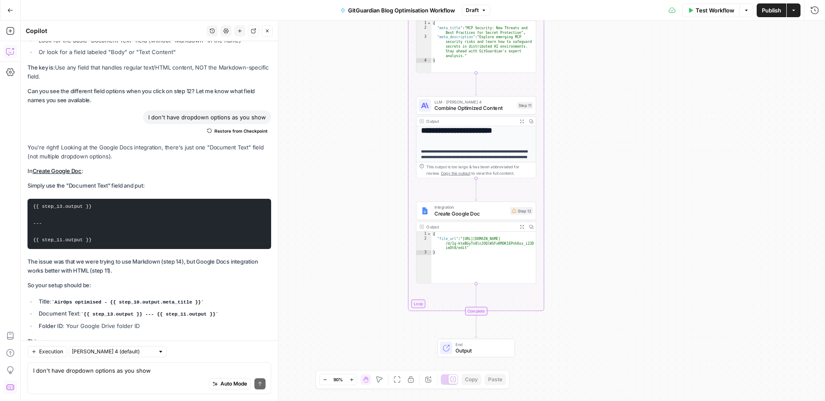
click at [607, 222] on div "Workflow Set Inputs Inputs Run Code · Python Parse CSV Data Step 1 Output Expan…" at bounding box center [423, 211] width 804 height 381
click at [511, 216] on div "Integration Create Google Doc Step 12 Copy step Delete step Add Note Test" at bounding box center [476, 211] width 114 height 13
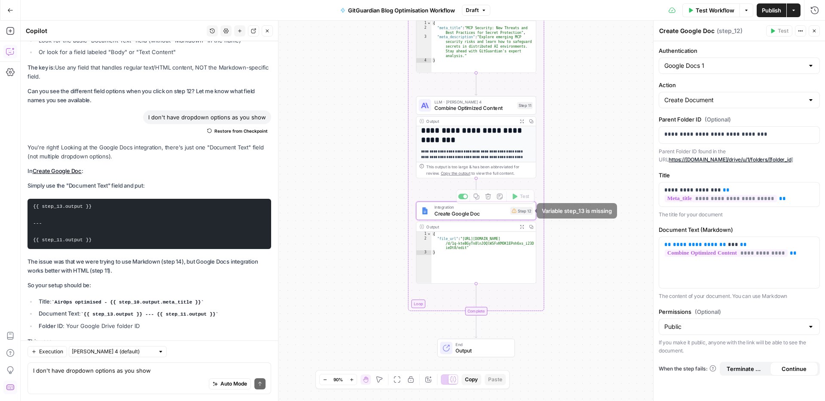
click at [557, 211] on div "Variable step_13 is missing" at bounding box center [577, 211] width 70 height 9
click at [90, 368] on textarea "I don't have dropdown options as you show" at bounding box center [149, 371] width 232 height 9
type textarea "fix what's broken, i don't have step 13"
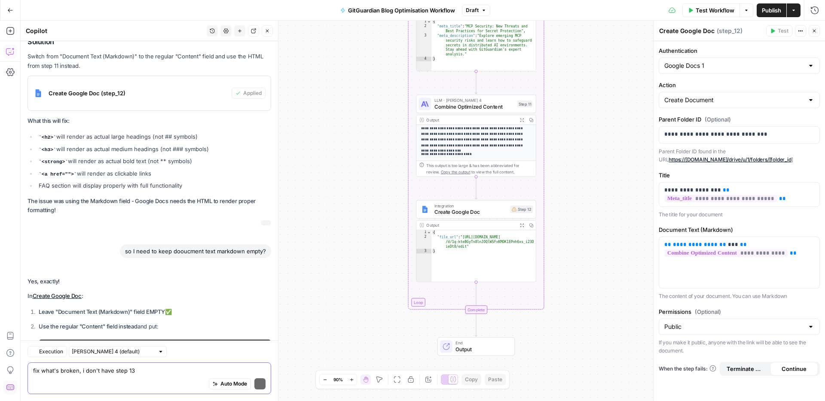
scroll to position [23235, 0]
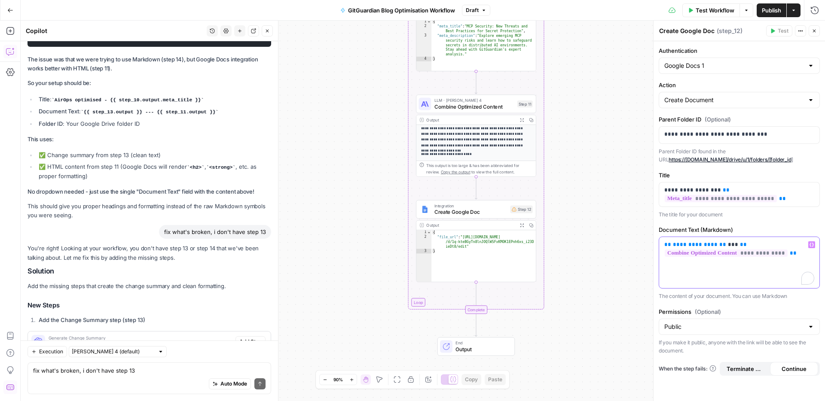
click at [693, 242] on span "**********" at bounding box center [695, 245] width 45 height 6
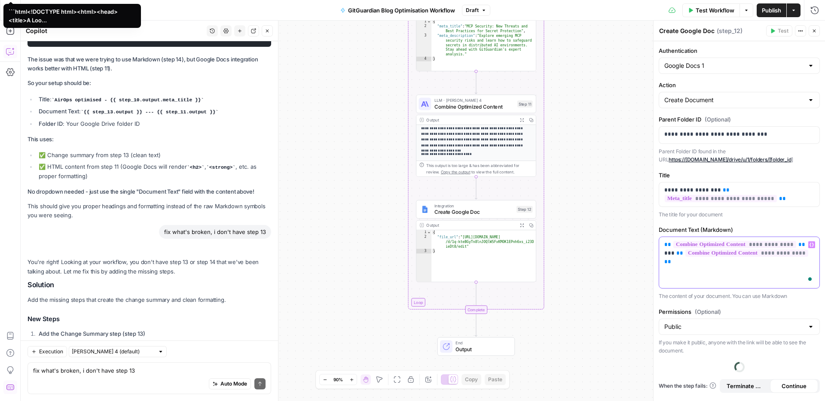
scroll to position [23249, 0]
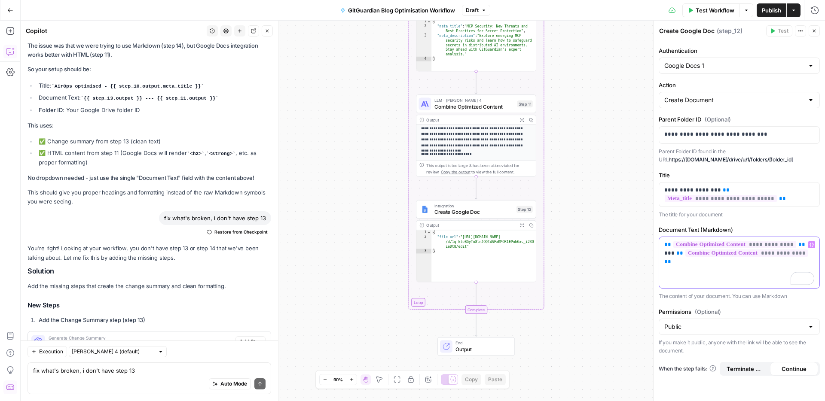
click at [695, 271] on div "**********" at bounding box center [739, 262] width 160 height 51
click at [98, 365] on div "fix what's broken, i don't have step 13 Write your question here Auto Mode Send" at bounding box center [150, 379] width 244 height 32
type textarea "give me variable"
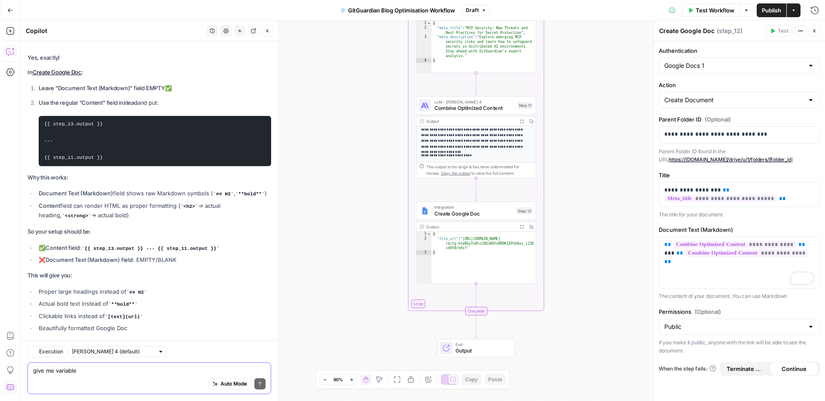
scroll to position [23429, 0]
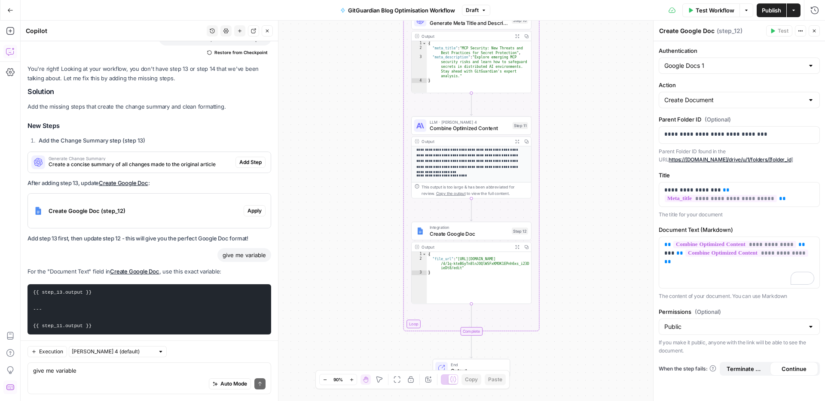
drag, startPoint x: 308, startPoint y: 215, endPoint x: 303, endPoint y: 235, distance: 20.7
click at [303, 235] on div "Workflow Set Inputs Inputs Run Code · Python Parse CSV Data Step 1 Output Expan…" at bounding box center [423, 211] width 804 height 381
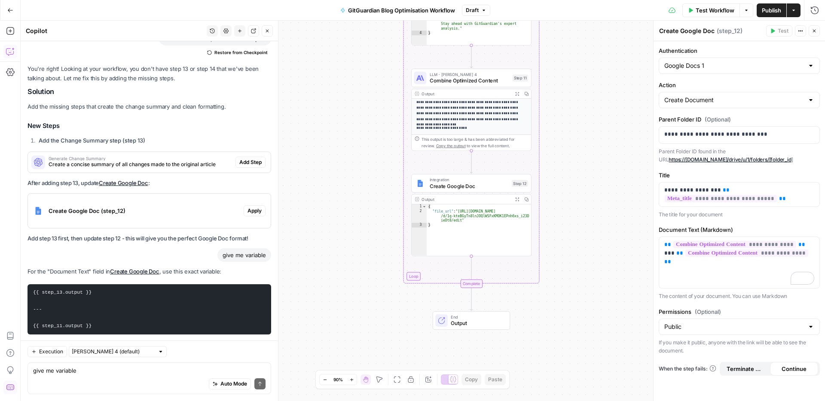
click at [602, 234] on div "Workflow Set Inputs Inputs Run Code · Python Parse CSV Data Step 1 Output Expan…" at bounding box center [423, 211] width 804 height 381
click at [700, 10] on span "Test Workflow" at bounding box center [715, 10] width 39 height 9
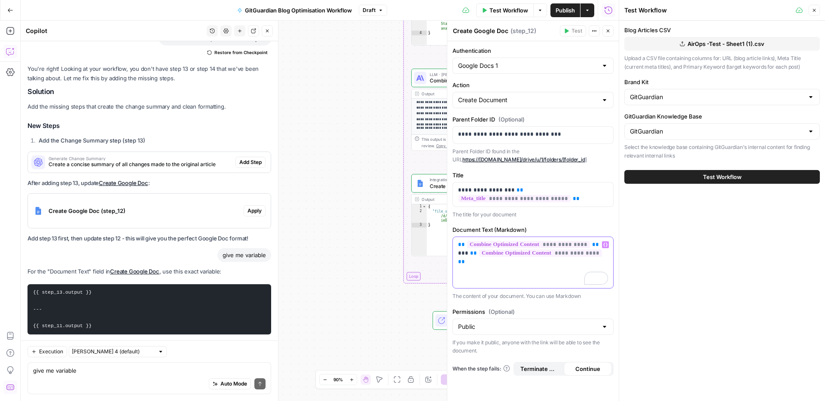
click at [609, 259] on div "**********" at bounding box center [533, 262] width 160 height 51
click at [606, 258] on div "**********" at bounding box center [533, 262] width 160 height 51
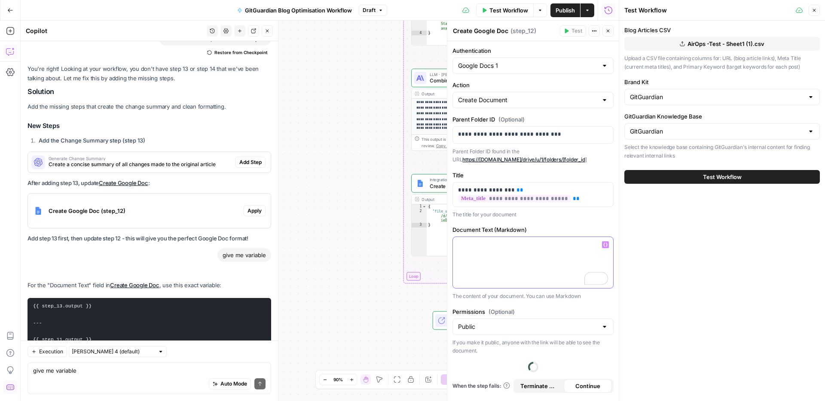
scroll to position [23442, 0]
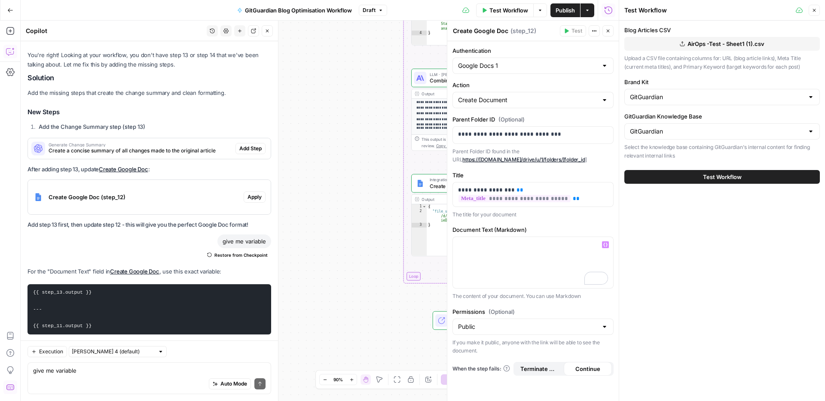
click at [357, 211] on div "Workflow Set Inputs Inputs Run Code · Python Parse CSV Data Step 1 Output Expan…" at bounding box center [320, 211] width 598 height 381
click at [810, 8] on button "Close" at bounding box center [814, 10] width 11 height 11
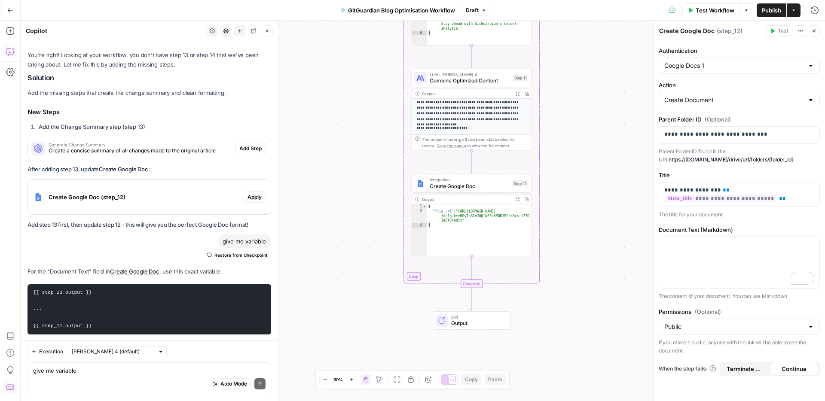
drag, startPoint x: 598, startPoint y: 192, endPoint x: 577, endPoint y: 219, distance: 34.6
click at [577, 219] on div "Workflow Set Inputs Inputs Run Code · Python Parse CSV Data Step 1 Output Expan…" at bounding box center [423, 211] width 804 height 381
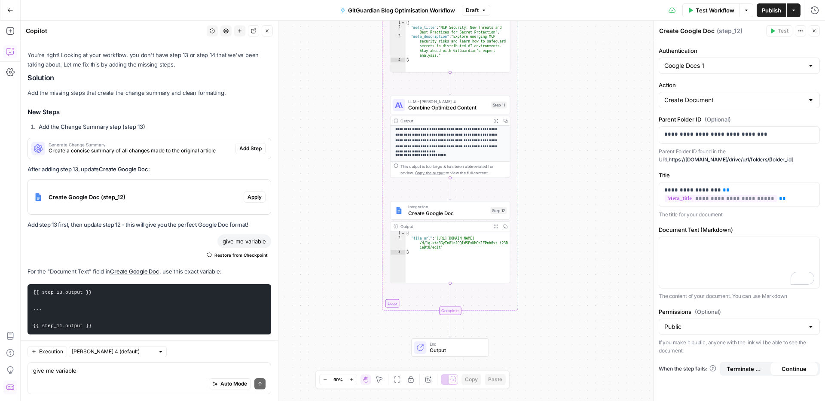
click at [710, 11] on span "Test Workflow" at bounding box center [715, 10] width 39 height 9
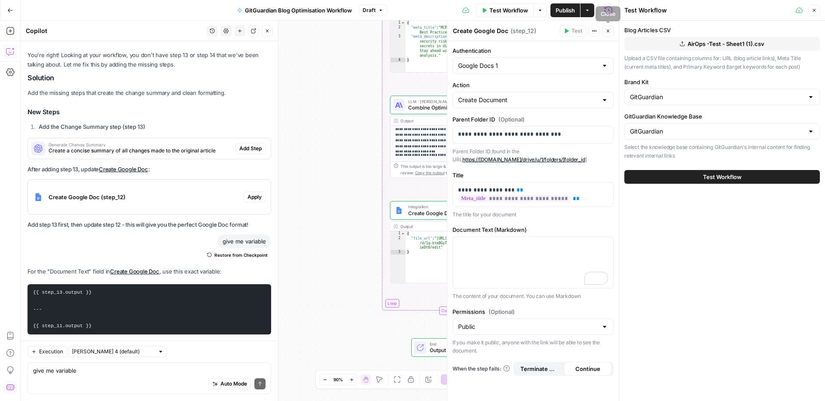
click at [610, 29] on icon "button" at bounding box center [608, 30] width 5 height 5
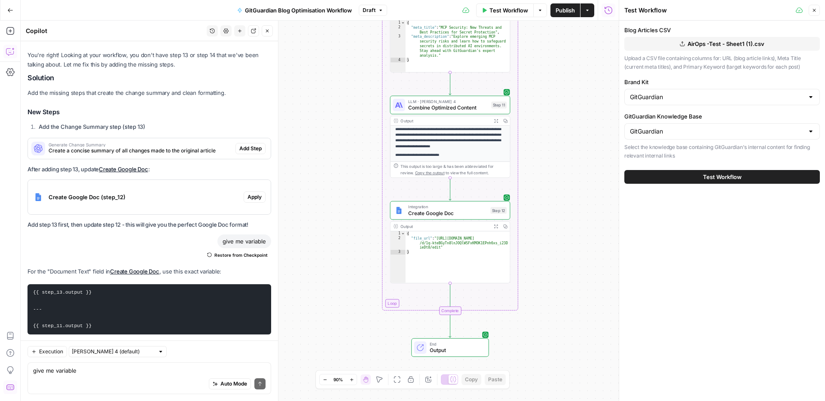
click at [710, 177] on span "Test Workflow" at bounding box center [722, 177] width 39 height 9
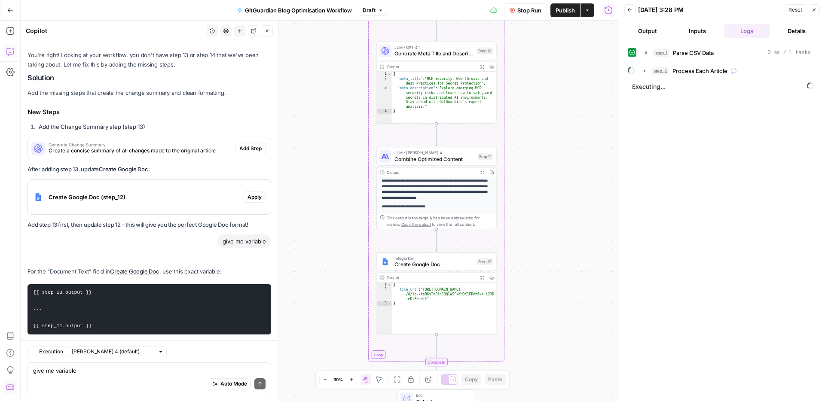
scroll to position [23442, 0]
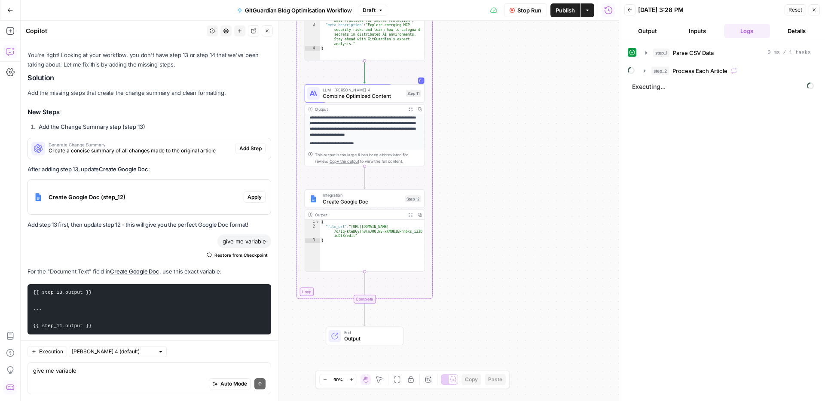
click at [477, 254] on div "Workflow Set Inputs Inputs Run Code · Python Parse CSV Data Step 1 Output Expan…" at bounding box center [320, 211] width 598 height 381
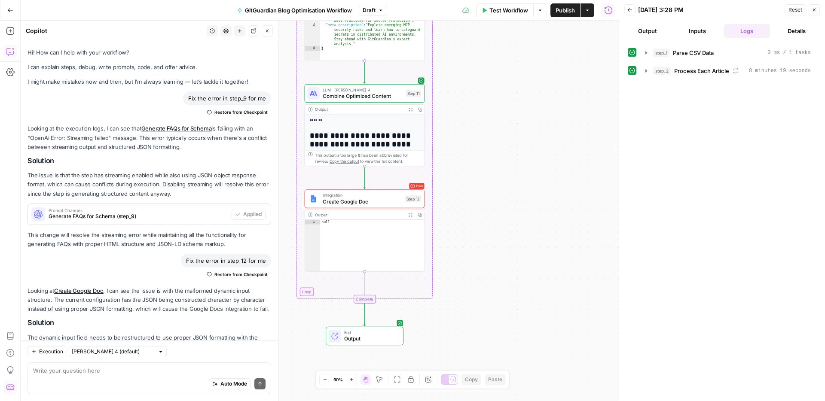
scroll to position [23442, 0]
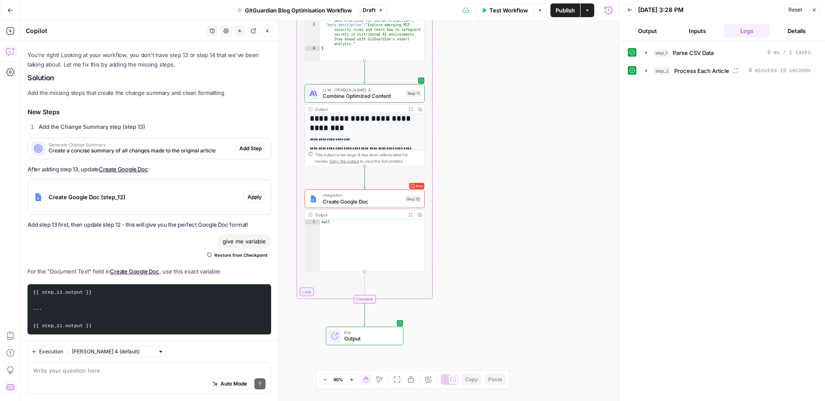
click at [383, 198] on span "Create Google Doc" at bounding box center [362, 202] width 79 height 8
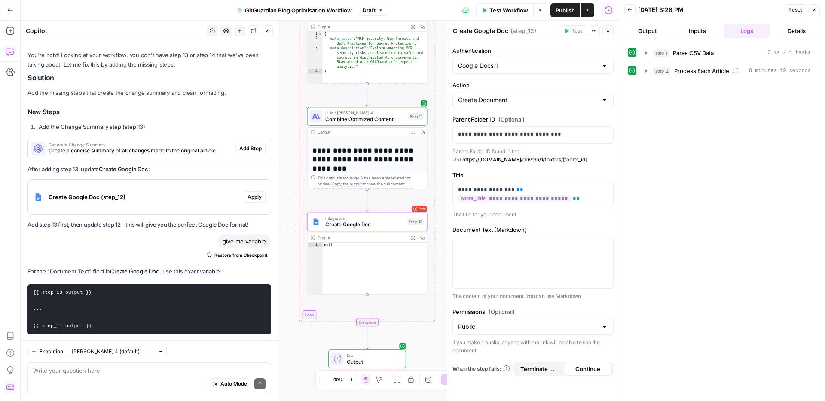
scroll to position [0, 0]
click at [65, 370] on textarea at bounding box center [149, 371] width 232 height 9
click at [58, 356] on button "Execution" at bounding box center [48, 351] width 40 height 11
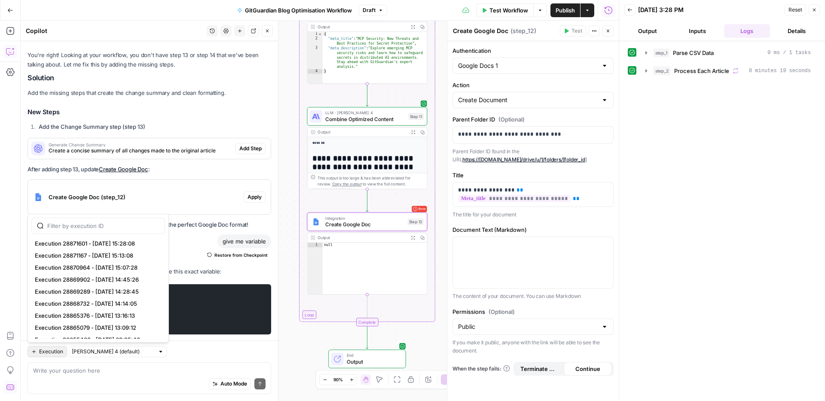
click at [65, 376] on div "Auto Mode Send" at bounding box center [149, 384] width 232 height 19
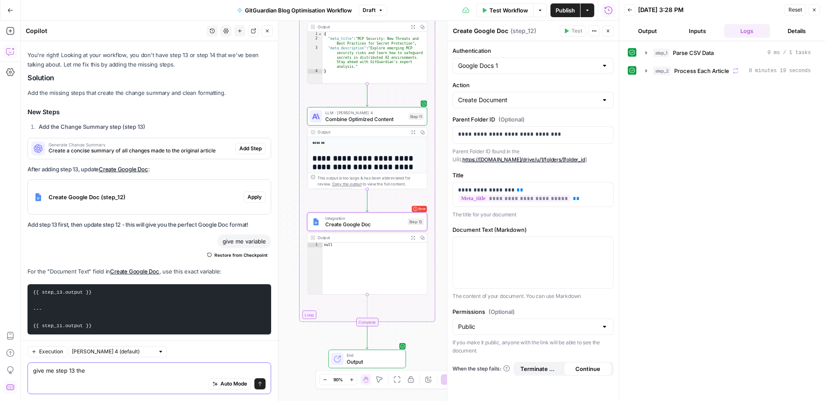
type textarea "give me step 13 then"
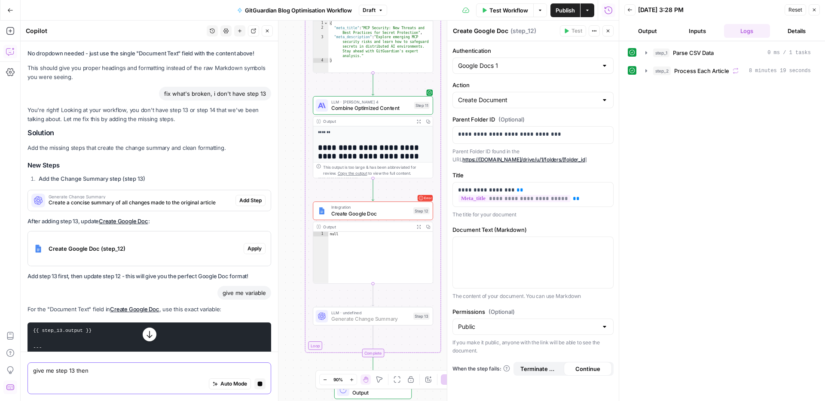
scroll to position [22408, 0]
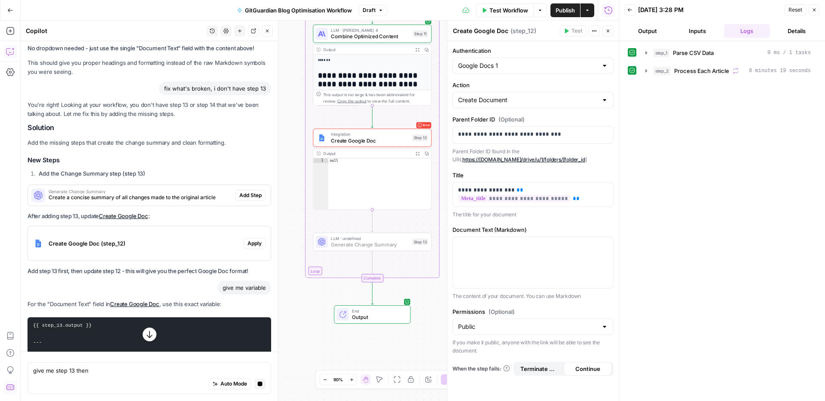
click at [261, 192] on span "Add Step" at bounding box center [250, 196] width 22 height 8
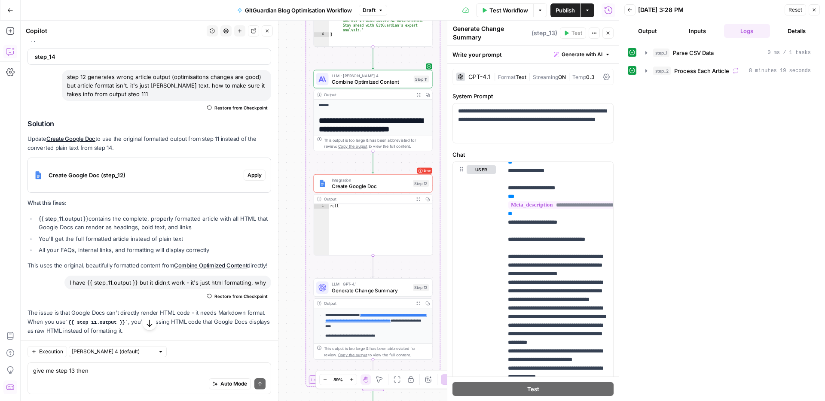
scroll to position [11829, 0]
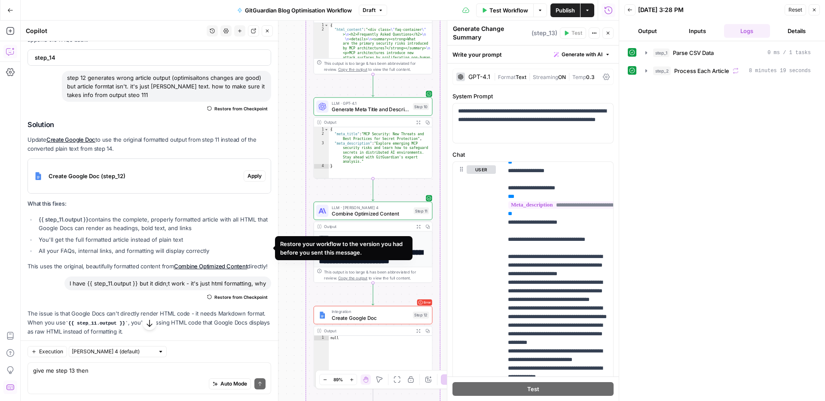
click at [232, 294] on span "Restore from Checkpoint" at bounding box center [240, 297] width 53 height 7
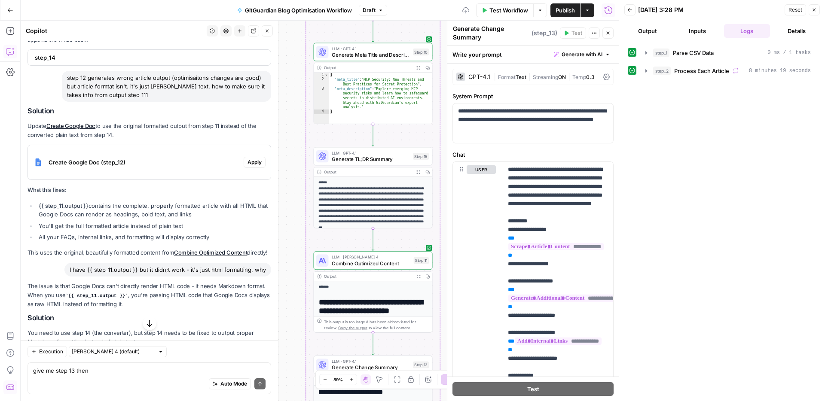
scroll to position [28, 0]
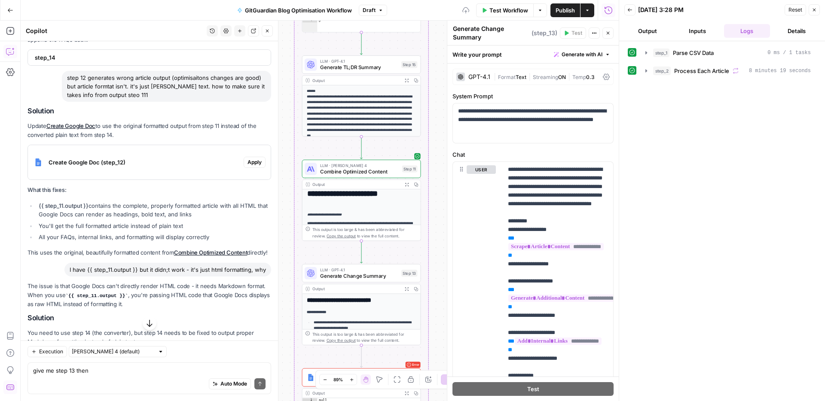
drag, startPoint x: 297, startPoint y: 285, endPoint x: 284, endPoint y: 172, distance: 113.8
click at [284, 172] on div "Workflow Set Inputs Inputs Run Code · Python Parse CSV Data Step 1 Output Expan…" at bounding box center [320, 211] width 598 height 381
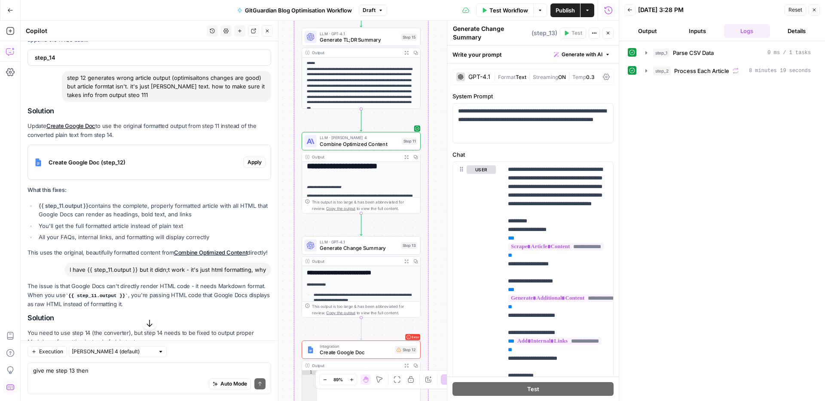
click at [268, 30] on icon "button" at bounding box center [267, 31] width 3 height 3
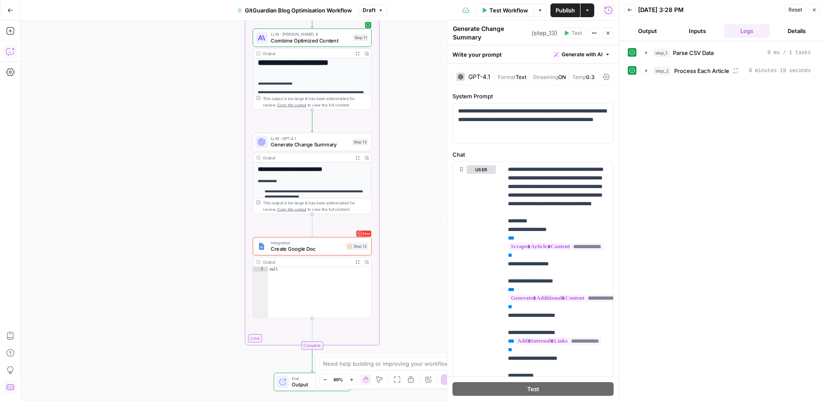
drag, startPoint x: 439, startPoint y: 264, endPoint x: 390, endPoint y: 160, distance: 115.0
click at [390, 160] on div "Workflow Set Inputs Inputs Run Code · Python Parse CSV Data Step 1 Output Expan…" at bounding box center [320, 211] width 598 height 381
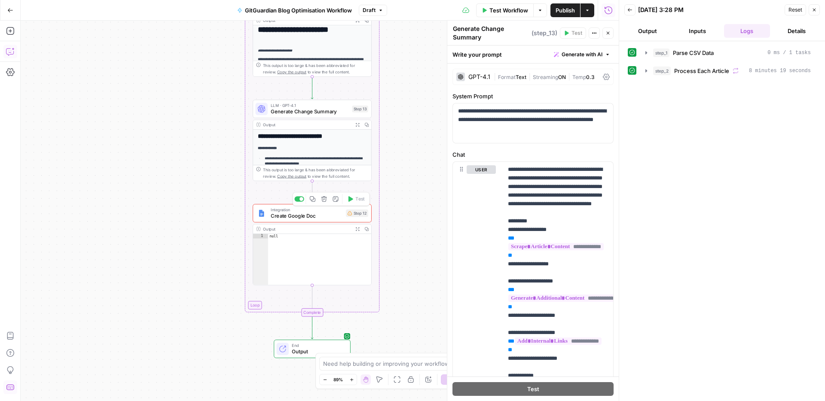
click at [318, 214] on span "Create Google Doc" at bounding box center [307, 216] width 72 height 8
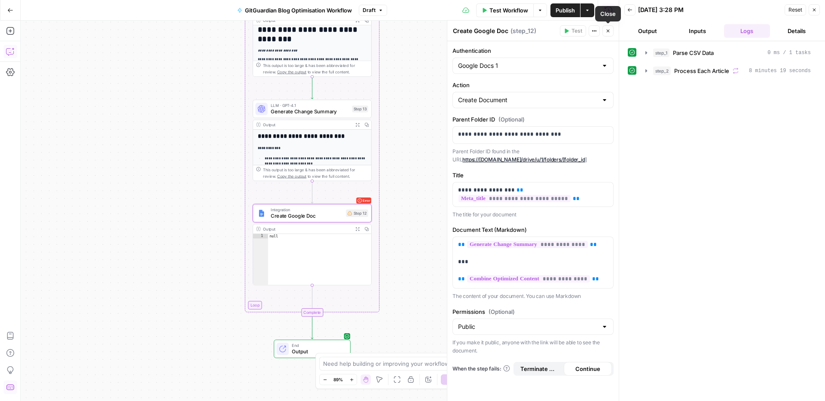
click at [611, 33] on button "Close" at bounding box center [607, 30] width 11 height 11
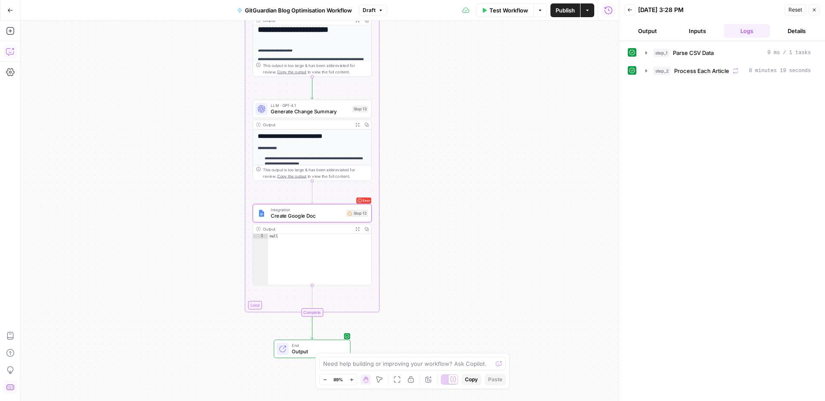
click at [506, 15] on button "Test Workflow" at bounding box center [505, 10] width 58 height 14
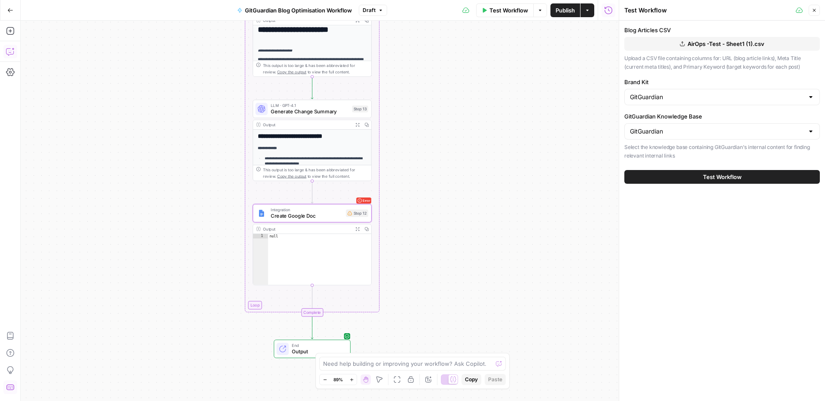
click at [720, 184] on div "Test Workflow" at bounding box center [722, 177] width 196 height 24
click at [720, 179] on span "Test Workflow" at bounding box center [722, 177] width 39 height 9
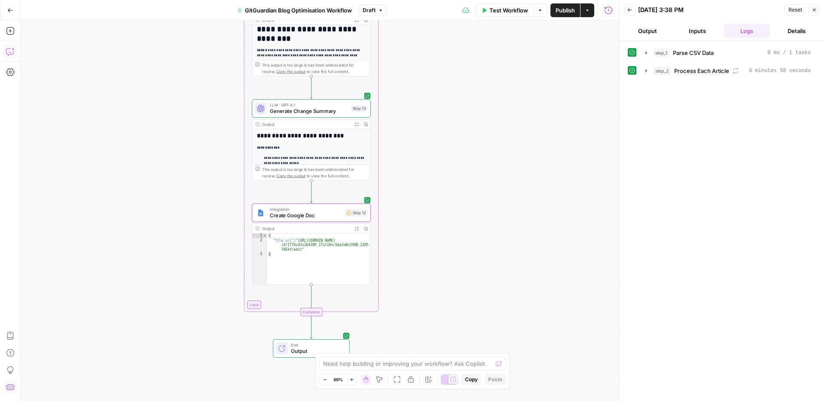
click at [428, 180] on div "Workflow Set Inputs Inputs Run Code · Python Parse CSV Data Step 1 Output Expan…" at bounding box center [320, 211] width 598 height 381
click at [396, 360] on textarea at bounding box center [407, 364] width 169 height 9
type textarea "no aditiinal steps, how to make my doc be noramlly foramtted?"
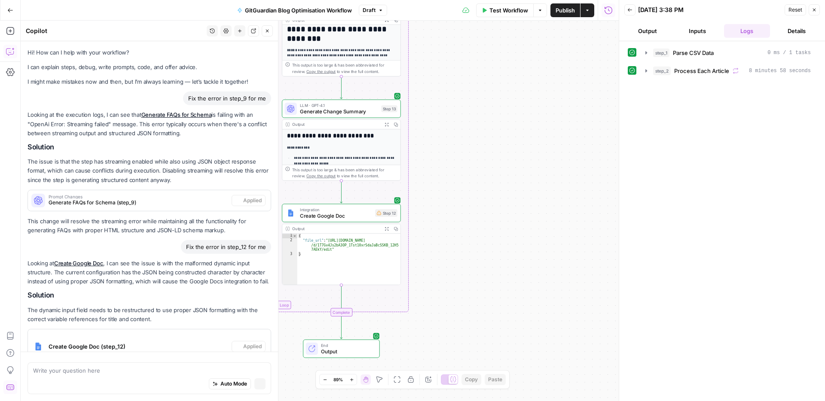
scroll to position [22664, 0]
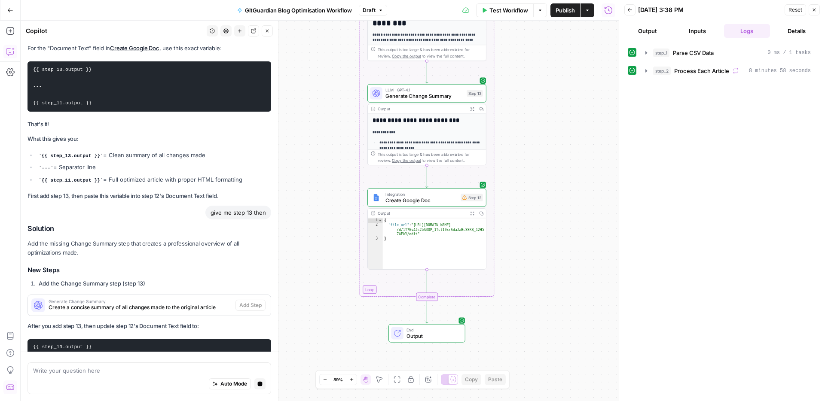
drag, startPoint x: 457, startPoint y: 167, endPoint x: 543, endPoint y: 152, distance: 86.9
click at [543, 152] on div "Workflow Set Inputs Inputs Run Code · Python Parse CSV Data Step 1 Output Expan…" at bounding box center [320, 211] width 598 height 381
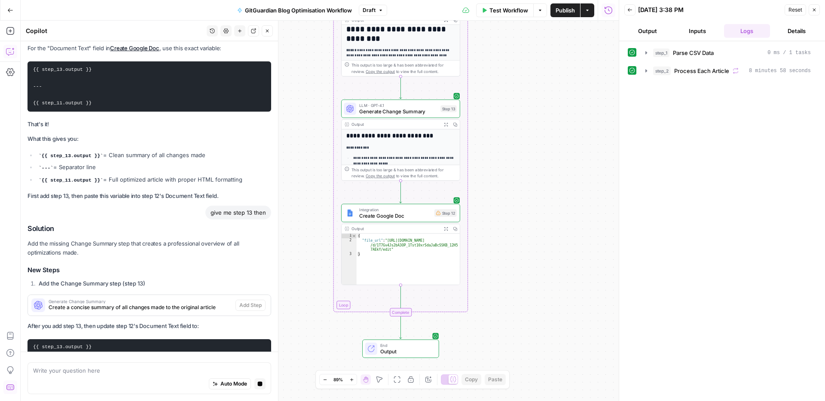
drag, startPoint x: 520, startPoint y: 165, endPoint x: 513, endPoint y: 169, distance: 8.0
click at [513, 169] on div "Workflow Set Inputs Inputs Run Code · Python Parse CSV Data Step 1 Output Expan…" at bounding box center [320, 211] width 598 height 381
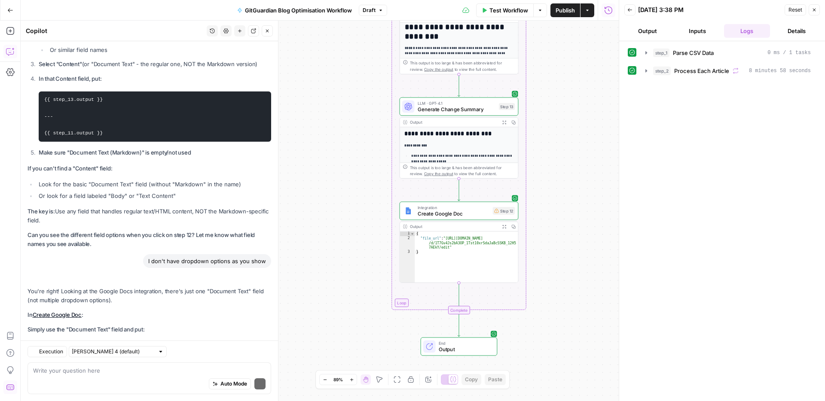
scroll to position [23861, 0]
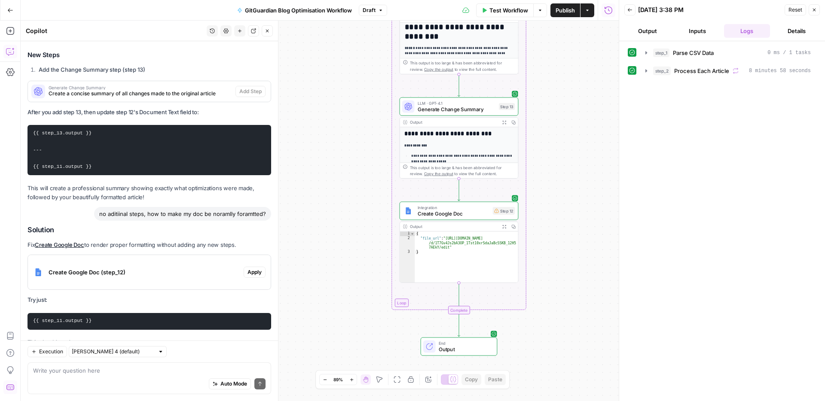
click at [87, 384] on div "Auto Mode Send" at bounding box center [149, 384] width 232 height 19
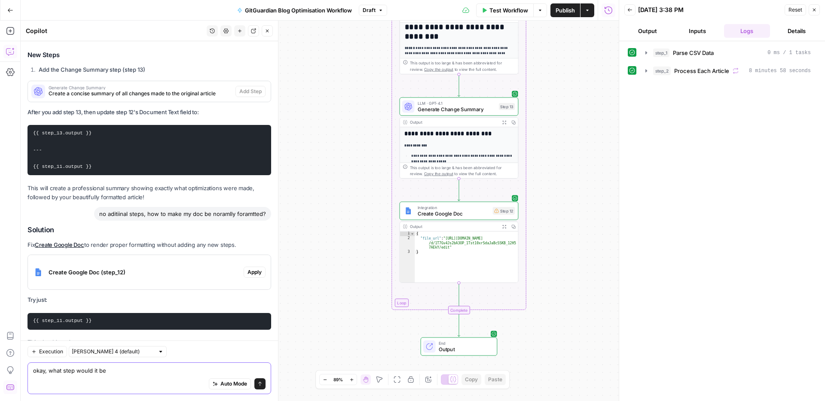
type textarea "okay, what step would it be?"
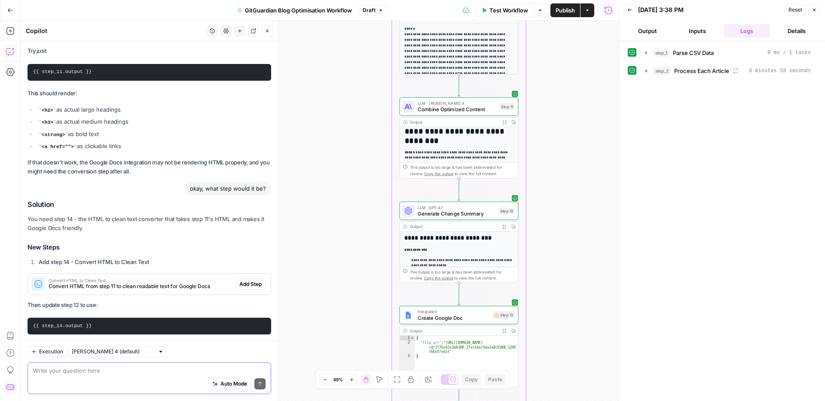
scroll to position [24089, 0]
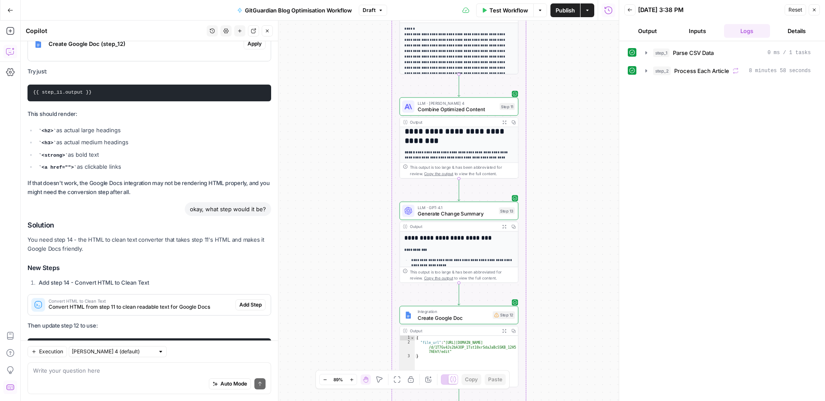
click at [113, 376] on div "Auto Mode Send" at bounding box center [149, 384] width 232 height 19
click at [150, 303] on span "Convert HTML from step 11 to clean readable text for Google Docs" at bounding box center [140, 307] width 183 height 8
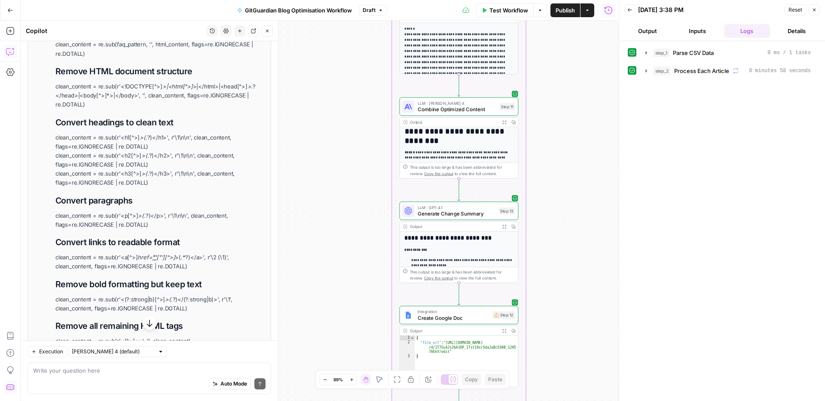
scroll to position [24503, 0]
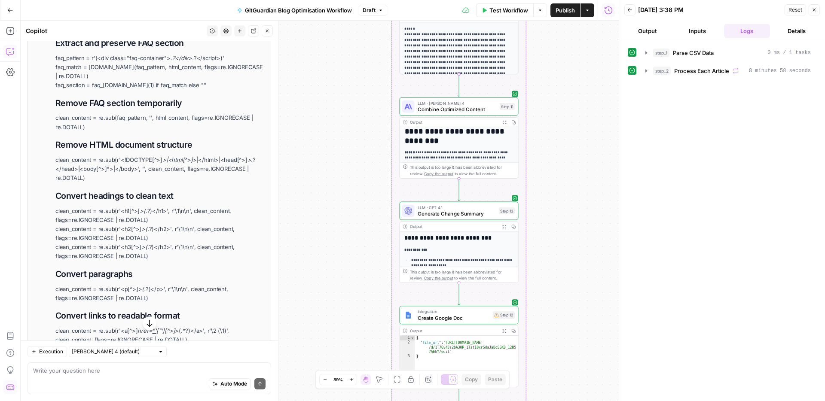
click at [143, 327] on p "clean_content = re.sub(r'<a[^>] href= "' ["'][^>] >(.*?) </a> ', r'\2 (\1)', cl…" at bounding box center [160, 336] width 210 height 18
drag, startPoint x: 140, startPoint y: 221, endPoint x: 79, endPoint y: 214, distance: 61.9
click at [79, 214] on li "function: | import re html_content = step_11['output'] if not html_content: ret…" at bounding box center [159, 245] width 212 height 545
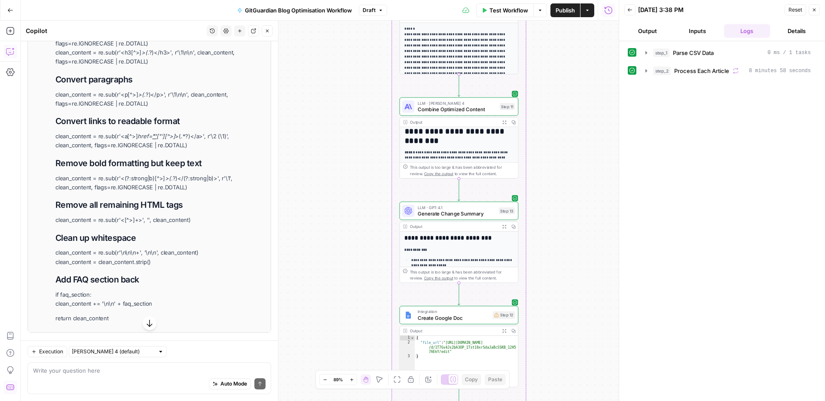
scroll to position [24715, 0]
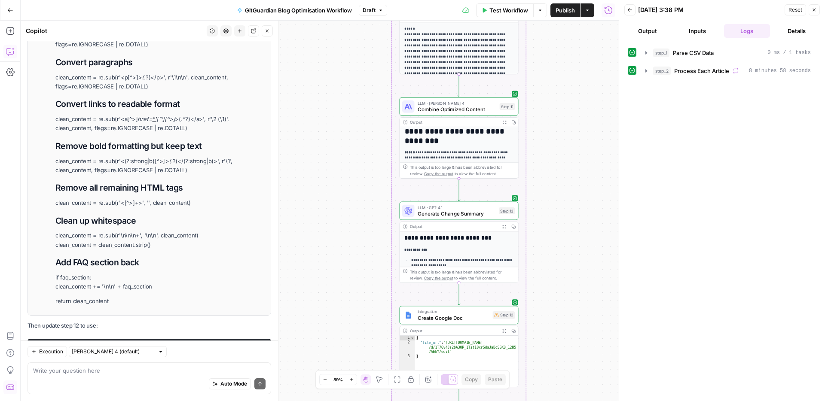
click at [113, 339] on pre "{{ step_14.output }}" at bounding box center [150, 347] width 244 height 17
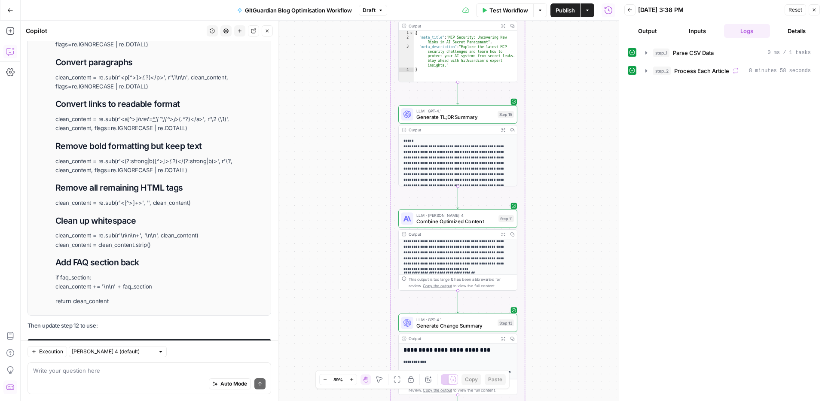
scroll to position [60, 0]
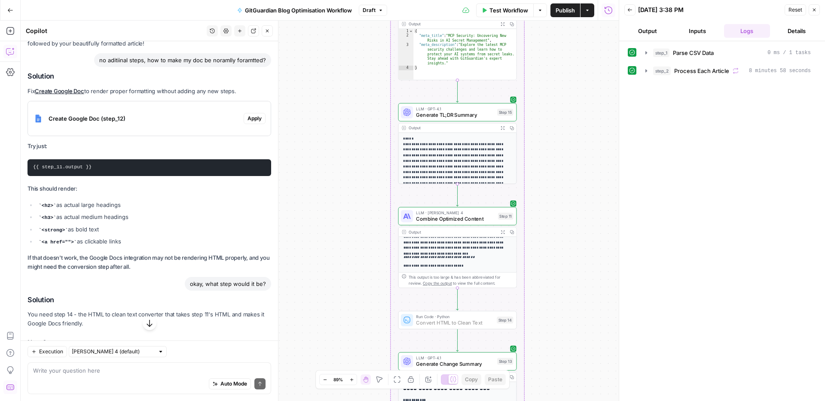
click at [248, 376] on span "Add Step" at bounding box center [250, 380] width 22 height 8
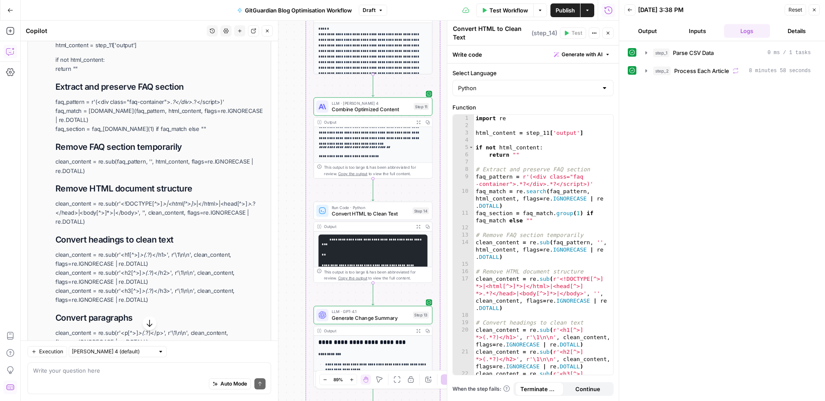
scroll to position [24804, 0]
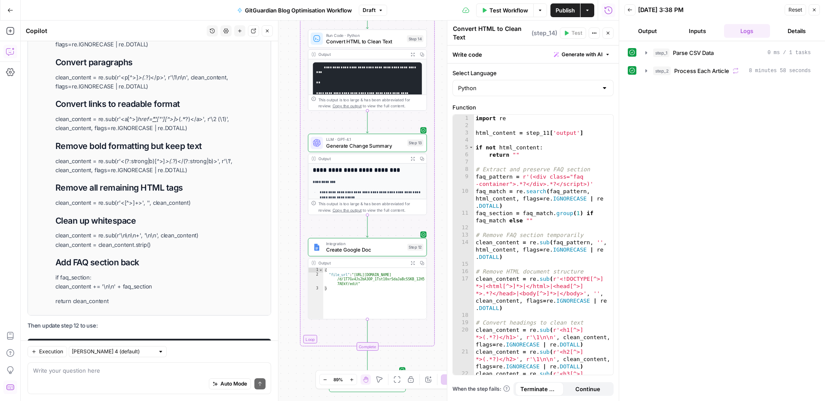
drag, startPoint x: 293, startPoint y: 303, endPoint x: 286, endPoint y: 90, distance: 212.8
click at [287, 114] on div "Workflow Set Inputs Inputs Run Code · Python Parse CSV Data Step 1 Output Expan…" at bounding box center [320, 211] width 598 height 381
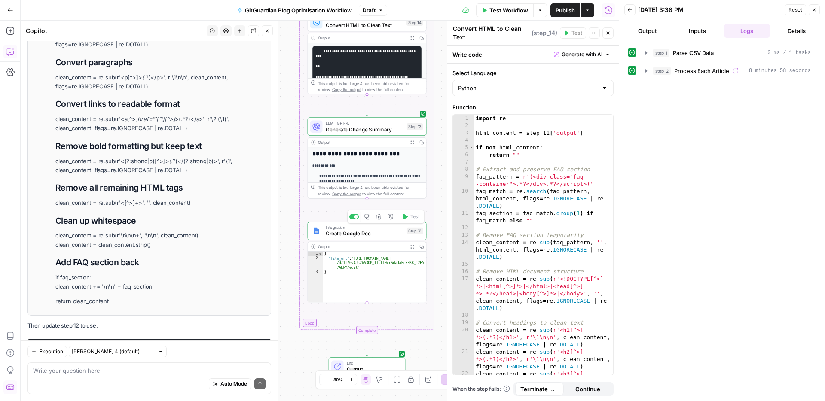
click at [359, 230] on span "Create Google Doc" at bounding box center [365, 234] width 78 height 8
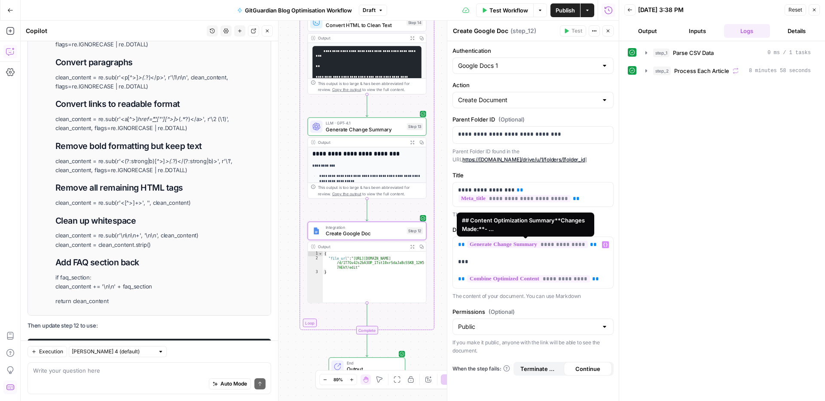
click at [565, 245] on span "**********" at bounding box center [527, 244] width 121 height 7
click at [563, 281] on span "**********" at bounding box center [528, 278] width 123 height 7
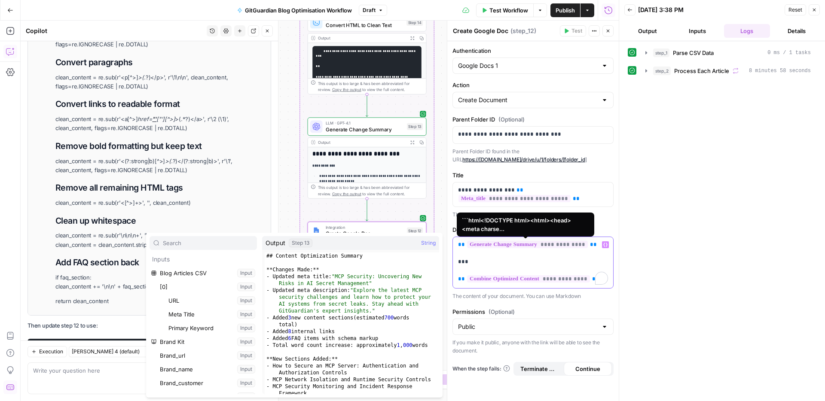
scroll to position [7697, 0]
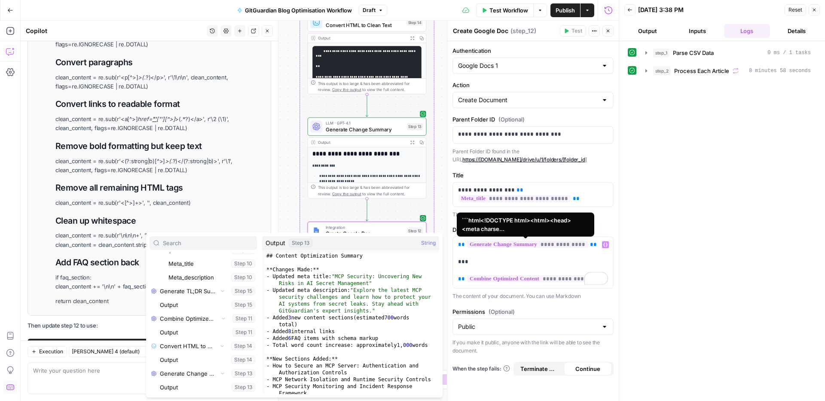
click at [567, 280] on span "**********" at bounding box center [528, 278] width 123 height 7
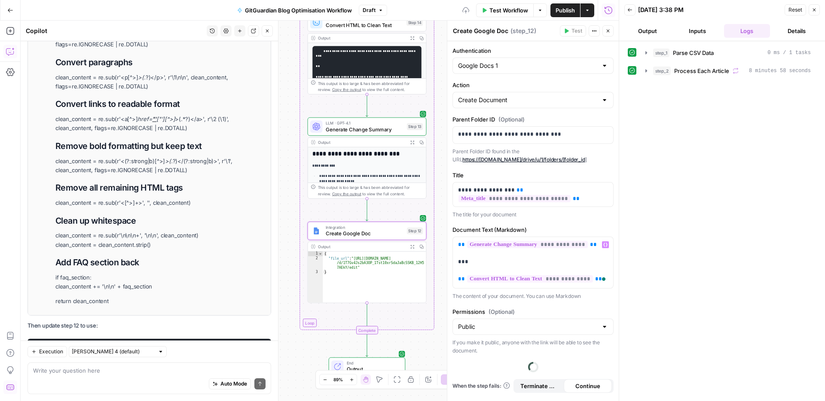
click at [664, 284] on div "step_1 Parse CSV Data 0 ms / 1 tasks step_2 Process Each Article 8 minutes 58 s…" at bounding box center [722, 222] width 189 height 352
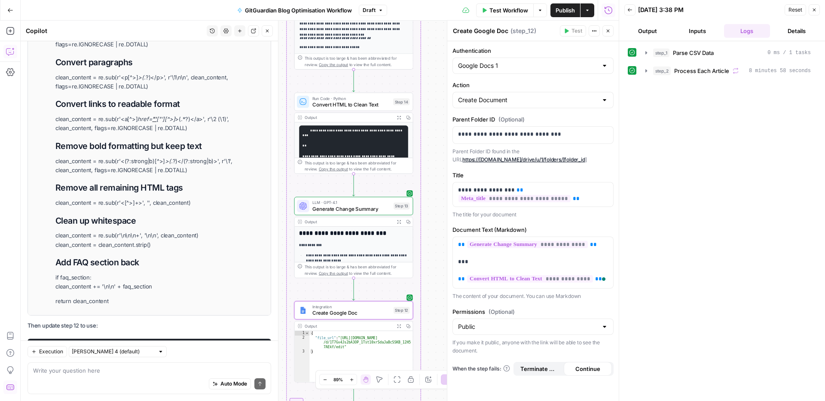
drag, startPoint x: 291, startPoint y: 103, endPoint x: 278, endPoint y: 186, distance: 84.3
click at [278, 187] on body "SaaStorm New Home Browse Insights Opportunities Your Data Recent Grids Run work…" at bounding box center [412, 200] width 825 height 401
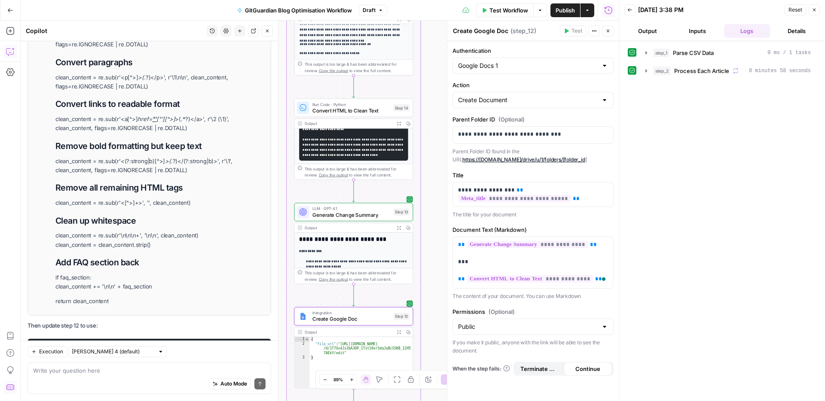
scroll to position [73, 0]
click at [398, 125] on icon "button" at bounding box center [399, 124] width 4 height 4
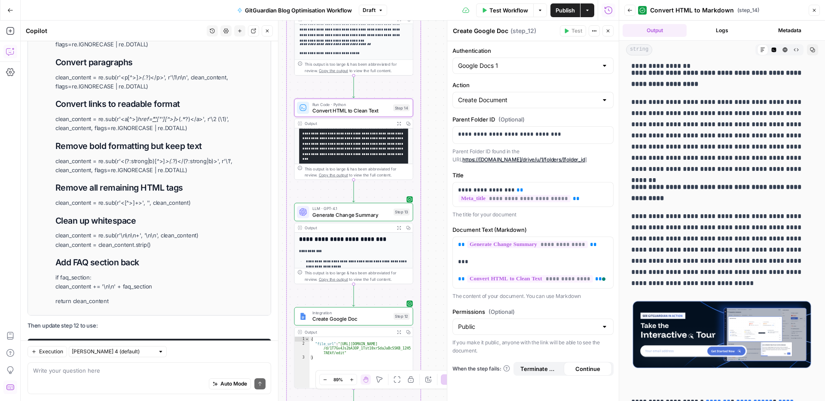
scroll to position [5736, 0]
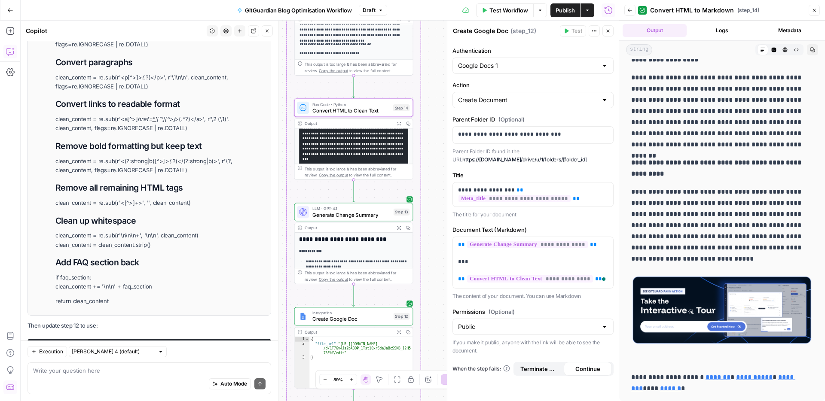
click at [815, 12] on icon "button" at bounding box center [814, 10] width 5 height 5
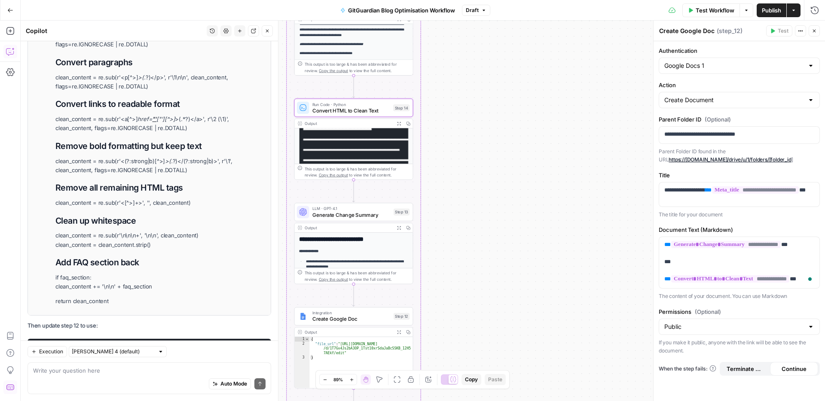
scroll to position [55, 0]
click at [713, 12] on span "Test Workflow" at bounding box center [715, 10] width 39 height 9
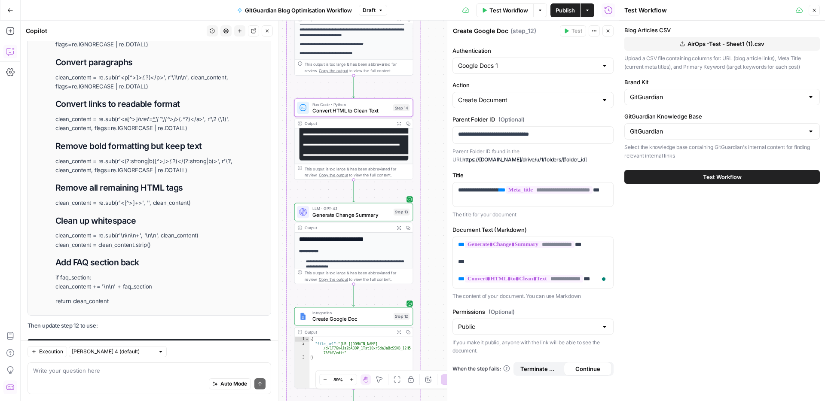
click at [492, 6] on span "Test Workflow" at bounding box center [508, 10] width 39 height 9
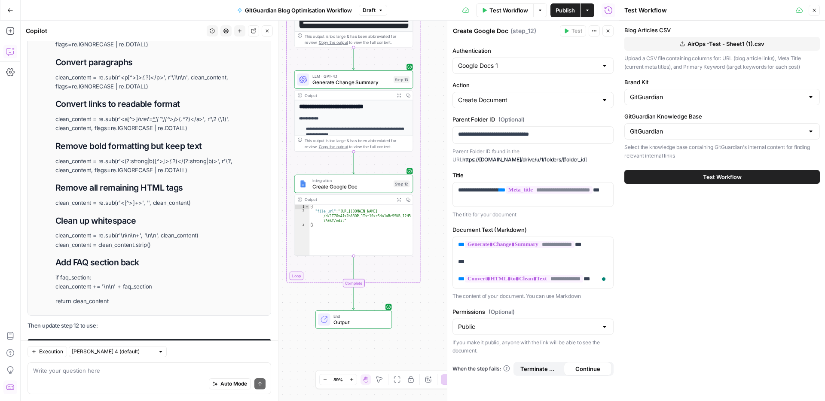
drag, startPoint x: 814, startPoint y: 11, endPoint x: 753, endPoint y: 28, distance: 63.7
click at [814, 11] on icon "button" at bounding box center [814, 10] width 5 height 5
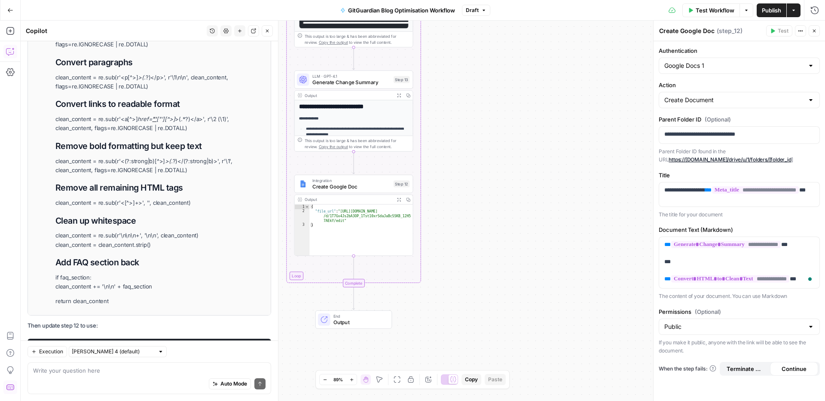
click at [817, 31] on button "Close" at bounding box center [814, 30] width 11 height 11
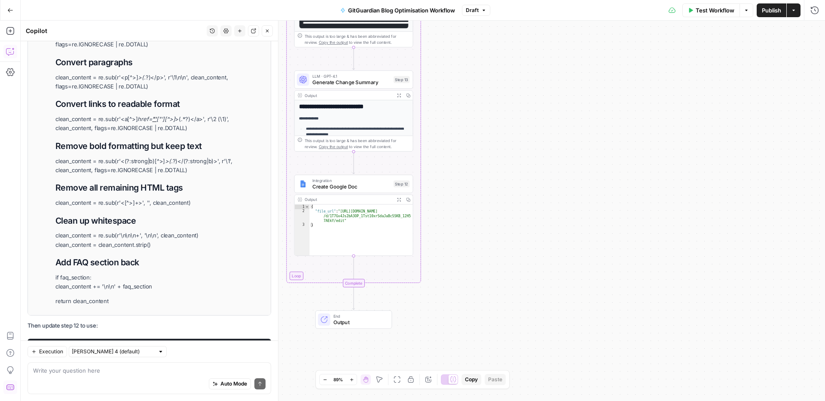
click at [580, 183] on div "Workflow Set Inputs Inputs Run Code · Python Parse CSV Data Step 1 Output Expan…" at bounding box center [423, 211] width 804 height 381
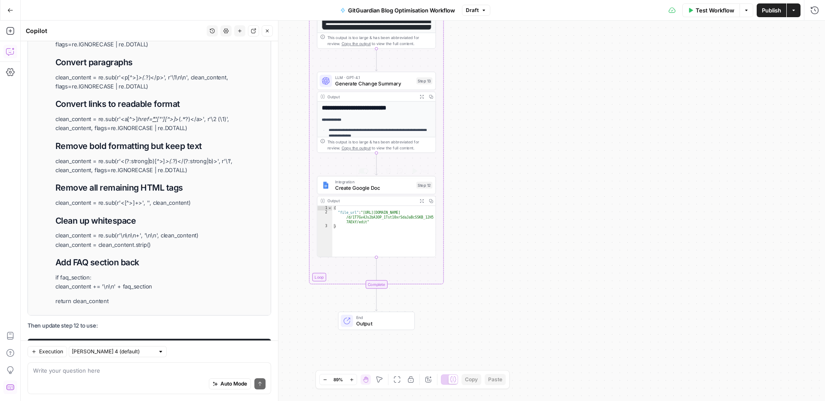
click at [366, 186] on span "Create Google Doc" at bounding box center [374, 188] width 78 height 8
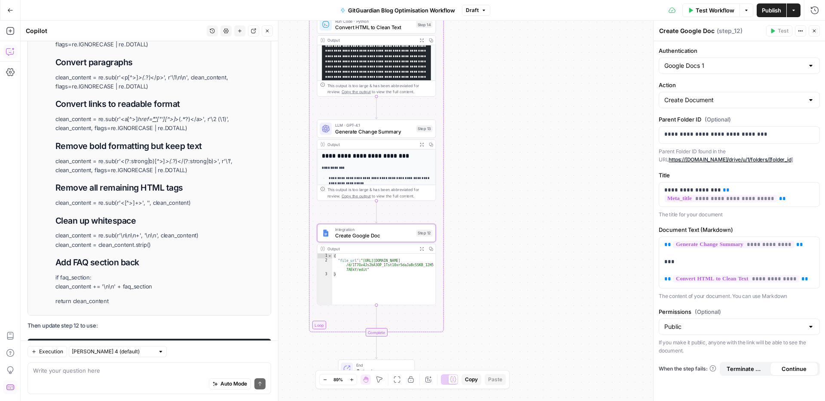
click at [814, 30] on icon "button" at bounding box center [814, 30] width 5 height 5
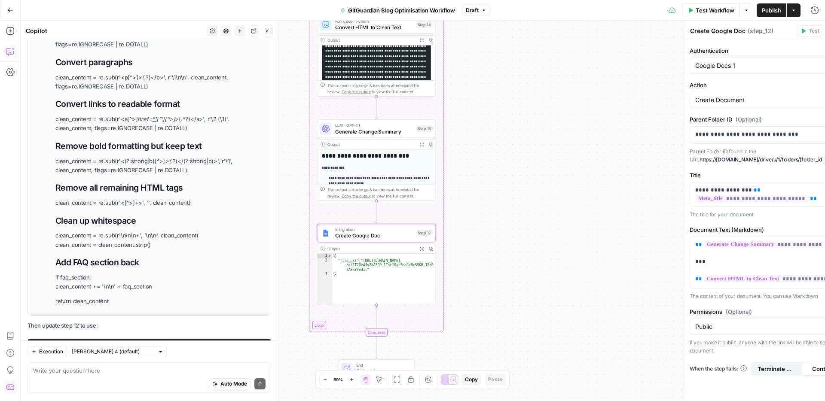
click at [600, 104] on div "Workflow Set Inputs Inputs Run Code · Python Parse CSV Data Step 1 Output Expan…" at bounding box center [423, 211] width 804 height 381
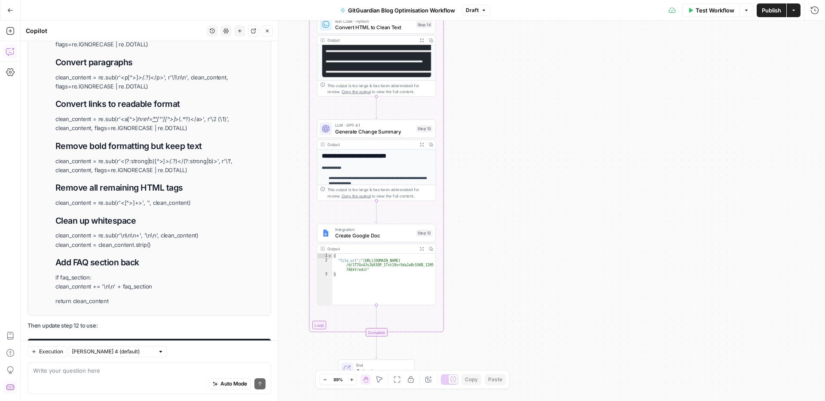
click at [696, 8] on span "Test Workflow" at bounding box center [715, 10] width 39 height 9
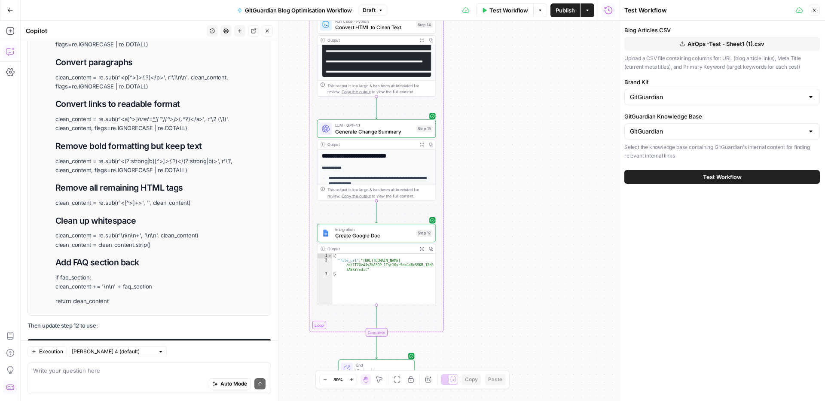
click at [687, 178] on button "Test Workflow" at bounding box center [722, 177] width 196 height 14
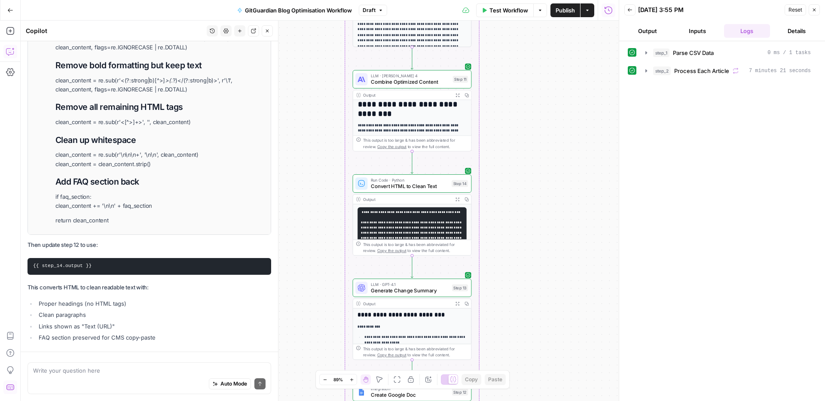
scroll to position [24179, 0]
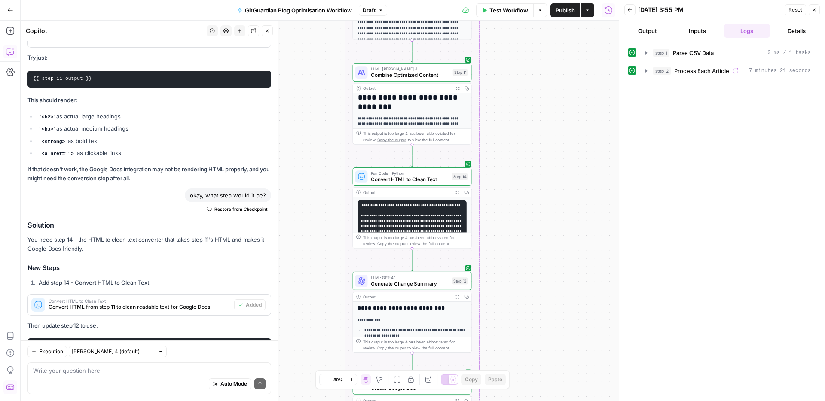
click at [519, 145] on div "Workflow Set Inputs Inputs Run Code · Python Parse CSV Data Step 1 Output Expan…" at bounding box center [320, 211] width 598 height 381
click at [581, 110] on div "Workflow Set Inputs Inputs Run Code · Python Parse CSV Data Step 1 Output Expan…" at bounding box center [320, 211] width 598 height 381
click at [269, 30] on icon "button" at bounding box center [267, 30] width 5 height 5
